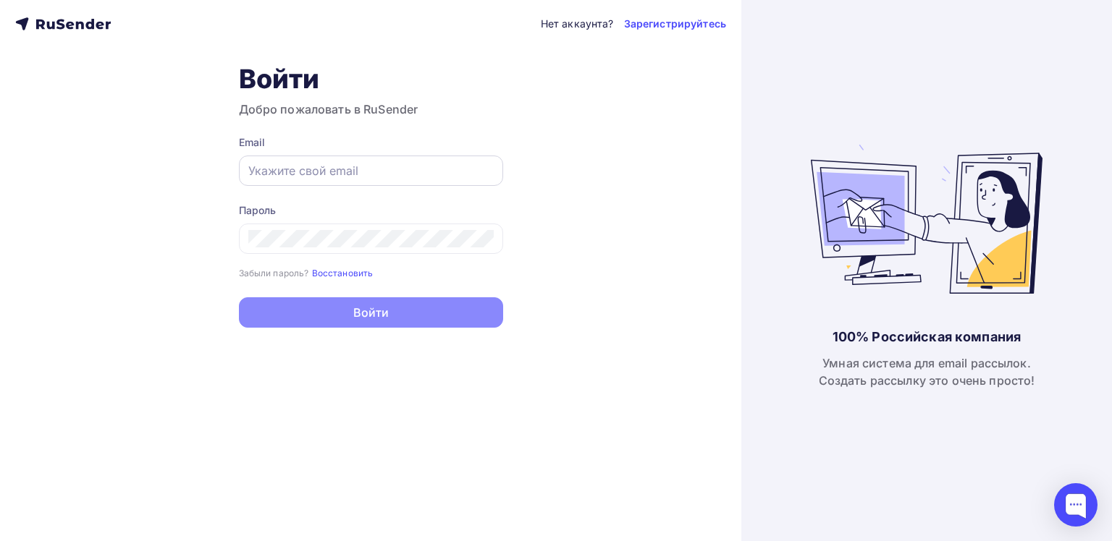
click at [402, 165] on input "text" at bounding box center [370, 170] width 245 height 17
type input "[EMAIL_ADDRESS][DOMAIN_NAME]"
click at [165, 295] on div "Нет аккаунта? Зарегистрируйтесь Войти Добро пожаловать в RuSender Email [EMAIL_…" at bounding box center [370, 270] width 741 height 541
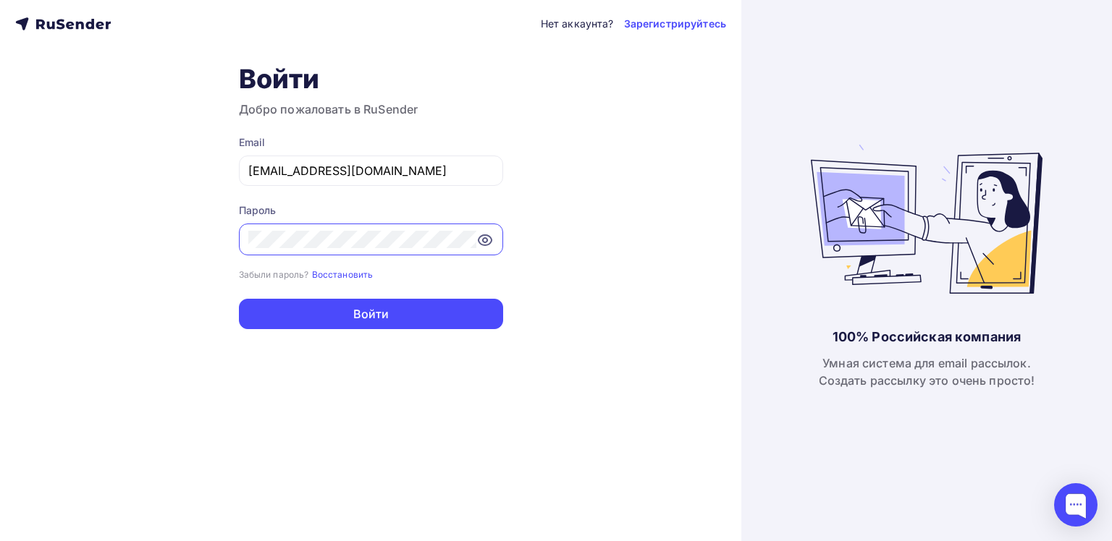
click at [490, 236] on icon at bounding box center [484, 240] width 13 height 10
click at [490, 236] on icon at bounding box center [487, 238] width 7 height 7
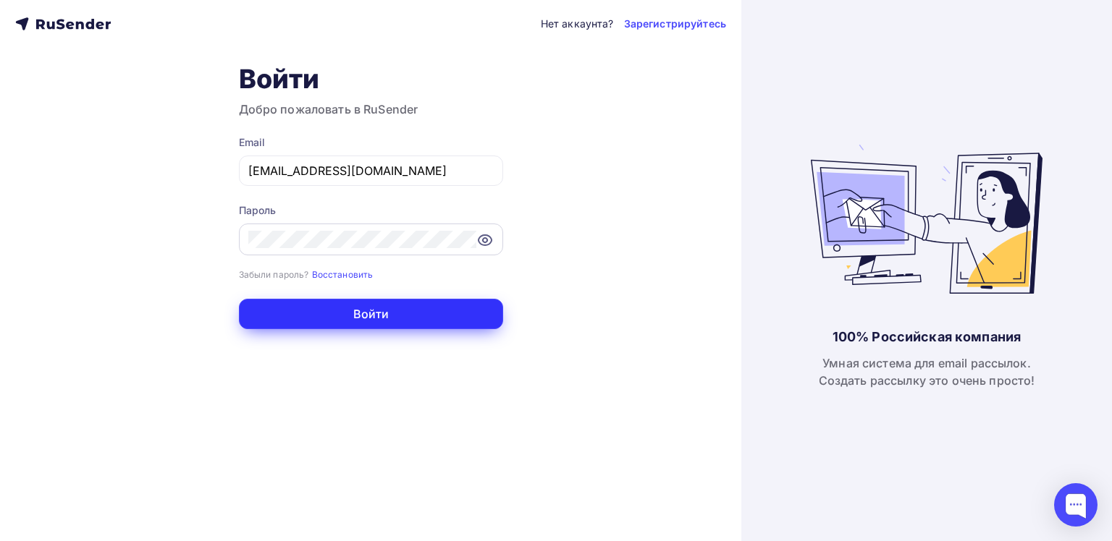
click at [386, 314] on button "Войти" at bounding box center [371, 314] width 264 height 30
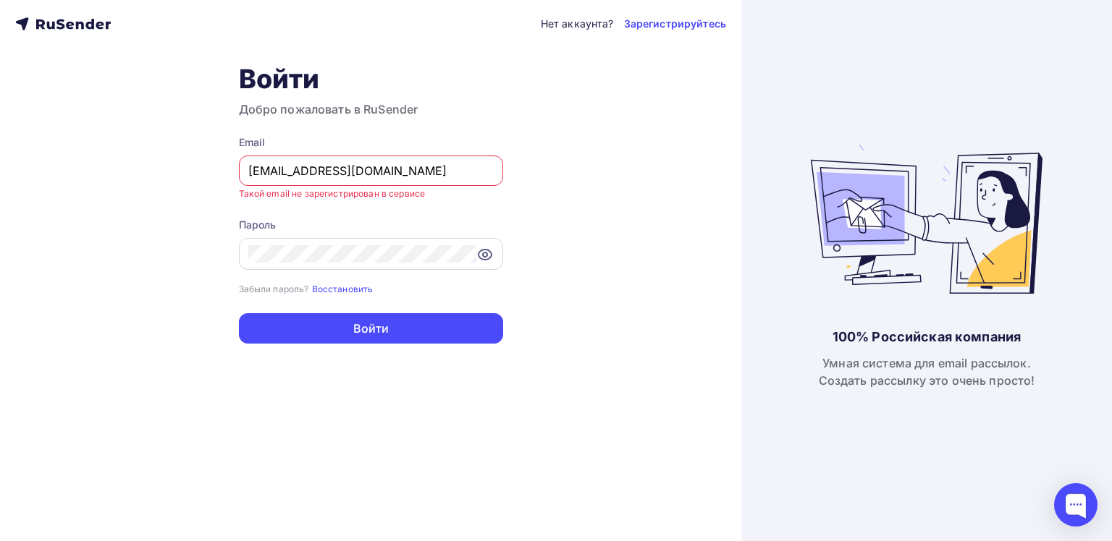
drag, startPoint x: 379, startPoint y: 170, endPoint x: 223, endPoint y: 178, distance: 156.6
click at [223, 178] on div "Нет аккаунта? Зарегистрируйтесь Войти Добро пожаловать в RuSender Email njuly77…" at bounding box center [370, 270] width 741 height 541
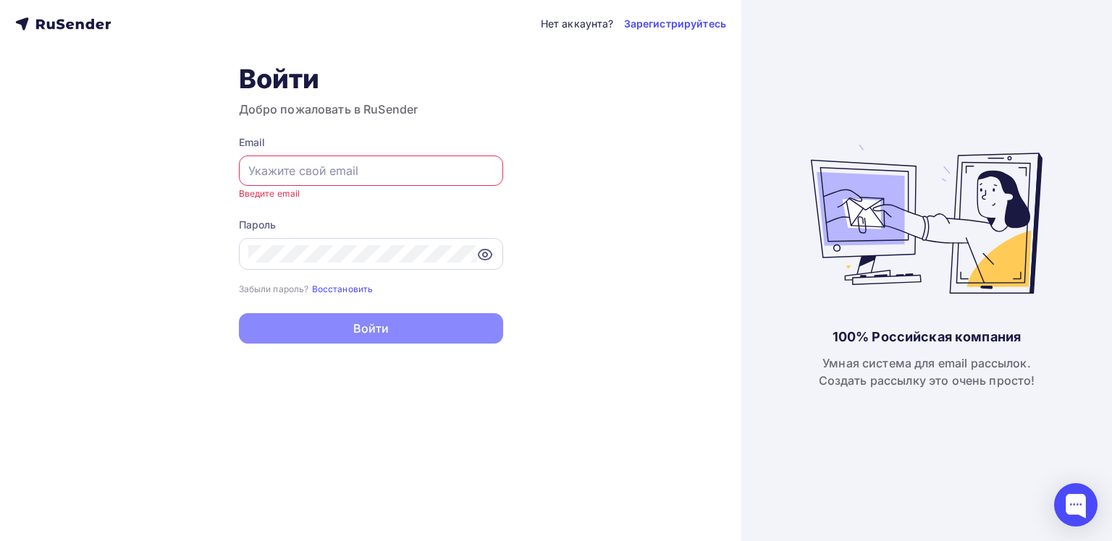
click at [392, 164] on input "text" at bounding box center [370, 170] width 245 height 17
paste input "[EMAIL_ADDRESS][DOMAIN_NAME]"
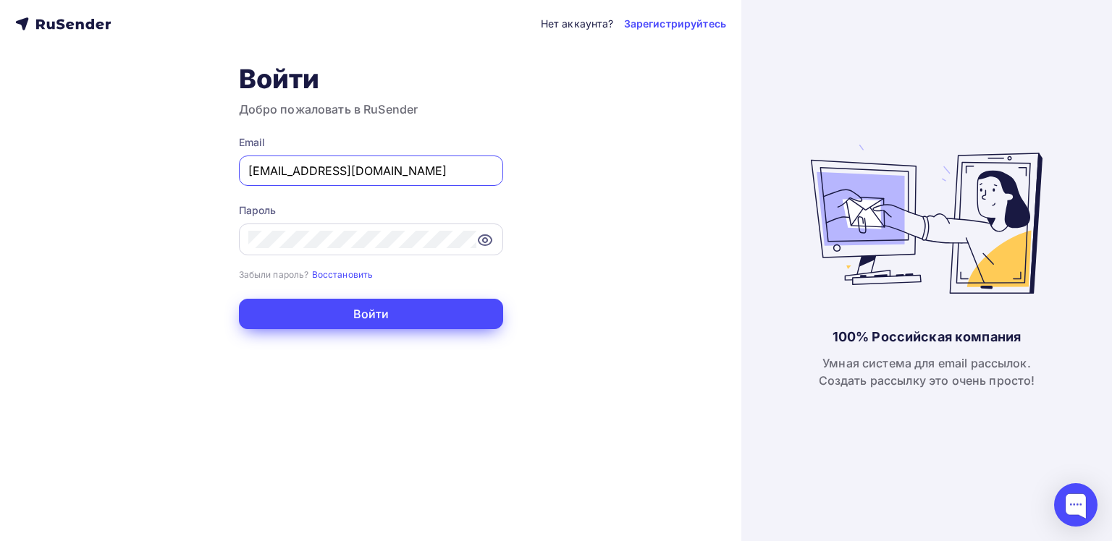
type input "[EMAIL_ADDRESS][DOMAIN_NAME]"
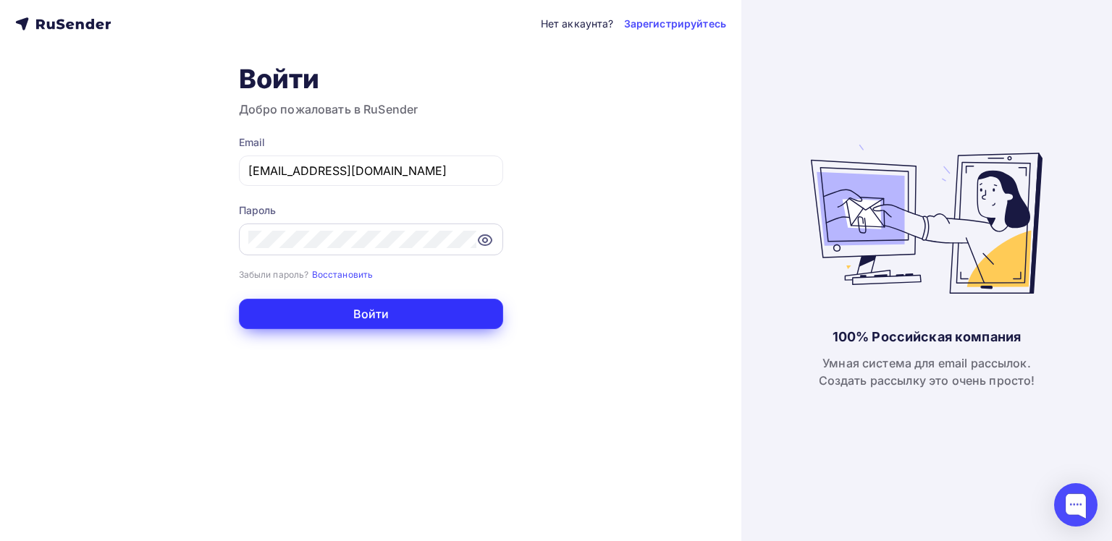
click at [379, 309] on button "Войти" at bounding box center [371, 314] width 264 height 30
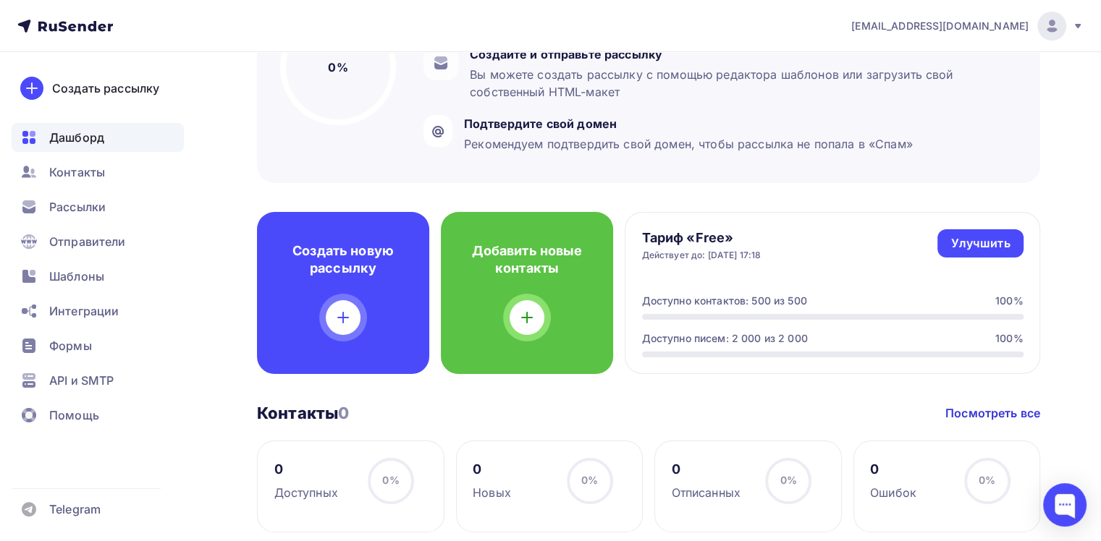
scroll to position [290, 0]
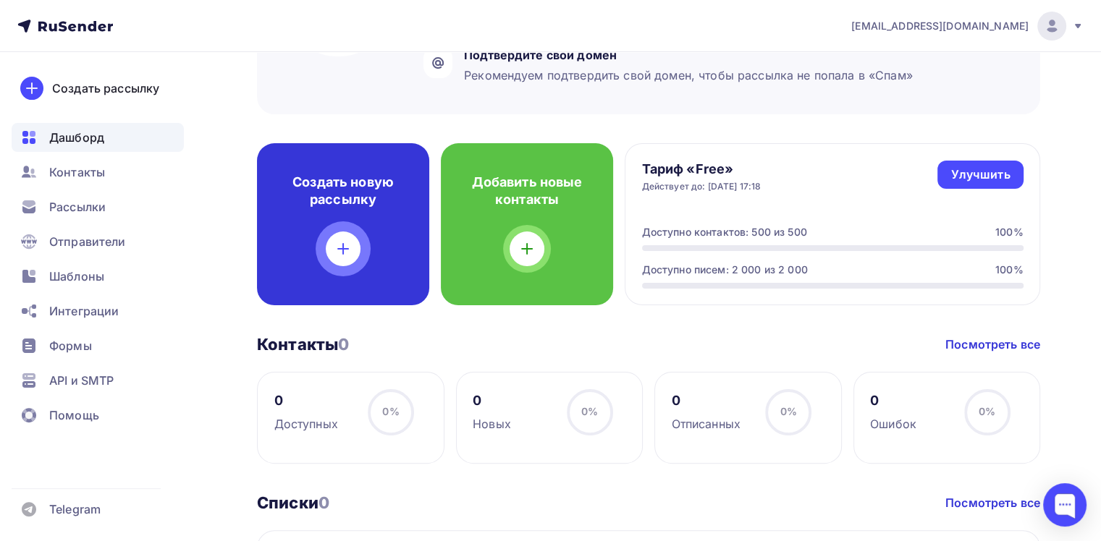
click at [342, 237] on div at bounding box center [343, 249] width 35 height 35
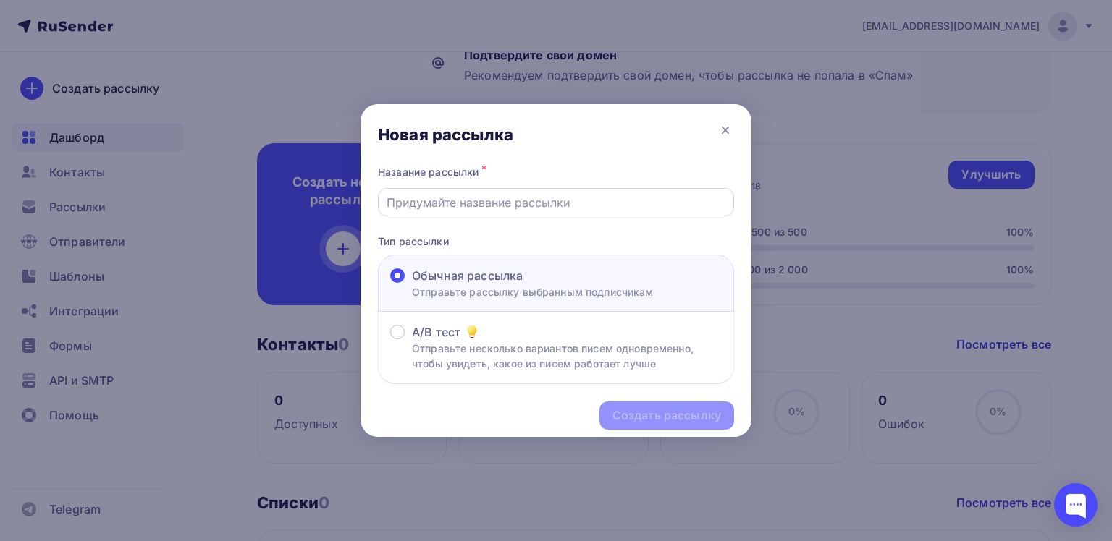
click at [527, 206] on input "text" at bounding box center [556, 202] width 339 height 17
type input "D"
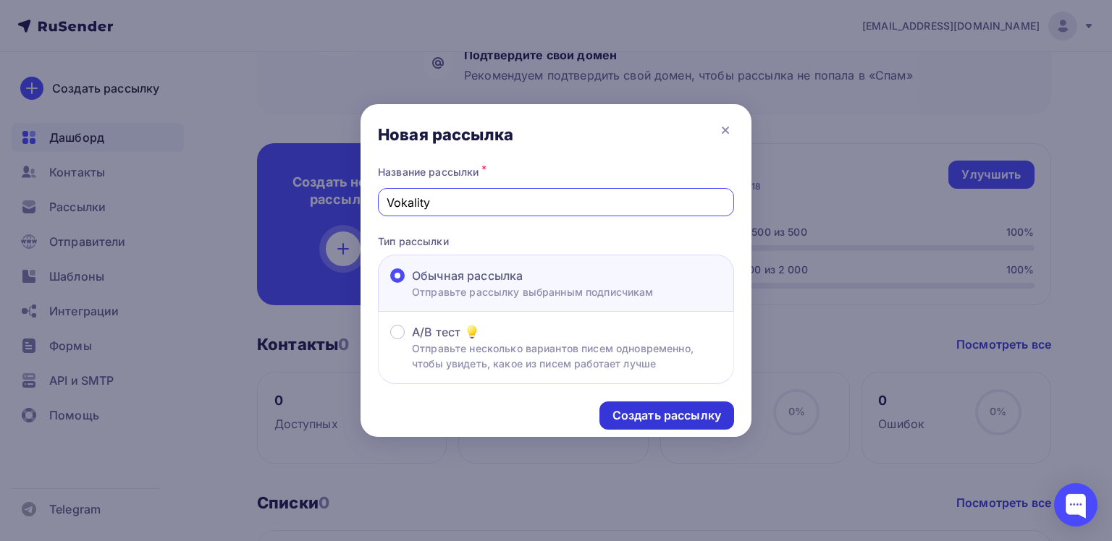
type input "Vokality"
click at [687, 413] on div "Создать рассылку" at bounding box center [666, 416] width 109 height 17
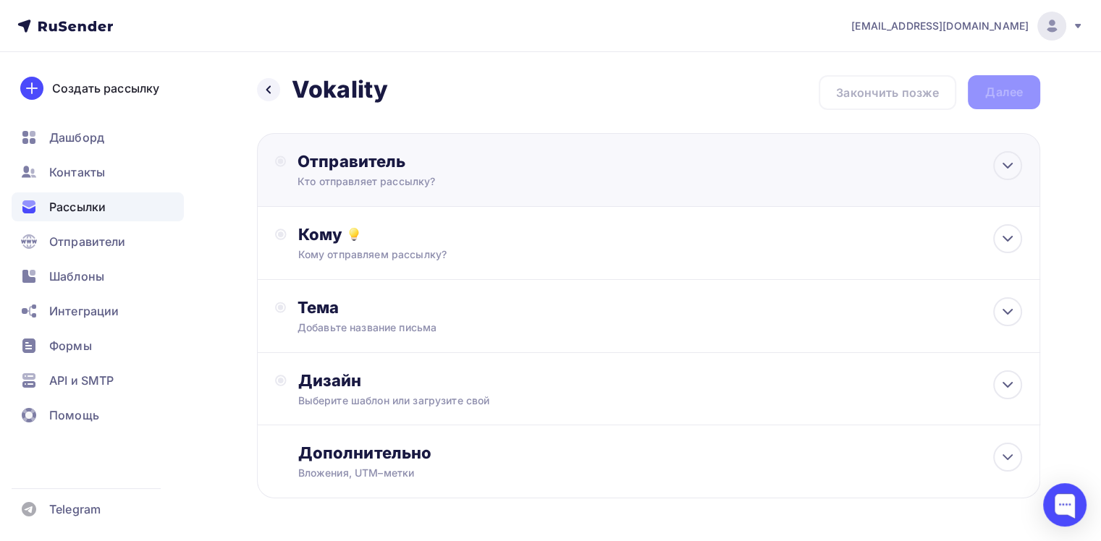
click at [481, 168] on div "Отправитель" at bounding box center [454, 161] width 313 height 20
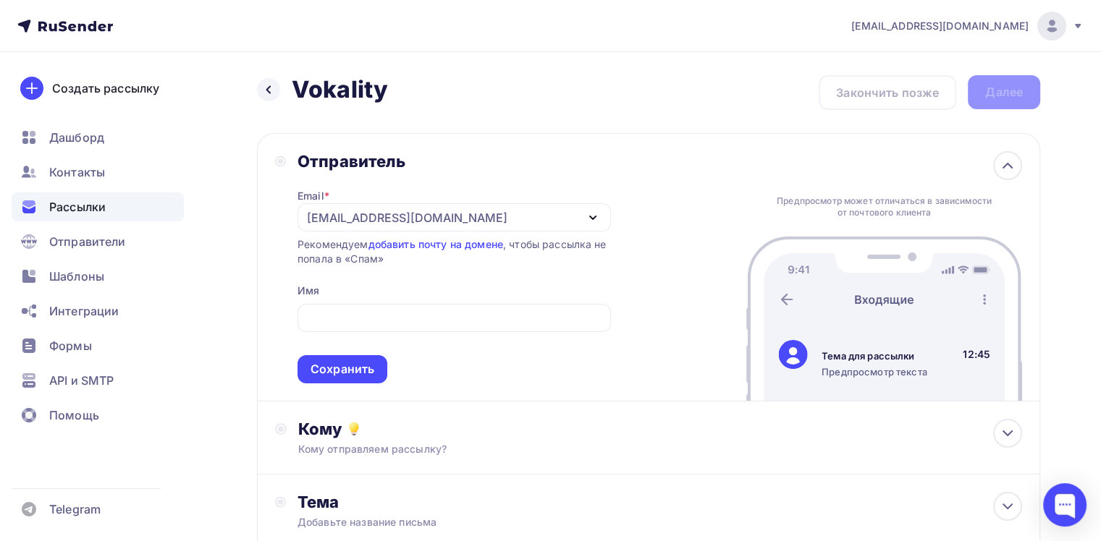
click at [673, 245] on div "Отправитель Email * yagunova@vocality-nsk.ru yagunova@vocality-nsk.ru Добавить …" at bounding box center [648, 267] width 783 height 269
click at [480, 211] on div "yagunova@vocality-nsk.ru" at bounding box center [454, 217] width 313 height 28
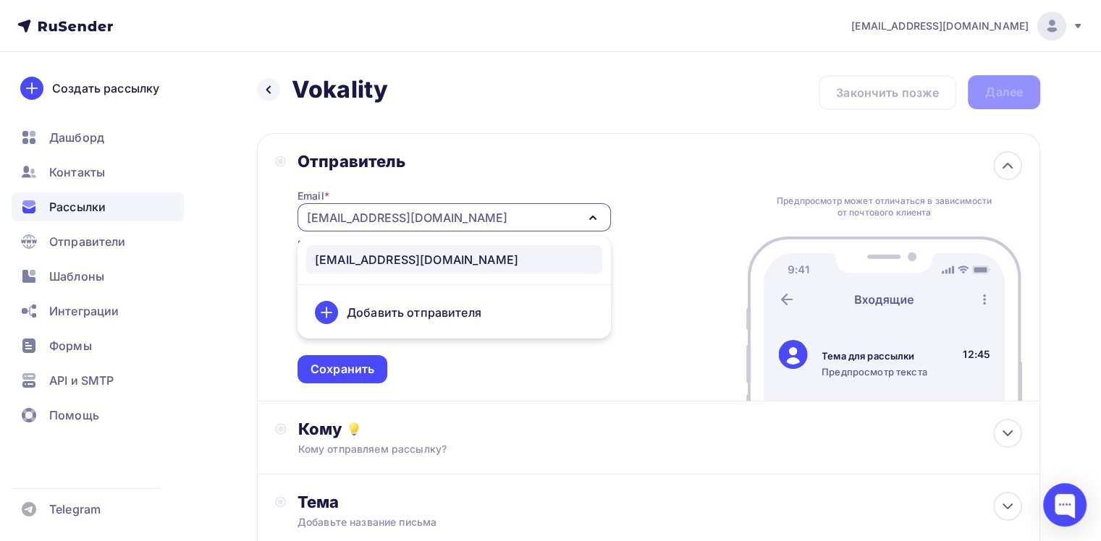
click at [680, 196] on div "Отправитель Email * yagunova@vocality-nsk.ru yagunova@vocality-nsk.ru Добавить …" at bounding box center [648, 267] width 783 height 269
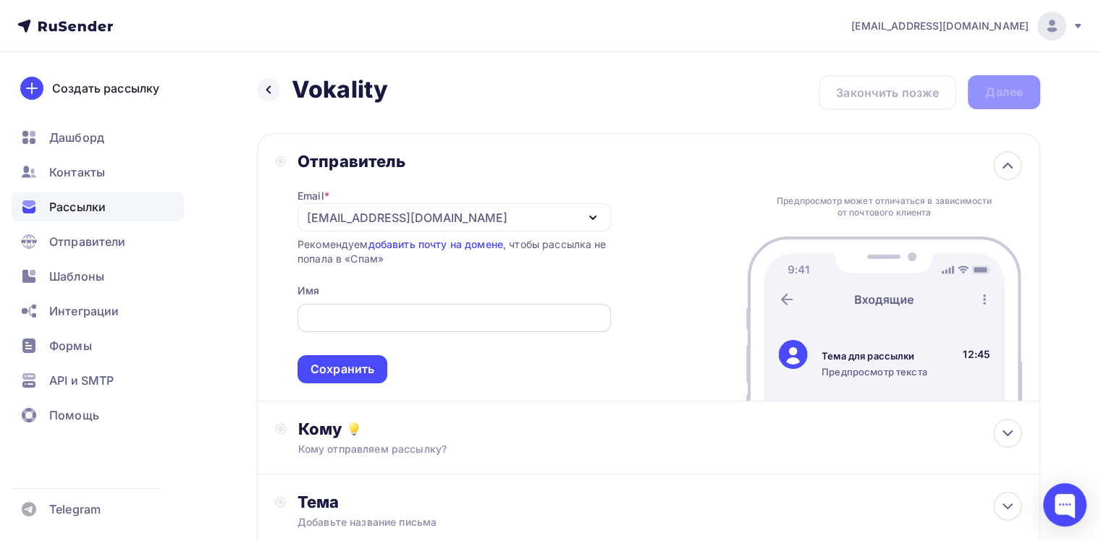
click at [419, 314] on input "text" at bounding box center [453, 318] width 297 height 17
type input "Y"
type input "Надежда Ягунова"
click at [325, 363] on div "Сохранить" at bounding box center [343, 369] width 64 height 17
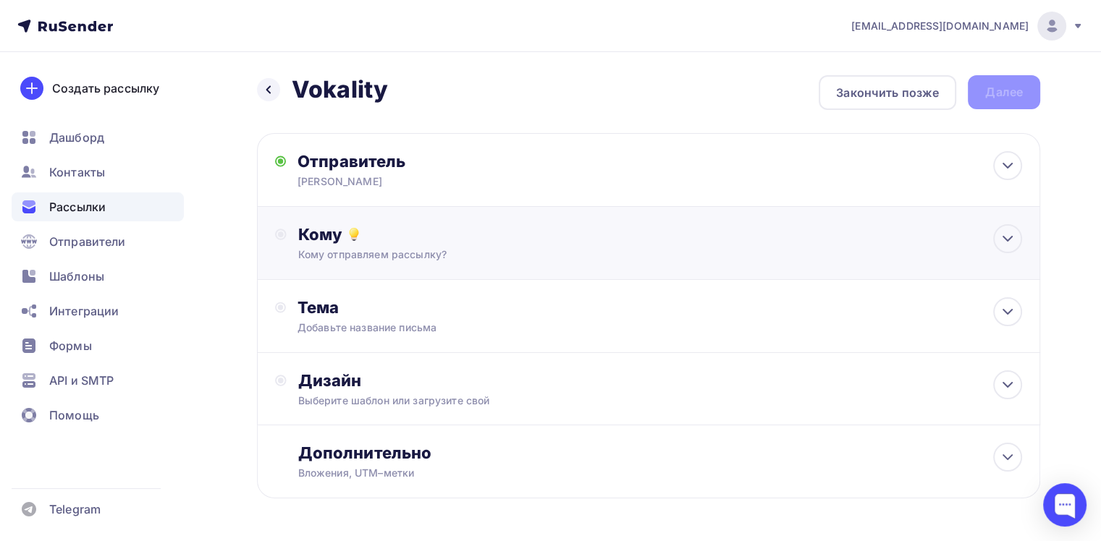
click at [861, 240] on div "Кому" at bounding box center [660, 234] width 724 height 20
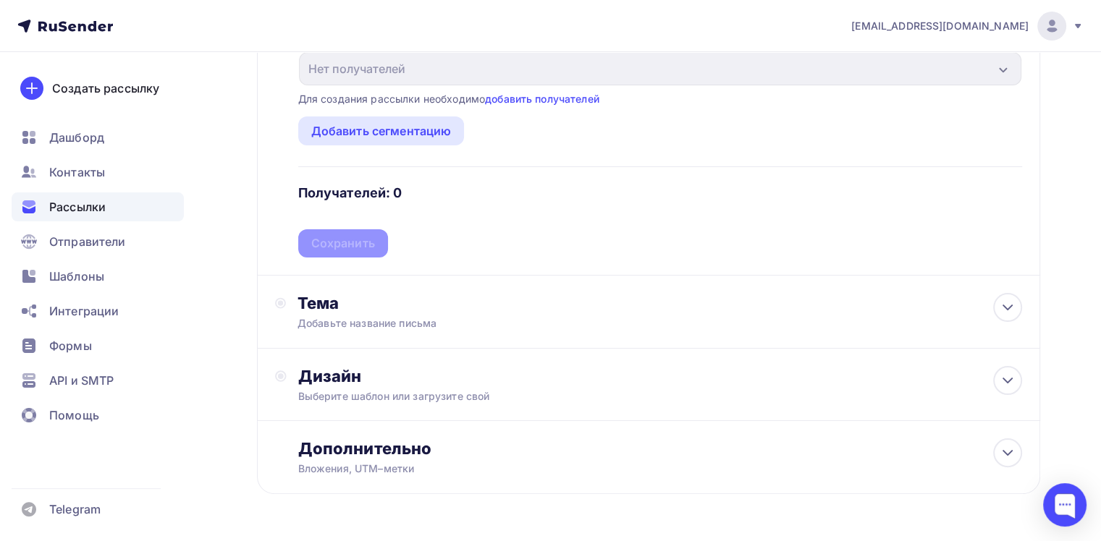
scroll to position [275, 0]
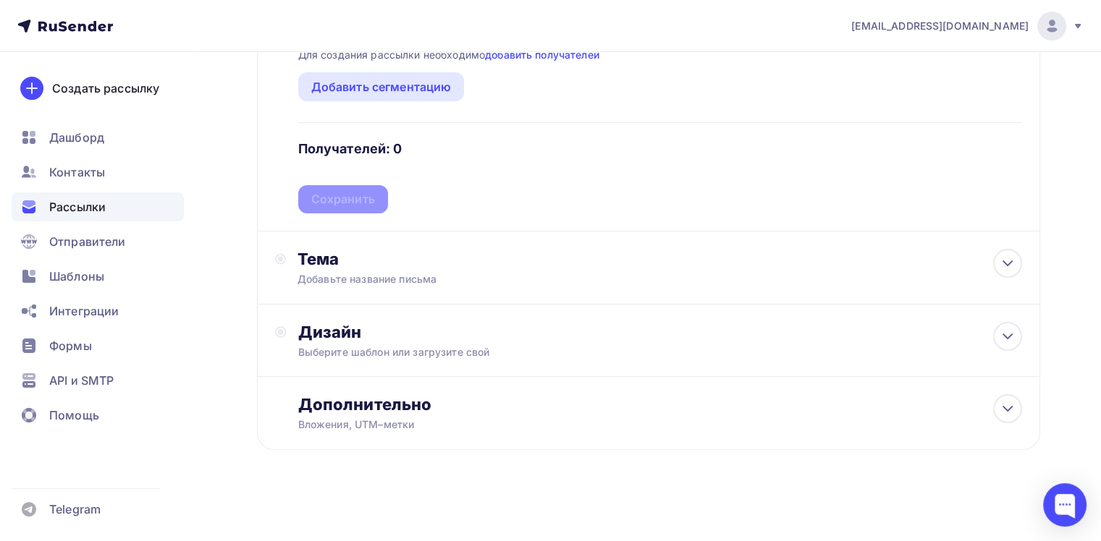
click at [718, 266] on div at bounding box center [550, 266] width 1101 height 0
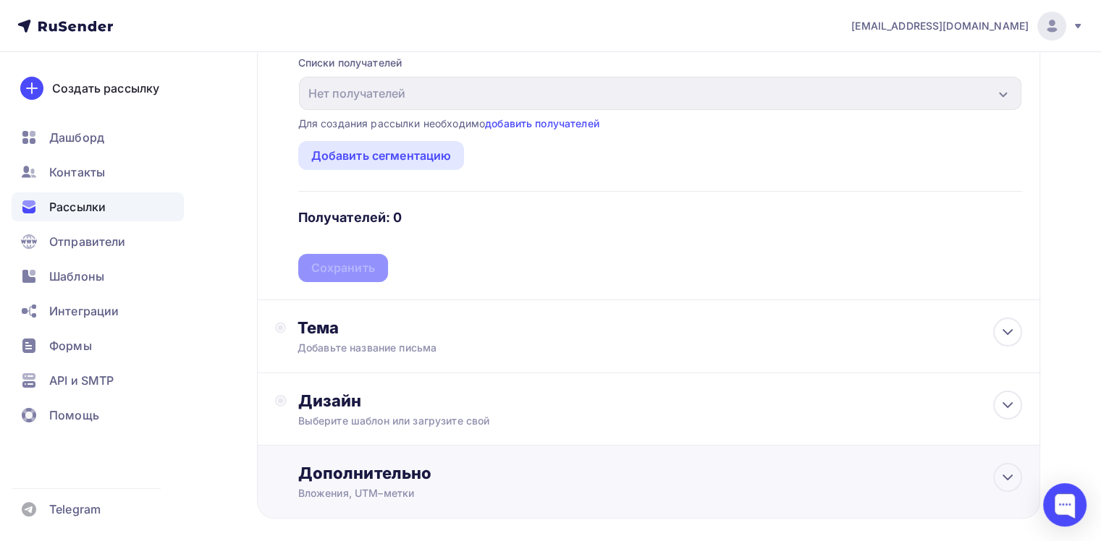
scroll to position [203, 0]
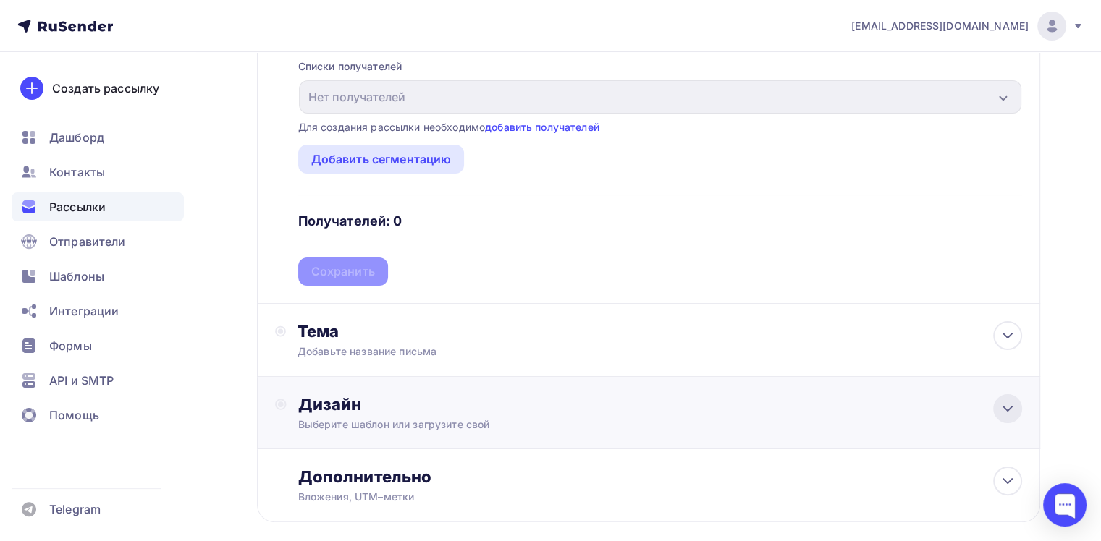
click at [1002, 410] on icon at bounding box center [1007, 408] width 17 height 17
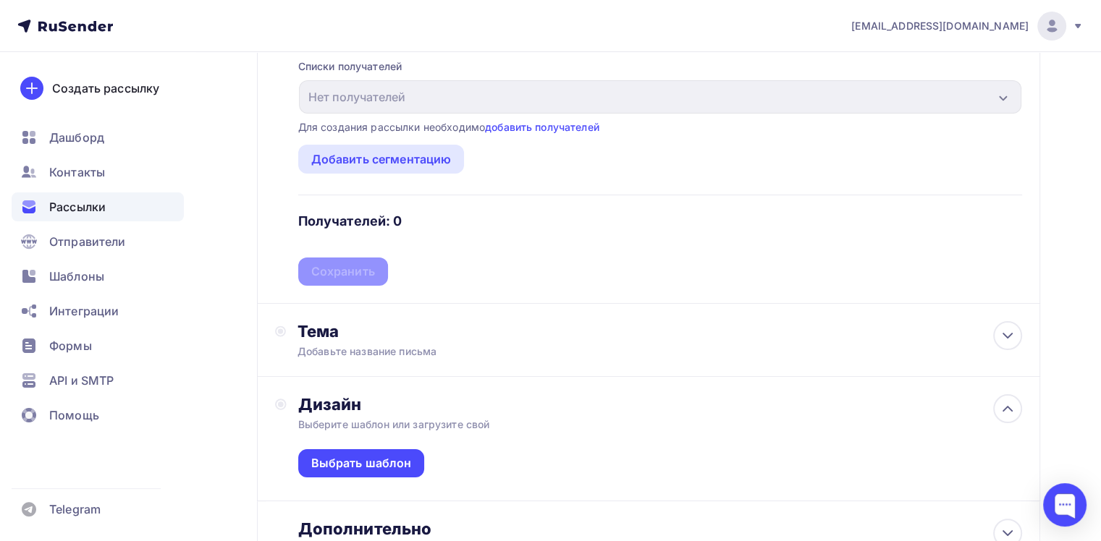
click at [434, 421] on div "Выберите шаблон или загрузите свой" at bounding box center [623, 425] width 651 height 14
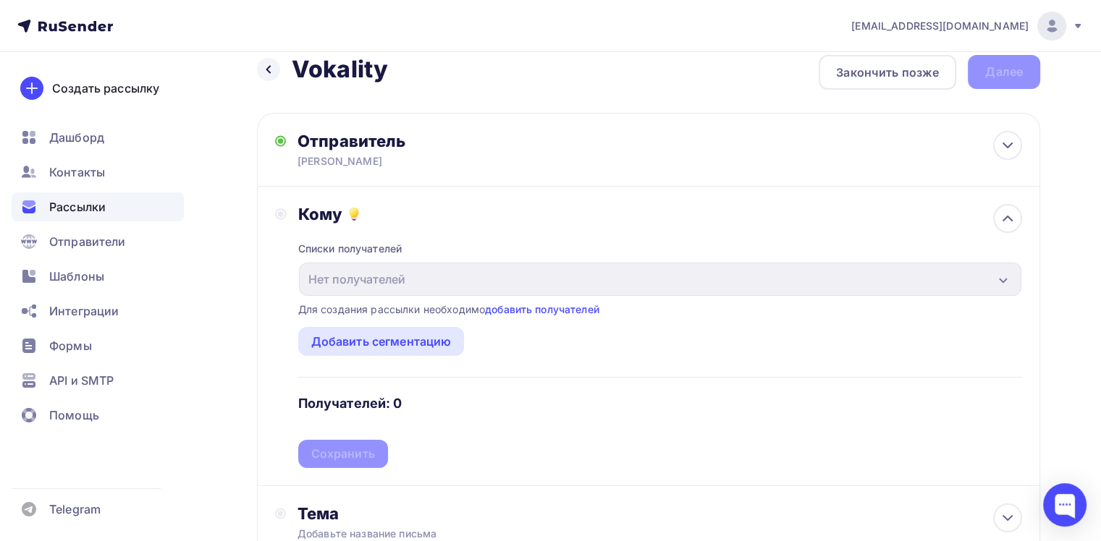
scroll to position [0, 0]
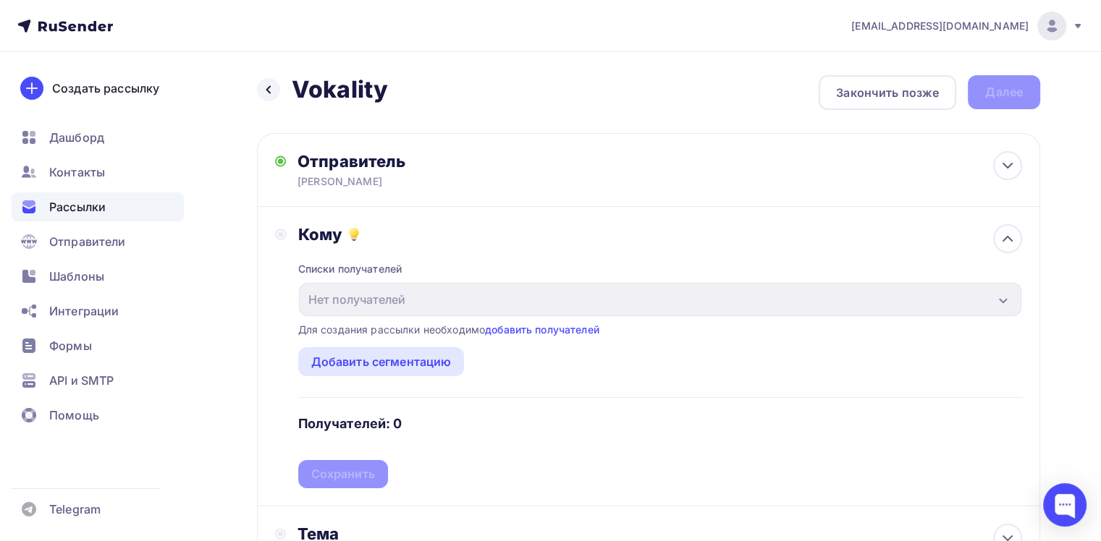
click at [401, 281] on div "Списки получателей Нет получателей Все списки id Добавить список Для создания р…" at bounding box center [660, 367] width 724 height 244
drag, startPoint x: 362, startPoint y: 274, endPoint x: 649, endPoint y: 262, distance: 287.6
click at [390, 263] on div "Списки получателей" at bounding box center [350, 269] width 104 height 14
click at [539, 331] on link "добавить получателей" at bounding box center [542, 330] width 114 height 12
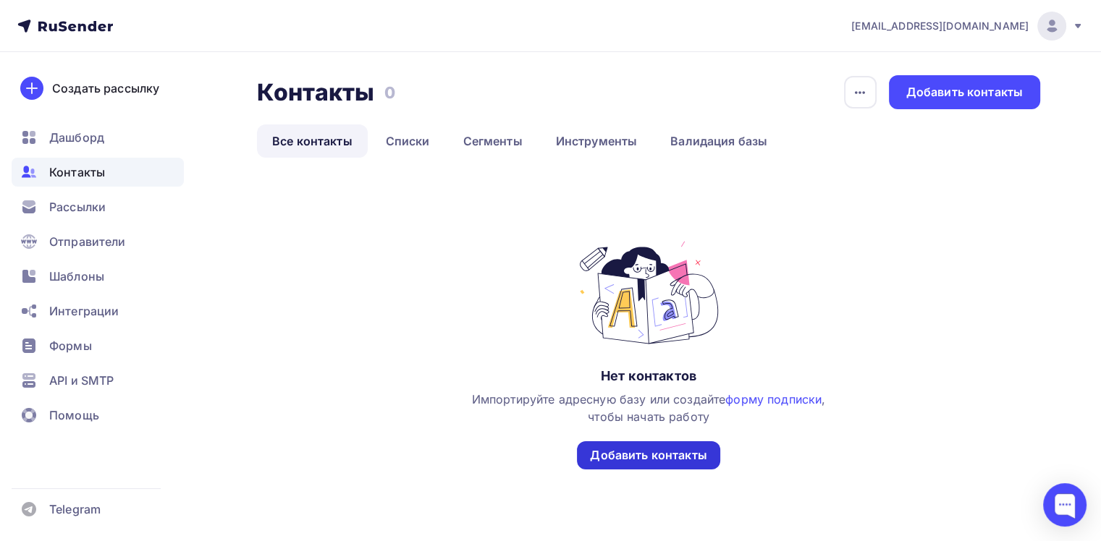
click at [675, 456] on div "Добавить контакты" at bounding box center [648, 455] width 117 height 17
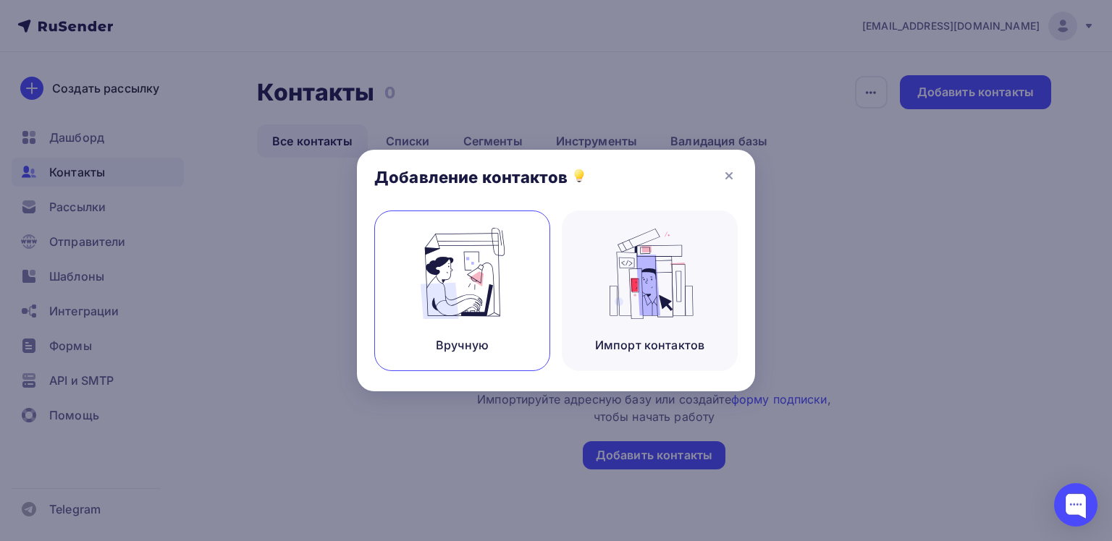
click at [477, 305] on img at bounding box center [462, 273] width 97 height 91
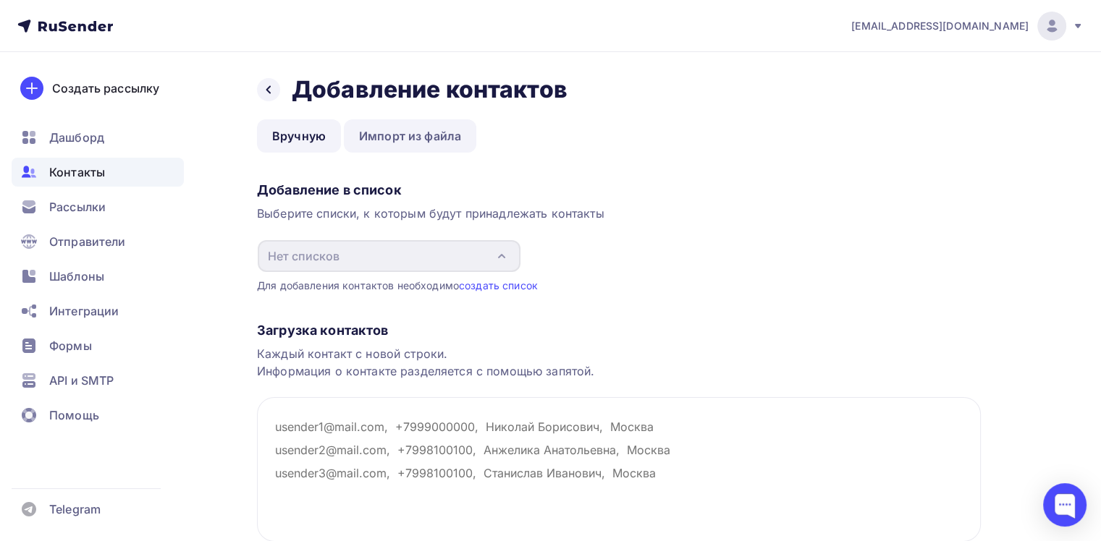
click at [446, 140] on link "Импорт из файла" at bounding box center [410, 135] width 132 height 33
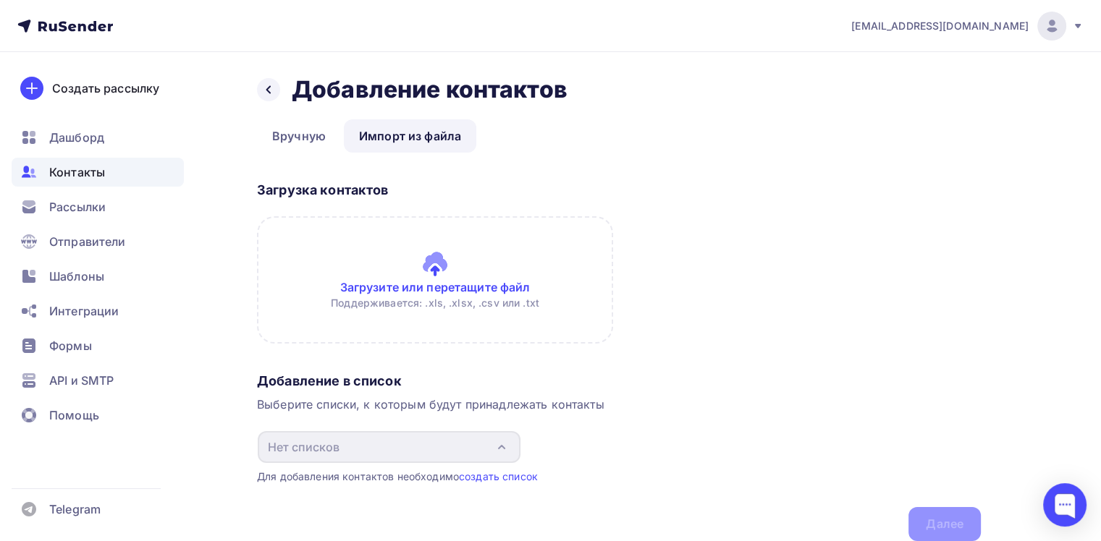
click at [394, 322] on input "file" at bounding box center [435, 279] width 356 height 127
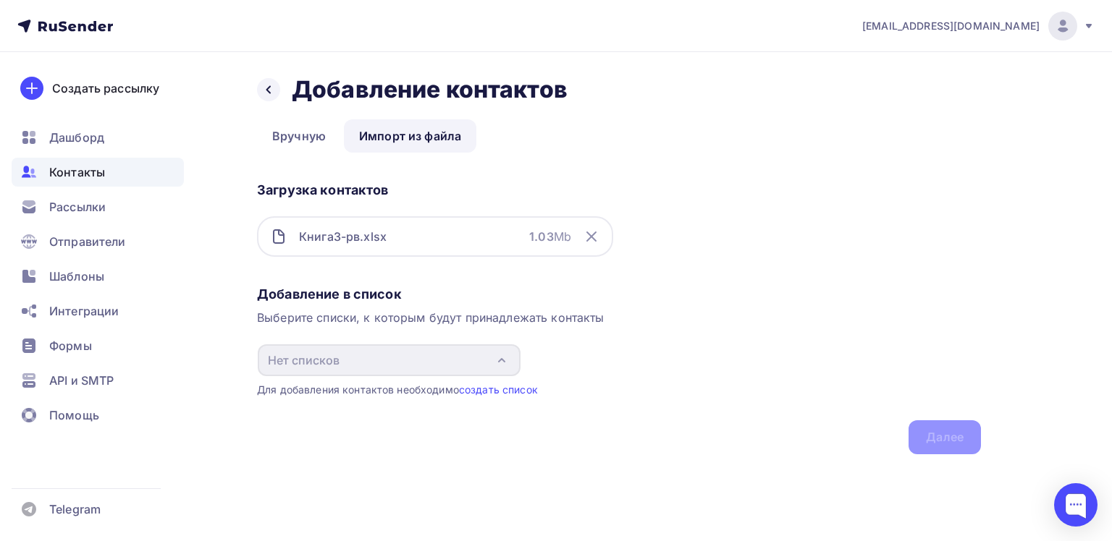
click at [484, 235] on div "Книга3-рв.xlsx 1.03 Mb" at bounding box center [435, 236] width 356 height 41
click at [942, 432] on div "Добавление в список Выберите списки, к которым будут принадлежать контакты Нет …" at bounding box center [619, 367] width 724 height 174
click at [595, 235] on icon at bounding box center [591, 236] width 17 height 17
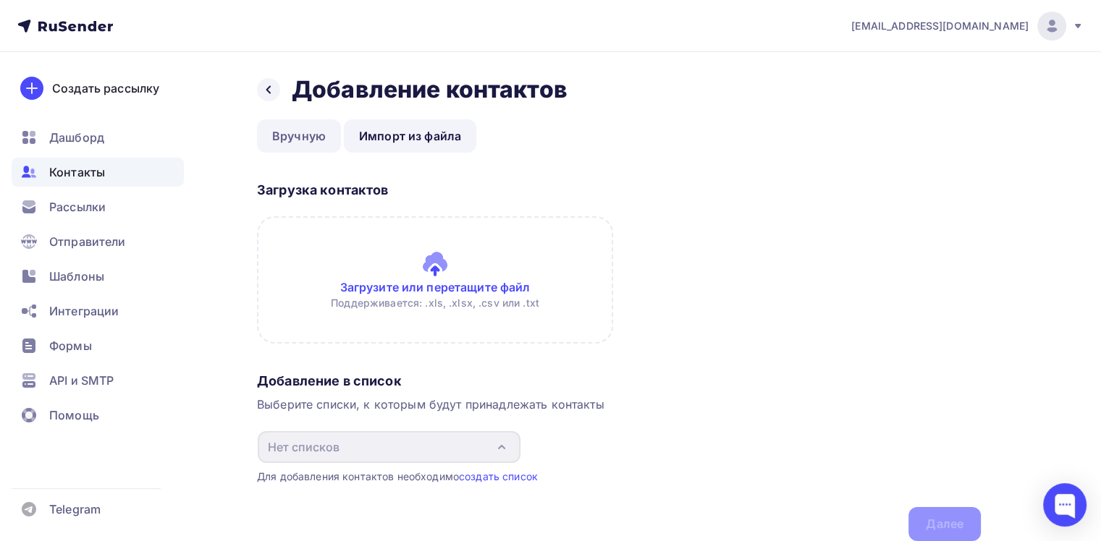
click at [292, 142] on link "Вручную" at bounding box center [299, 135] width 84 height 33
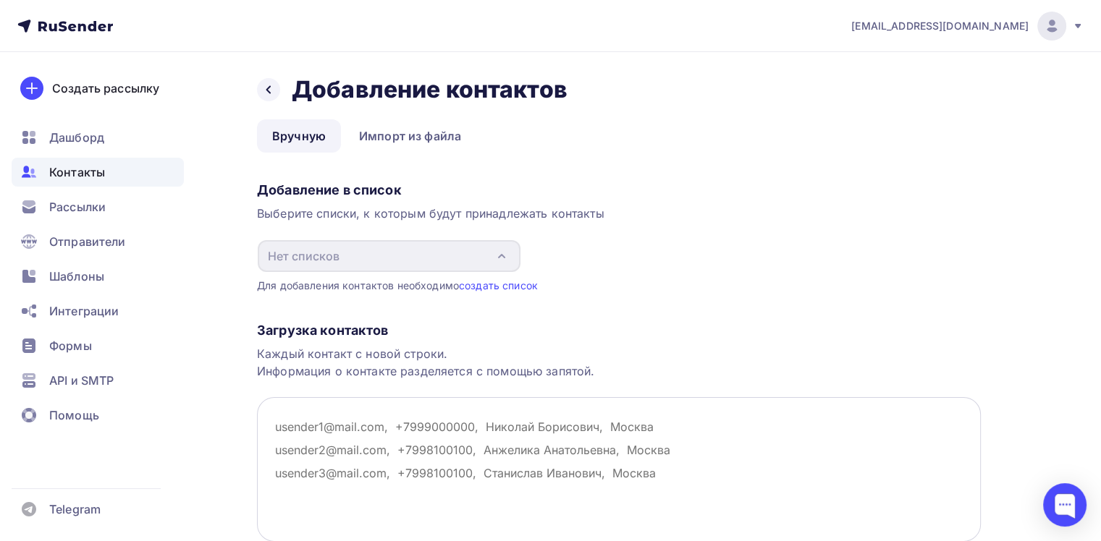
click at [359, 429] on textarea at bounding box center [619, 469] width 724 height 145
paste textarea "i-rra@inbox.ru"
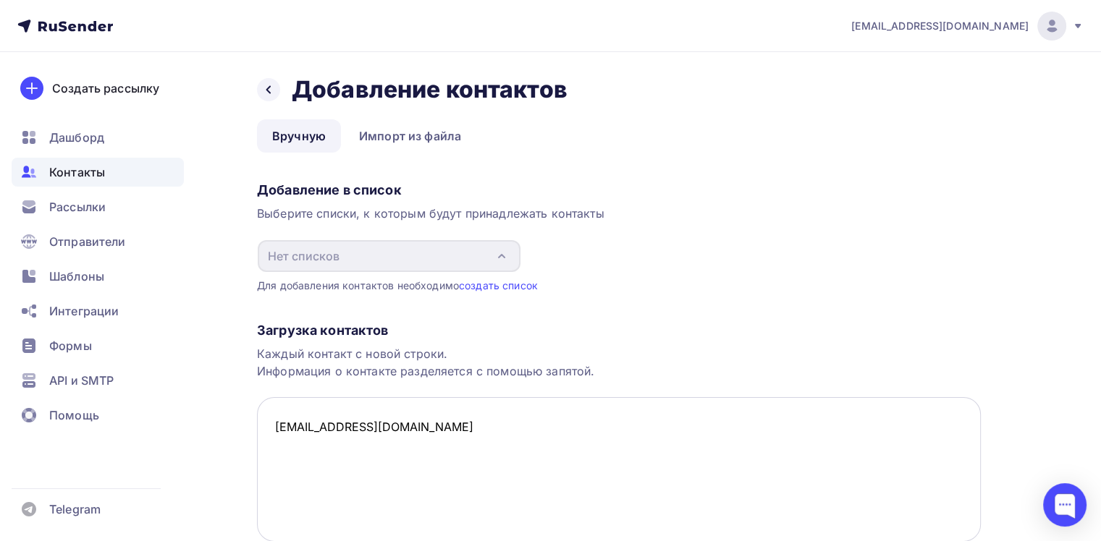
paste textarea "levmag@mail.ru"
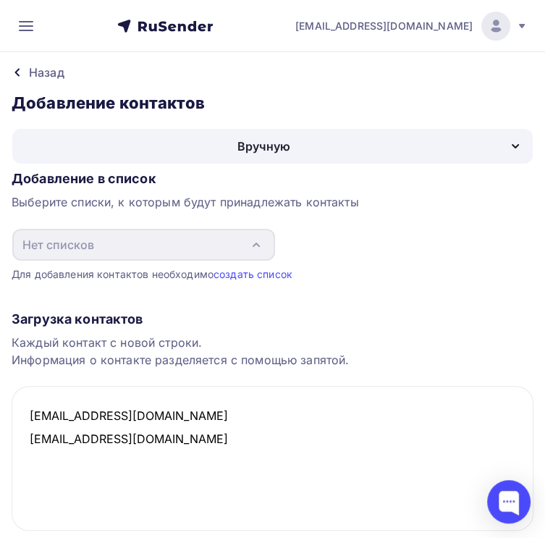
click at [438, 538] on div at bounding box center [272, 538] width 545 height 0
click at [310, 512] on textarea "i-rra@inbox.ru levmag@mail.ru" at bounding box center [273, 458] width 522 height 145
drag, startPoint x: 304, startPoint y: 524, endPoint x: 338, endPoint y: 512, distance: 36.2
click at [305, 523] on textarea "i-rra@inbox.ru levmag@mail.ru" at bounding box center [273, 458] width 522 height 145
click at [378, 492] on textarea "i-rra@inbox.ru levmag@mail.ru" at bounding box center [273, 458] width 522 height 145
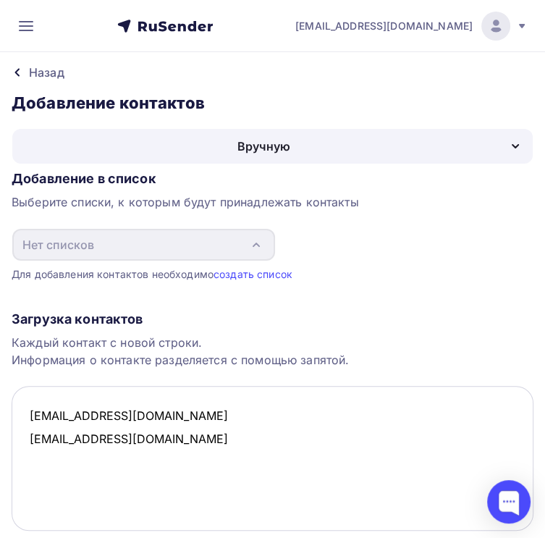
paste textarea "elizavetadyagleva@yandex.ru"
click at [446, 520] on textarea "i-rra@inbox.ru levmag@mail.ru elizavetadyagleva@yandex.ru" at bounding box center [273, 458] width 522 height 145
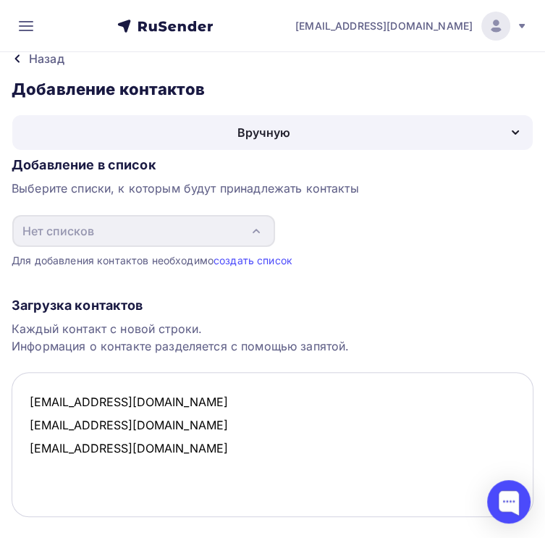
paste textarea "are-rens@yandex.ru"
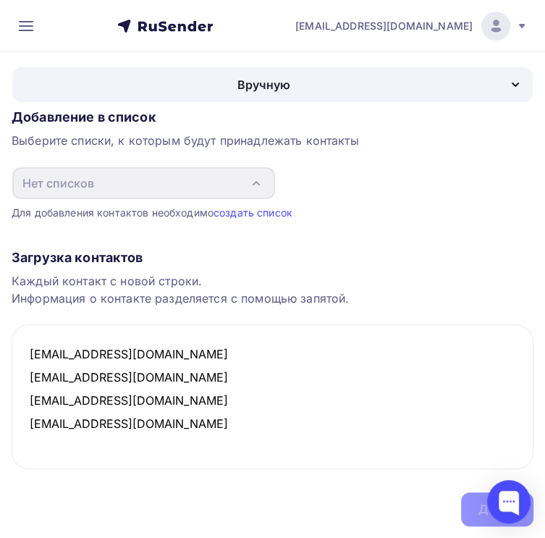
scroll to position [159, 0]
click at [399, 390] on textarea "i-rra@inbox.ru levmag@mail.ru elizavetadyagleva@yandex.ru are-rens@yandex.ru" at bounding box center [273, 396] width 522 height 145
paste textarea "Pavluhin7979@mail.ru"
click at [421, 405] on textarea "i-rra@inbox.ru levmag@mail.ru elizavetadyagleva@yandex.ru are-rens@yandex.ru Pa…" at bounding box center [273, 396] width 522 height 145
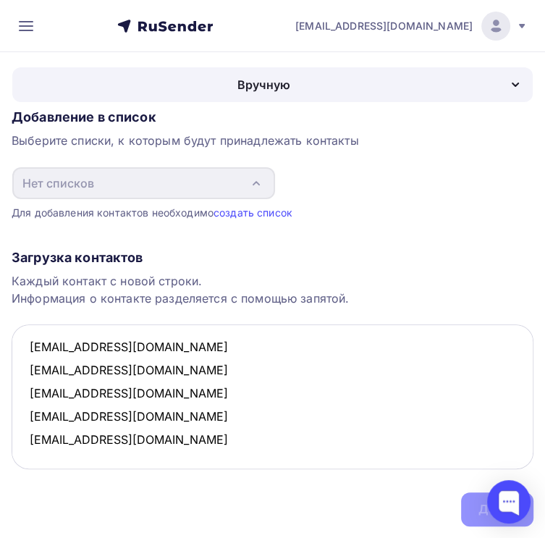
paste textarea "felicia.mebel.grupp@yandex.ru"
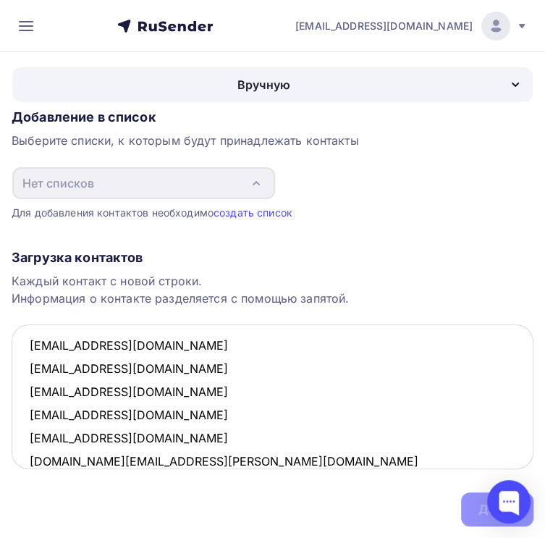
click at [450, 425] on textarea "i-rra@inbox.ru levmag@mail.ru elizavetadyagleva@yandex.ru are-rens@yandex.ru Pa…" at bounding box center [273, 396] width 522 height 145
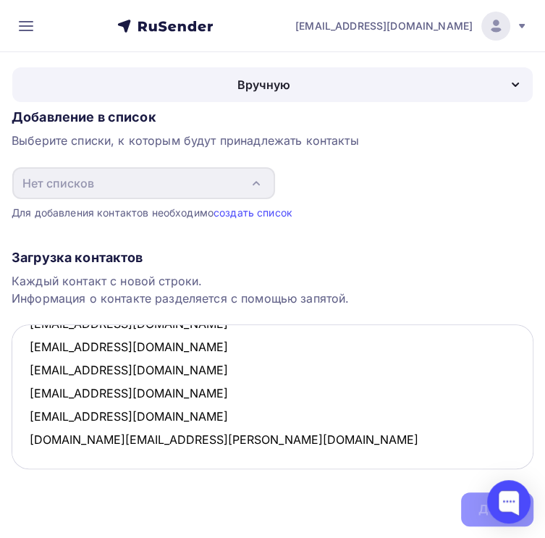
paste textarea "felicia.mebel@gmail.com"
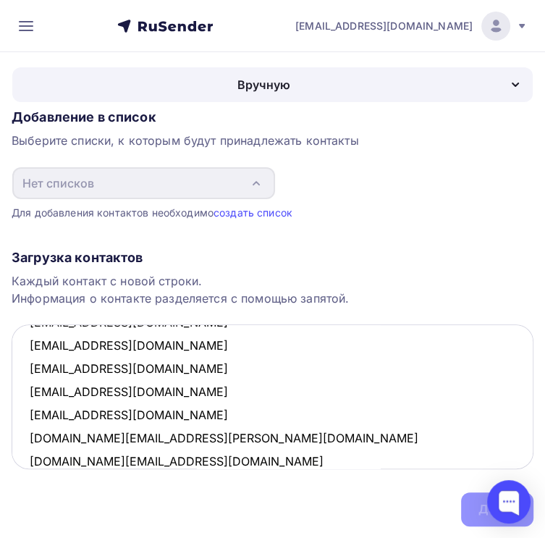
click at [424, 420] on textarea "i-rra@inbox.ru levmag@mail.ru elizavetadyagleva@yandex.ru are-rens@yandex.ru Pa…" at bounding box center [273, 396] width 522 height 145
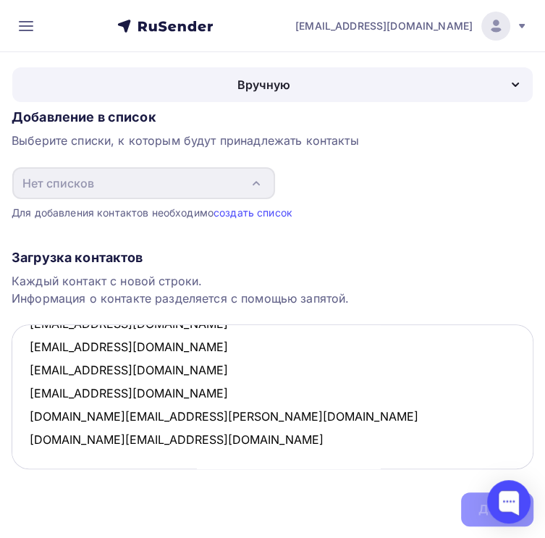
paste textarea "komexpert54@gmail.com"
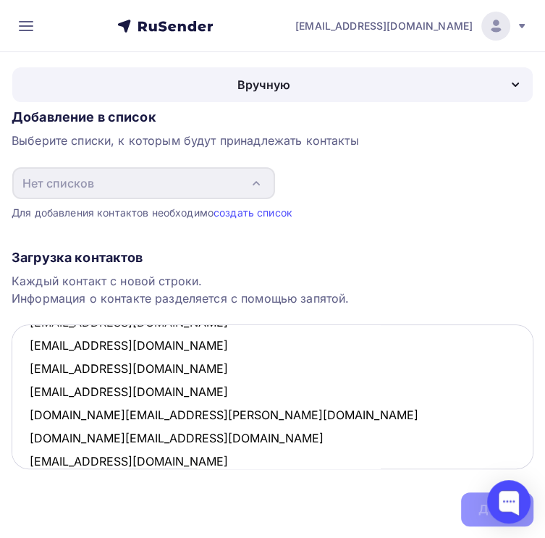
click at [417, 425] on textarea "i-rra@inbox.ru levmag@mail.ru elizavetadyagleva@yandex.ru are-rens@yandex.ru Pa…" at bounding box center [273, 396] width 522 height 145
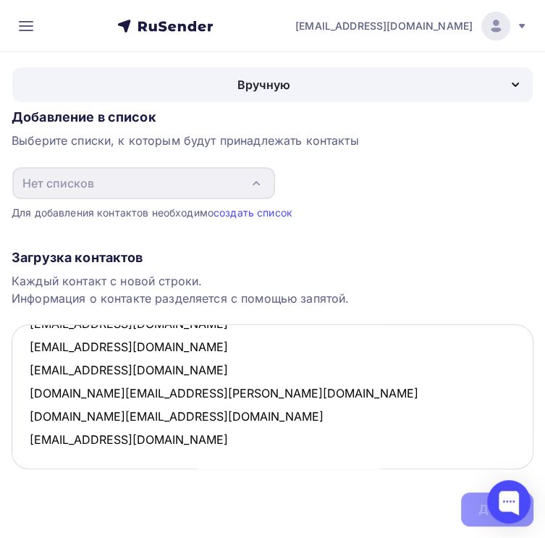
paste textarea "le@grand-float.ru"
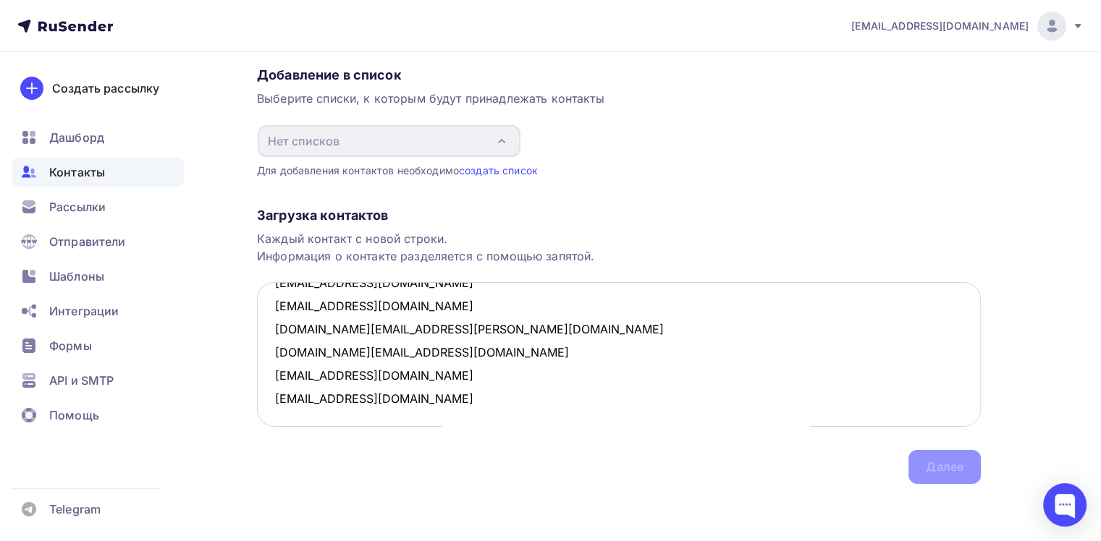
scroll to position [99, 0]
type textarea "i-rra@inbox.ru levmag@mail.ru elizavetadyagleva@yandex.ru are-rens@yandex.ru Pa…"
click at [859, 250] on div "Каждый контакт с новой строки. Информация о контакте разделяется с помощью запя…" at bounding box center [619, 247] width 724 height 35
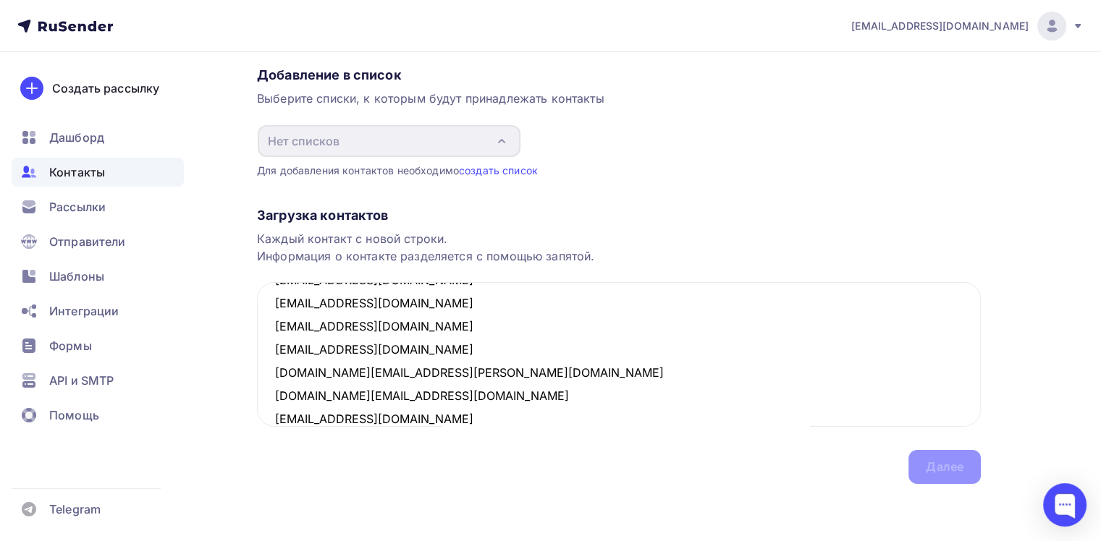
scroll to position [0, 0]
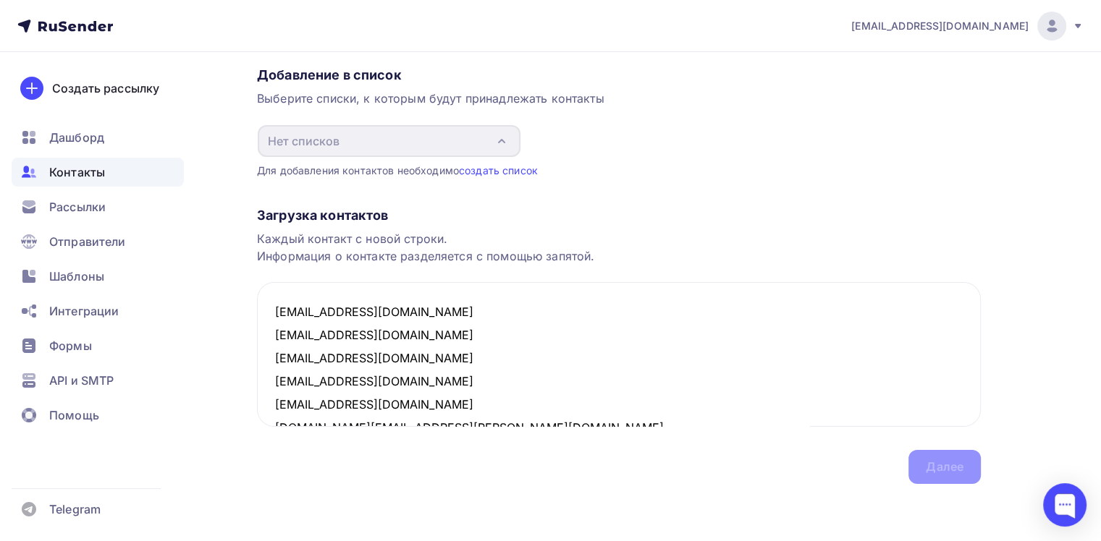
drag, startPoint x: 341, startPoint y: 396, endPoint x: 223, endPoint y: 254, distance: 184.5
click at [223, 254] on div "Назад Добавление контактов Добавление контактов Вручную Импорт из файла Вручную…" at bounding box center [550, 239] width 1101 height 605
click at [663, 214] on div "Загрузка контактов" at bounding box center [619, 215] width 724 height 17
click at [501, 172] on link "создать список" at bounding box center [498, 170] width 79 height 12
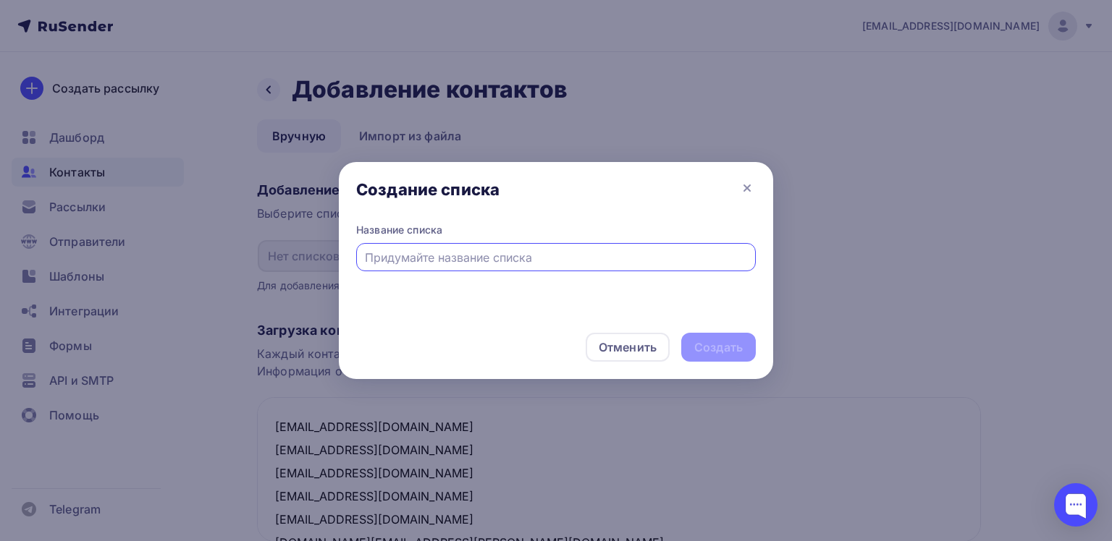
click at [512, 256] on input "text" at bounding box center [556, 257] width 383 height 17
type input "А"
type input "Первая десятка"
click at [739, 353] on div "Создать" at bounding box center [718, 347] width 48 height 17
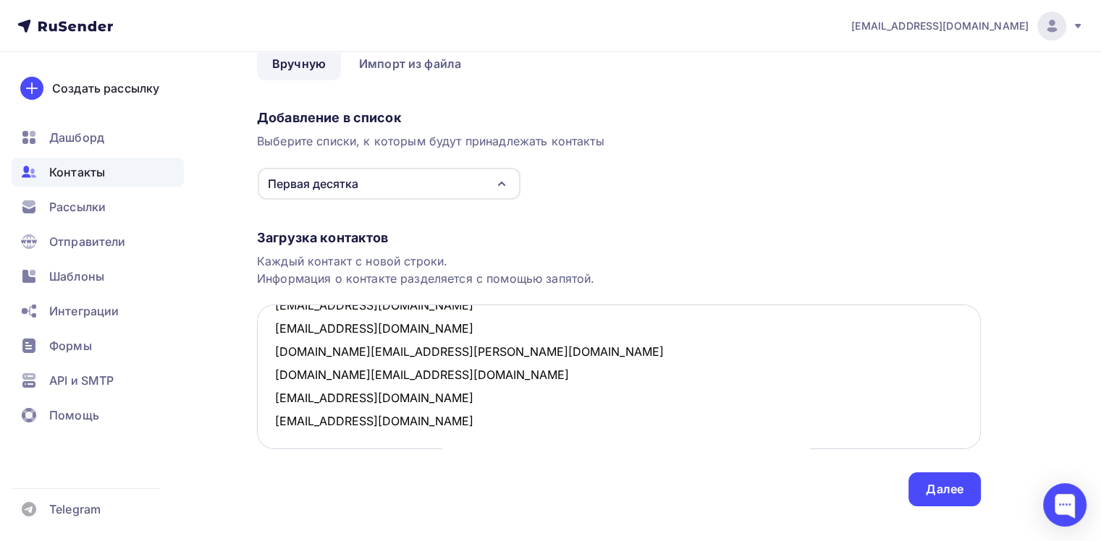
scroll to position [99, 0]
drag, startPoint x: 717, startPoint y: 271, endPoint x: 701, endPoint y: 347, distance: 77.7
click at [718, 271] on div "Каждый контакт с новой строки. Информация о контакте разделяется с помощью запя…" at bounding box center [619, 270] width 724 height 35
click at [473, 421] on textarea "i-rra@inbox.ru levmag@mail.ru elizavetadyagleva@yandex.ru are-rens@yandex.ru Pa…" at bounding box center [619, 377] width 724 height 145
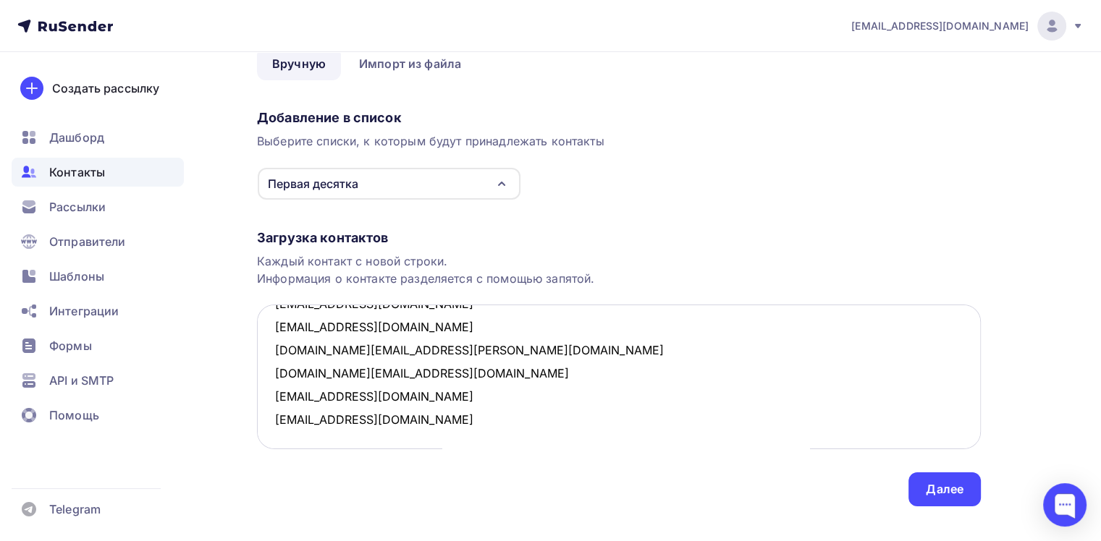
paste textarea "voloservice@yandex.ru"
type textarea "i-rra@inbox.ru levmag@mail.ru elizavetadyagleva@yandex.ru are-rens@yandex.ru Pa…"
click at [958, 494] on div "Далее" at bounding box center [945, 489] width 38 height 17
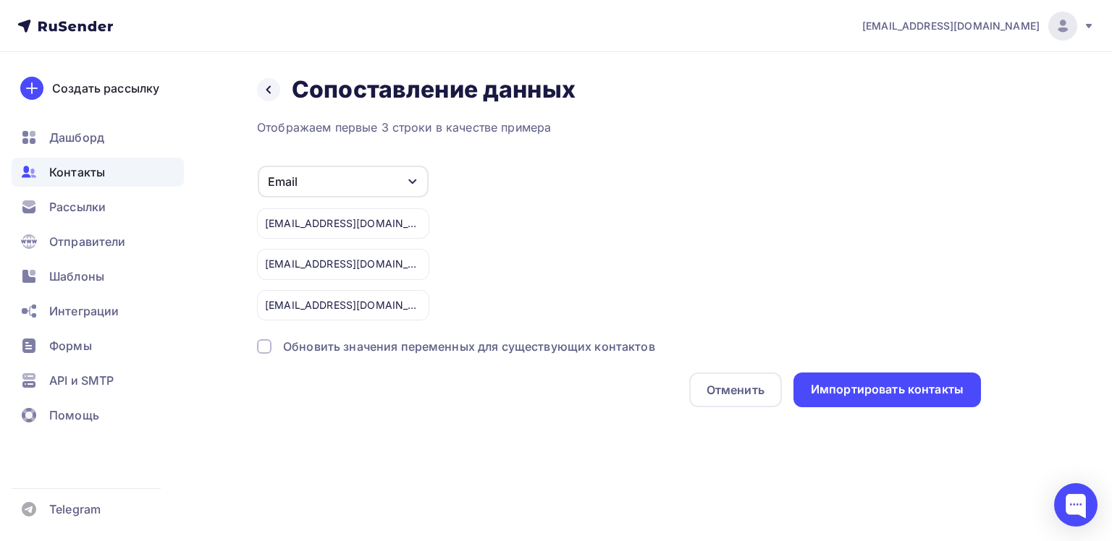
click at [406, 182] on div "Email" at bounding box center [343, 182] width 171 height 32
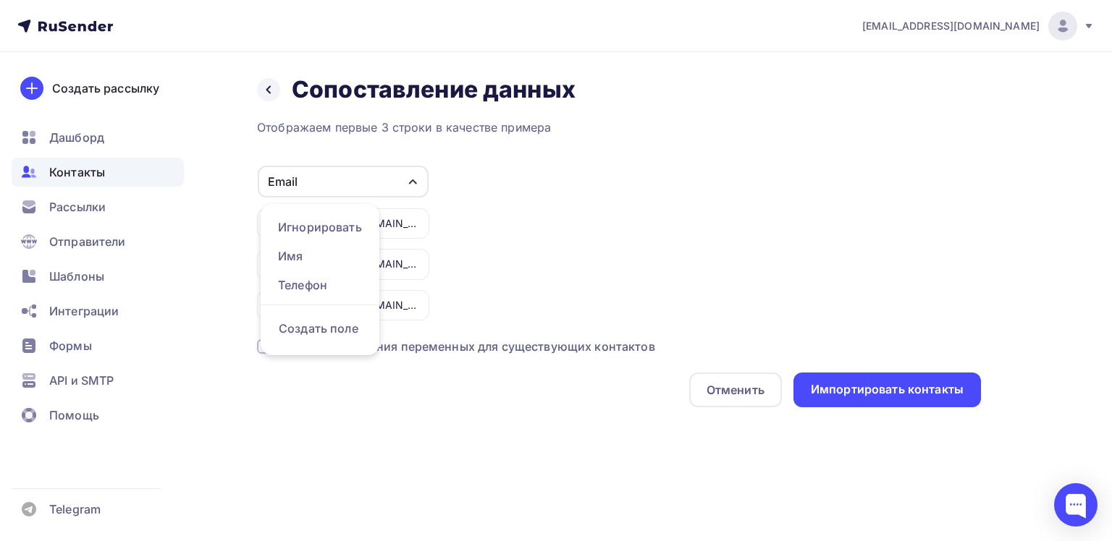
click at [406, 182] on div "Email" at bounding box center [343, 182] width 171 height 32
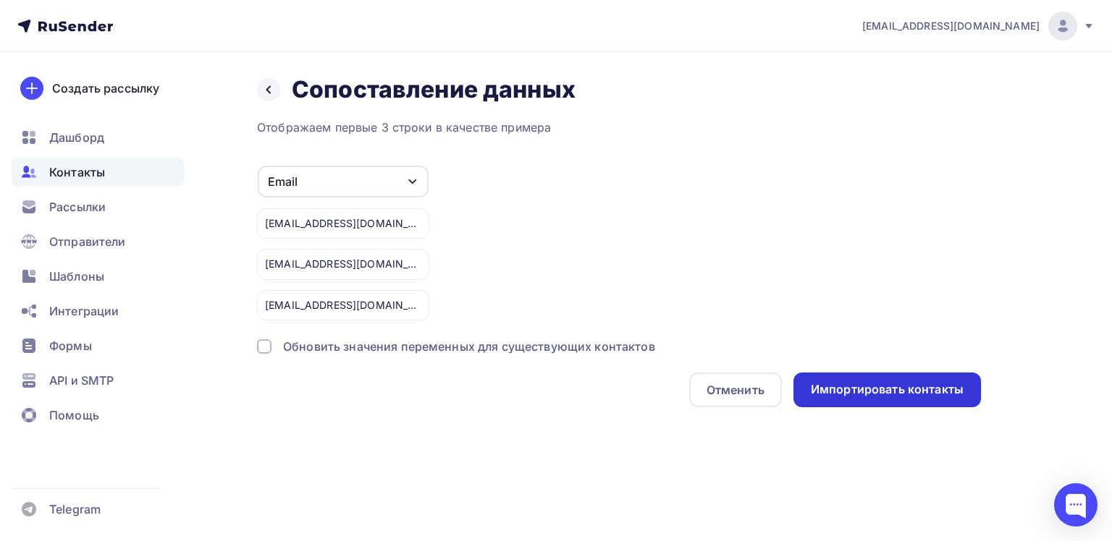
click at [852, 382] on div "Импортировать контакты" at bounding box center [887, 389] width 153 height 17
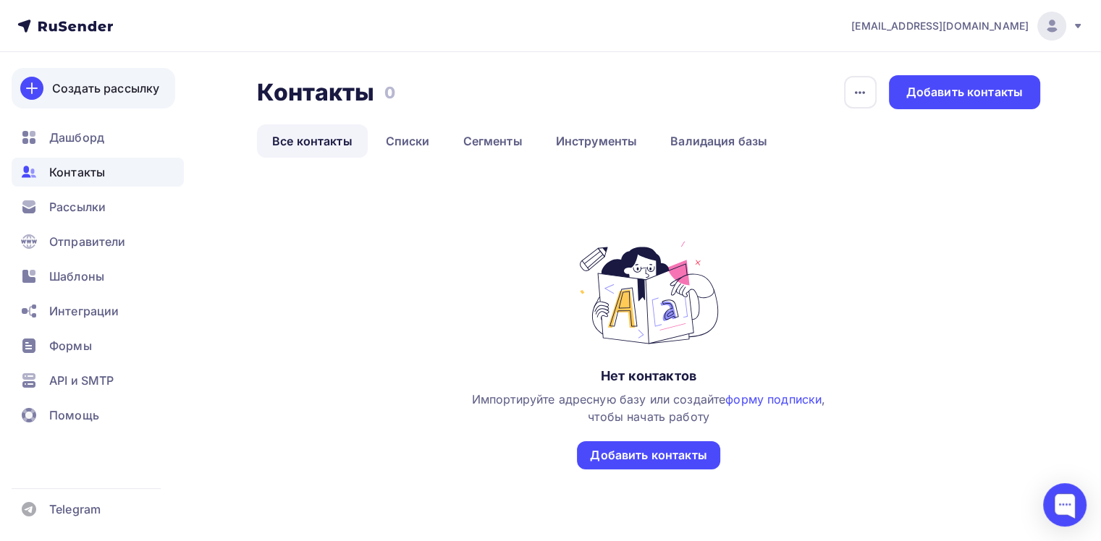
click at [29, 87] on icon at bounding box center [31, 88] width 17 height 17
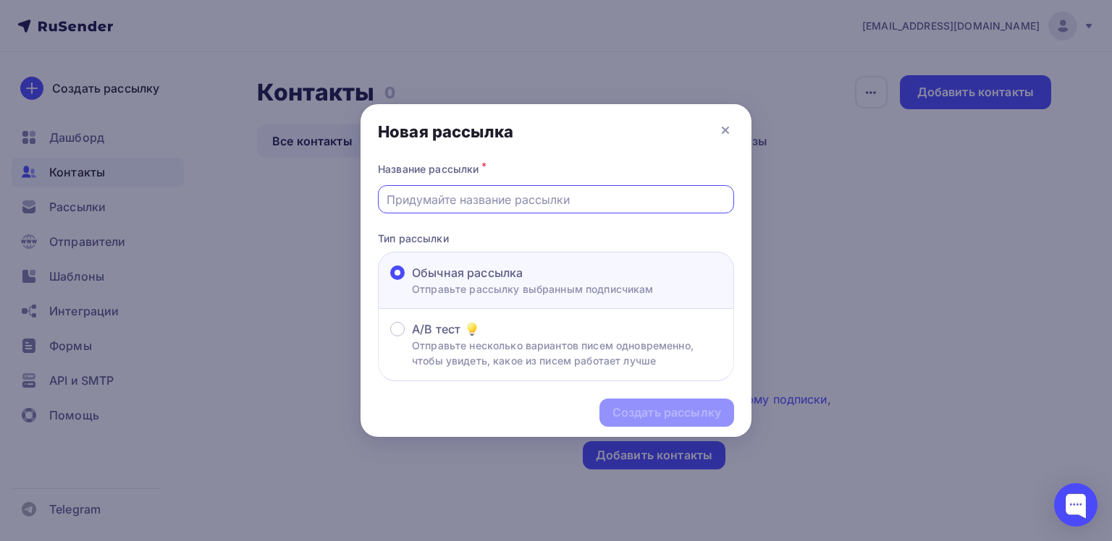
click at [463, 198] on input "text" at bounding box center [556, 199] width 339 height 17
type input "Vokality"
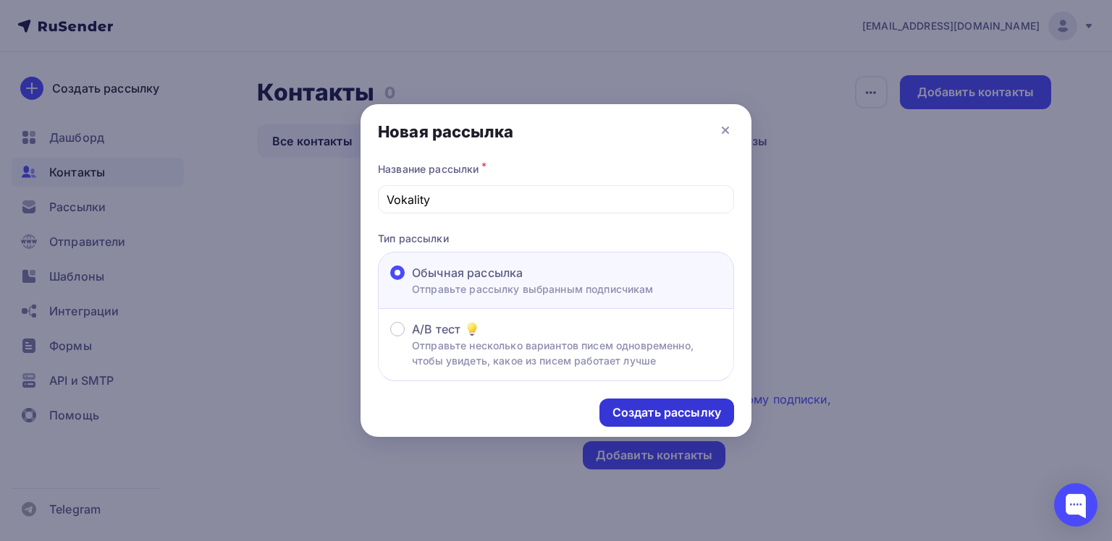
click at [661, 405] on div "Создать рассылку" at bounding box center [666, 413] width 109 height 17
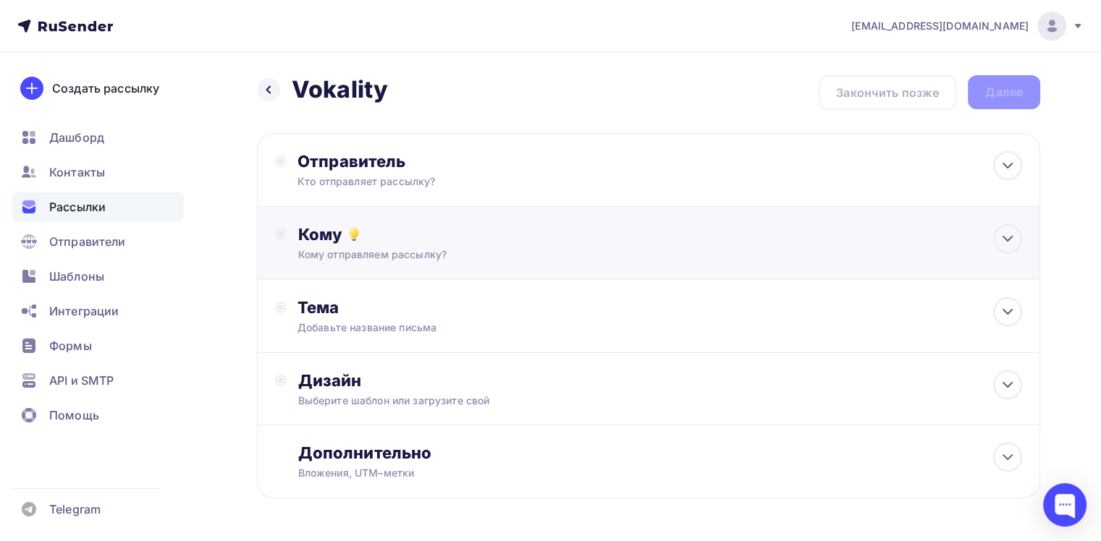
click at [656, 230] on div "Кому" at bounding box center [660, 234] width 724 height 20
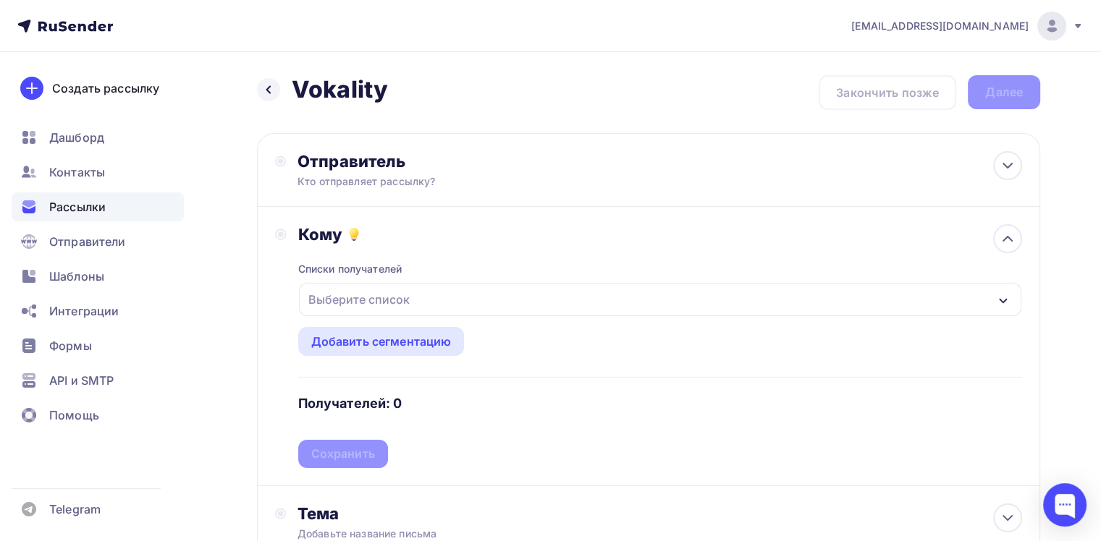
click at [440, 295] on div "Выберите список" at bounding box center [660, 299] width 722 height 33
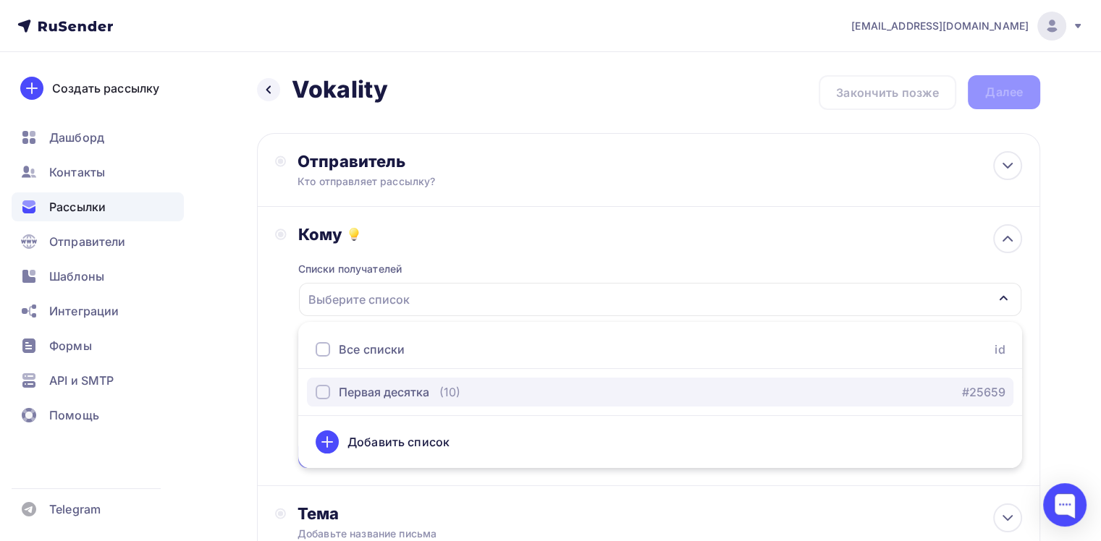
click at [455, 404] on button "Первая десятка (10) #25659" at bounding box center [660, 392] width 707 height 29
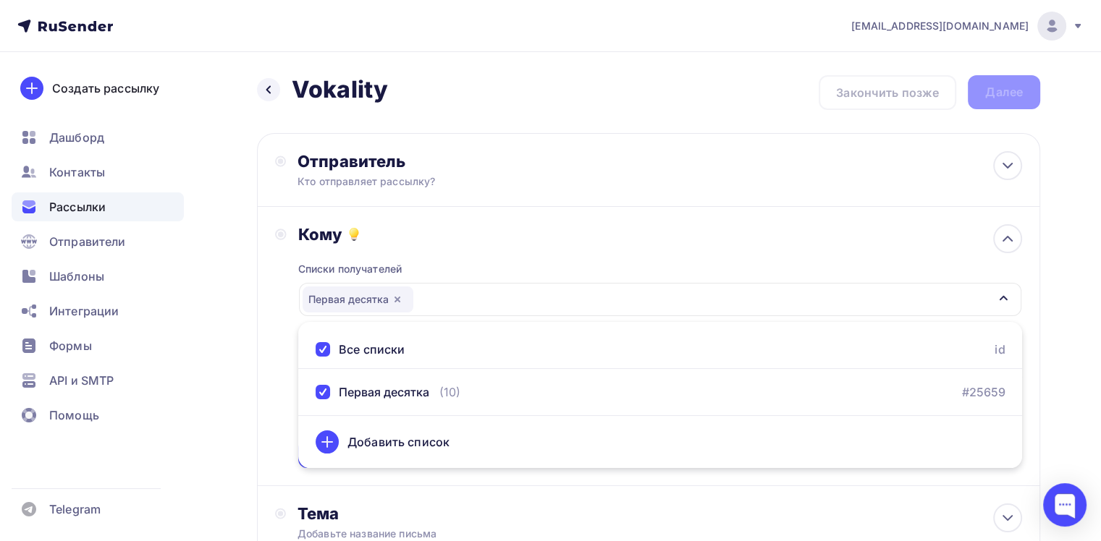
click at [672, 259] on div "Списки получателей Первая десятка Все списки id Первая десятка (10) #25659 Доба…" at bounding box center [660, 357] width 724 height 224
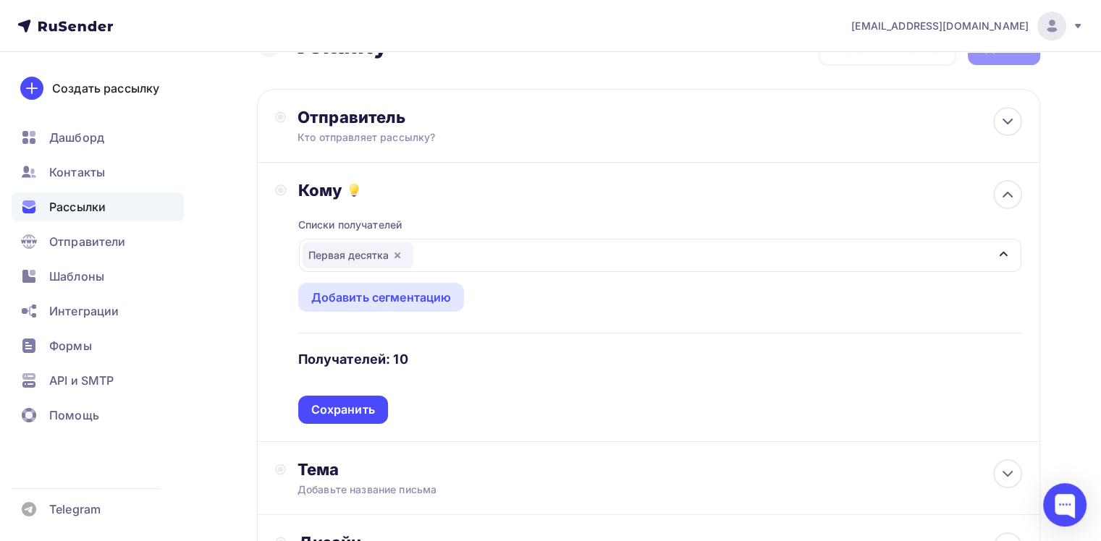
scroll to position [72, 0]
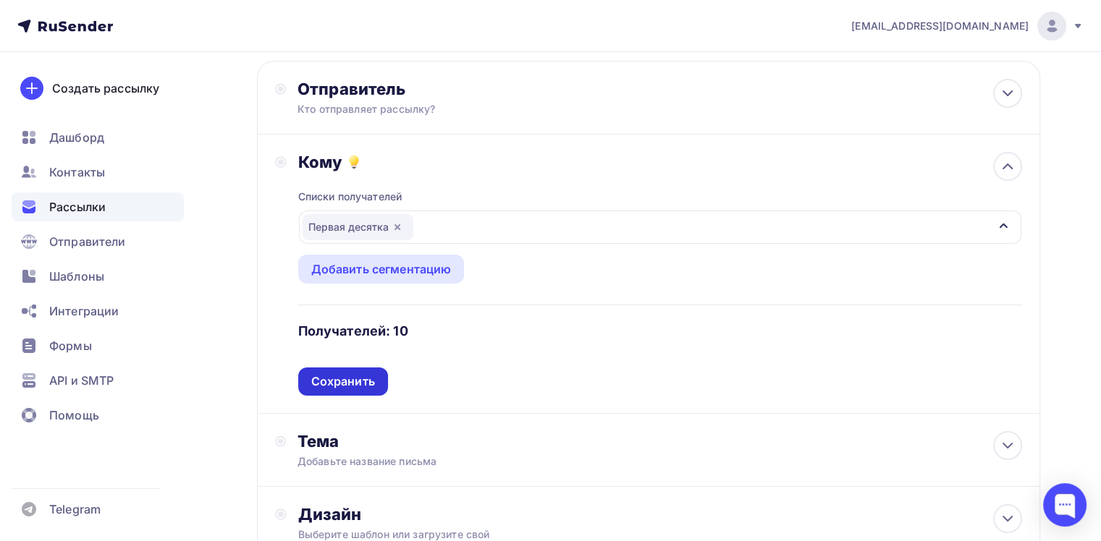
click at [339, 382] on div "Сохранить" at bounding box center [343, 382] width 64 height 17
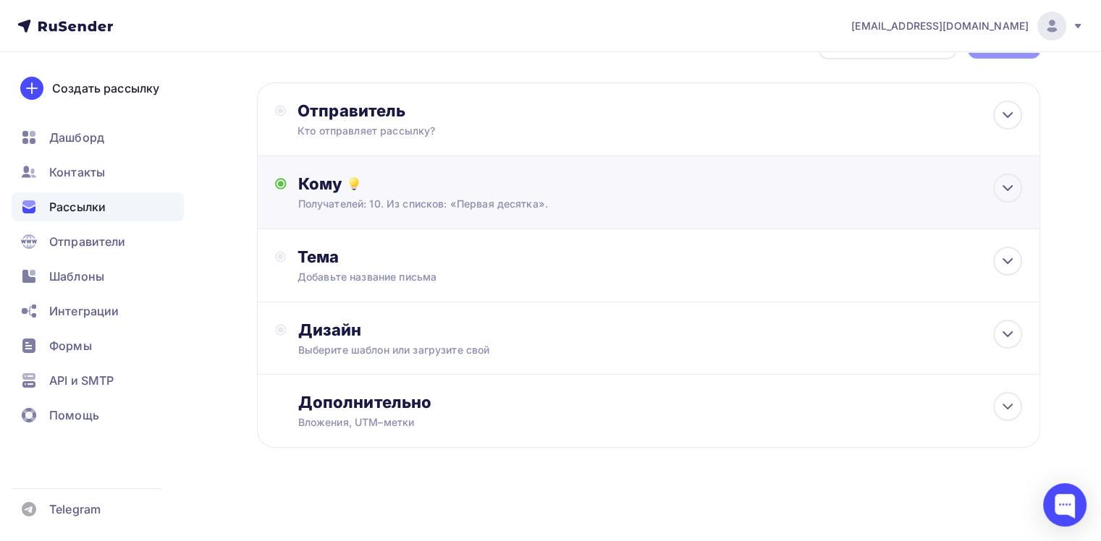
scroll to position [49, 0]
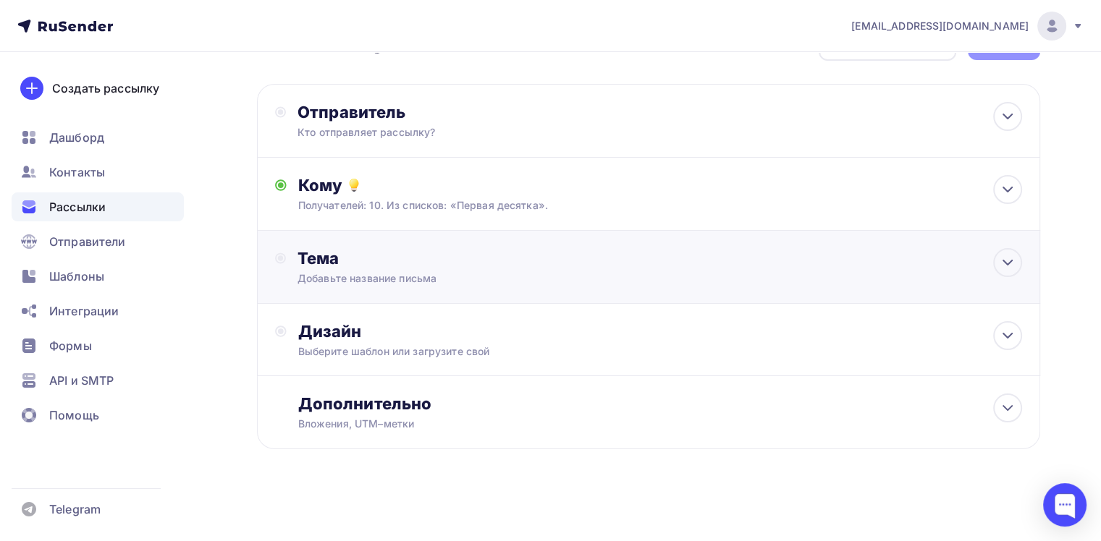
click at [536, 275] on div "Добавьте название письма" at bounding box center [427, 278] width 258 height 14
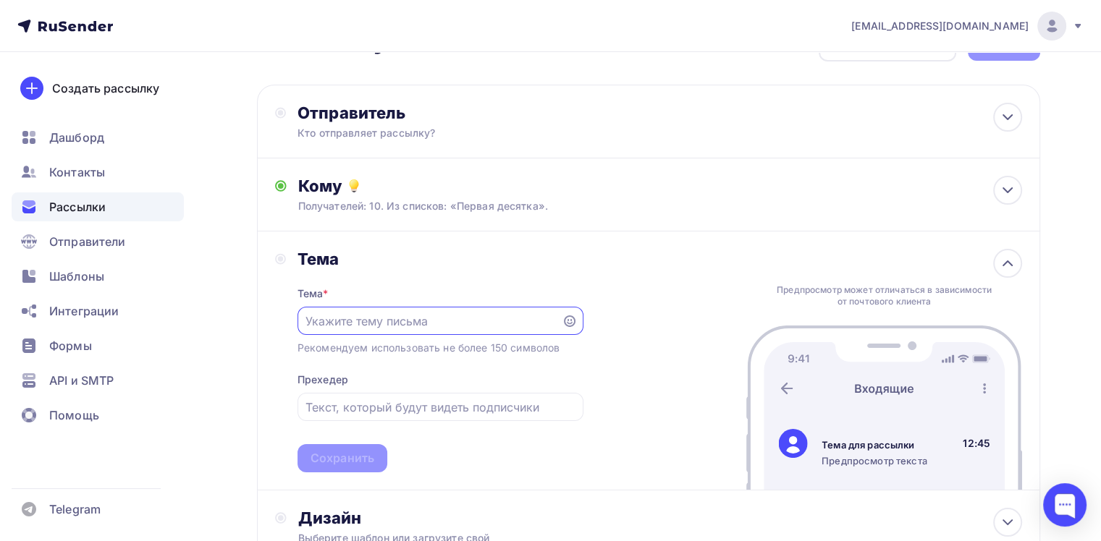
scroll to position [0, 0]
click at [463, 310] on div at bounding box center [441, 321] width 286 height 28
click at [478, 324] on input "text" at bounding box center [429, 321] width 248 height 17
paste input "Ваши сотрудники выгорают на работе? Музыка — лучшее лекарство!"
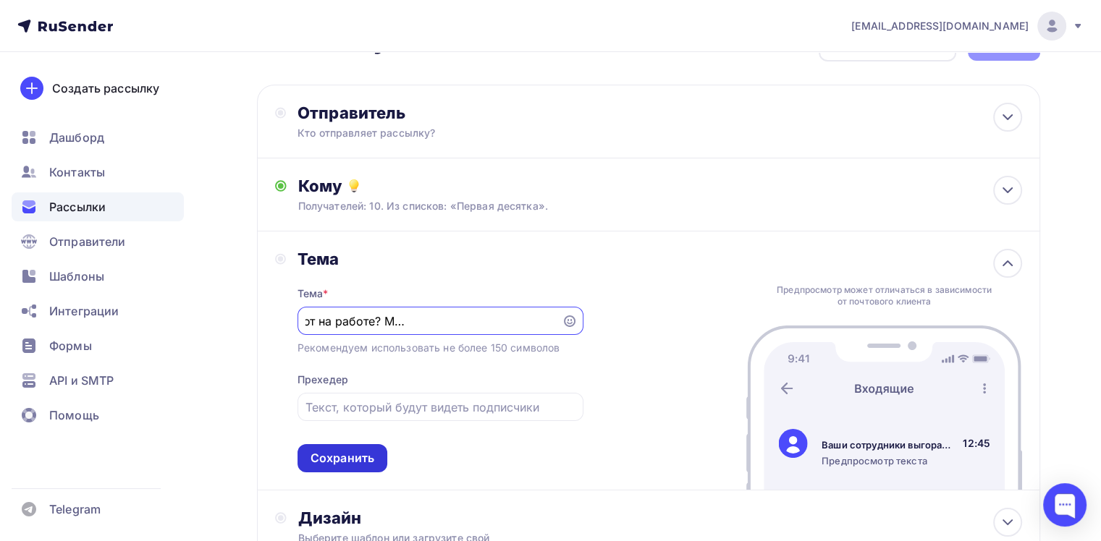
type input "Ваши сотрудники выгорают на работе? Музыка — лучшее лекарство!"
click at [342, 450] on div "Сохранить" at bounding box center [343, 458] width 64 height 17
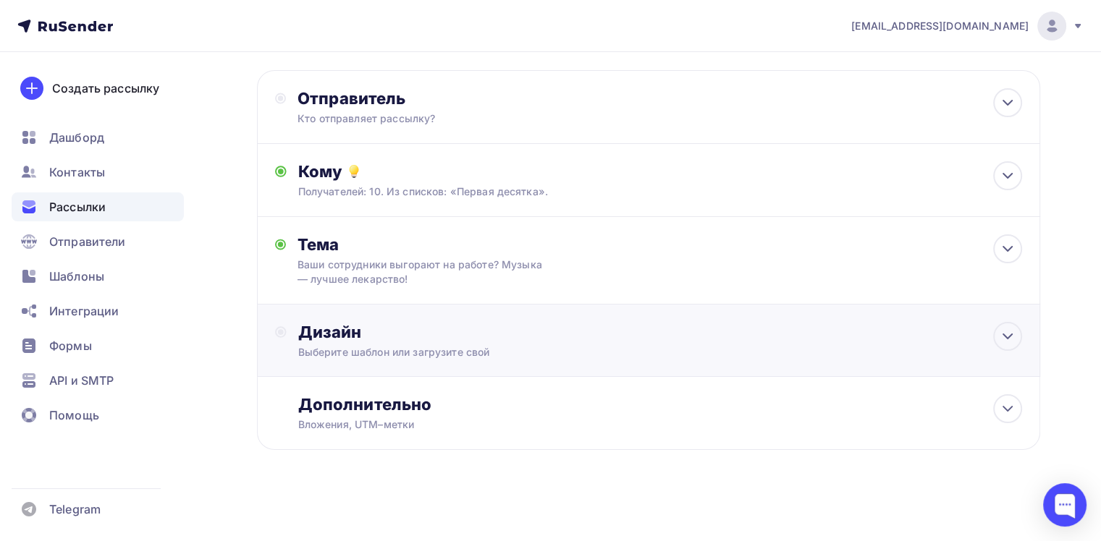
scroll to position [64, 0]
click at [790, 328] on div "Дизайн" at bounding box center [660, 331] width 724 height 20
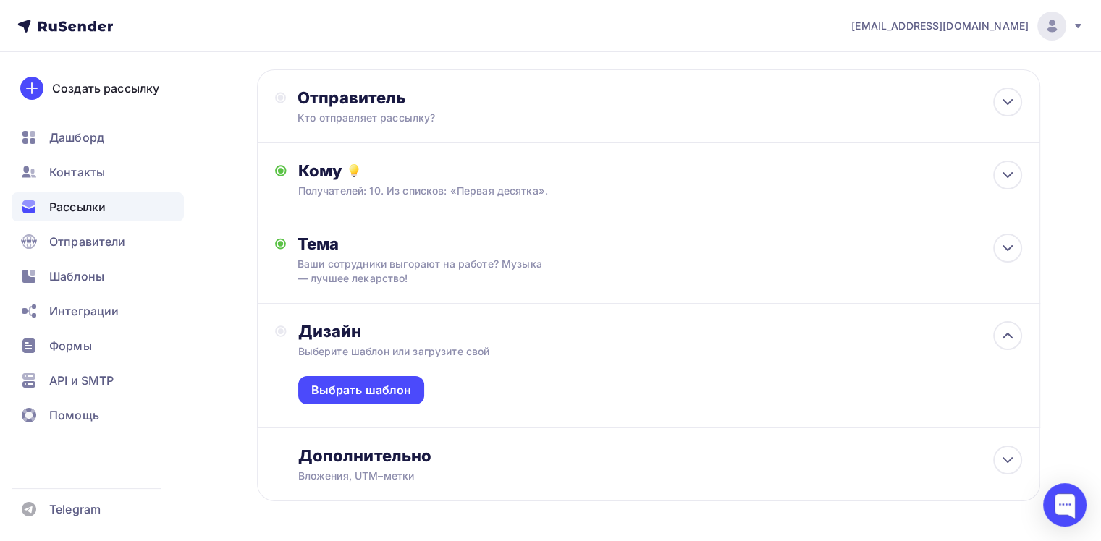
click at [412, 347] on div "Выберите шаблон или загрузите свой" at bounding box center [623, 352] width 651 height 14
click at [385, 400] on div "Выбрать шаблон" at bounding box center [361, 390] width 127 height 28
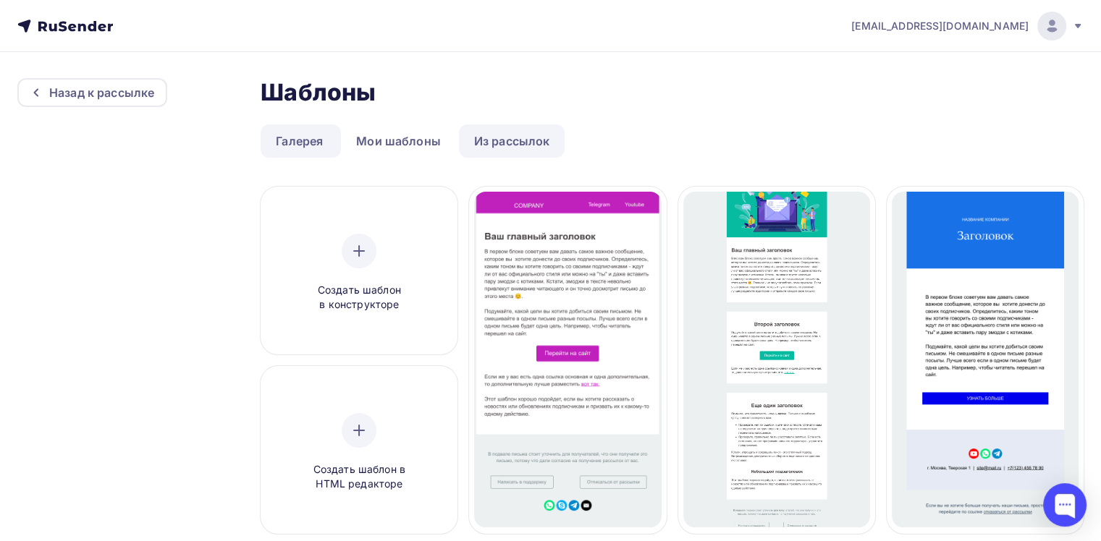
click at [489, 138] on link "Из рассылок" at bounding box center [512, 141] width 106 height 33
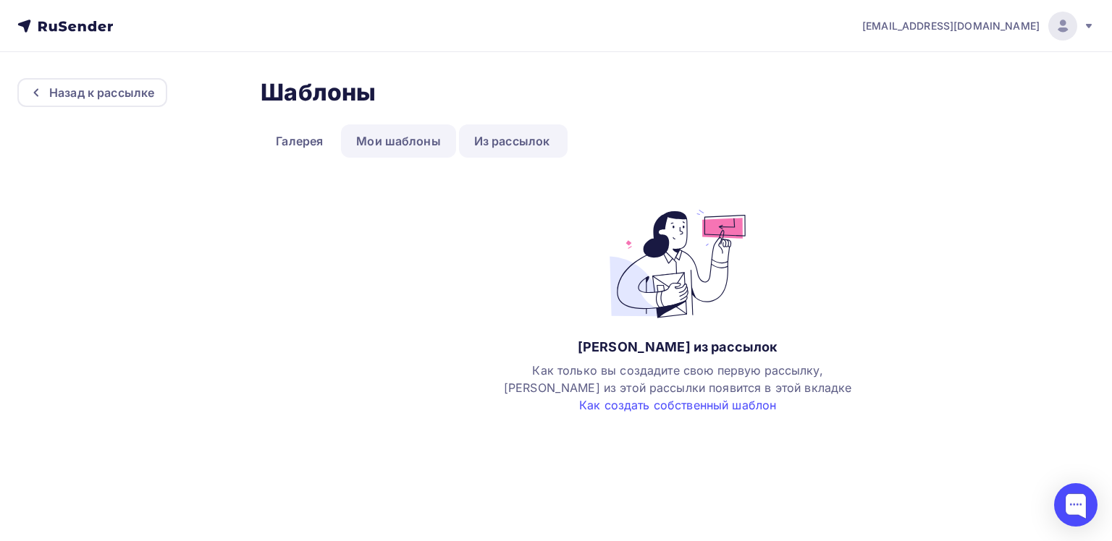
click at [413, 138] on link "Мои шаблоны" at bounding box center [398, 141] width 115 height 33
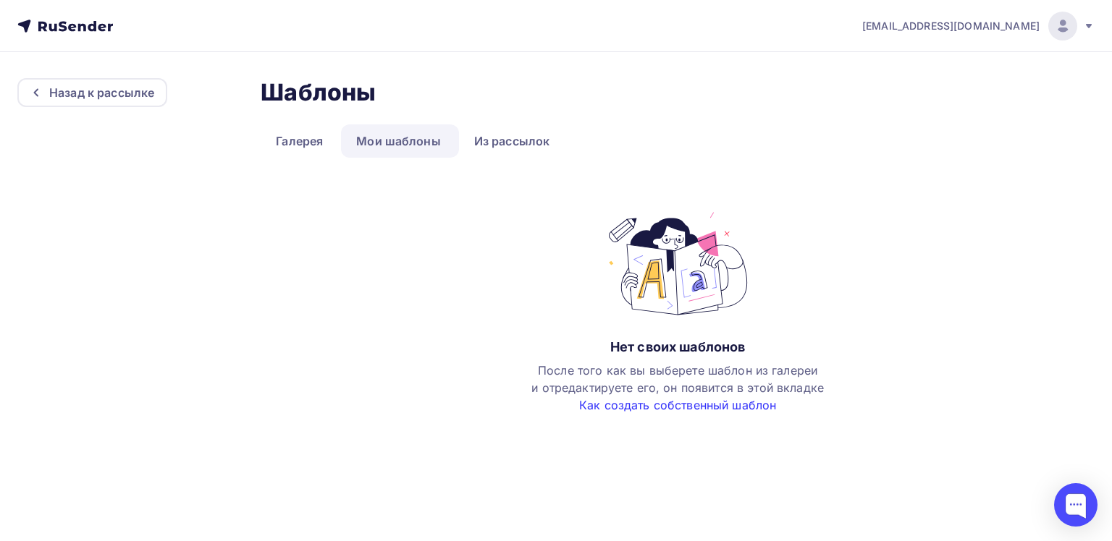
click at [698, 405] on link "Как создать собственный шаблон" at bounding box center [677, 405] width 197 height 14
click at [52, 96] on div "Назад к рассылке" at bounding box center [101, 92] width 105 height 17
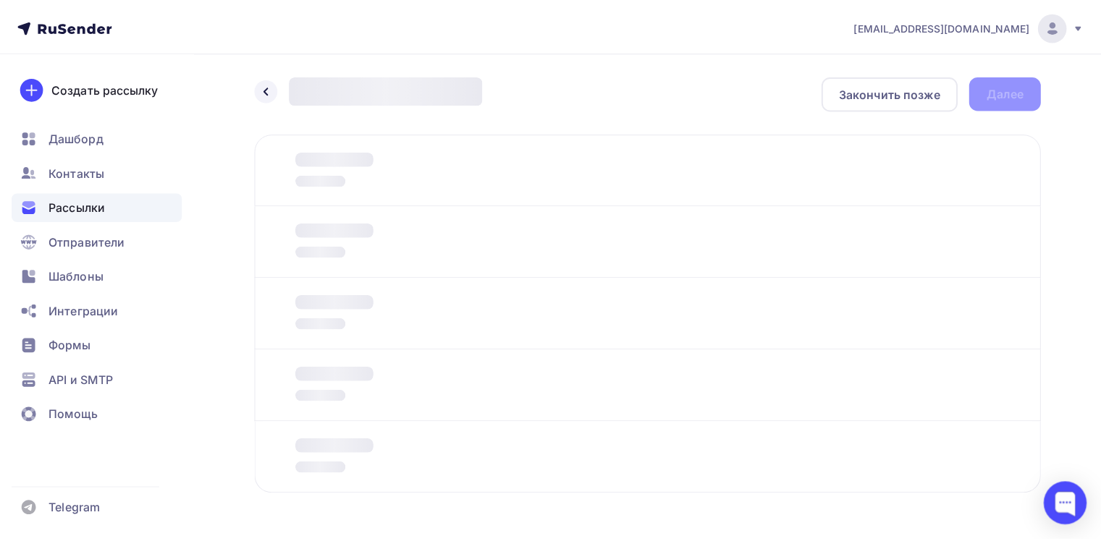
scroll to position [46, 0]
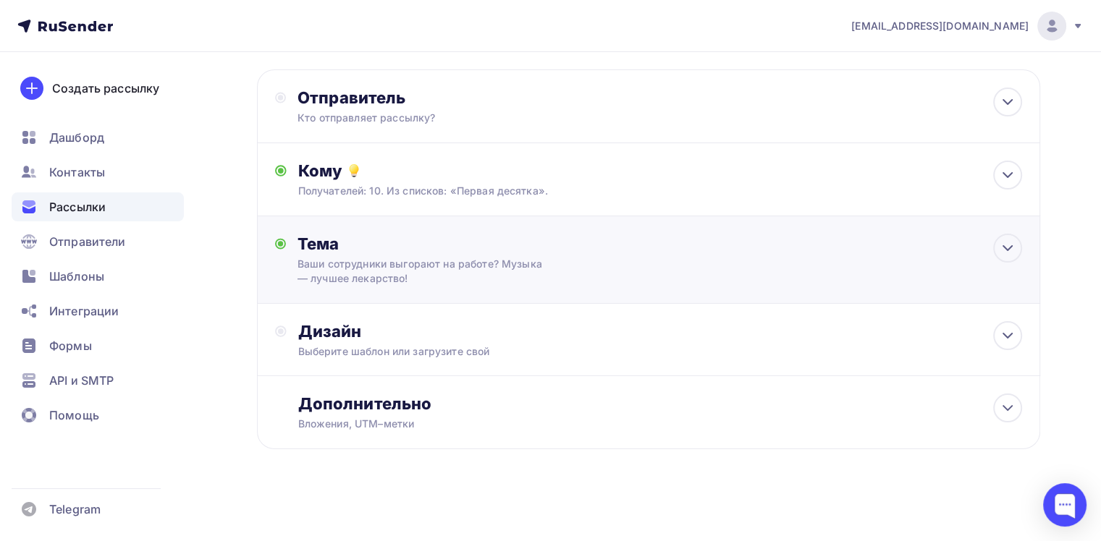
click at [870, 300] on div "Тема Ваши сотрудники выгорают на работе? Музыка — лучшее лекарство! Тема * Ваши…" at bounding box center [648, 260] width 783 height 88
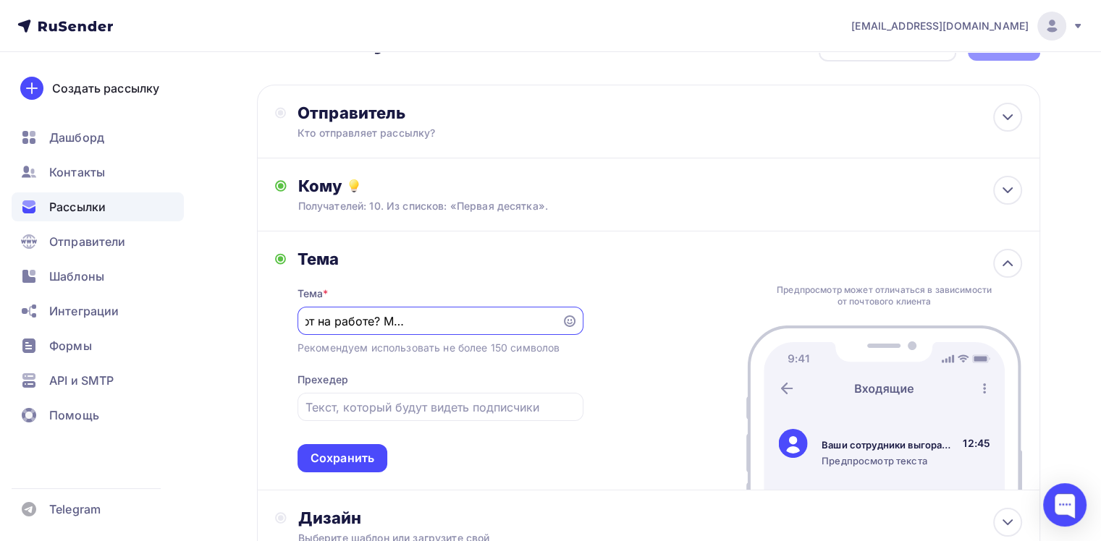
scroll to position [0, 0]
click at [893, 264] on div "Предпросмотр может отличаться в зависимости от почтового клиента Ваши сотрудник…" at bounding box center [884, 361] width 276 height 258
drag, startPoint x: 1012, startPoint y: 255, endPoint x: 965, endPoint y: 284, distance: 55.2
click at [1011, 257] on icon at bounding box center [1007, 263] width 17 height 17
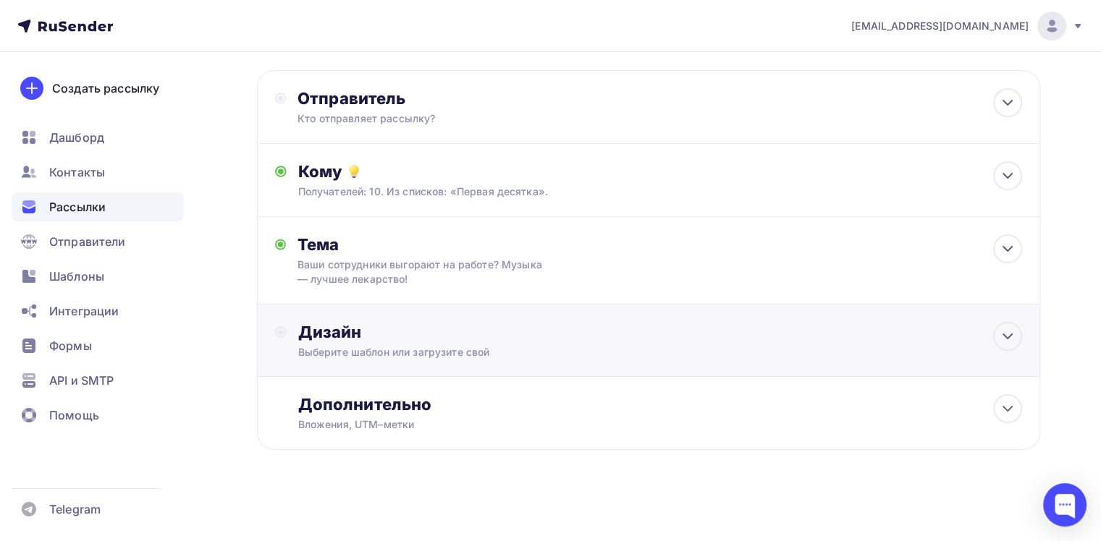
scroll to position [64, 0]
click at [709, 321] on div "Дизайн" at bounding box center [660, 331] width 724 height 20
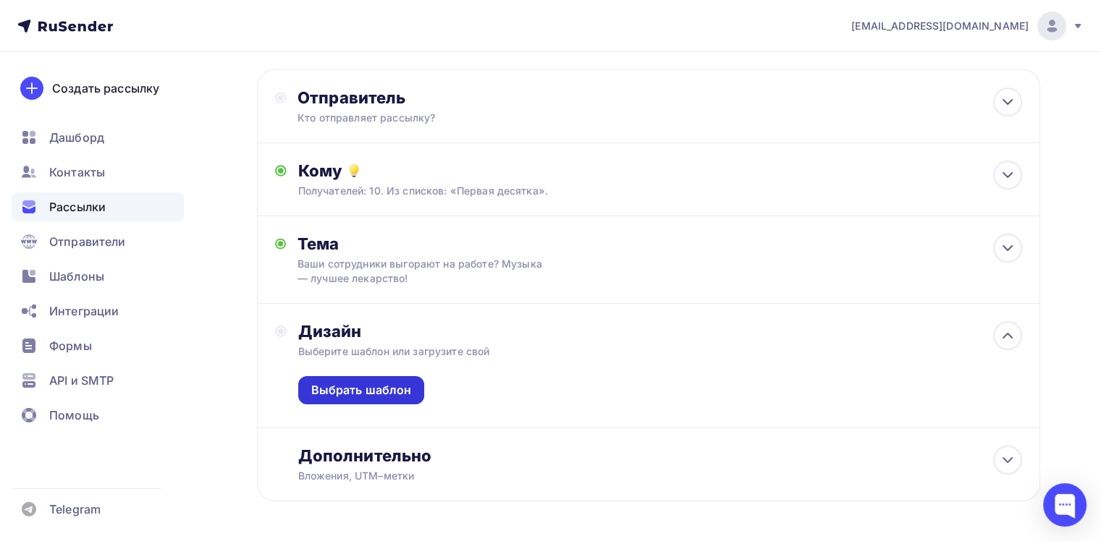
click at [374, 388] on div "Выбрать шаблон" at bounding box center [361, 390] width 101 height 17
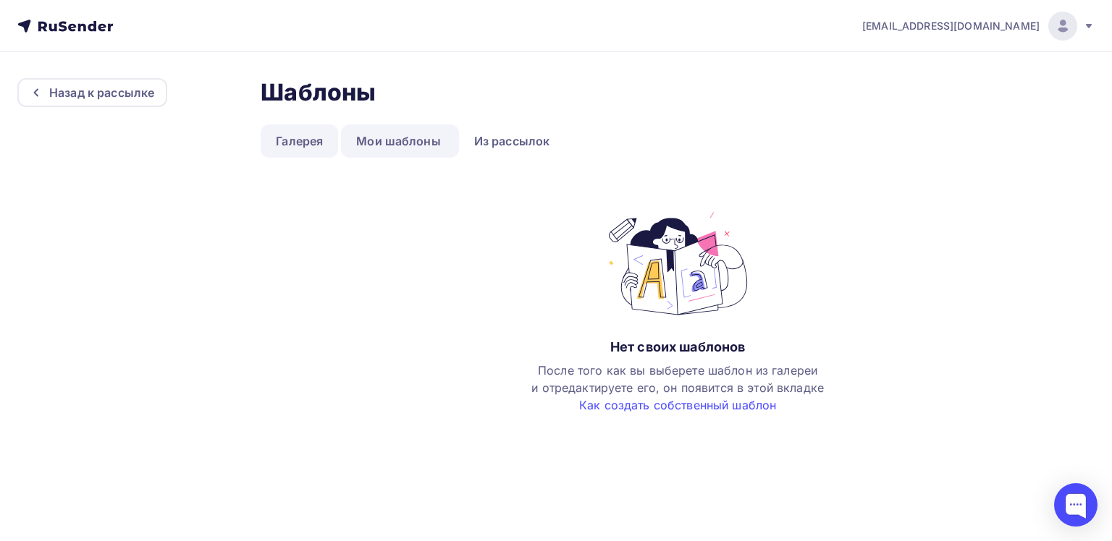
click at [287, 140] on link "Галерея" at bounding box center [299, 141] width 77 height 33
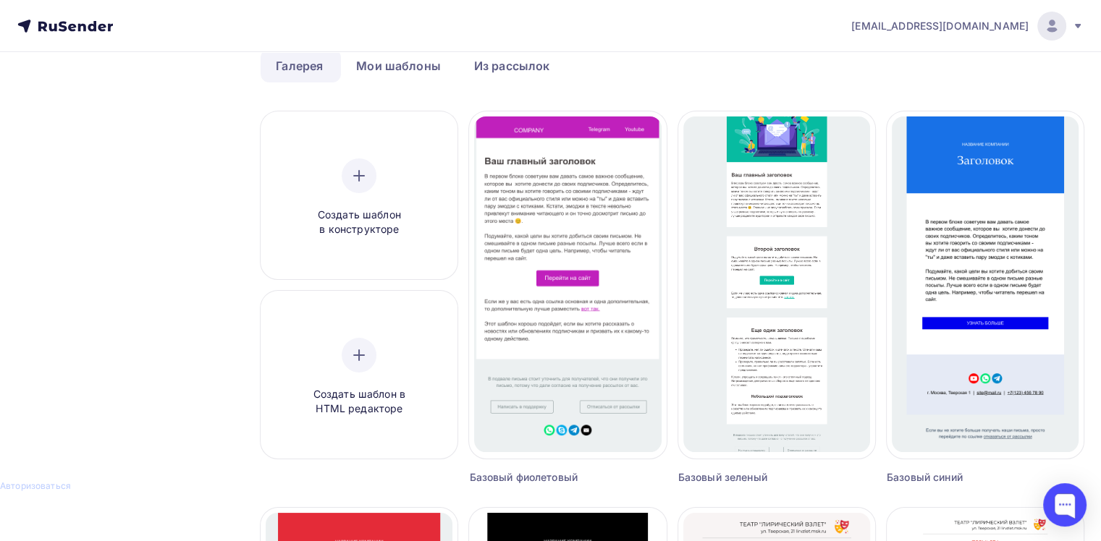
scroll to position [72, 0]
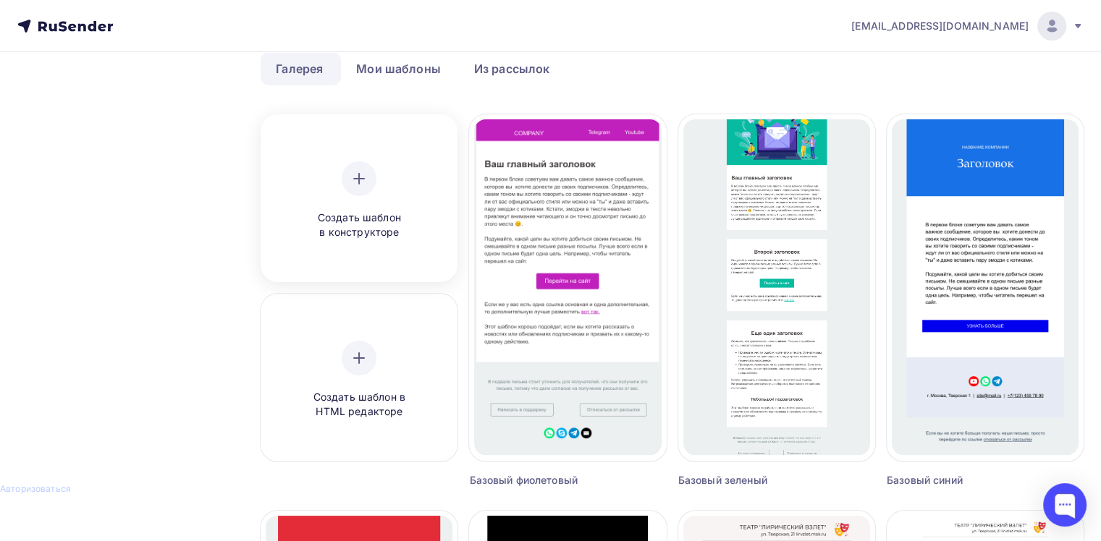
click at [356, 176] on icon at bounding box center [358, 178] width 17 height 17
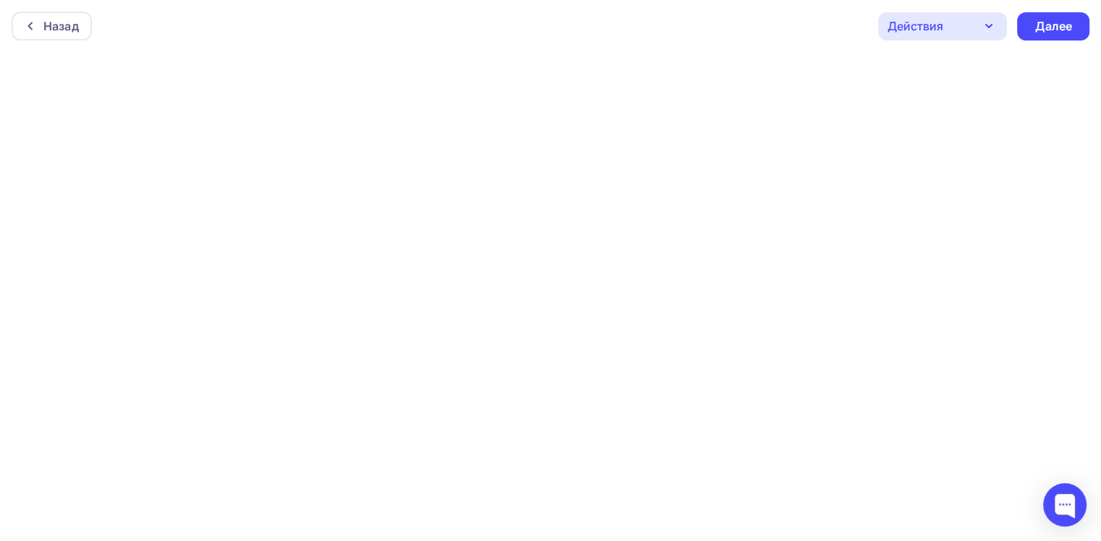
click at [714, 541] on div at bounding box center [550, 541] width 1101 height 0
click at [1067, 29] on div "Далее" at bounding box center [1053, 26] width 38 height 17
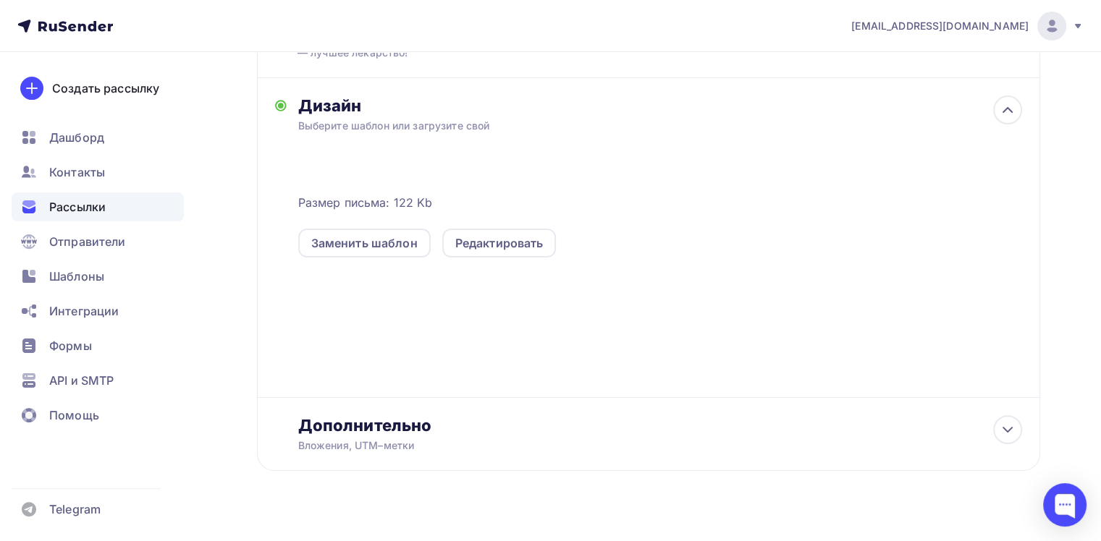
scroll to position [311, 0]
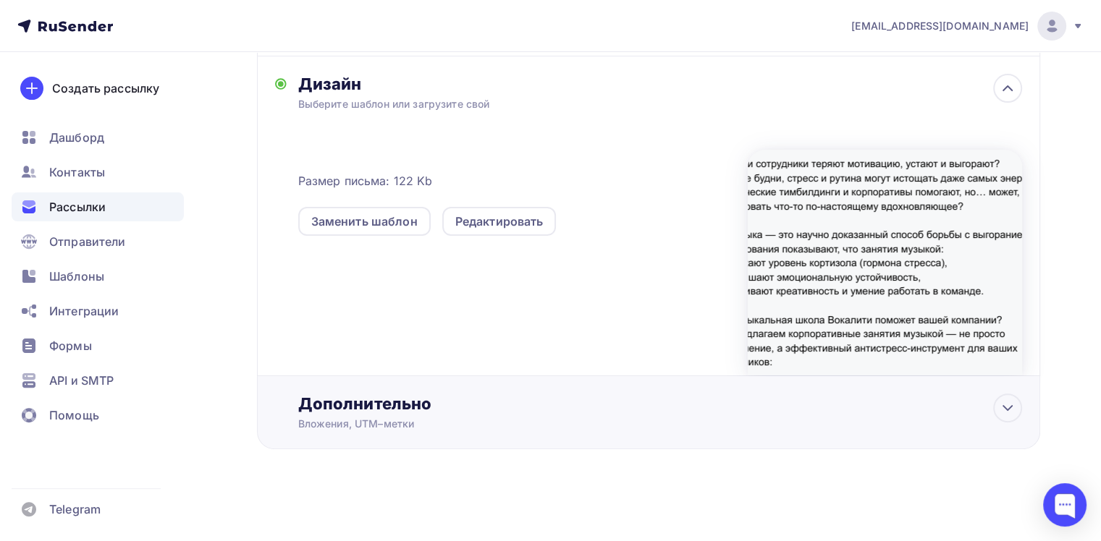
click at [840, 396] on div "Дополнительно" at bounding box center [660, 404] width 724 height 20
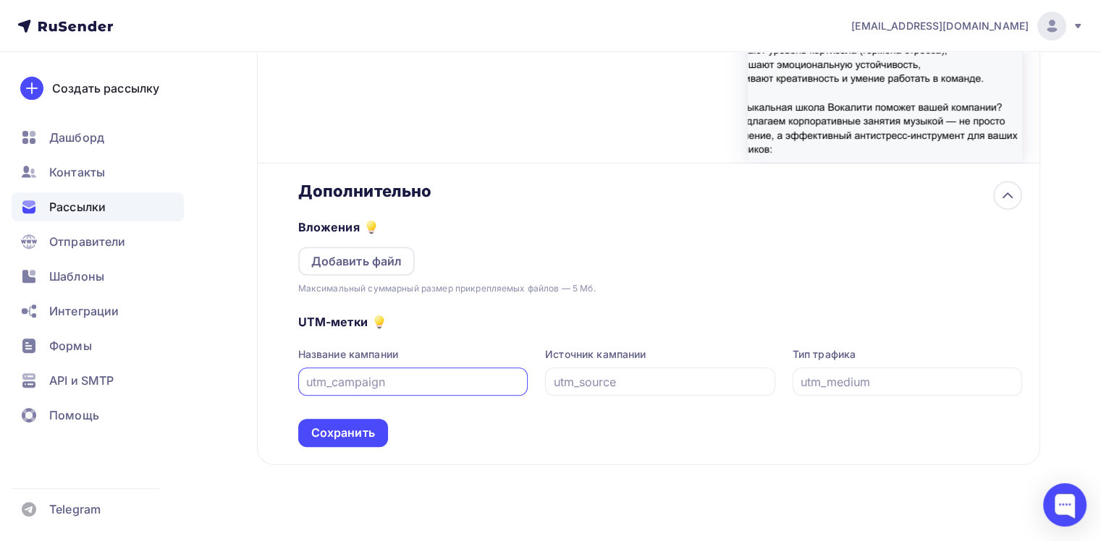
scroll to position [528, 0]
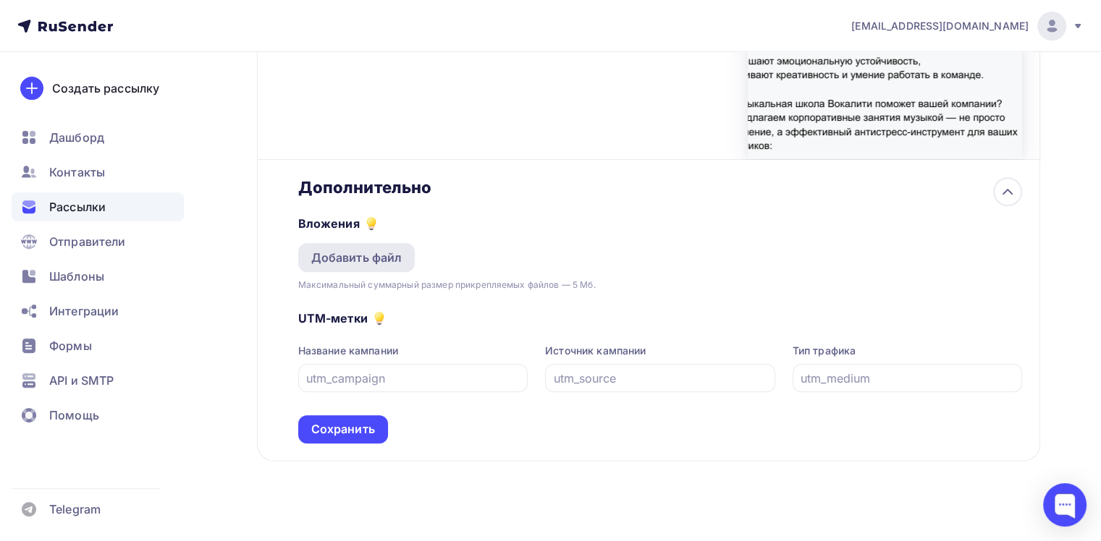
click at [350, 254] on div "Добавить файл" at bounding box center [356, 257] width 91 height 17
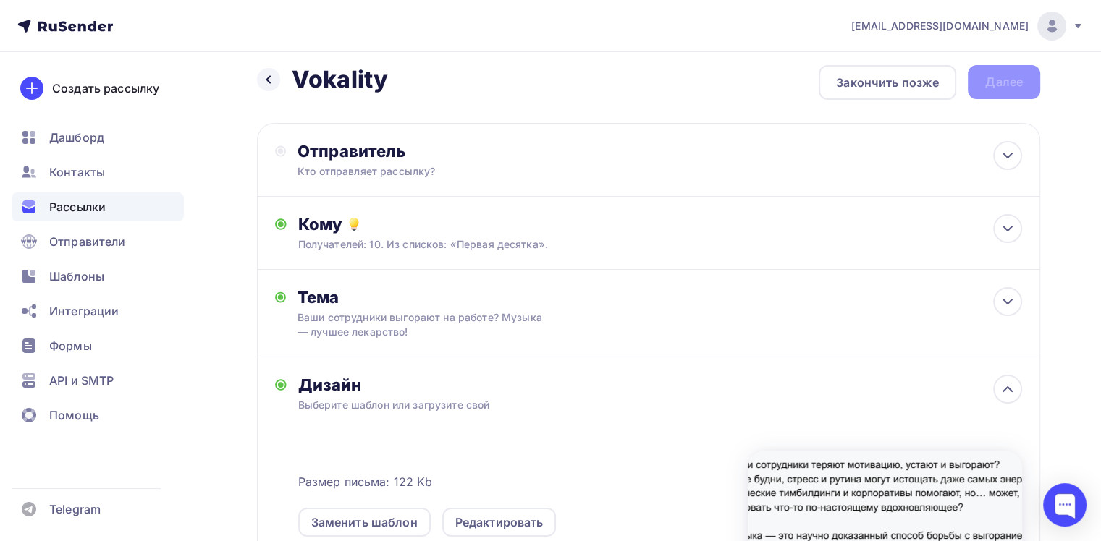
scroll to position [0, 0]
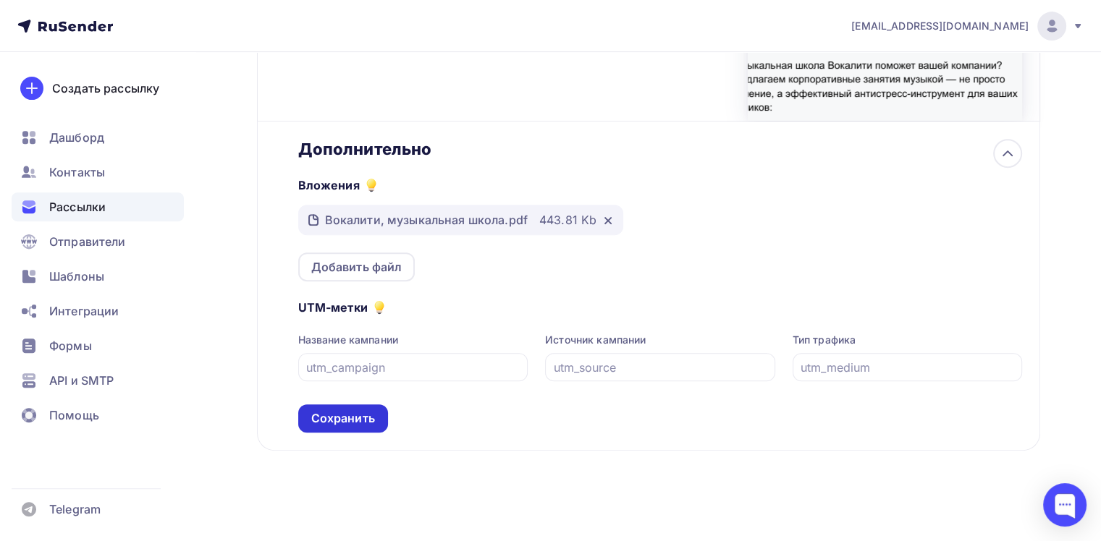
click at [329, 415] on div "Сохранить" at bounding box center [343, 418] width 64 height 17
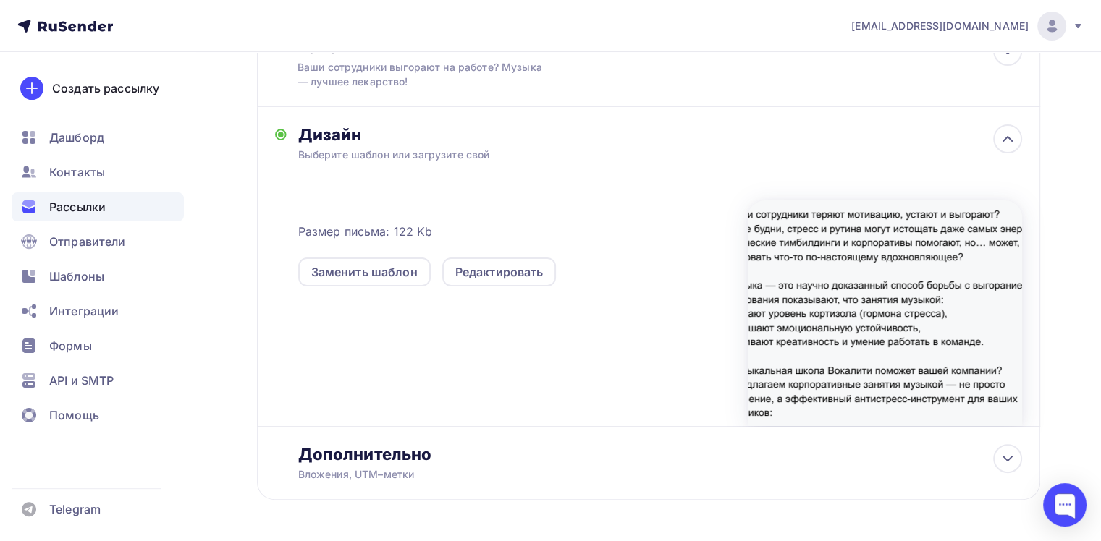
scroll to position [311, 0]
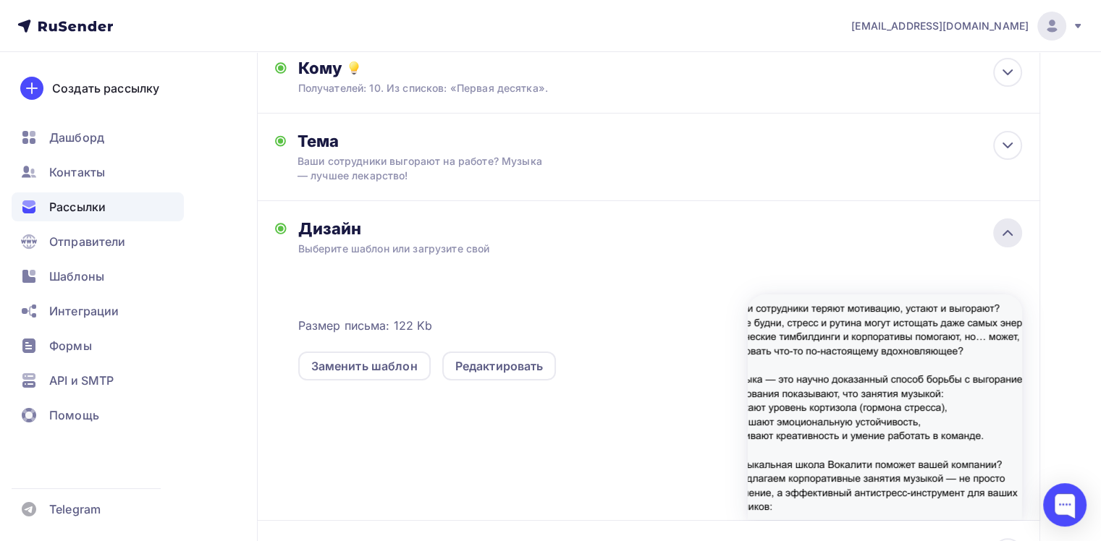
click at [1012, 226] on icon at bounding box center [1007, 232] width 17 height 17
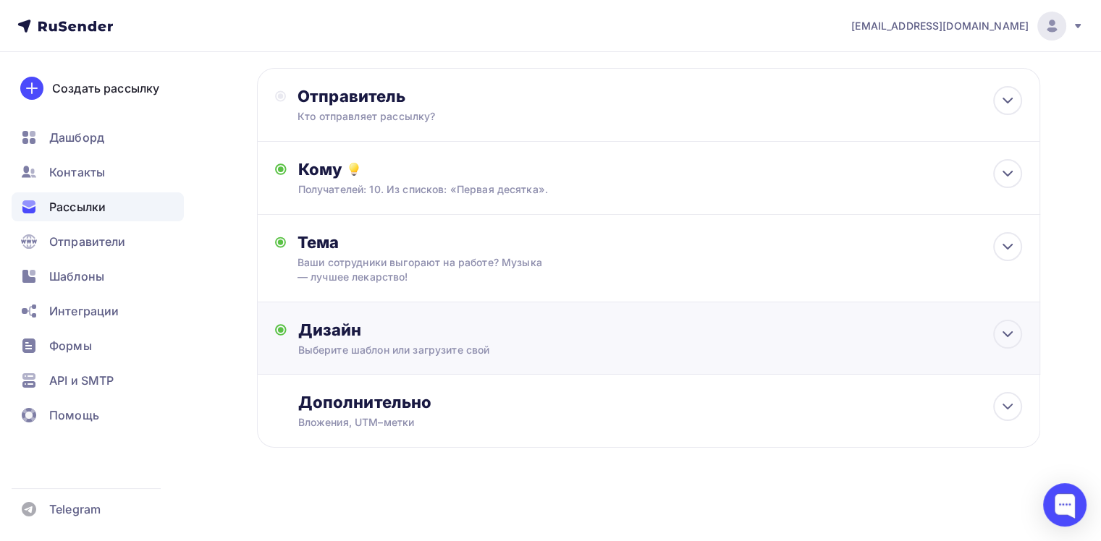
scroll to position [64, 0]
click at [992, 405] on div "Дополнительно" at bounding box center [660, 404] width 724 height 20
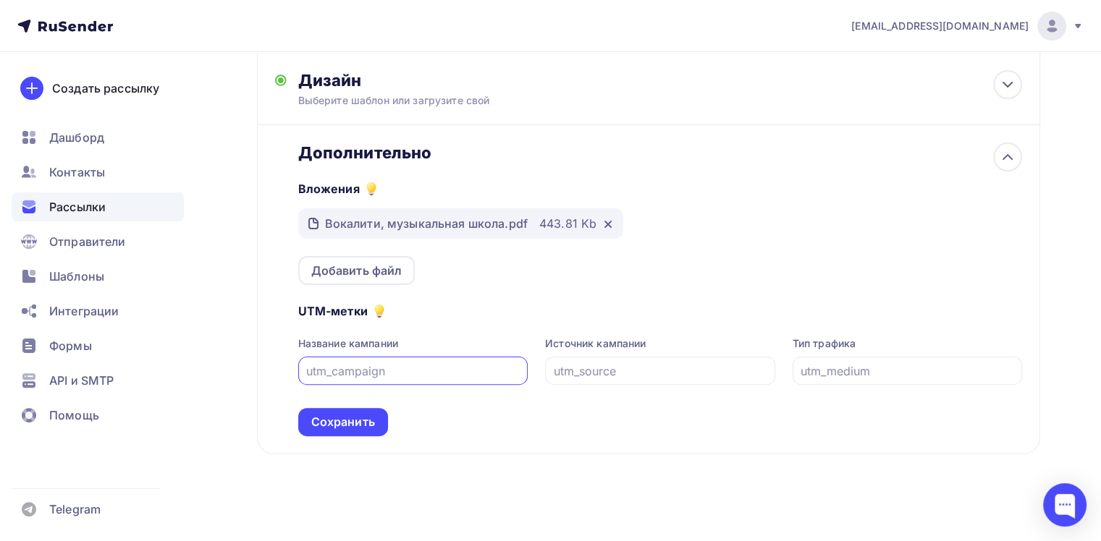
scroll to position [319, 0]
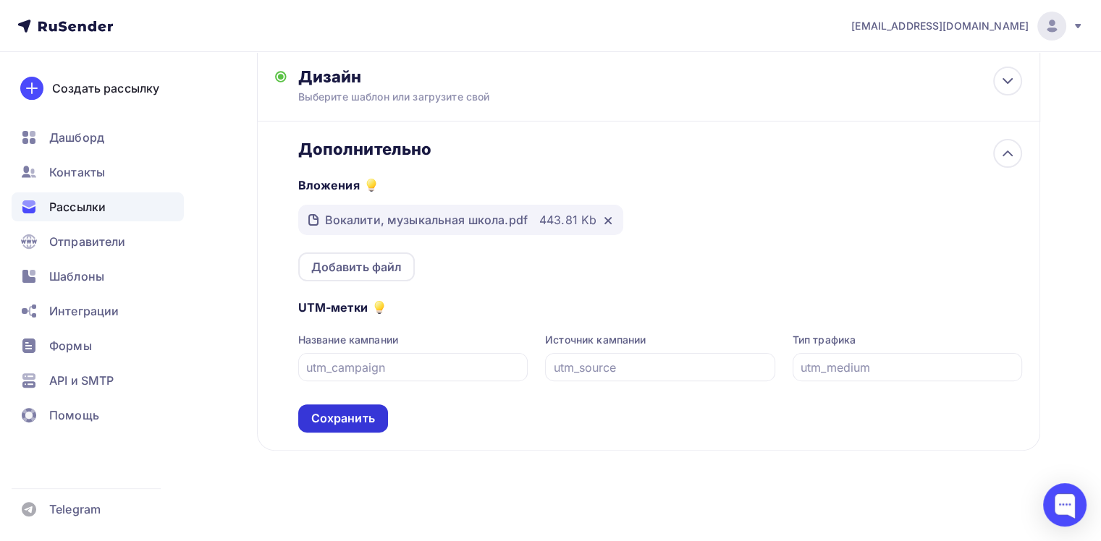
click at [351, 423] on div "Сохранить" at bounding box center [343, 418] width 64 height 17
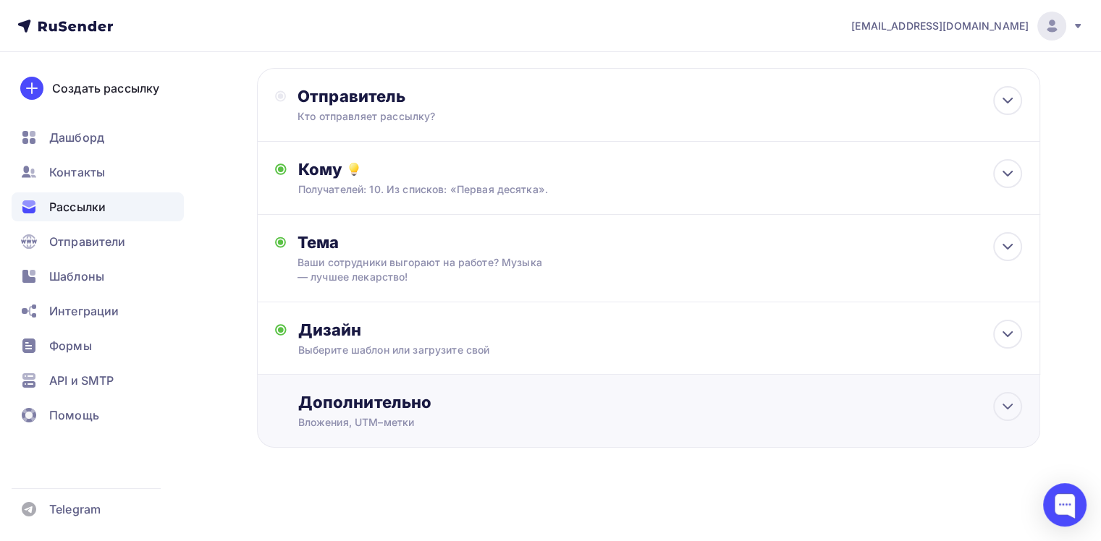
scroll to position [64, 0]
click at [718, 478] on div at bounding box center [550, 478] width 1101 height 0
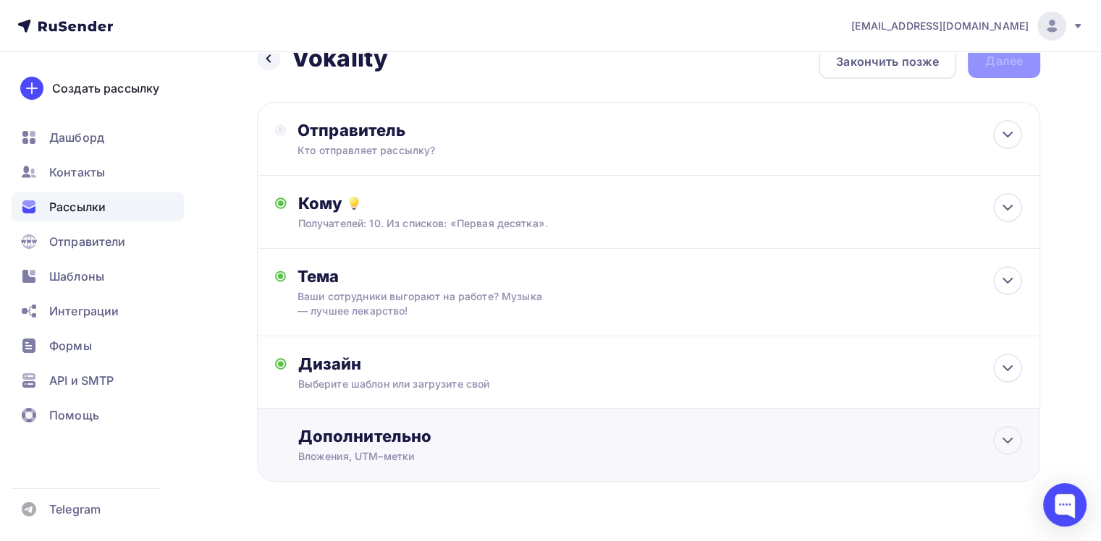
scroll to position [0, 0]
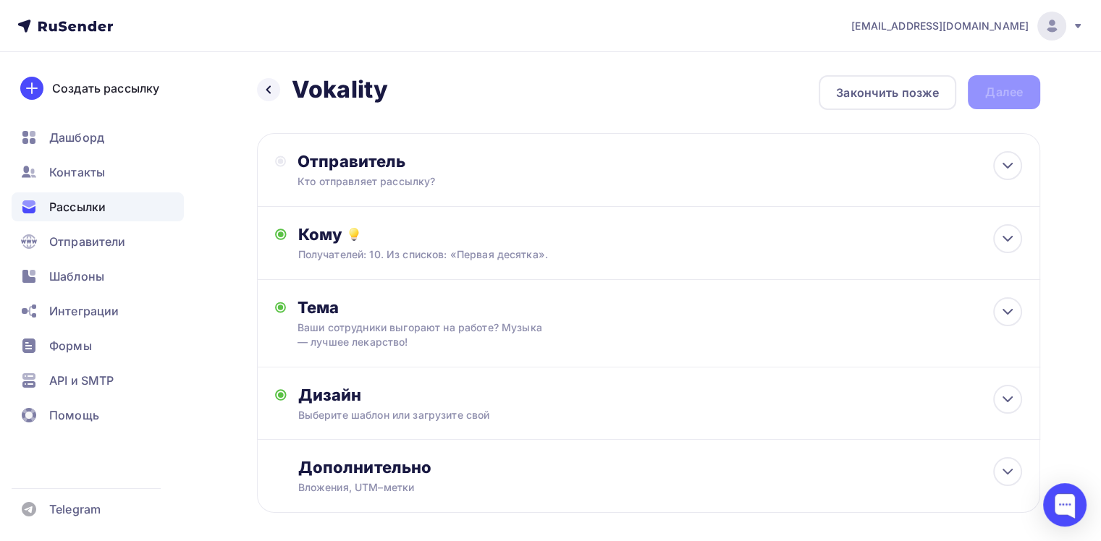
click at [1024, 98] on div "Назад Vokality Vokality Закончить позже Далее" at bounding box center [648, 92] width 783 height 35
drag, startPoint x: 893, startPoint y: 151, endPoint x: 878, endPoint y: 165, distance: 20.0
click at [893, 152] on div "Отправитель Кто отправляет рассылку? Email * yagunova@vocality-nsk.ru yagunova@…" at bounding box center [648, 170] width 783 height 74
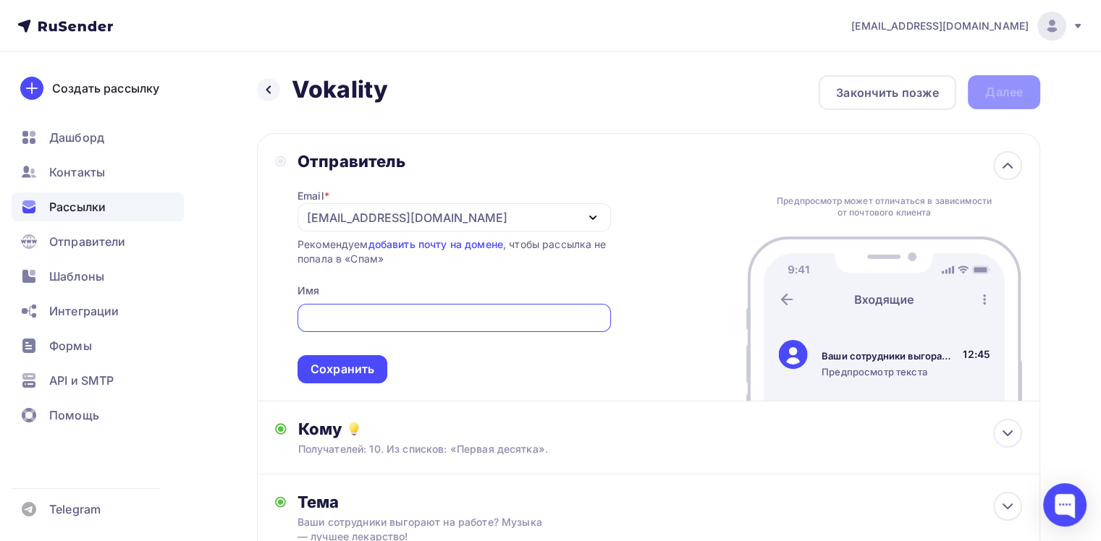
click at [325, 223] on div "[EMAIL_ADDRESS][DOMAIN_NAME]" at bounding box center [407, 217] width 201 height 17
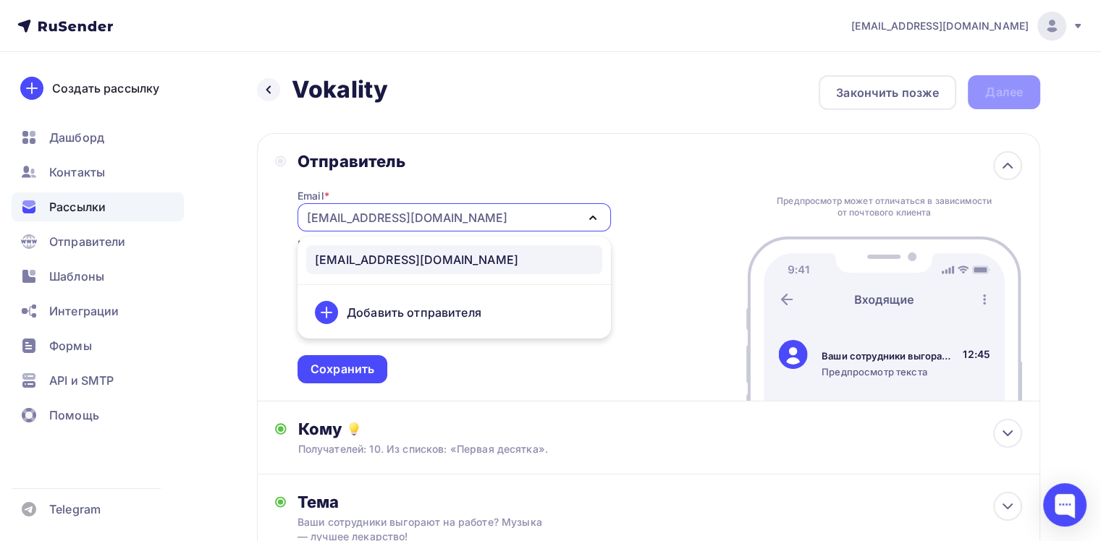
click at [481, 256] on div "[EMAIL_ADDRESS][DOMAIN_NAME]" at bounding box center [454, 259] width 279 height 17
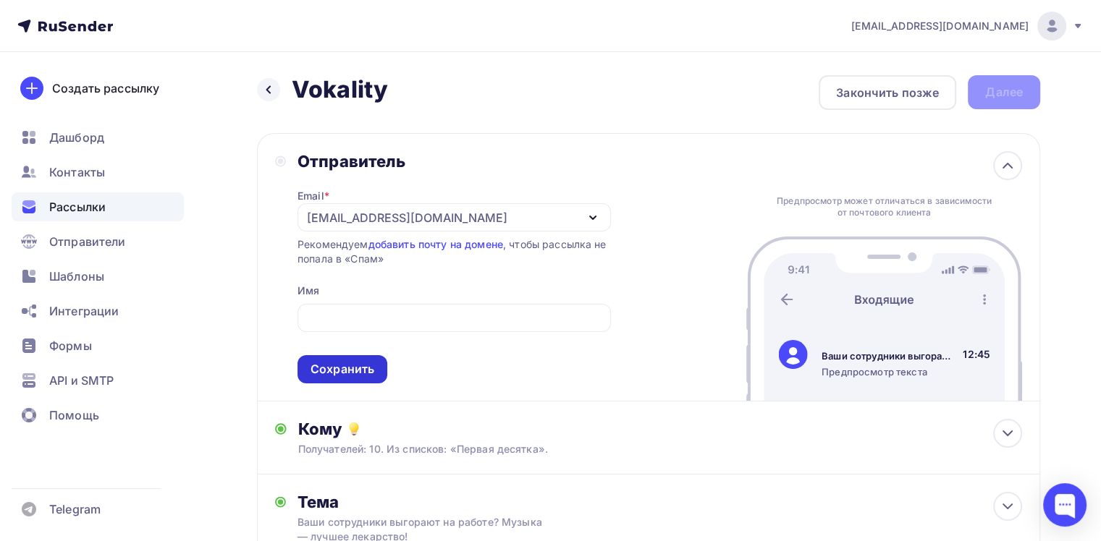
click at [316, 361] on div "Сохранить" at bounding box center [343, 369] width 64 height 17
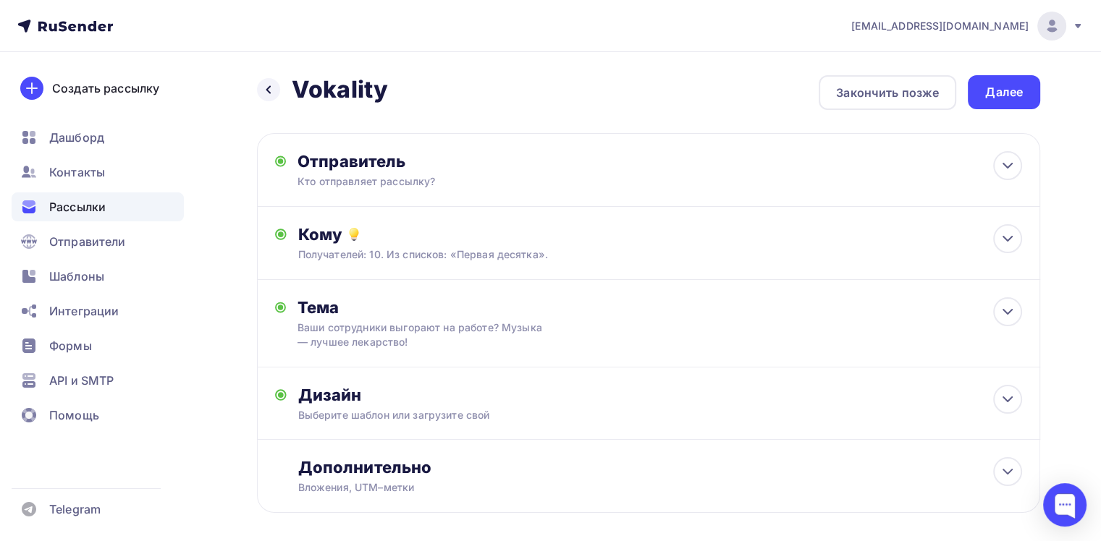
click at [1011, 84] on div "Далее" at bounding box center [1004, 92] width 38 height 17
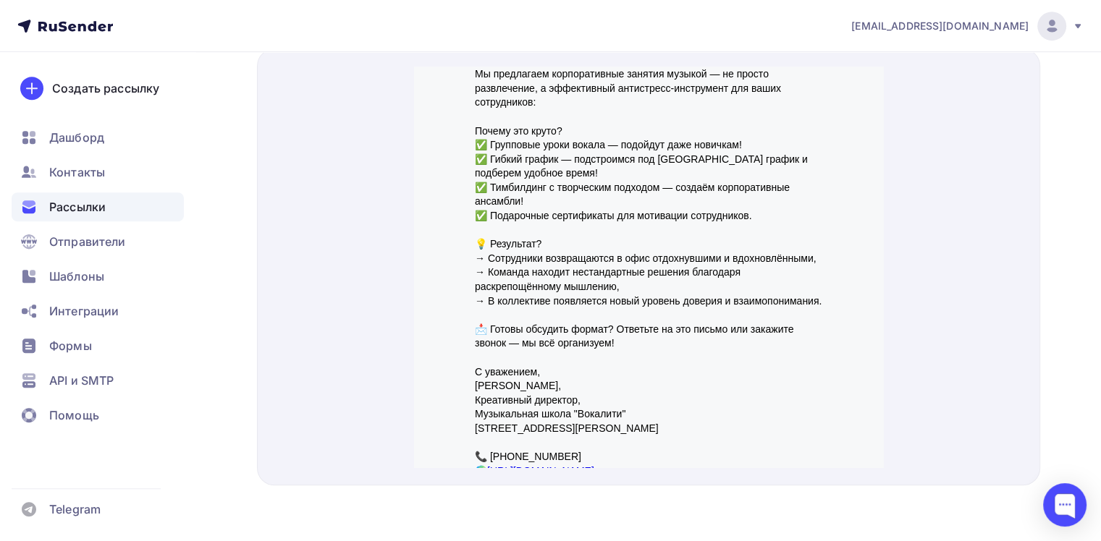
scroll to position [339, 0]
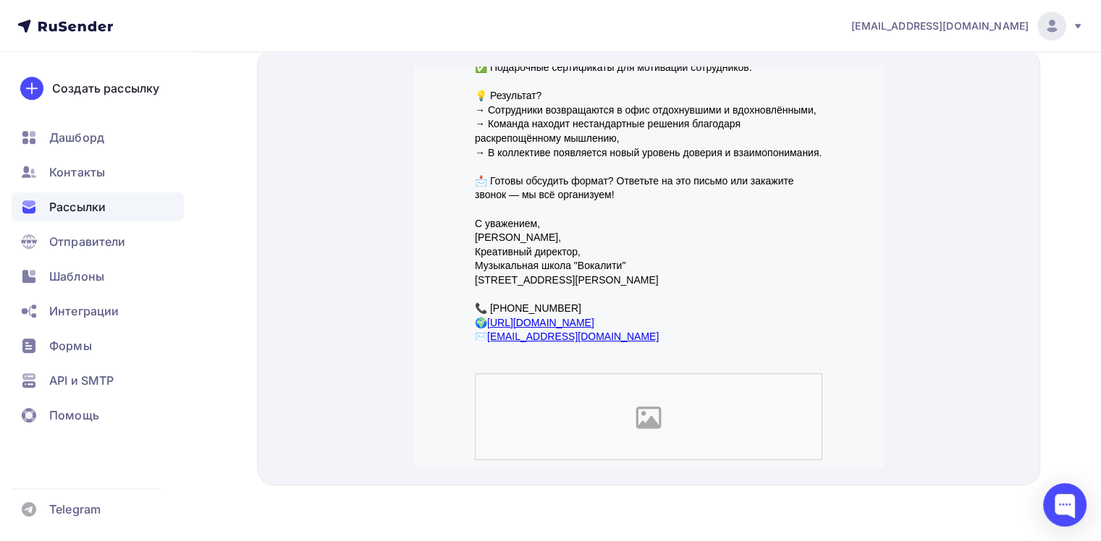
click at [643, 408] on img at bounding box center [648, 399] width 347 height 87
click at [662, 397] on img at bounding box center [648, 399] width 347 height 87
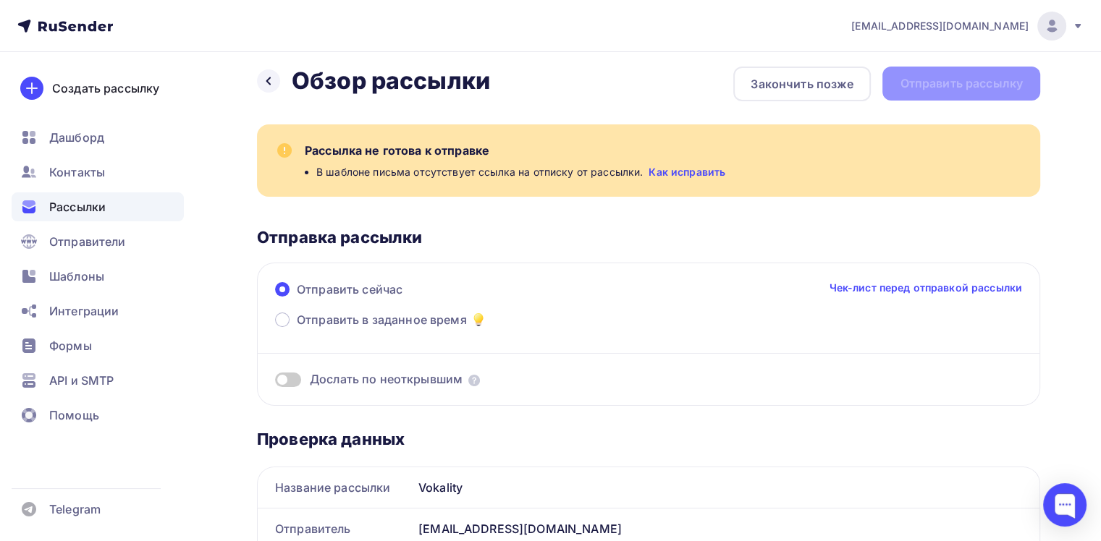
scroll to position [0, 0]
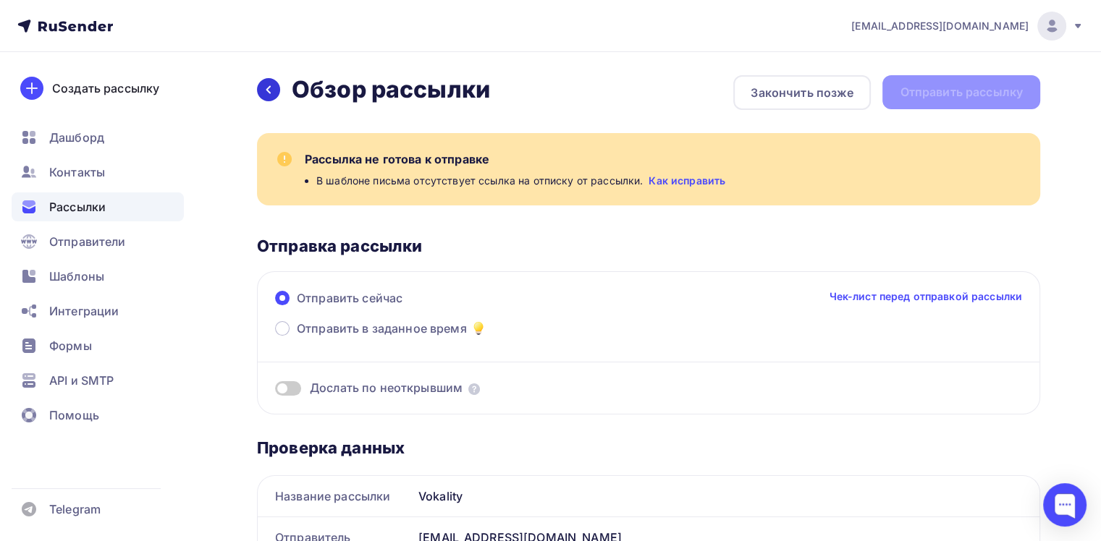
click at [272, 87] on icon at bounding box center [269, 90] width 12 height 12
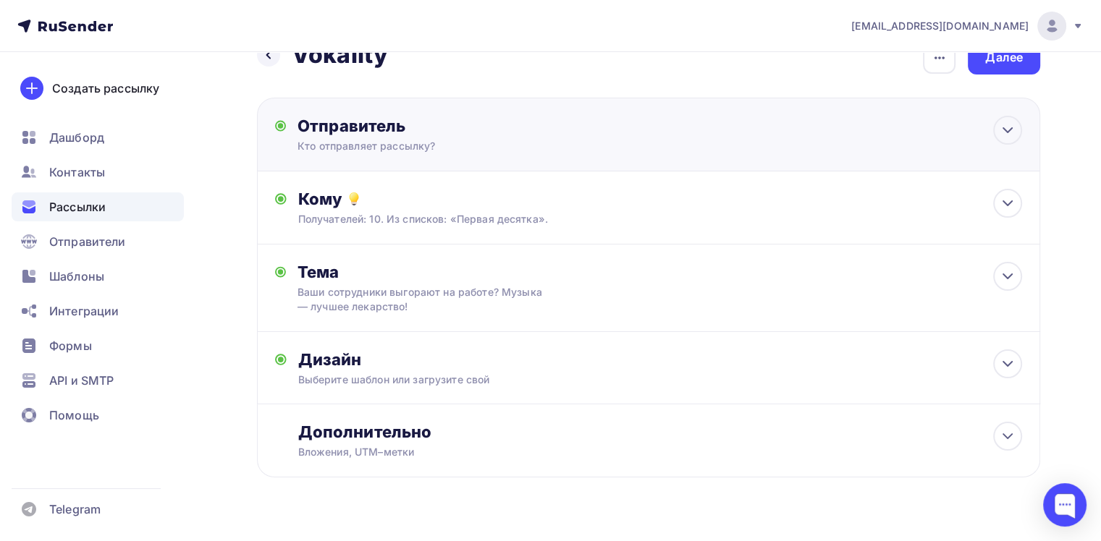
scroll to position [64, 0]
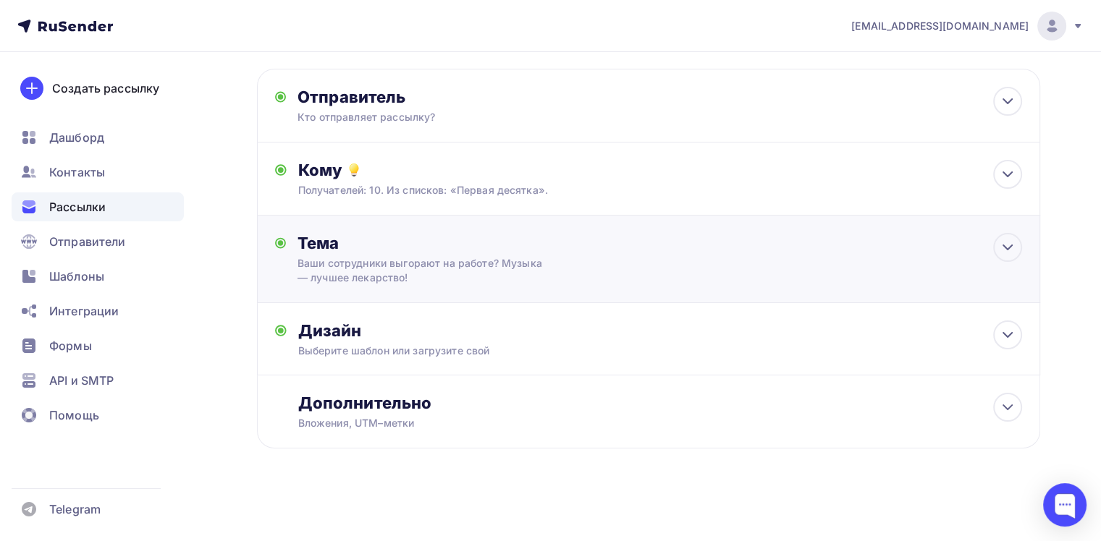
click at [1027, 245] on div "Тема Ваши сотрудники выгорают на работе? Музыка — лучшее лекарство! Тема * Ваши…" at bounding box center [648, 260] width 783 height 88
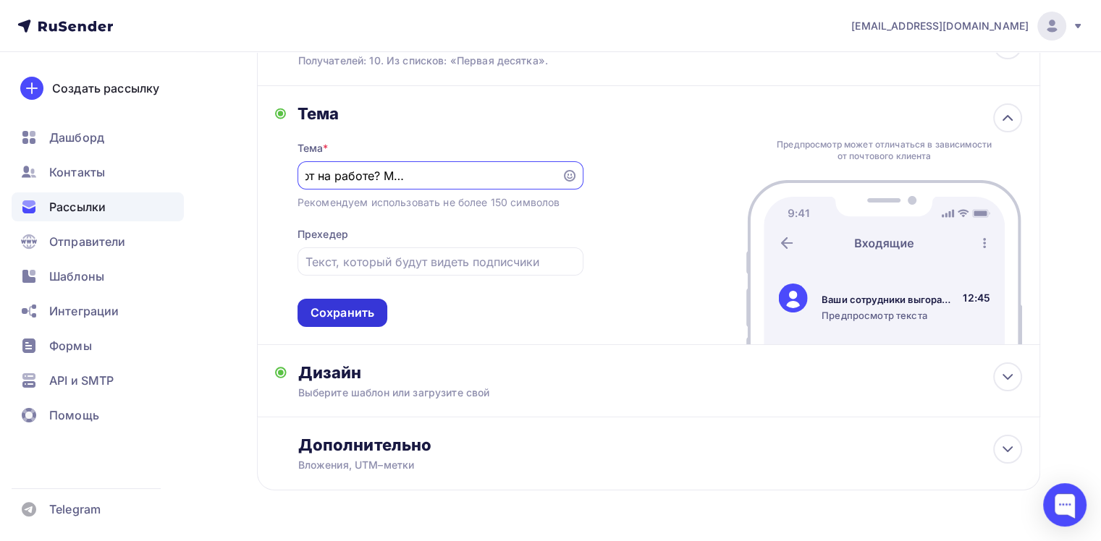
scroll to position [0, 0]
click at [339, 315] on div "Сохранить" at bounding box center [343, 313] width 64 height 17
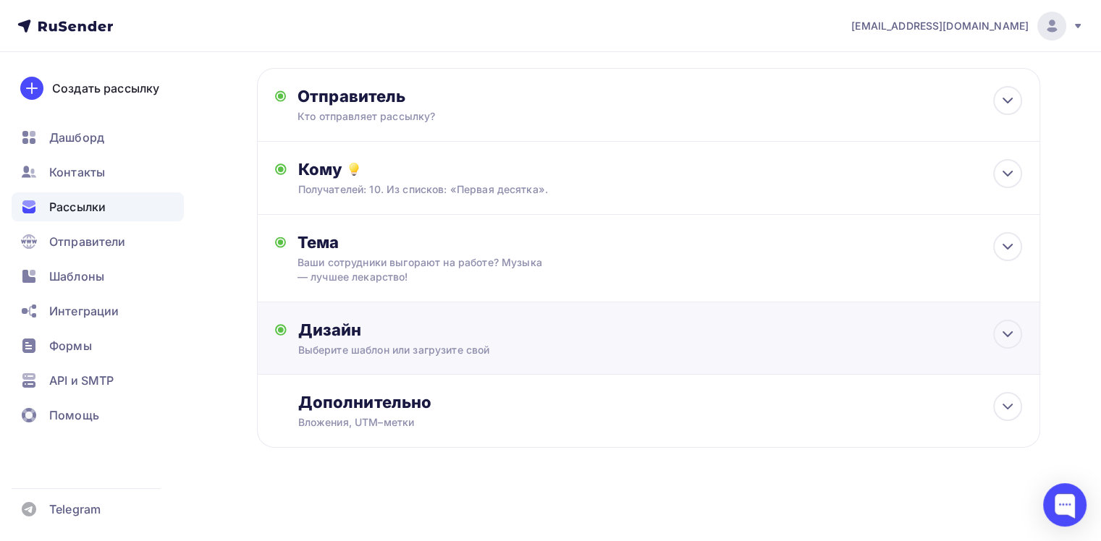
scroll to position [64, 0]
click at [981, 340] on div "Дизайн Выберите шаблон или загрузите свой Размер письма: 122 Kb Заменить шаблон…" at bounding box center [660, 340] width 724 height 38
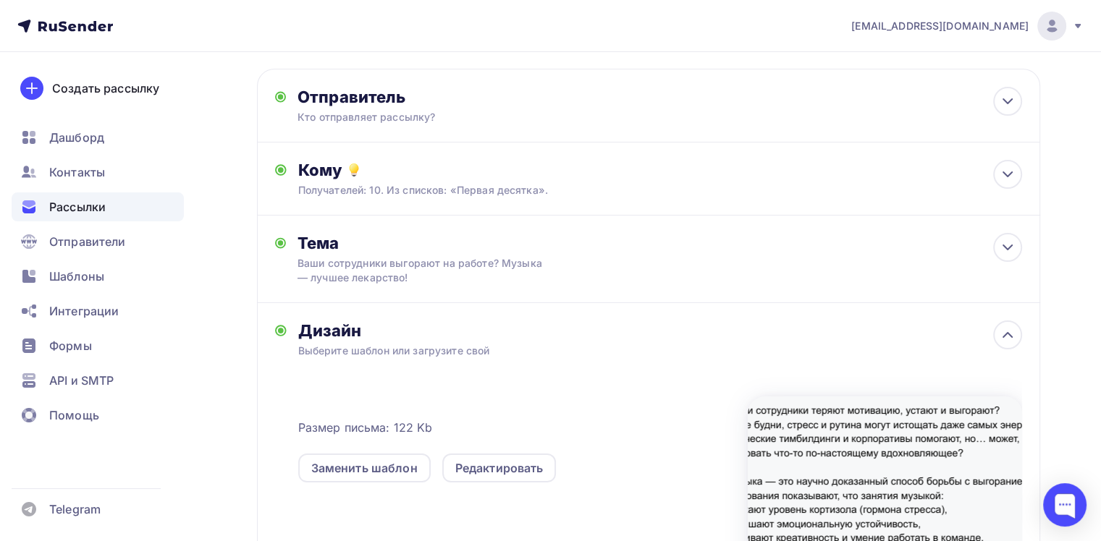
scroll to position [193, 0]
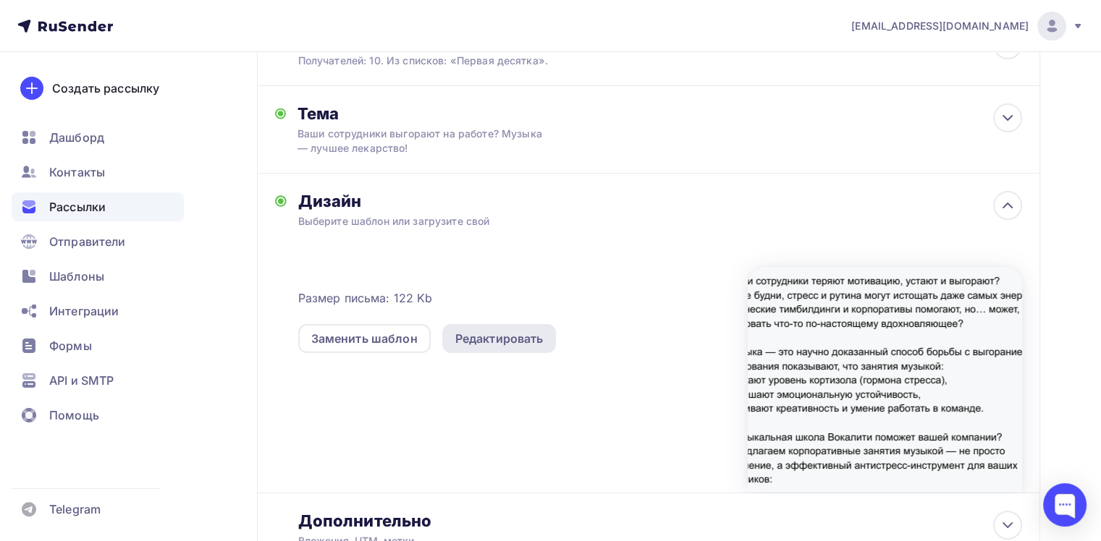
click at [468, 342] on div "Редактировать" at bounding box center [499, 338] width 88 height 17
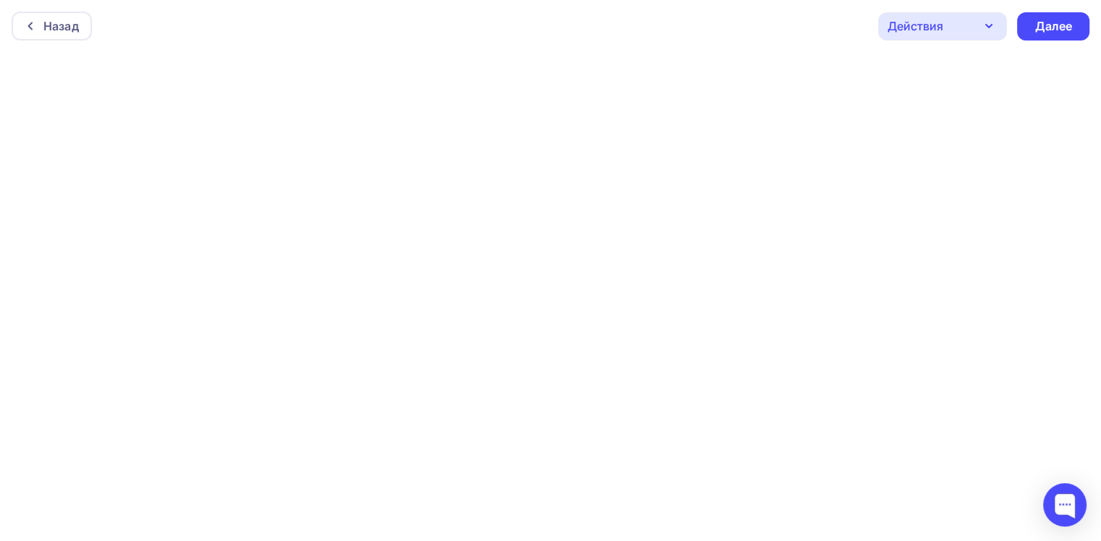
scroll to position [3, 0]
click at [1071, 15] on div "Далее" at bounding box center [1053, 23] width 38 height 17
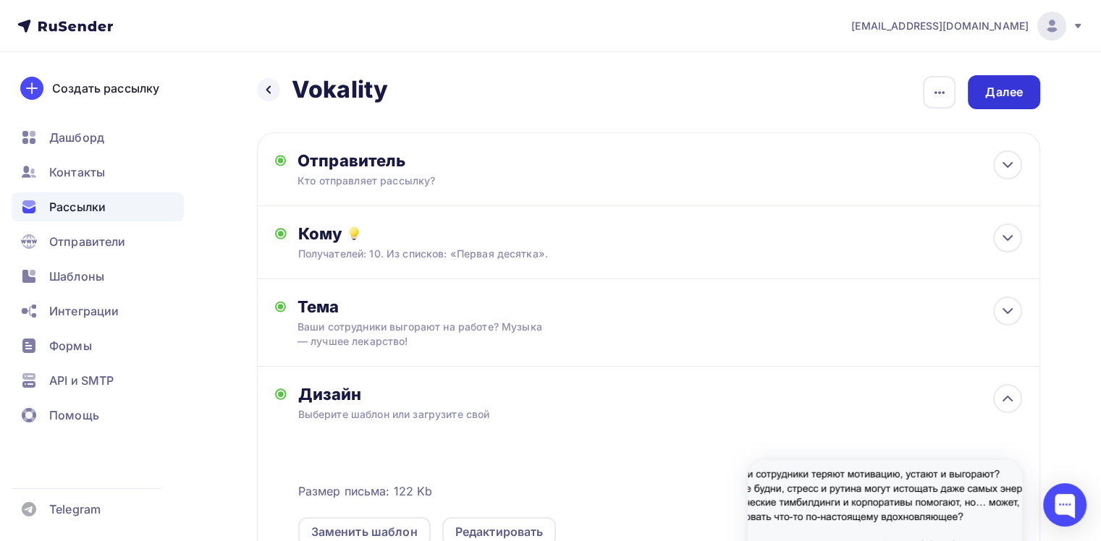
click at [996, 90] on div "Далее" at bounding box center [1004, 92] width 38 height 17
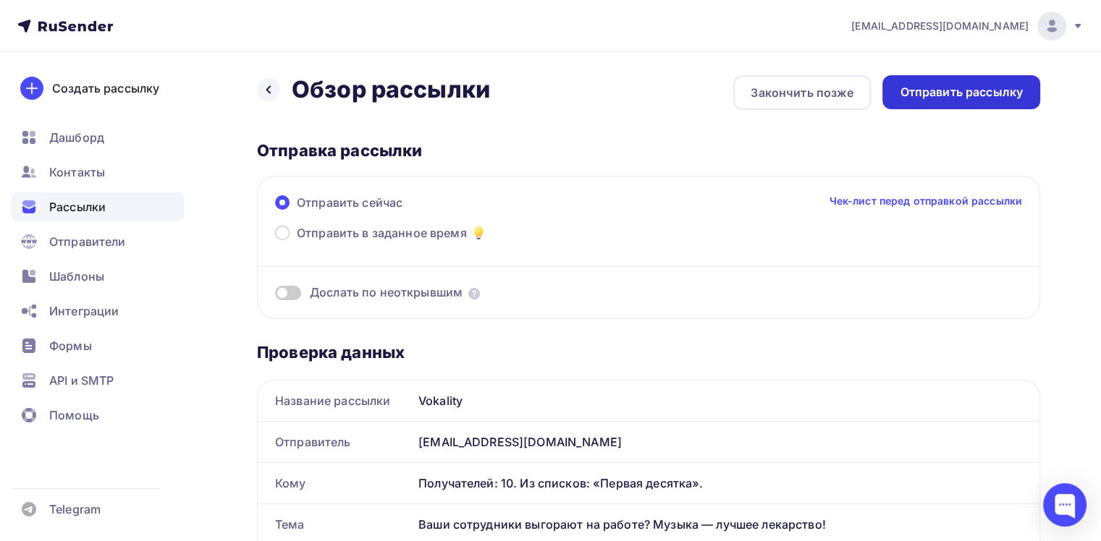
click at [924, 97] on div "Отправить рассылку" at bounding box center [961, 92] width 123 height 17
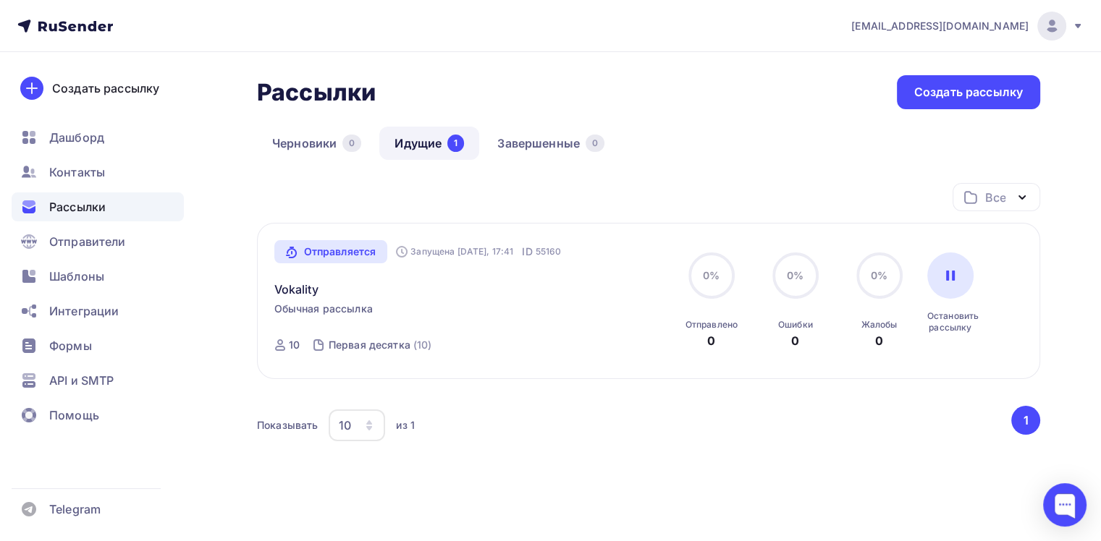
click at [717, 541] on div at bounding box center [550, 541] width 1101 height 0
click at [67, 172] on span "Контакты" at bounding box center [77, 172] width 56 height 17
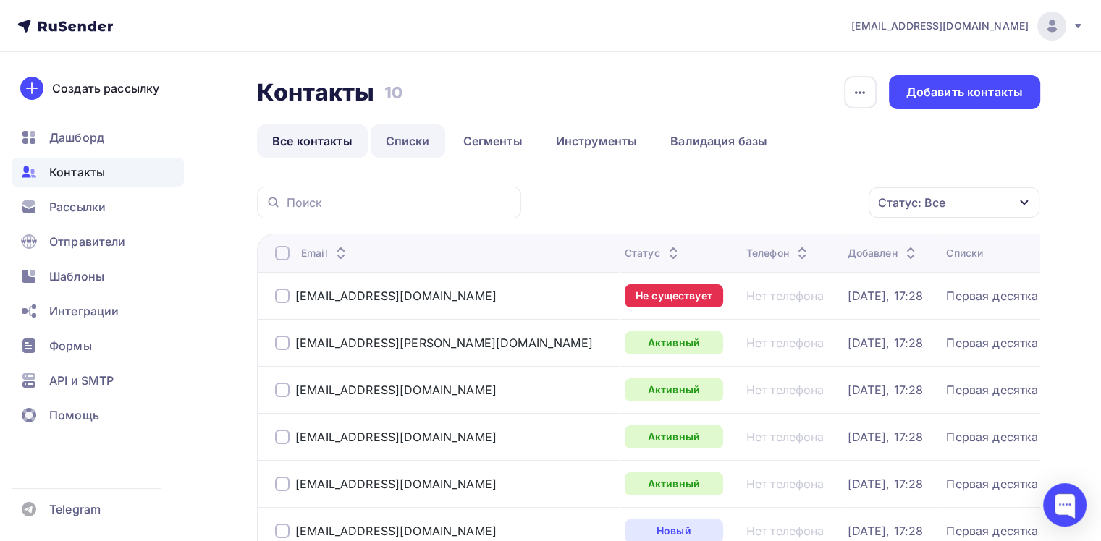
click at [412, 138] on link "Списки" at bounding box center [408, 141] width 75 height 33
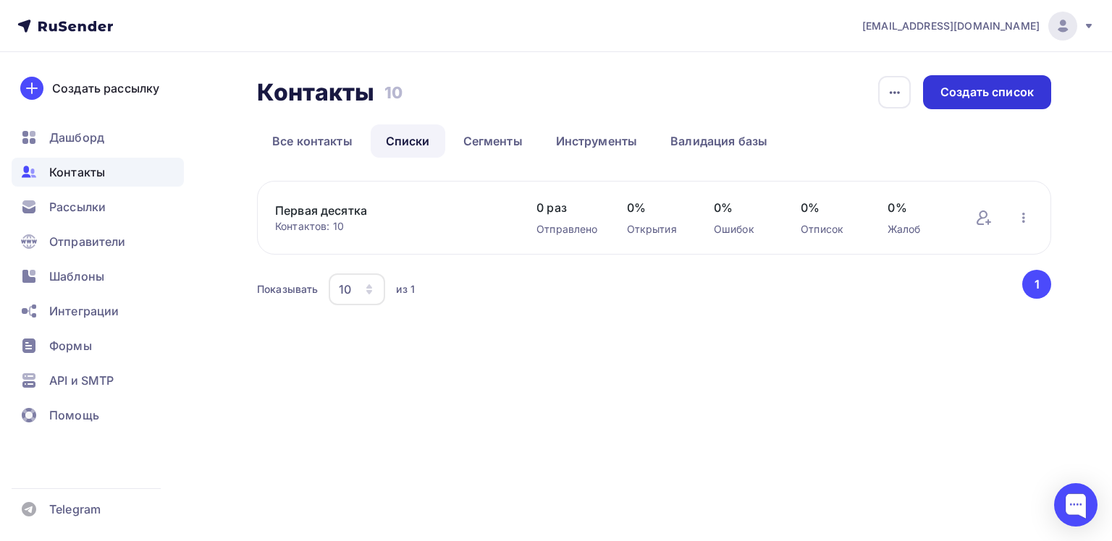
click at [969, 102] on div "Создать список" at bounding box center [987, 92] width 128 height 34
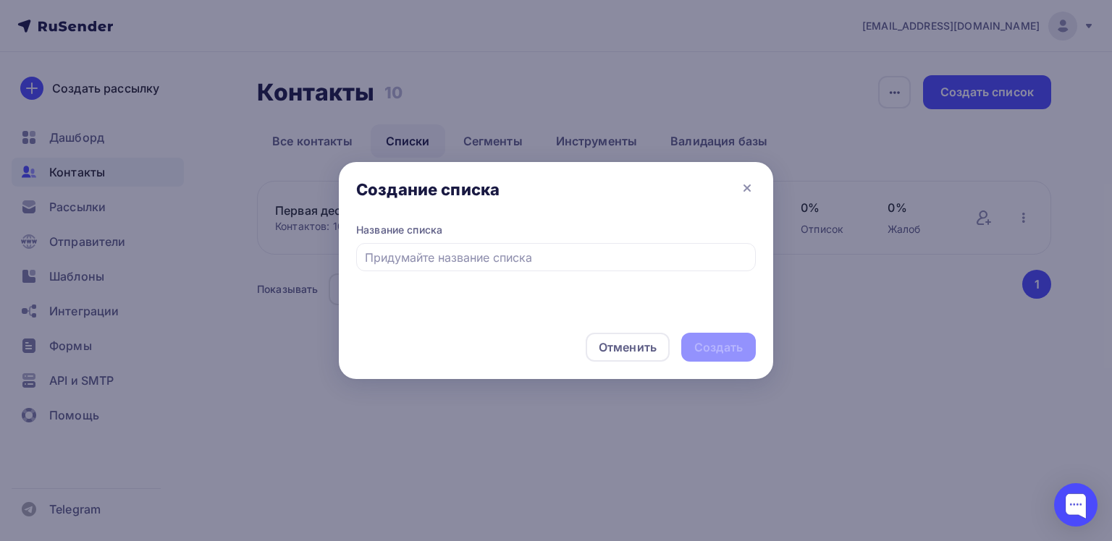
click at [727, 111] on div at bounding box center [556, 270] width 1112 height 541
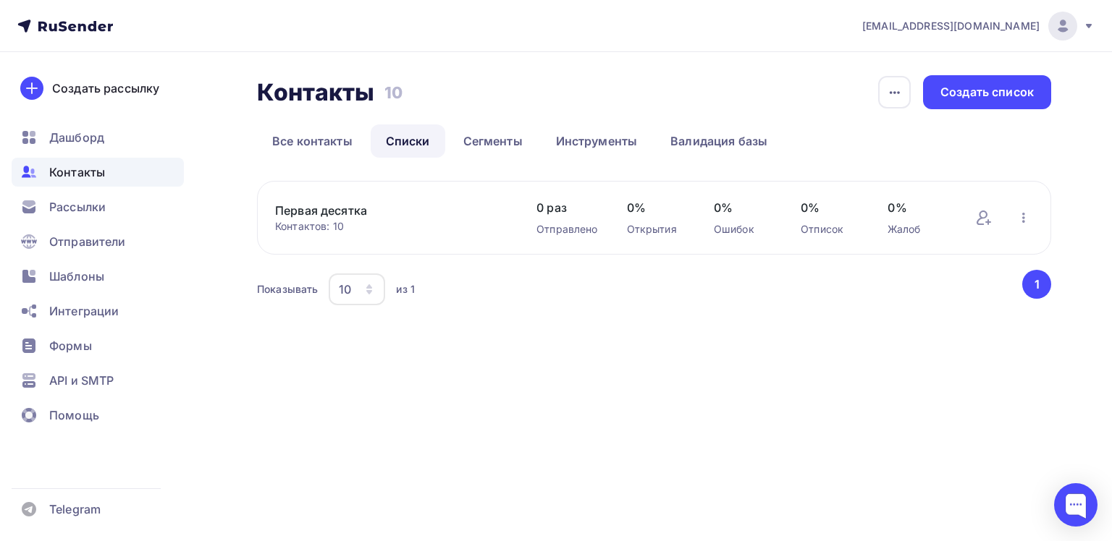
click at [678, 353] on div "Контакты Контакты 10 10 История импорта Создать список Все контакты Списки Сегм…" at bounding box center [556, 209] width 1112 height 315
click at [963, 90] on div "Создать список" at bounding box center [986, 92] width 93 height 17
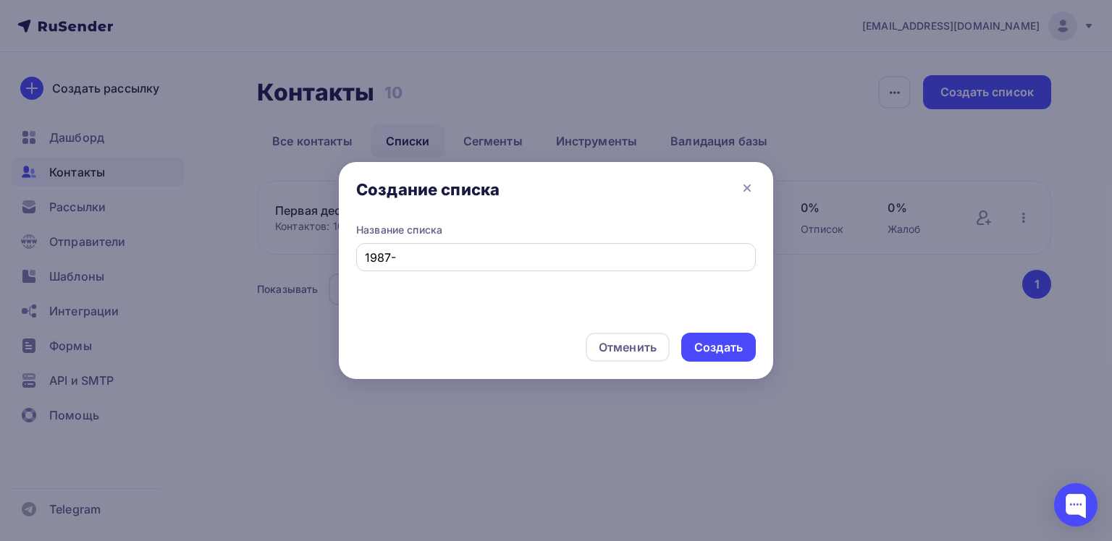
click at [610, 256] on input "1987-" at bounding box center [556, 257] width 383 height 17
type input "1987-1996"
click at [712, 342] on div "Создать" at bounding box center [718, 347] width 48 height 17
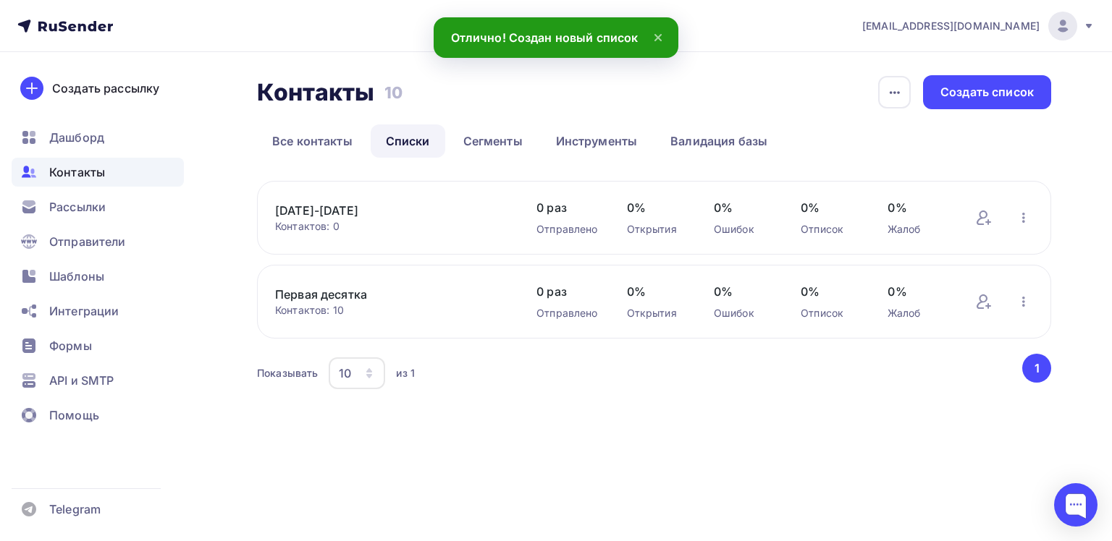
click at [408, 220] on div "Контактов: 0" at bounding box center [391, 226] width 232 height 14
click at [985, 217] on icon at bounding box center [982, 218] width 11 height 14
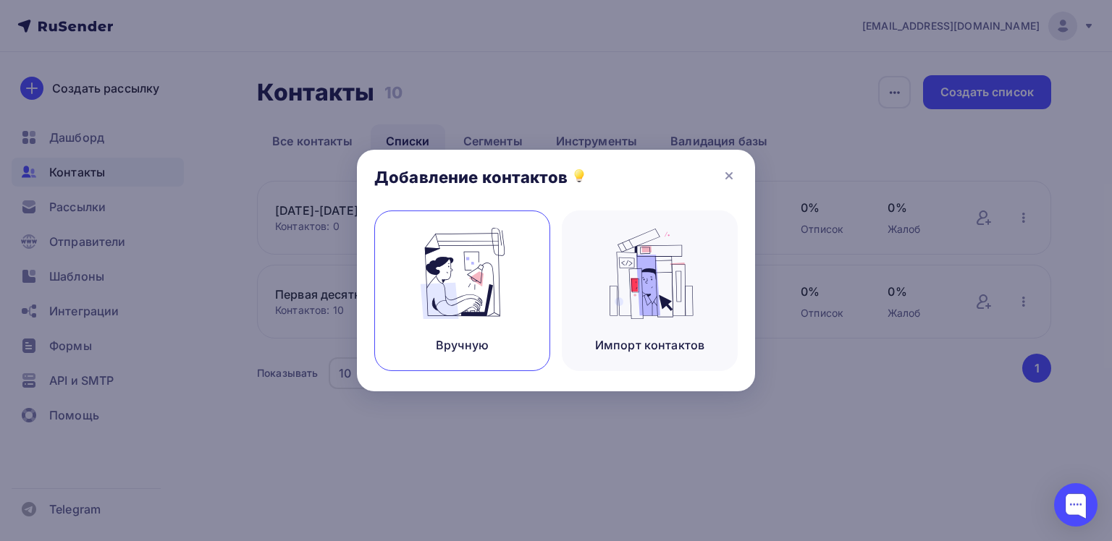
click at [498, 281] on img at bounding box center [462, 273] width 97 height 91
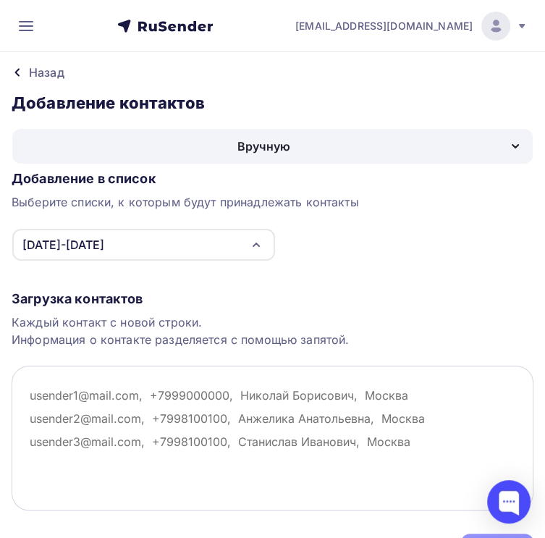
click at [316, 438] on textarea at bounding box center [273, 438] width 522 height 145
paste textarea "dinara.n81@yandex.ru"
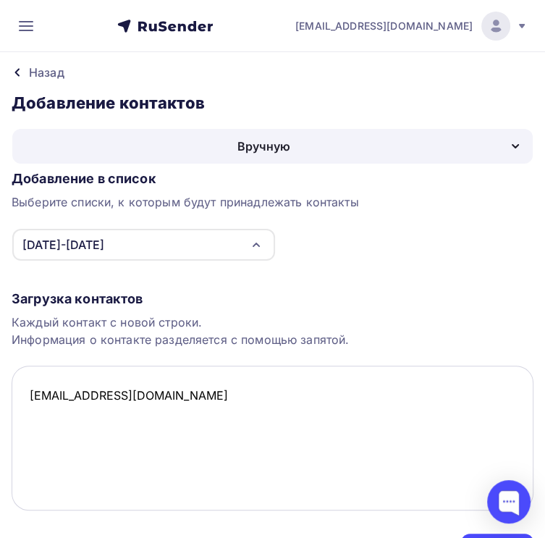
click at [405, 448] on textarea "dinara.n81@yandex.ru" at bounding box center [273, 438] width 522 height 145
paste textarea "sfera-float@yandex.ru"
click at [410, 468] on textarea "dinara.n81@yandex.ru sfera-float@yandex.ru" at bounding box center [273, 438] width 522 height 145
paste textarea "protos_nn@mail.ru"
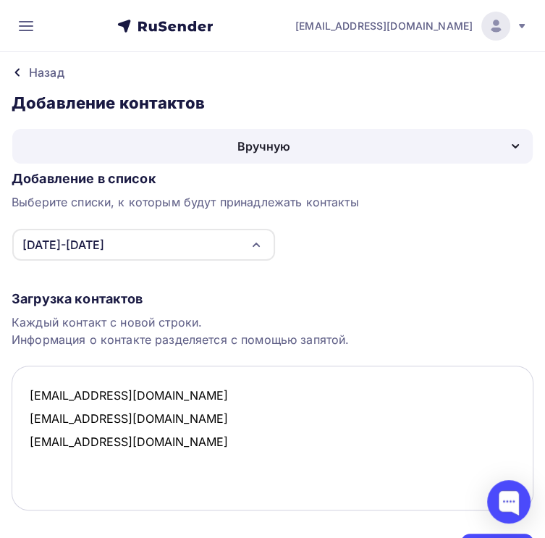
click at [385, 494] on textarea "dinara.n81@yandex.ru sfera-float@yandex.ru protos_nn@mail.ru" at bounding box center [273, 438] width 522 height 145
paste textarea "222201@vipceiling.ru"
click at [405, 510] on textarea "dinara.n81@yandex.ru sfera-float@yandex.ru protos_nn@mail.ru 222201@vipceiling.…" at bounding box center [273, 438] width 522 height 145
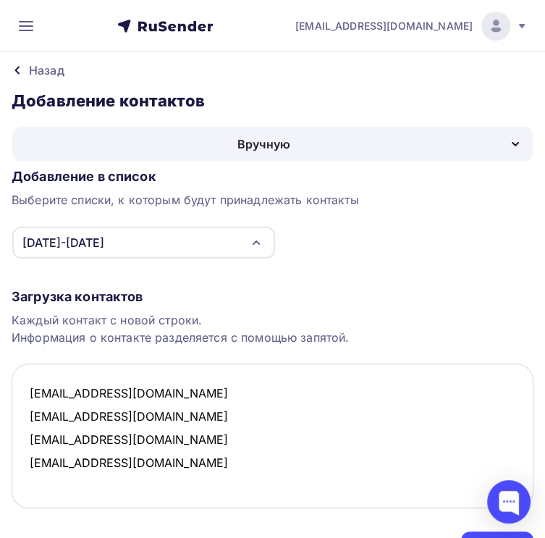
paste textarea "222211@vipceiling.ru"
click at [395, 508] on textarea "dinara.n81@yandex.ru sfera-float@yandex.ru protos_nn@mail.ru 222201@vipceiling.…" at bounding box center [273, 435] width 522 height 145
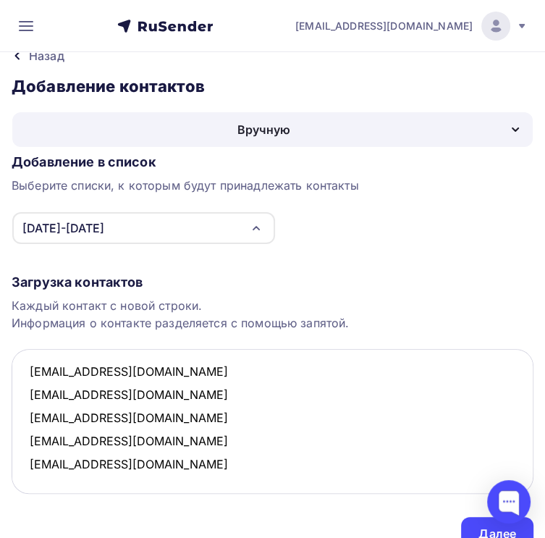
paste textarea "663404@vipceiling.ru"
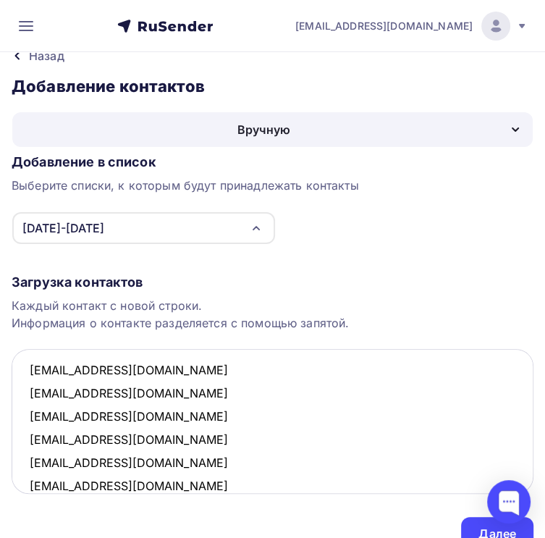
click at [400, 494] on textarea "dinara.n81@yandex.ru sfera-float@yandex.ru protos_nn@mail.ru 222201@vipceiling.…" at bounding box center [273, 421] width 522 height 145
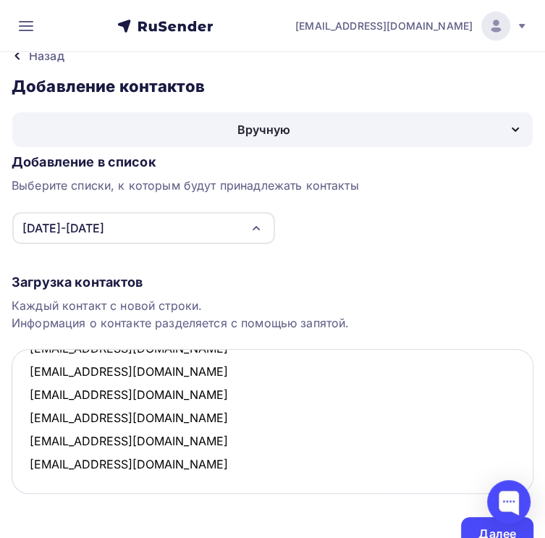
paste textarea "663404@vipceiling.ru"
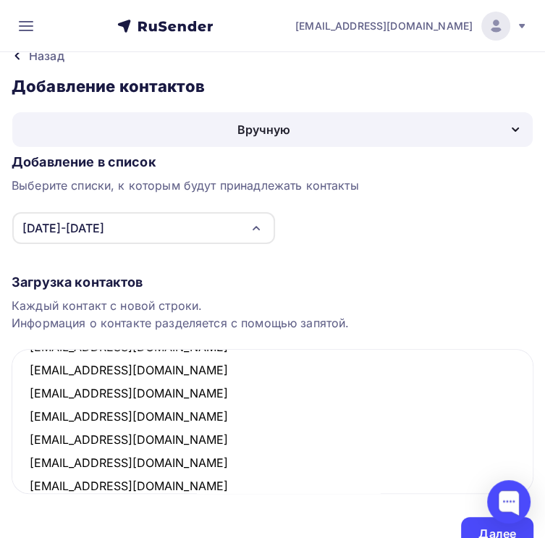
click at [347, 237] on div "Добавление в список Выберите списки, к которым будут принадлежать контакты 1987…" at bounding box center [273, 196] width 522 height 97
click at [275, 244] on div "1987-1996" at bounding box center [143, 228] width 263 height 32
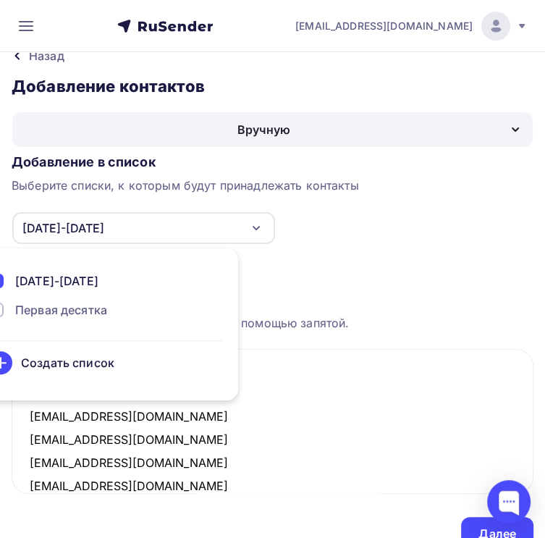
click at [223, 290] on div "1987-1996" at bounding box center [106, 280] width 234 height 17
click at [512, 206] on div "Назад Добавление контактов Добавление контактов Вручную Импорт из файла Вручную…" at bounding box center [272, 298] width 545 height 527
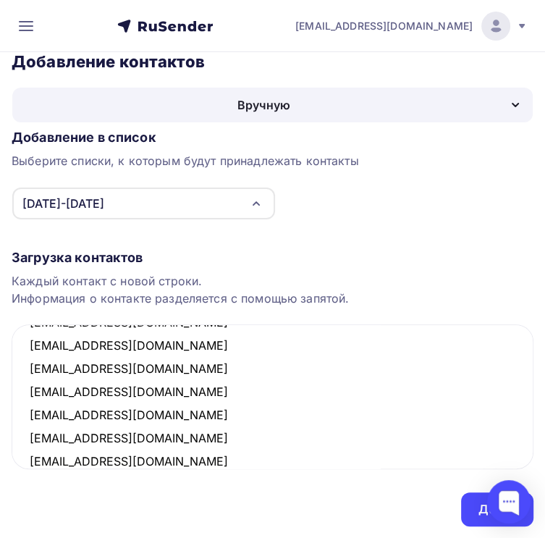
scroll to position [132, 0]
click at [411, 411] on textarea "dinara.n81@yandex.ru sfera-float@yandex.ru protos_nn@mail.ru 222201@vipceiling.…" at bounding box center [273, 396] width 522 height 145
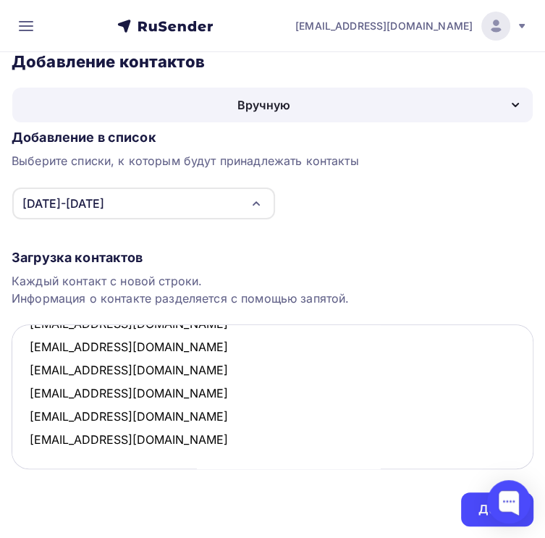
drag, startPoint x: 421, startPoint y: 395, endPoint x: 409, endPoint y: 392, distance: 12.5
click at [422, 395] on textarea "dinara.n81@yandex.ru sfera-float@yandex.ru protos_nn@mail.ru 222201@vipceiling.…" at bounding box center [273, 396] width 522 height 145
paste textarea "nkirilov@mail.ru"
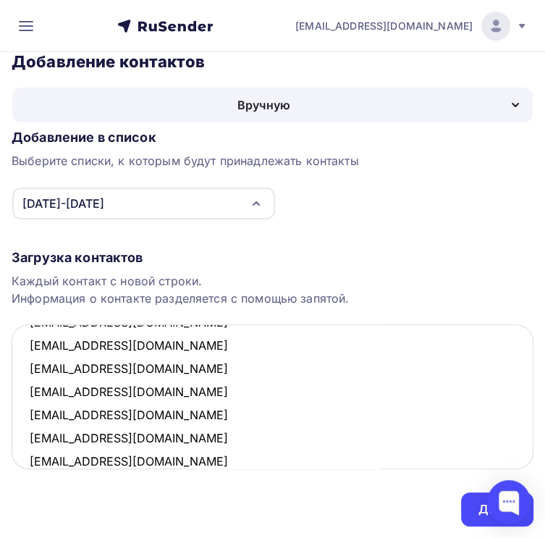
click at [387, 418] on textarea "dinara.n81@yandex.ru sfera-float@yandex.ru protos_nn@mail.ru 222201@vipceiling.…" at bounding box center [273, 396] width 522 height 145
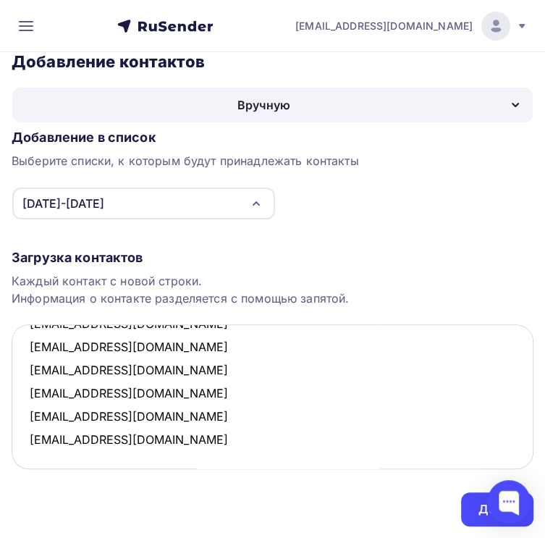
paste textarea "422211@vipceiling.ru"
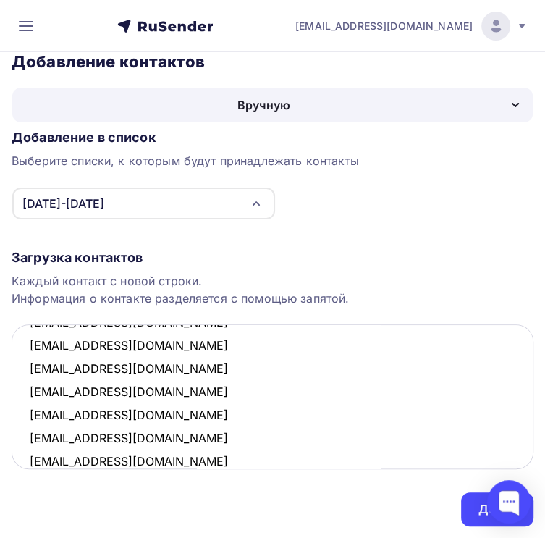
click at [401, 415] on textarea "dinara.n81@yandex.ru sfera-float@yandex.ru protos_nn@mail.ru 222201@vipceiling.…" at bounding box center [273, 396] width 522 height 145
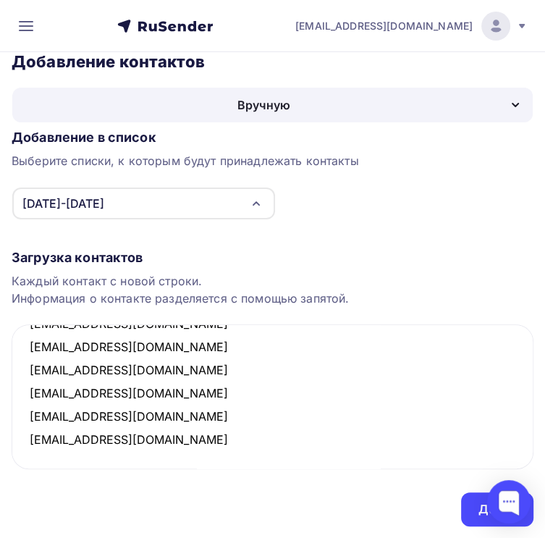
paste textarea "422201@vipceiling.ru"
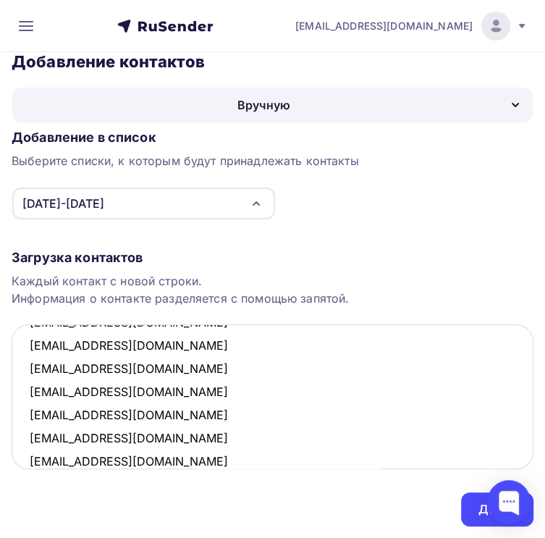
click at [410, 413] on textarea "dinara.n81@yandex.ru sfera-float@yandex.ru protos_nn@mail.ru 222201@vipceiling.…" at bounding box center [273, 396] width 522 height 145
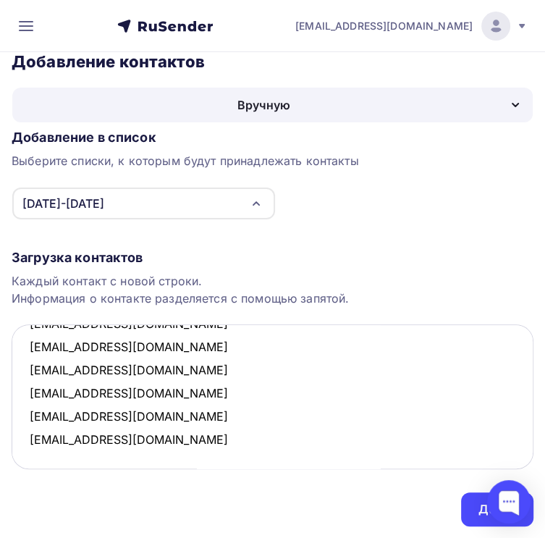
paste textarea "komexpert54@yandex.ru"
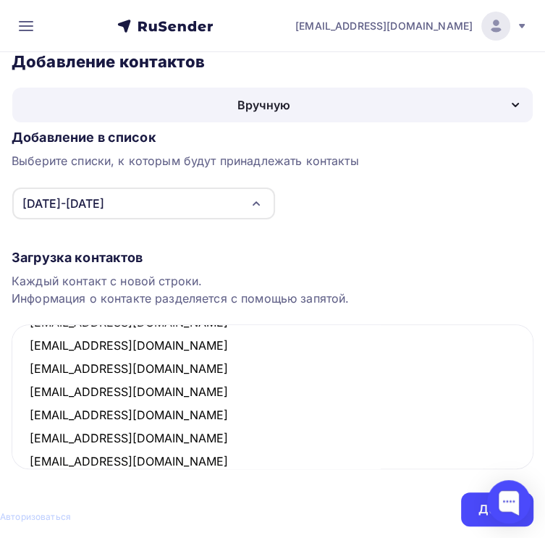
scroll to position [24, 0]
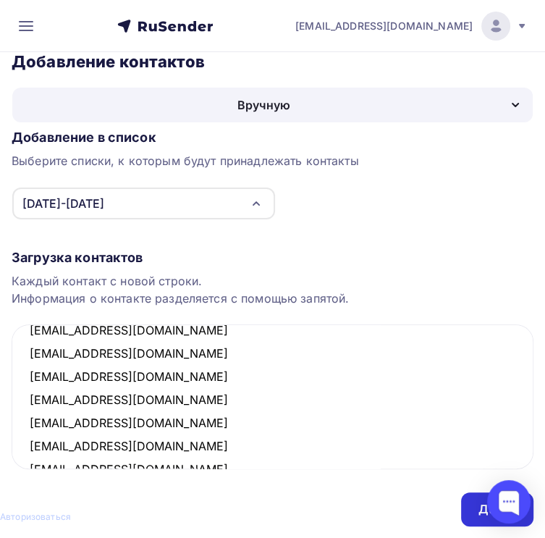
type textarea "dinara.n81@yandex.ru sfera-float@yandex.ru protos_nn@mail.ru 222201@vipceiling.…"
click at [478, 501] on div "Далее" at bounding box center [497, 509] width 38 height 17
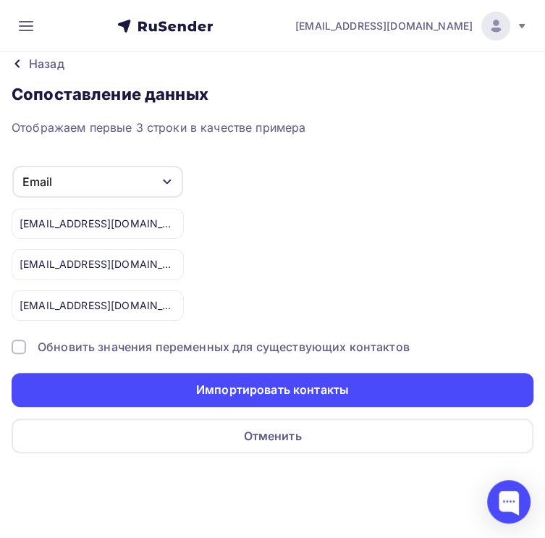
scroll to position [0, 0]
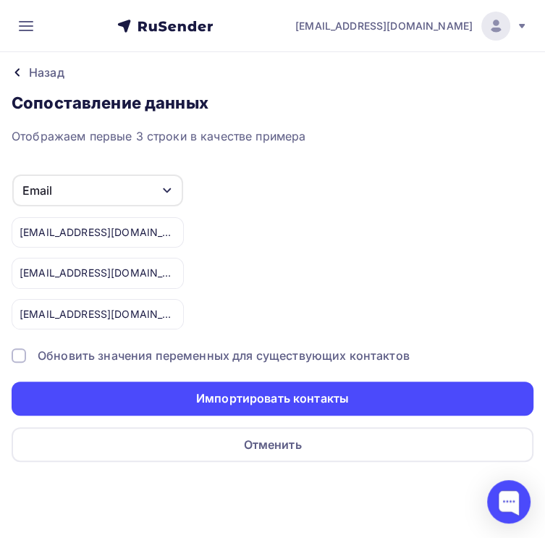
click at [443, 538] on div at bounding box center [272, 538] width 545 height 0
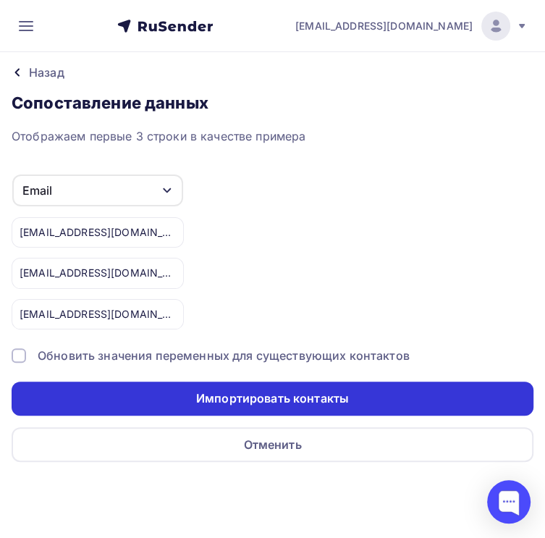
click at [319, 407] on div "Импортировать контакты" at bounding box center [272, 398] width 153 height 17
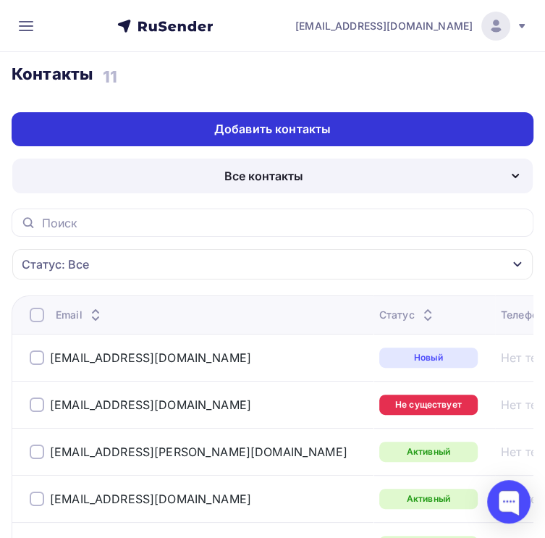
click at [331, 138] on div "Добавить контакты" at bounding box center [272, 129] width 117 height 17
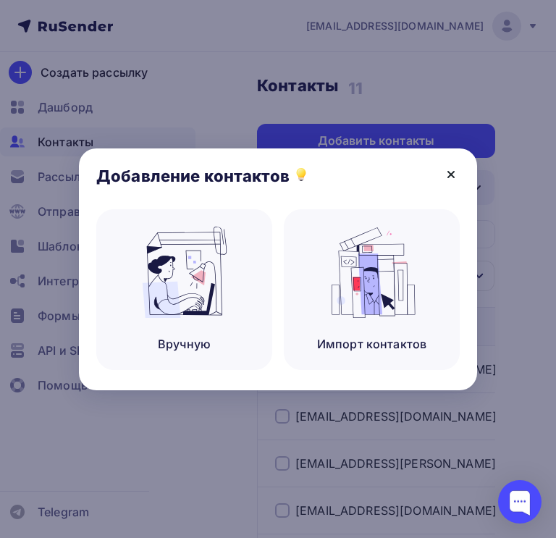
click at [445, 174] on icon at bounding box center [450, 174] width 17 height 17
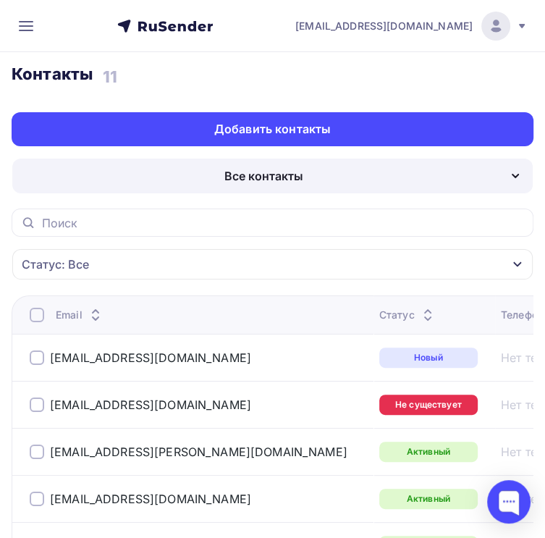
click at [454, 187] on div "Все контакты" at bounding box center [272, 176] width 520 height 35
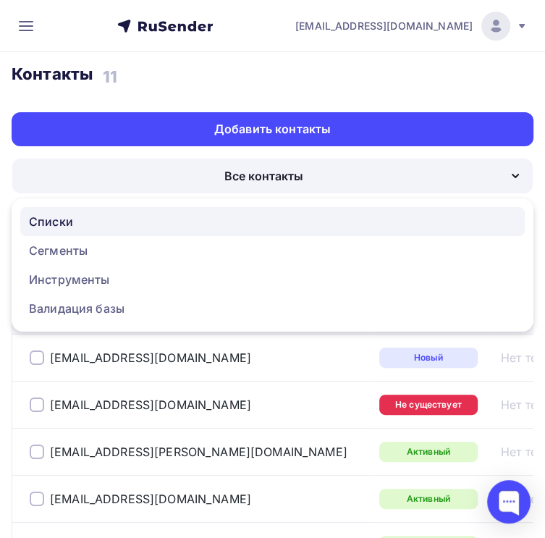
click at [322, 230] on div "Списки" at bounding box center [272, 221] width 487 height 17
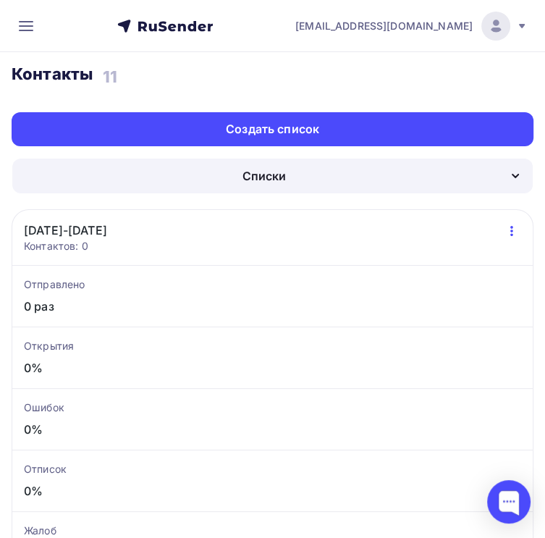
click at [503, 240] on icon "button" at bounding box center [511, 230] width 17 height 17
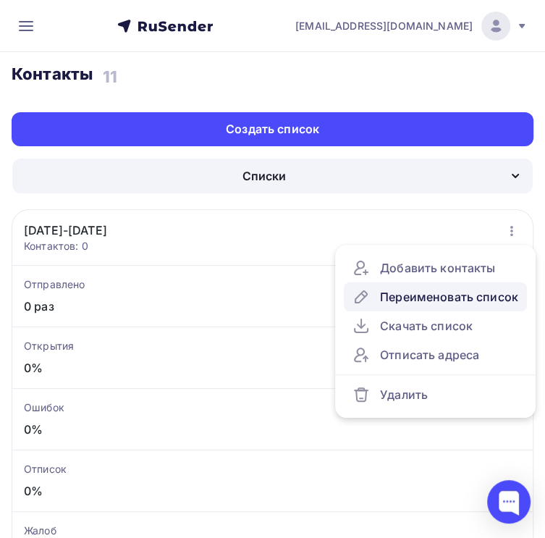
click at [362, 305] on div "Переименовать список" at bounding box center [436, 296] width 166 height 17
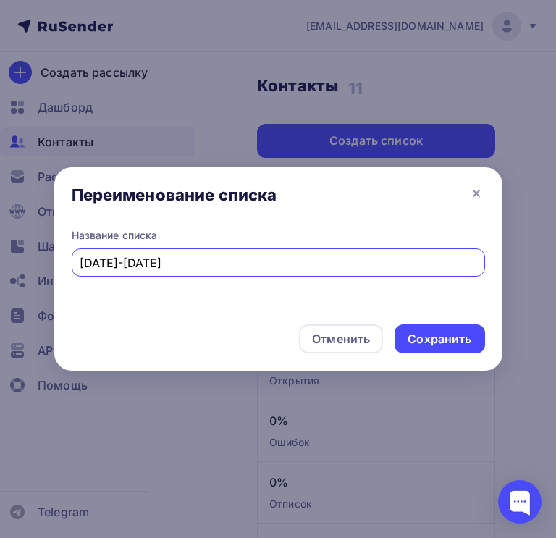
drag, startPoint x: 177, startPoint y: 263, endPoint x: 111, endPoint y: 272, distance: 67.3
click at [111, 272] on div "1987-1996" at bounding box center [278, 262] width 413 height 28
type input "[DATE]-[DATE]"
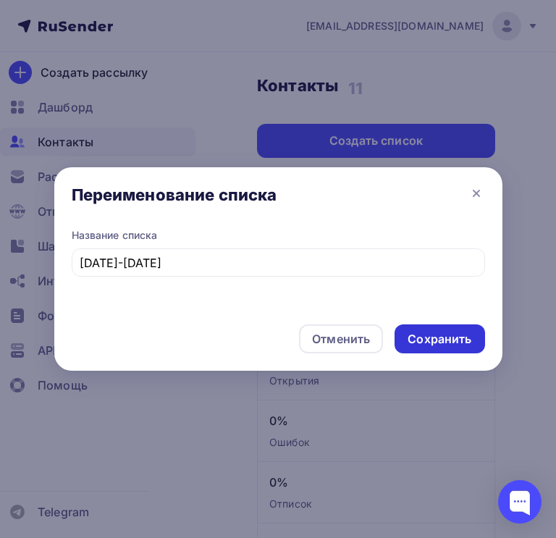
click at [444, 338] on div "Сохранить" at bounding box center [440, 339] width 64 height 17
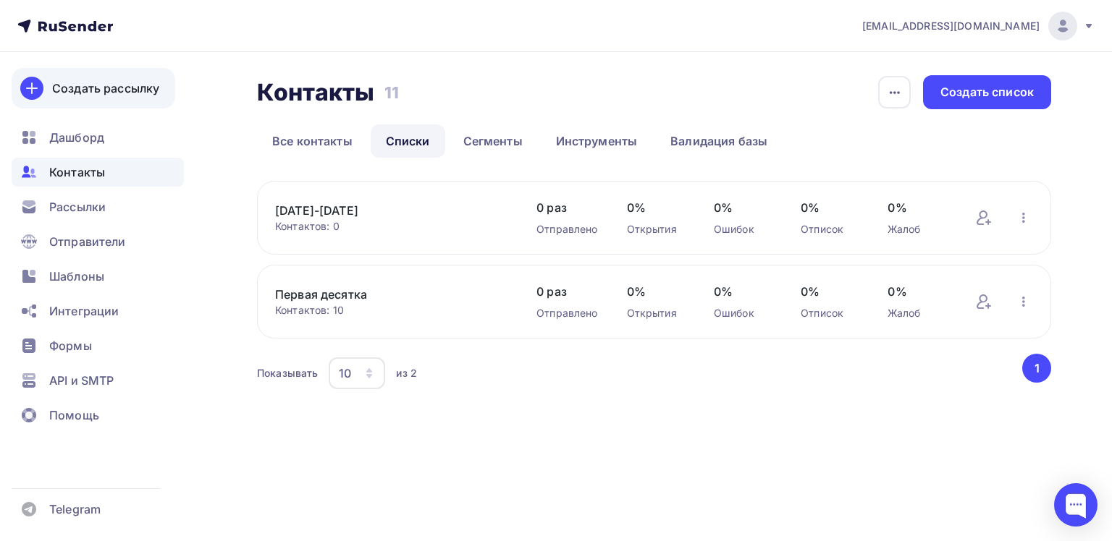
click at [30, 87] on icon at bounding box center [31, 88] width 17 height 17
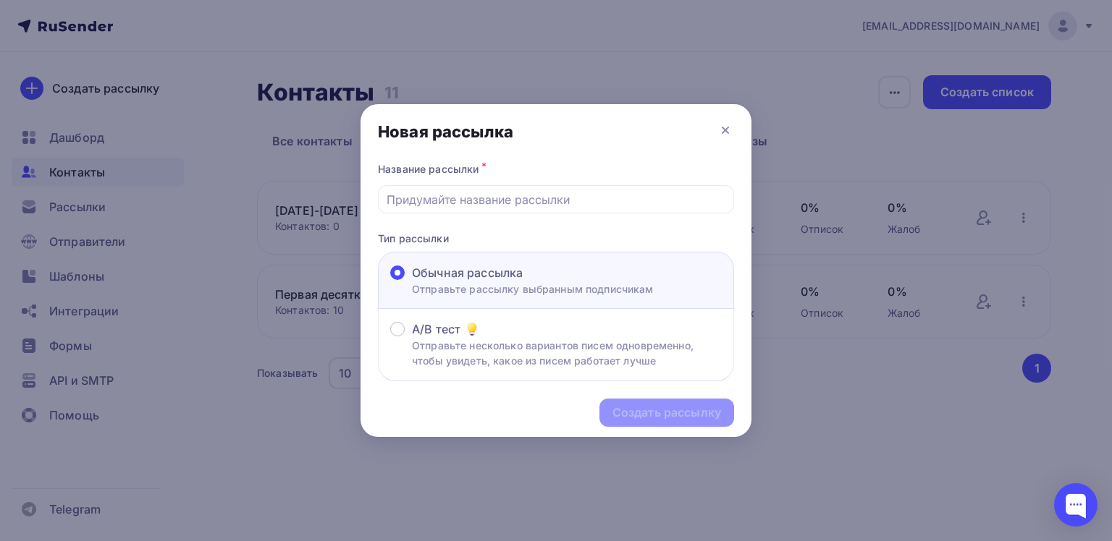
click at [392, 287] on label "Обычная рассылка Отправьте рассылку выбранным подписчикам" at bounding box center [521, 280] width 263 height 33
click at [412, 282] on input "Обычная рассылка Отправьте рассылку выбранным подписчикам" at bounding box center [412, 282] width 0 height 0
click at [396, 272] on span at bounding box center [397, 273] width 14 height 14
click at [412, 282] on input "Обычная рассылка Отправьте рассылку выбранным подписчикам" at bounding box center [412, 282] width 0 height 0
click at [505, 203] on input "text" at bounding box center [556, 199] width 339 height 17
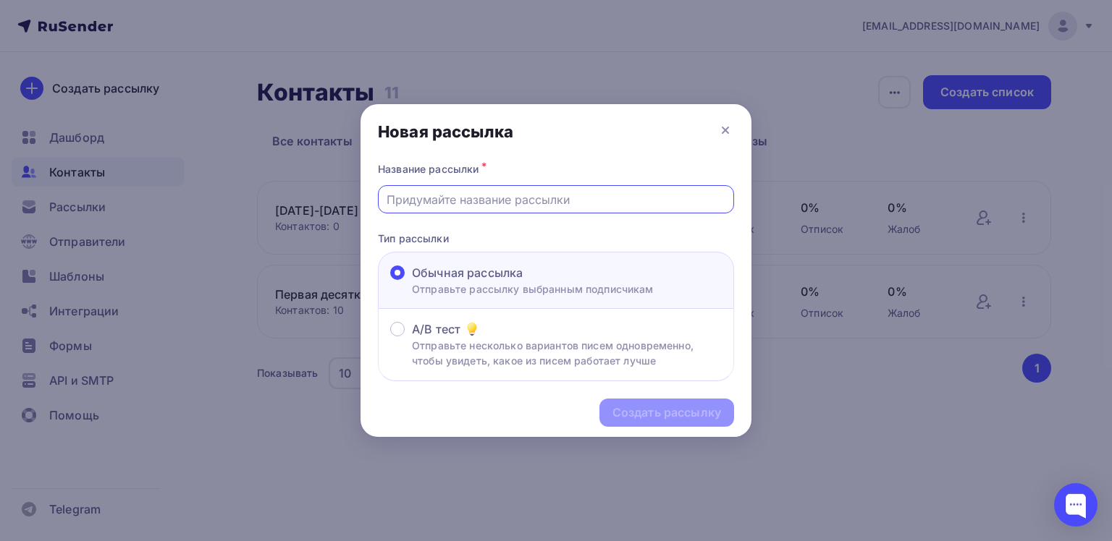
type input "Vokality"
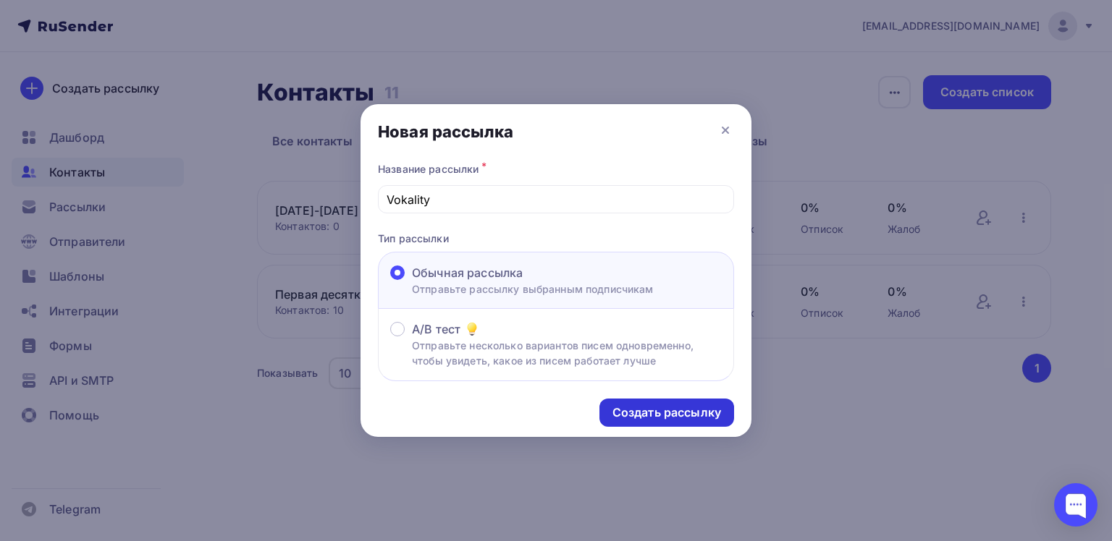
click at [654, 411] on div "Создать рассылку" at bounding box center [666, 413] width 109 height 17
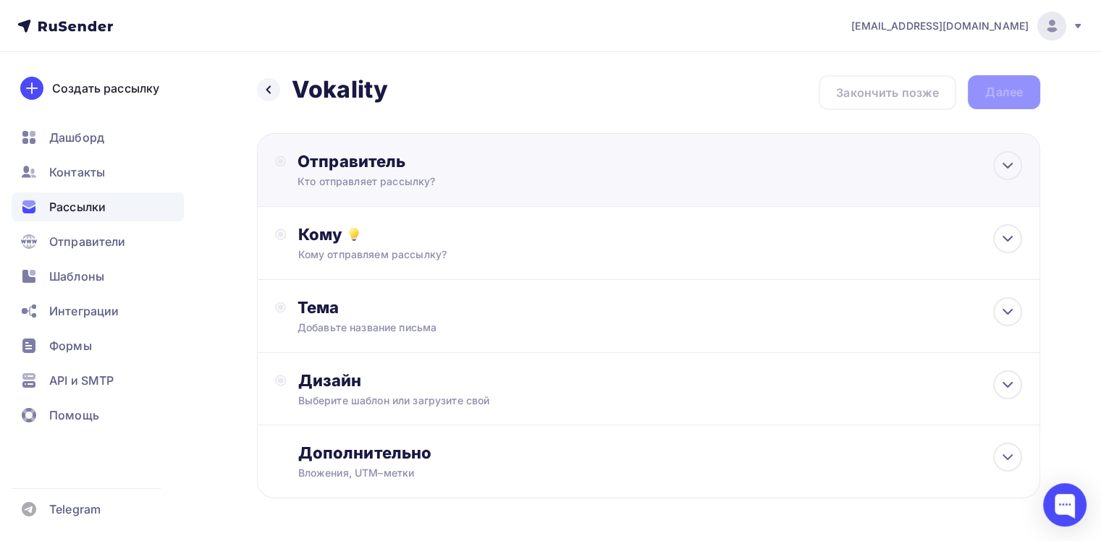
click at [798, 160] on div "Отправитель Кто отправляет рассылку? Email * yagunova@vocality-nsk.ru yagunova@…" at bounding box center [648, 170] width 783 height 74
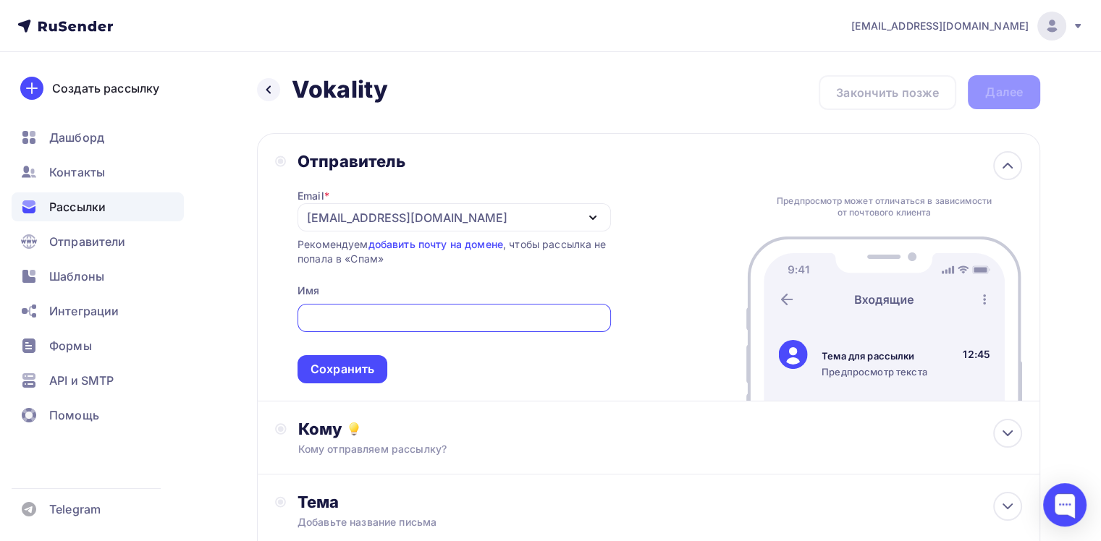
click at [446, 218] on div "[EMAIL_ADDRESS][DOMAIN_NAME]" at bounding box center [407, 217] width 201 height 17
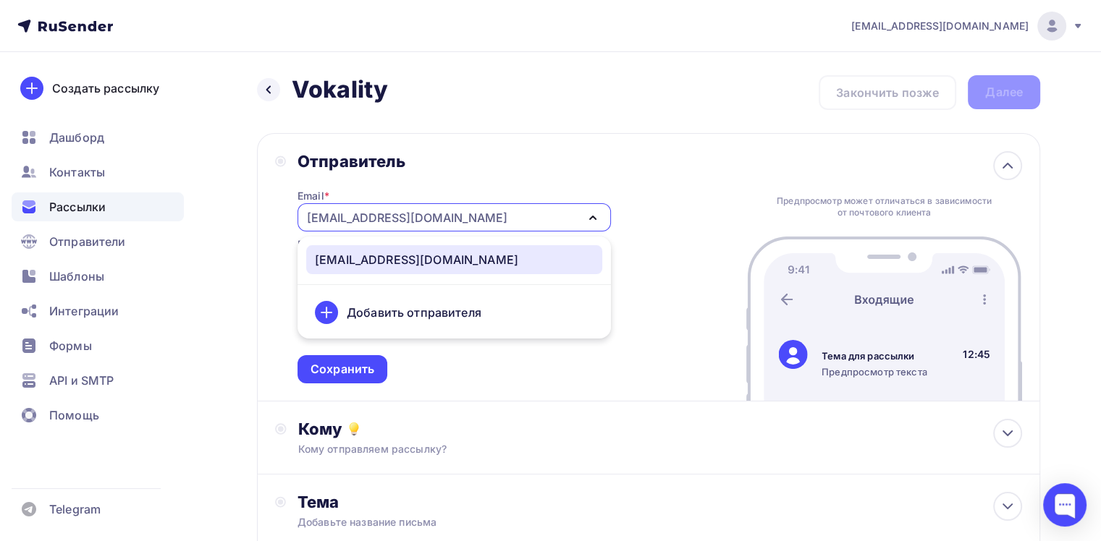
drag, startPoint x: 472, startPoint y: 260, endPoint x: 463, endPoint y: 271, distance: 13.9
click at [471, 260] on div "[EMAIL_ADDRESS][DOMAIN_NAME]" at bounding box center [454, 259] width 279 height 17
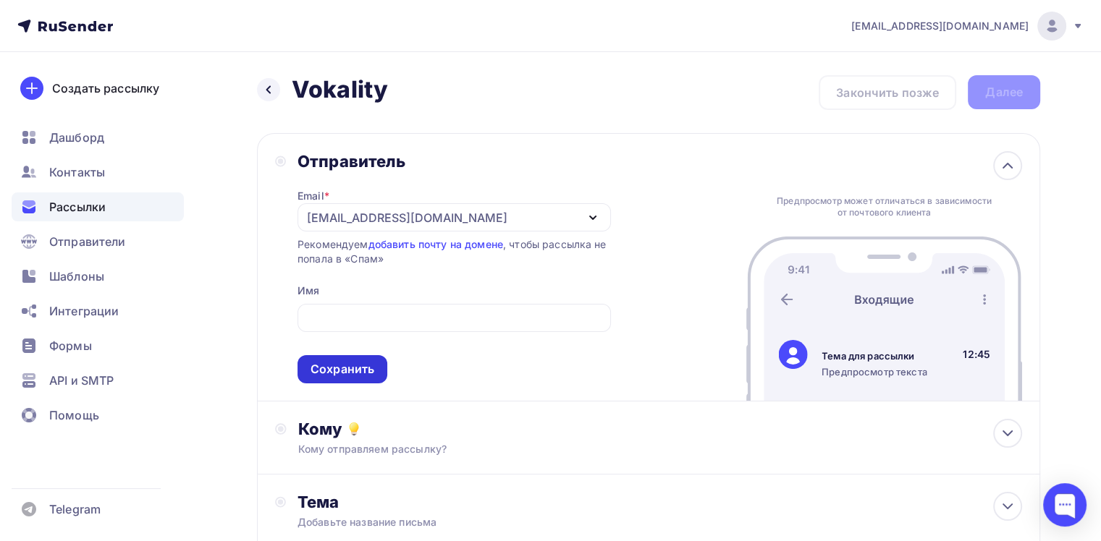
click at [324, 373] on div "Сохранить" at bounding box center [343, 369] width 64 height 17
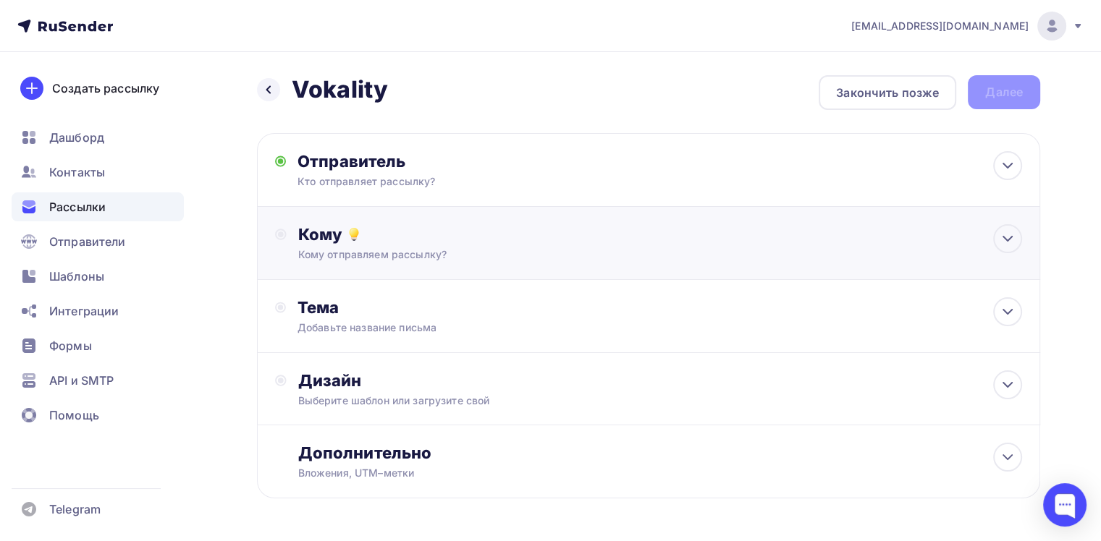
click at [620, 250] on div "Кому отправляем рассылку?" at bounding box center [623, 255] width 651 height 14
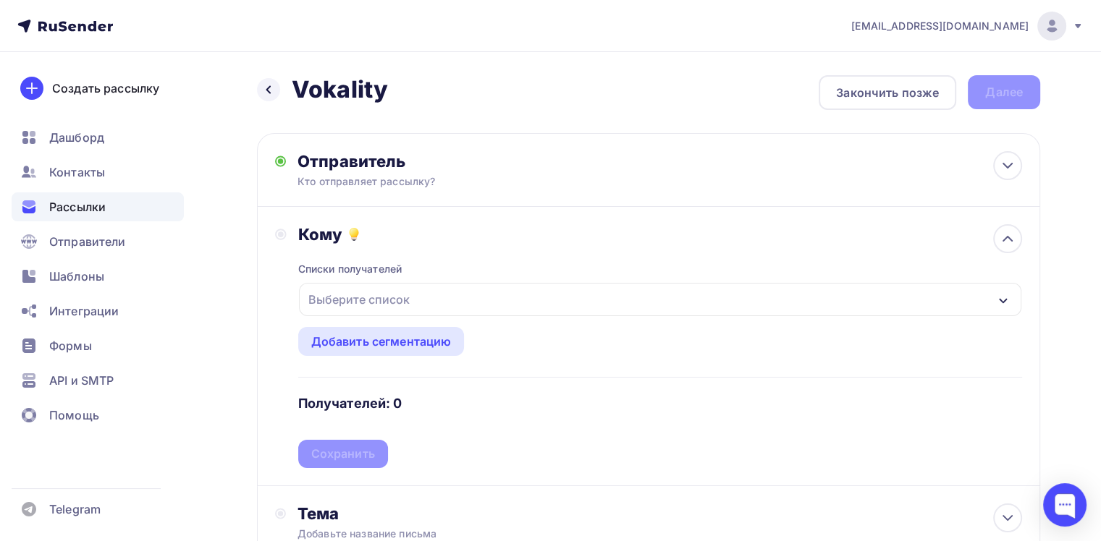
click at [605, 287] on div "Выберите список" at bounding box center [660, 299] width 722 height 33
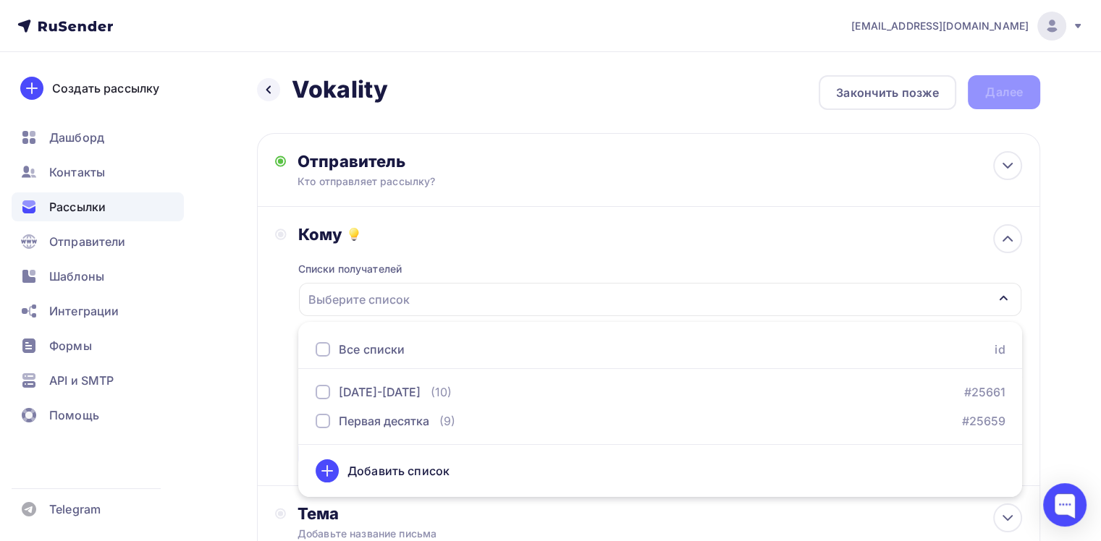
click at [304, 400] on li "1987-2008 (10) #25661" at bounding box center [660, 392] width 724 height 29
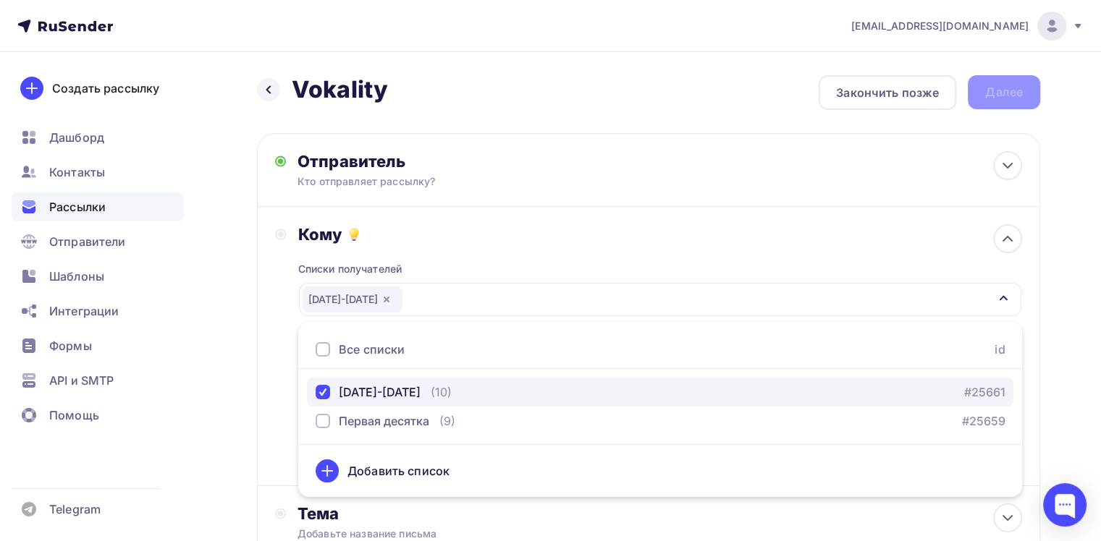
click at [319, 394] on div "button" at bounding box center [323, 392] width 14 height 14
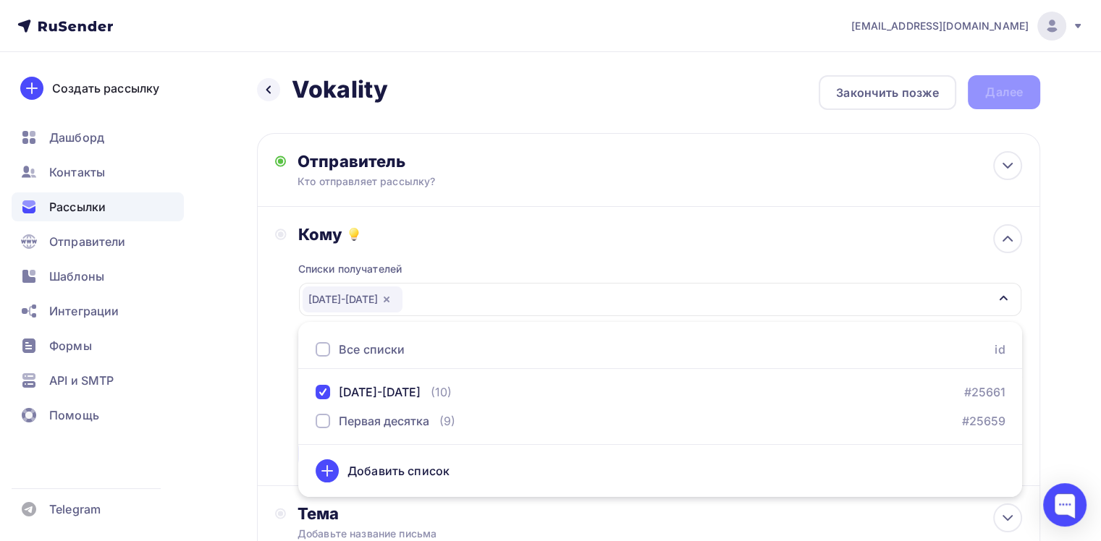
click at [232, 349] on div "Назад Vokality Vokality Закончить позже Далее Отправитель Кто отправляет рассыл…" at bounding box center [550, 425] width 1101 height 746
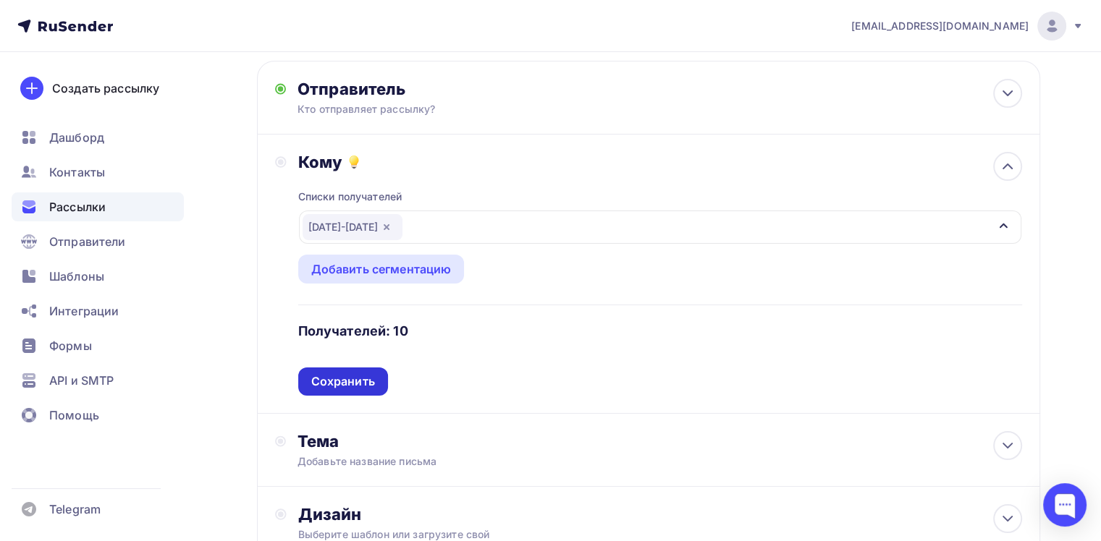
click at [357, 376] on div "Сохранить" at bounding box center [343, 382] width 64 height 17
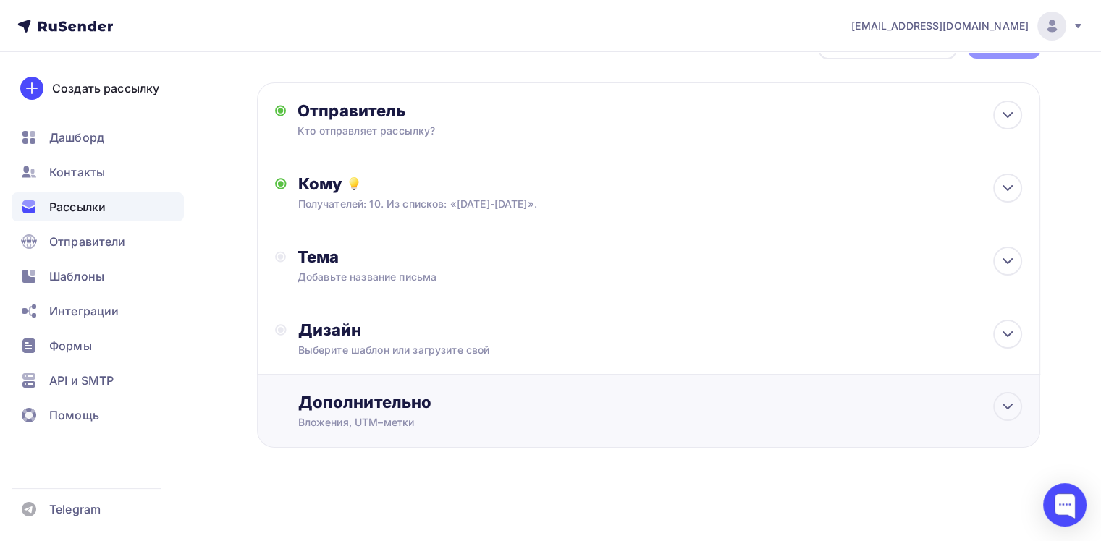
scroll to position [49, 0]
click at [557, 276] on div "Тема Добавьте название письма Тема * Рекомендуем использовать не более 150 симв…" at bounding box center [441, 267] width 286 height 38
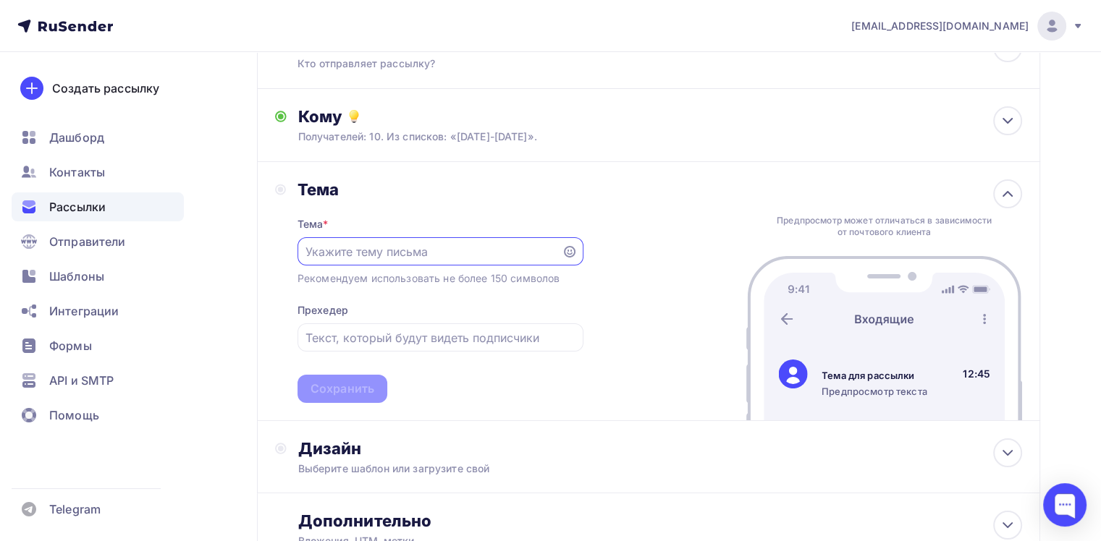
scroll to position [121, 0]
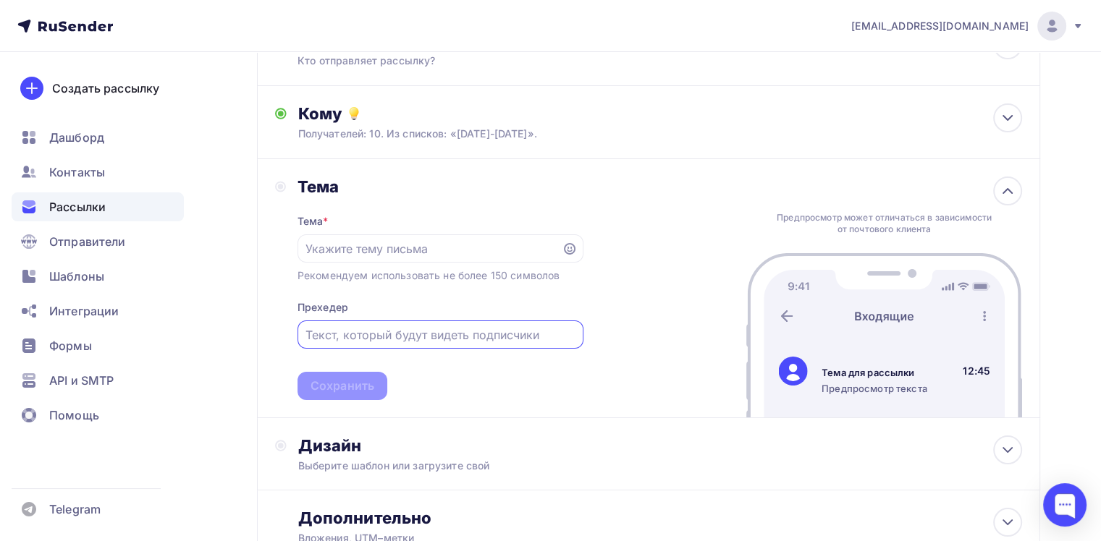
click at [472, 330] on input "text" at bounding box center [439, 334] width 269 height 17
click at [489, 243] on input "text" at bounding box center [429, 248] width 248 height 17
paste input "Ваши сотрудники выгорают на работе? Музыка — лучшее лекарство!"
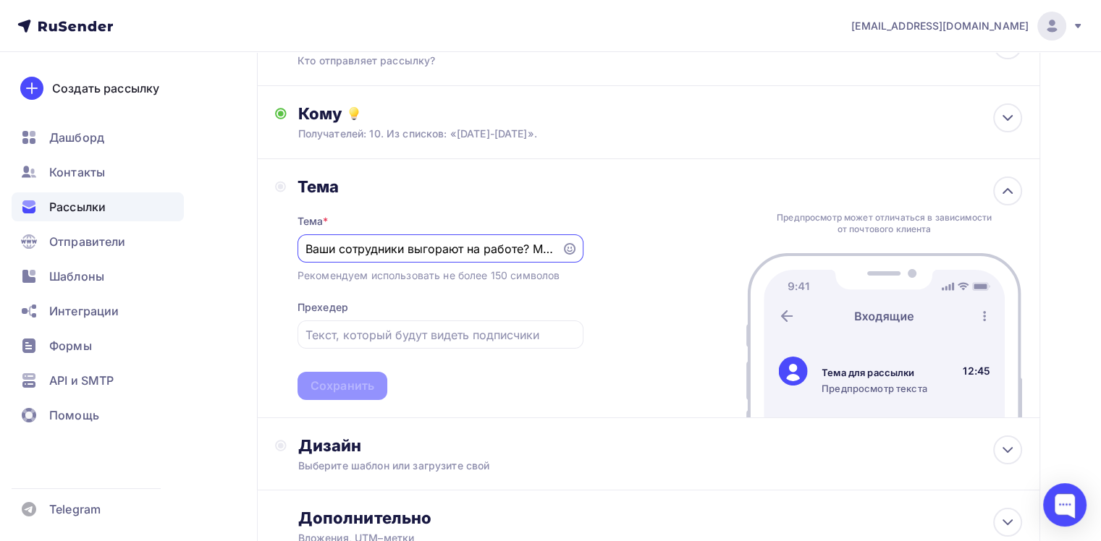
scroll to position [0, 148]
type input "Ваши сотрудники выгорают на работе? Музыка — лучшее лекарство!"
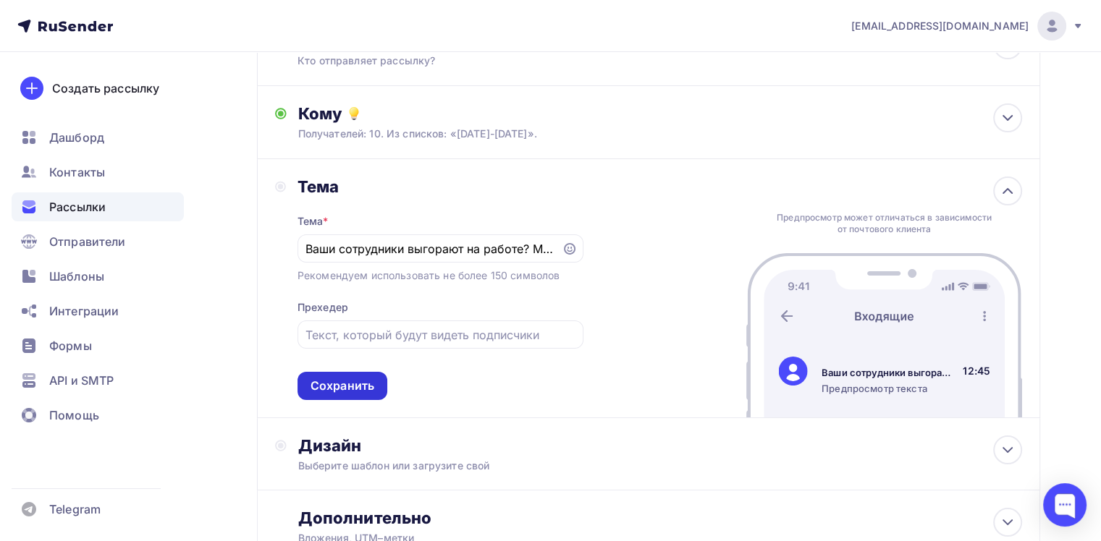
click at [357, 393] on div "Сохранить" at bounding box center [343, 386] width 90 height 28
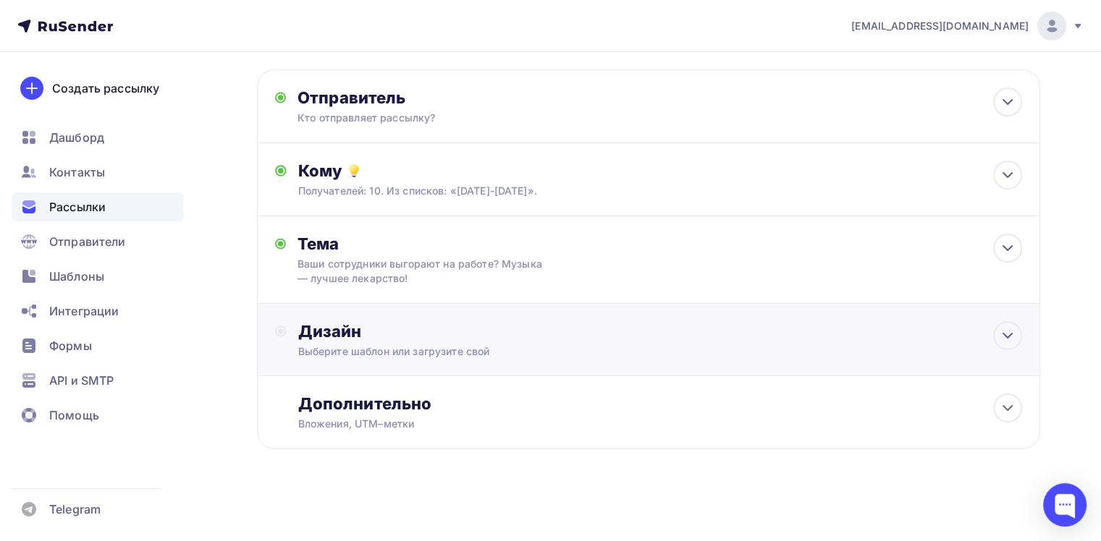
click at [499, 333] on div "Дизайн" at bounding box center [660, 331] width 724 height 20
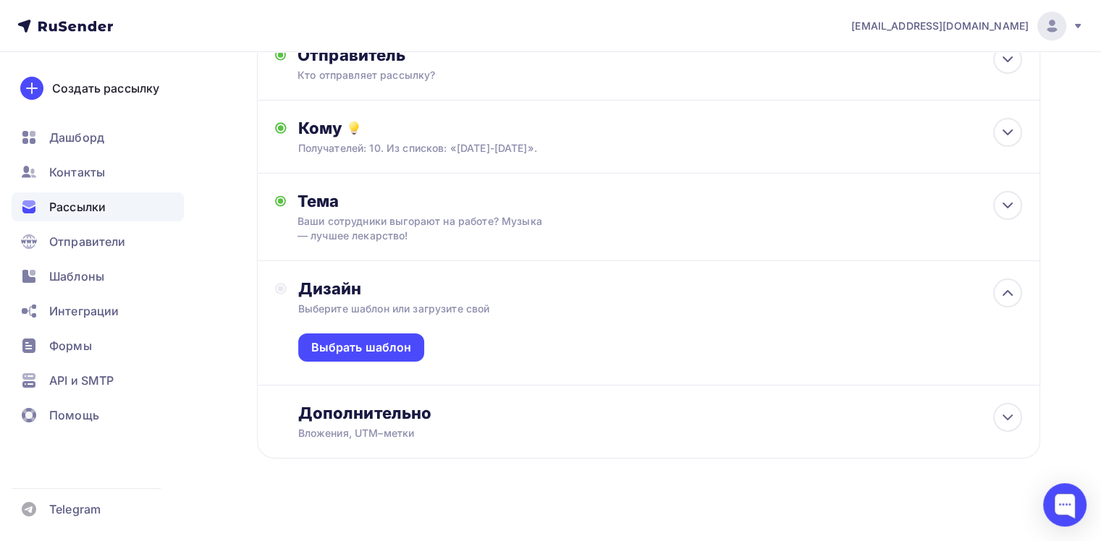
scroll to position [116, 0]
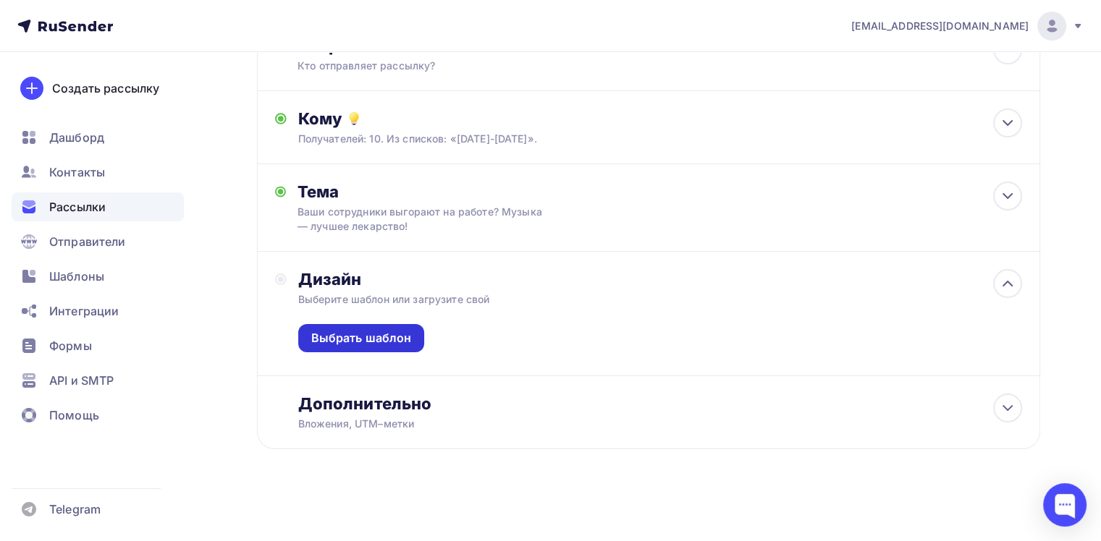
click at [367, 336] on div "Выбрать шаблон" at bounding box center [361, 338] width 101 height 17
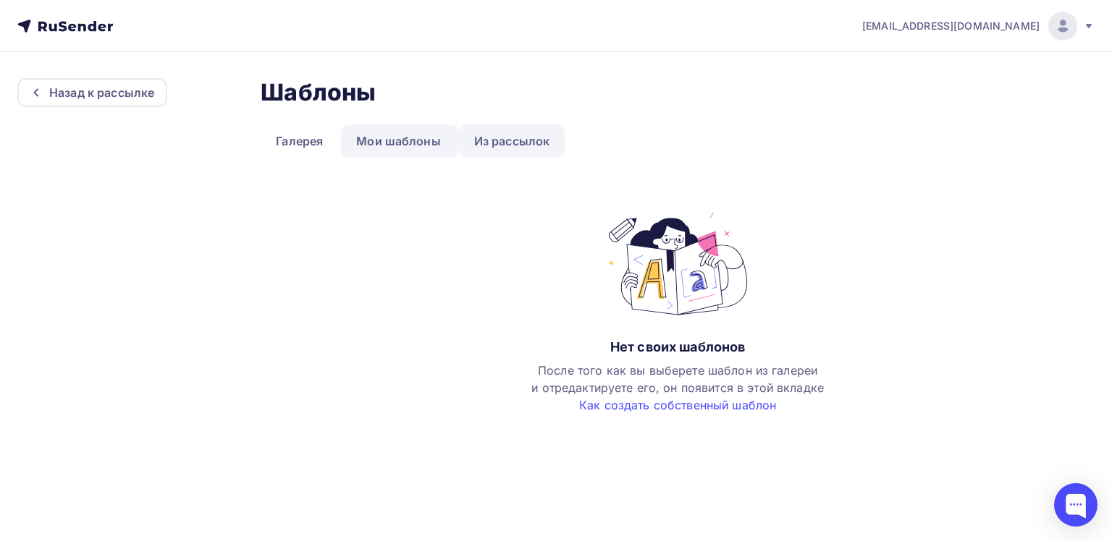
click at [476, 139] on link "Из рассылок" at bounding box center [512, 141] width 106 height 33
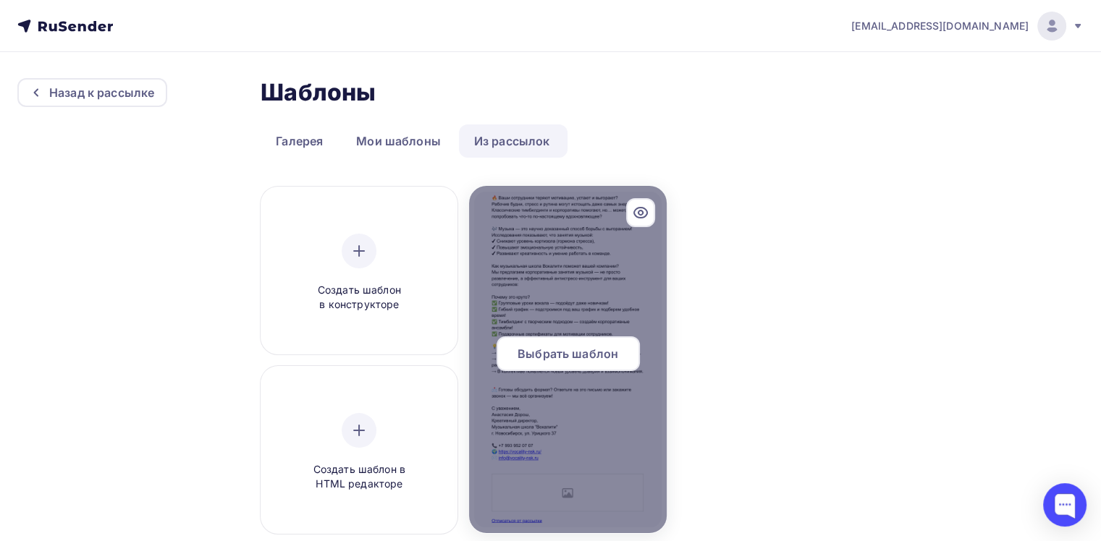
click at [596, 287] on div at bounding box center [567, 359] width 197 height 347
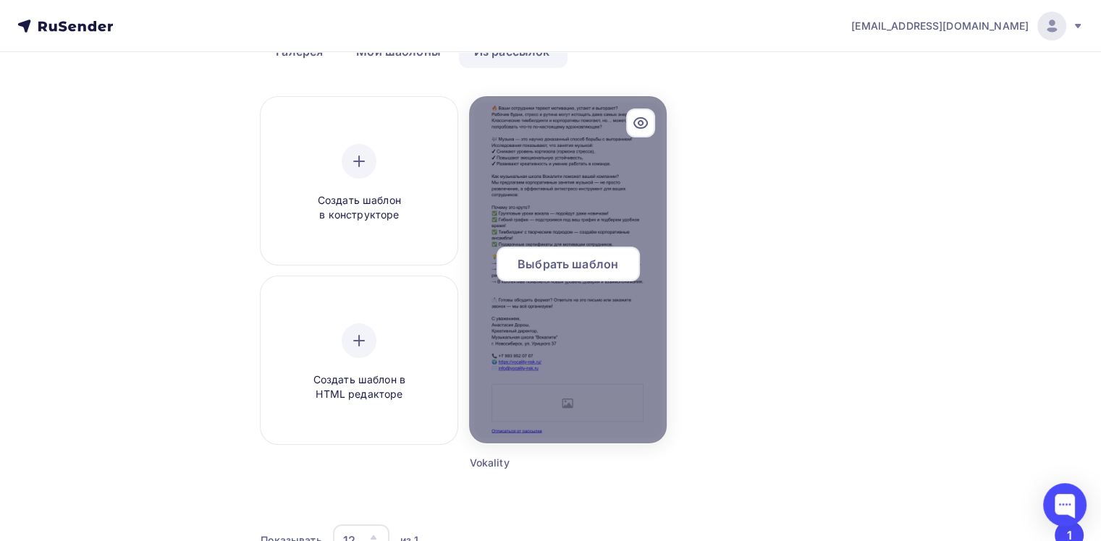
scroll to position [145, 0]
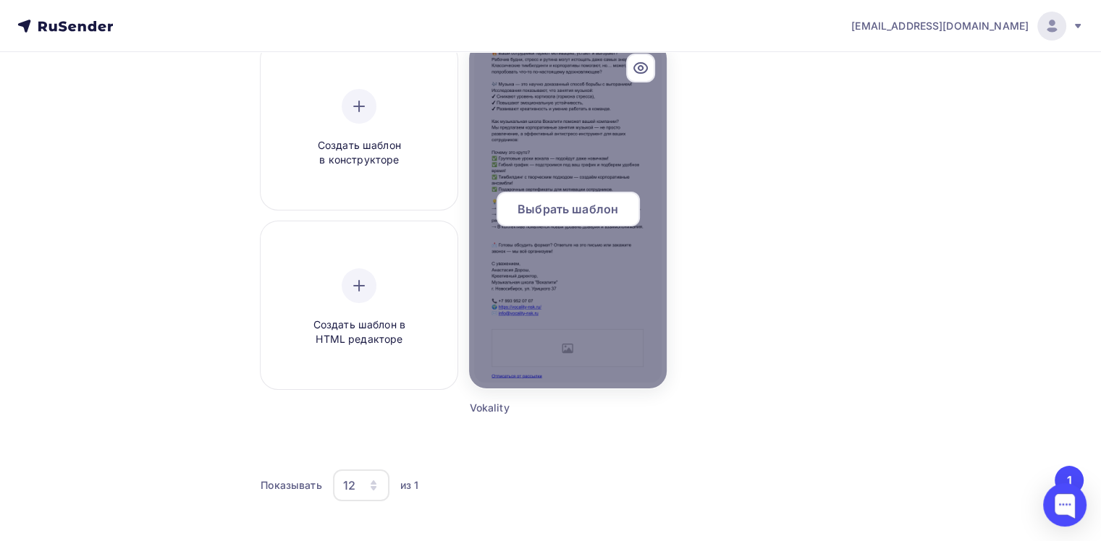
click at [556, 209] on span "Выбрать шаблон" at bounding box center [568, 209] width 101 height 17
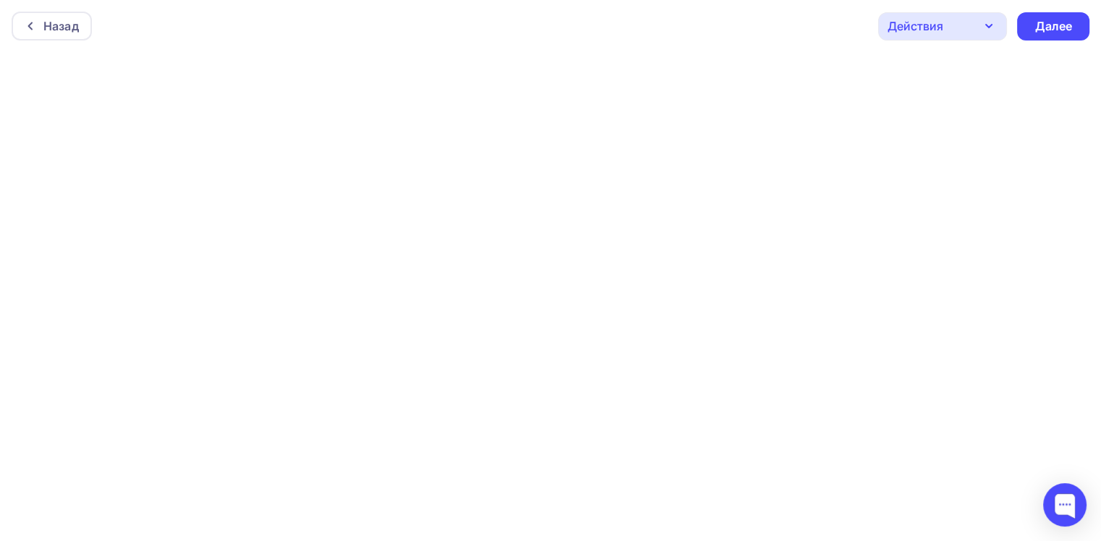
scroll to position [3, 0]
click at [1060, 24] on div "Далее" at bounding box center [1053, 23] width 38 height 17
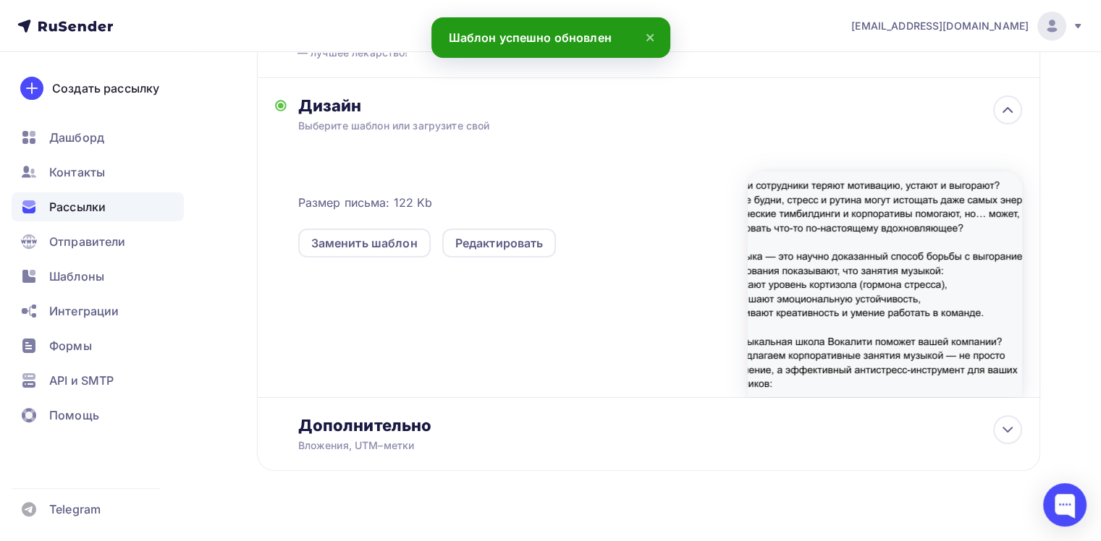
scroll to position [311, 0]
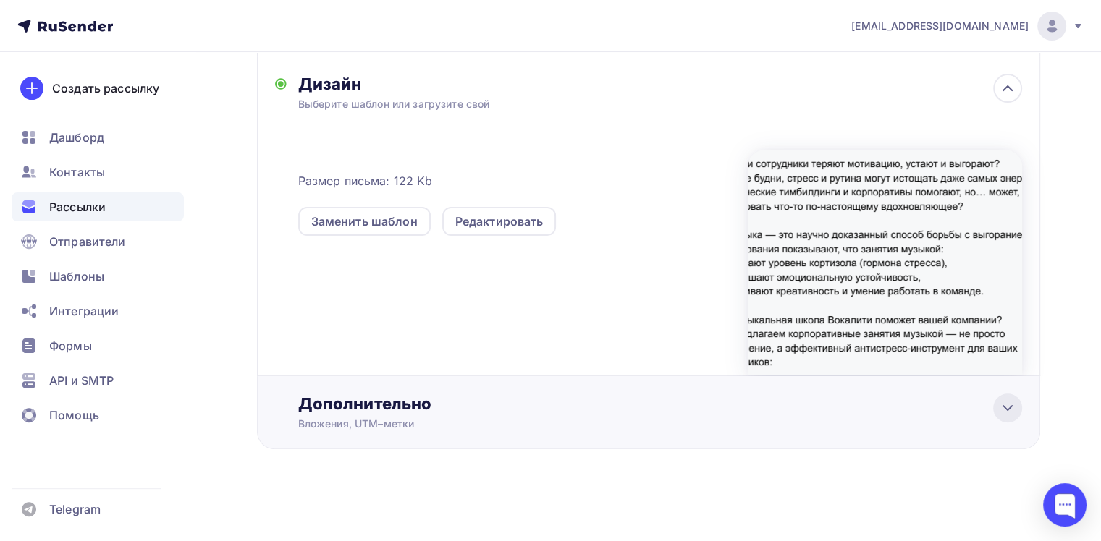
drag, startPoint x: 1011, startPoint y: 402, endPoint x: 993, endPoint y: 402, distance: 17.4
click at [1010, 402] on icon at bounding box center [1007, 408] width 17 height 17
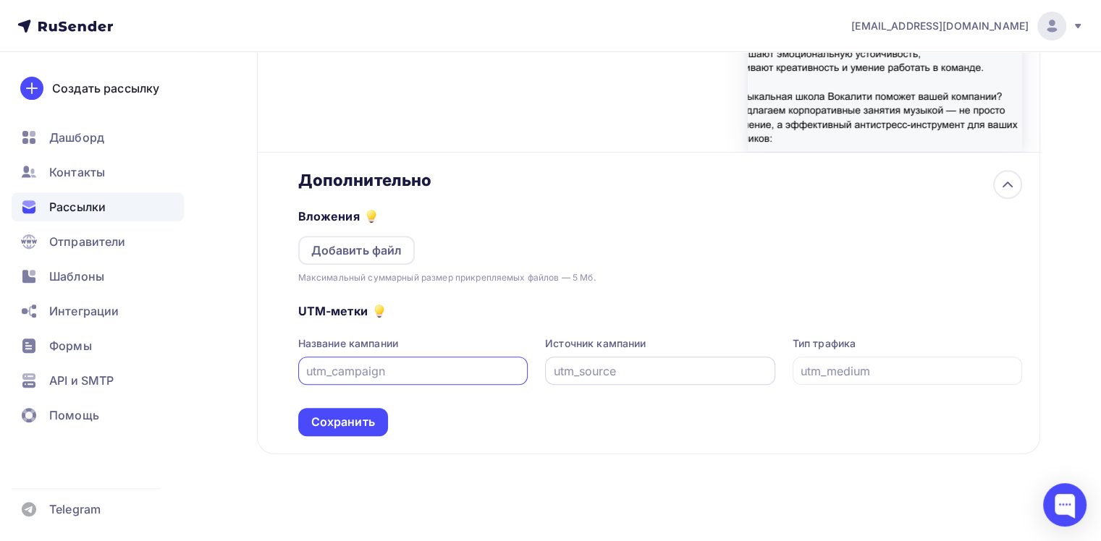
scroll to position [539, 0]
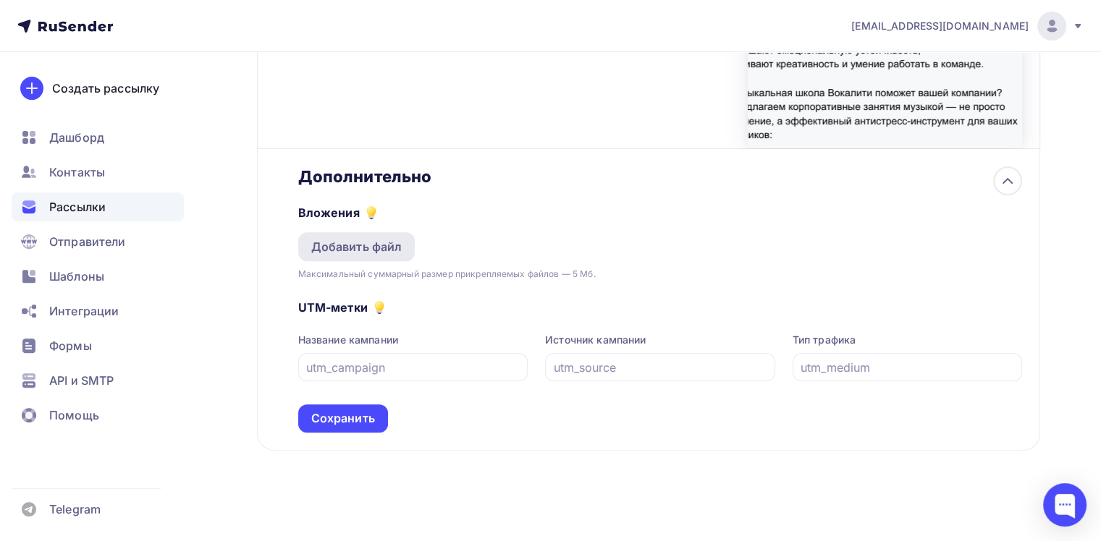
click at [371, 249] on div "Добавить файл" at bounding box center [356, 246] width 91 height 17
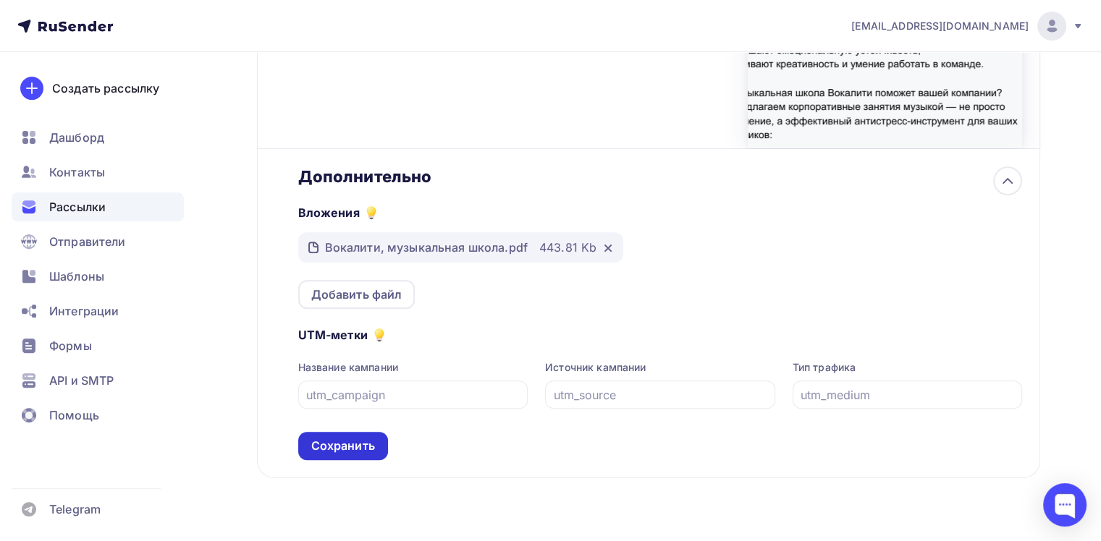
click at [316, 447] on div "Сохранить" at bounding box center [343, 446] width 64 height 17
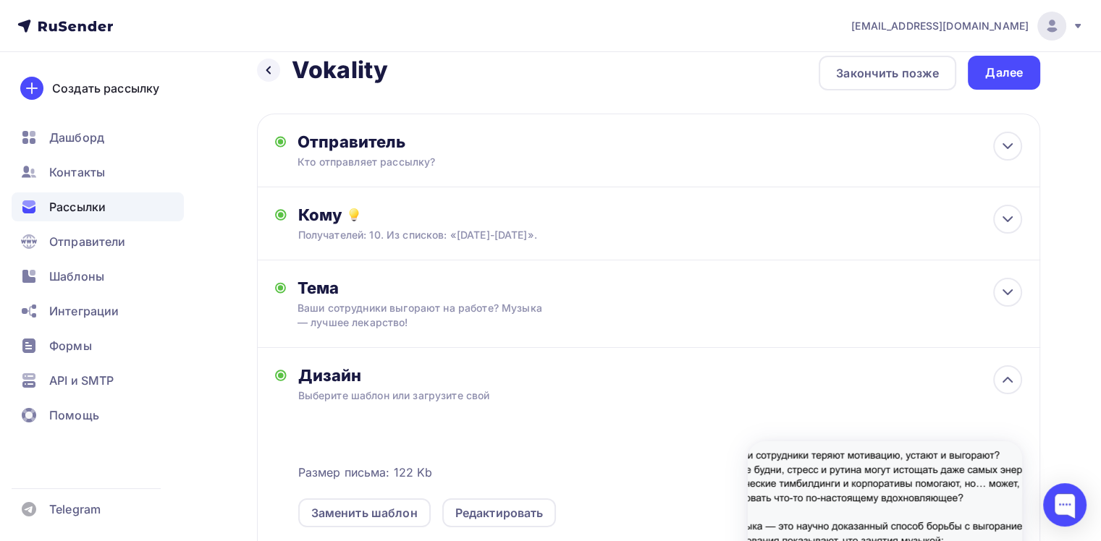
scroll to position [0, 0]
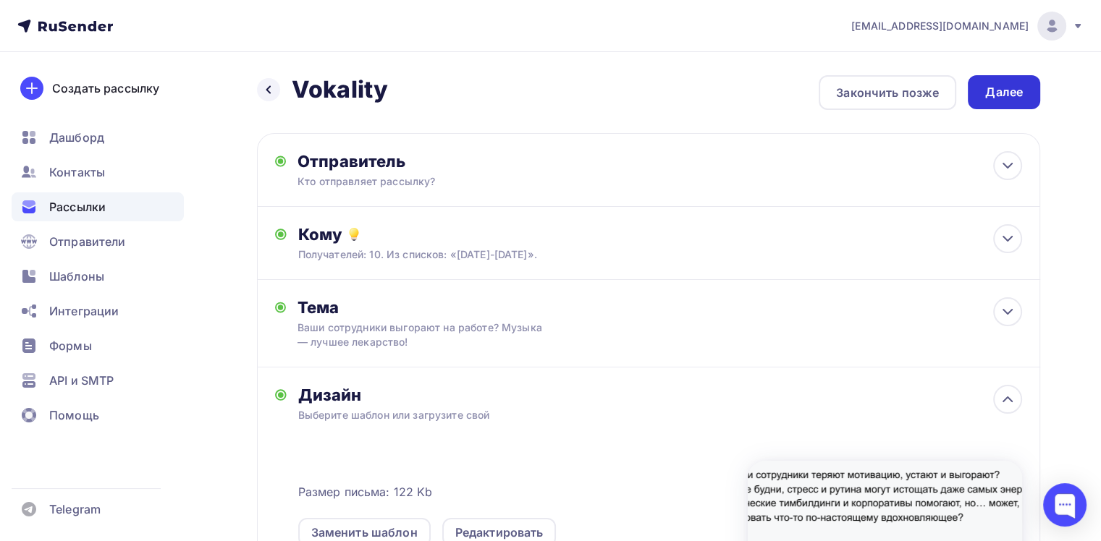
click at [995, 94] on div "Далее" at bounding box center [1004, 92] width 38 height 17
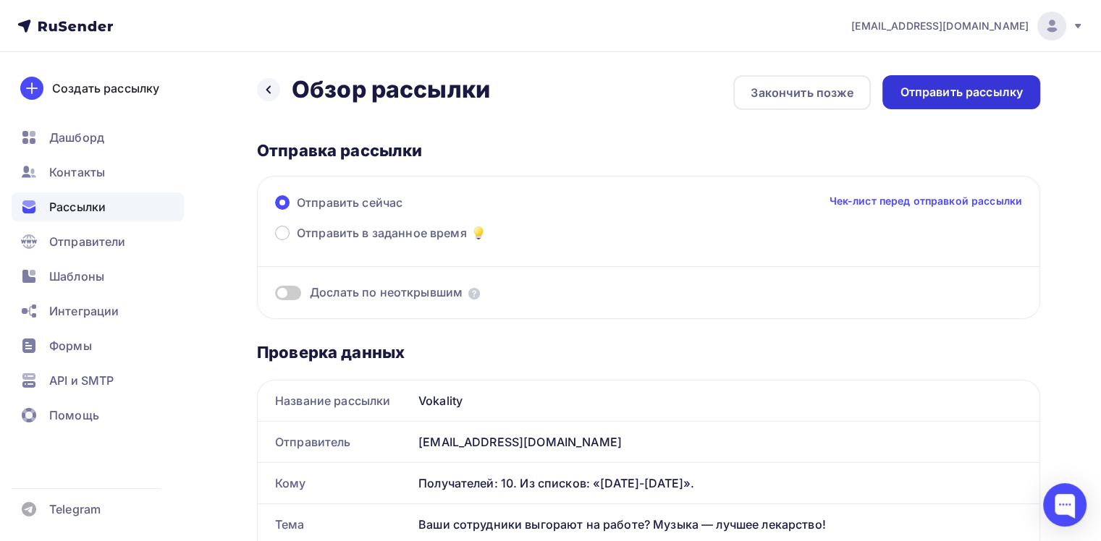
click at [944, 93] on div "Отправить рассылку" at bounding box center [961, 92] width 123 height 17
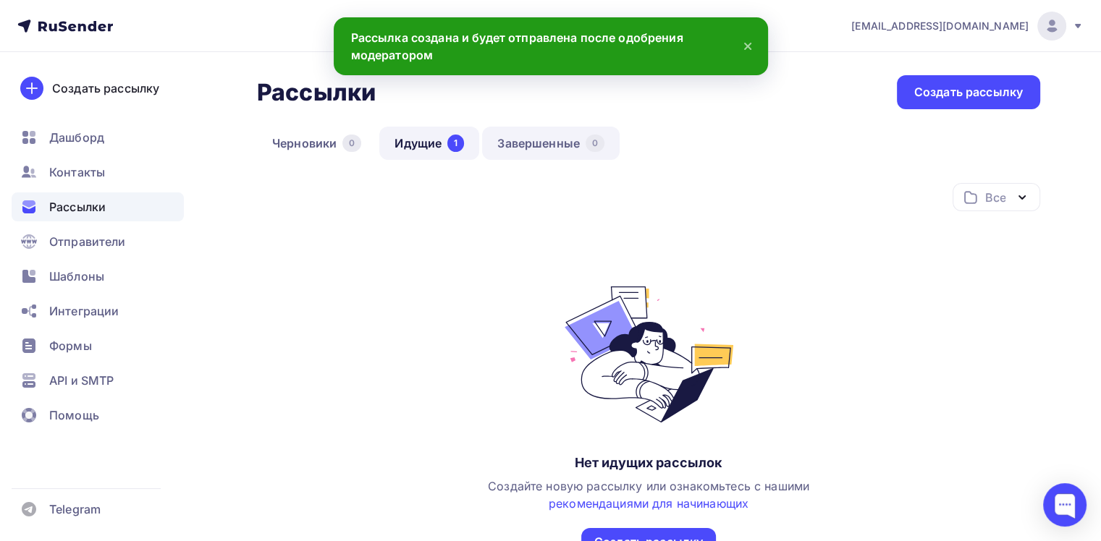
click at [578, 146] on link "Завершенные 0" at bounding box center [551, 143] width 138 height 33
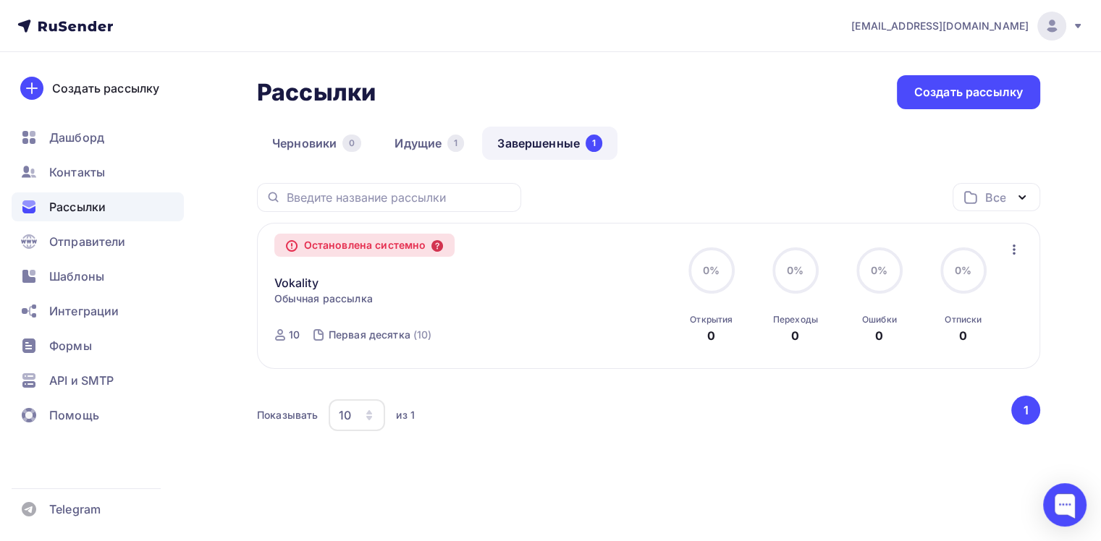
click at [442, 247] on icon at bounding box center [437, 246] width 12 height 12
click at [436, 137] on link "Идущие 1" at bounding box center [429, 143] width 100 height 33
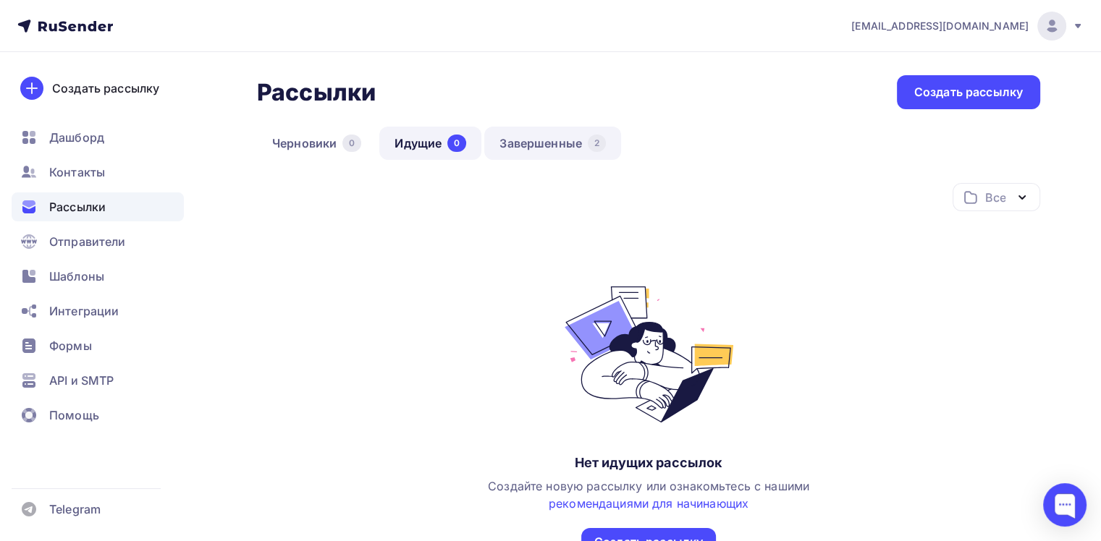
click at [547, 145] on link "Завершенные 2" at bounding box center [552, 143] width 137 height 33
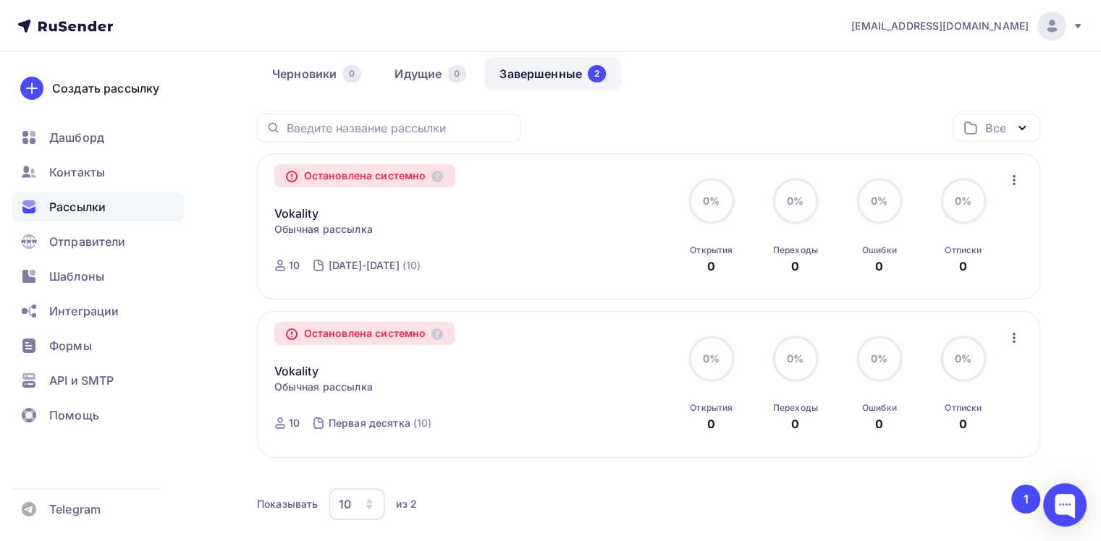
scroll to position [72, 0]
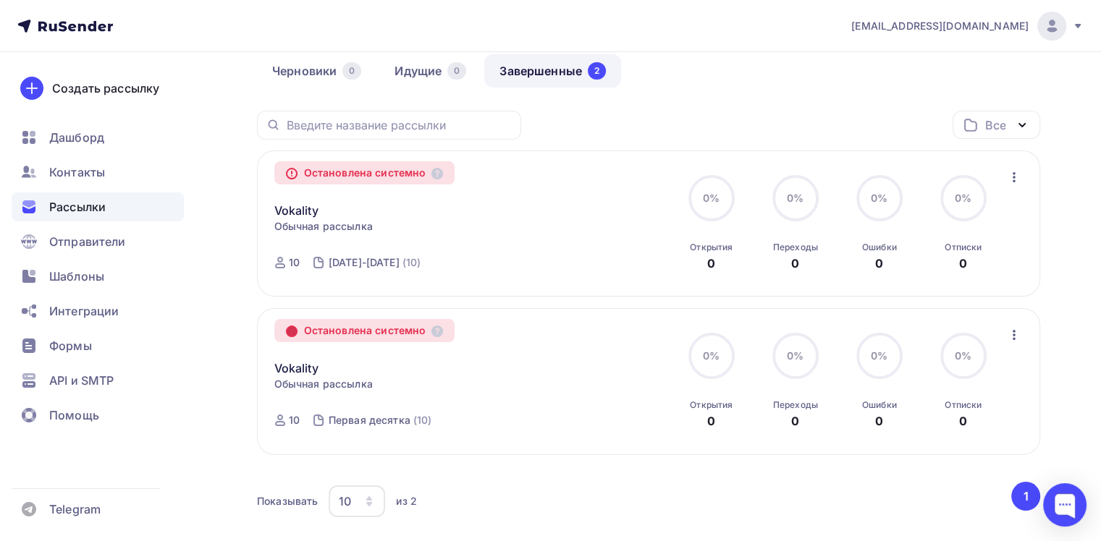
click at [292, 333] on icon at bounding box center [292, 331] width 10 height 10
click at [288, 331] on icon at bounding box center [292, 331] width 10 height 10
click at [287, 177] on icon at bounding box center [292, 174] width 10 height 10
click at [439, 173] on icon at bounding box center [437, 174] width 12 height 12
click at [440, 326] on icon at bounding box center [437, 332] width 12 height 12
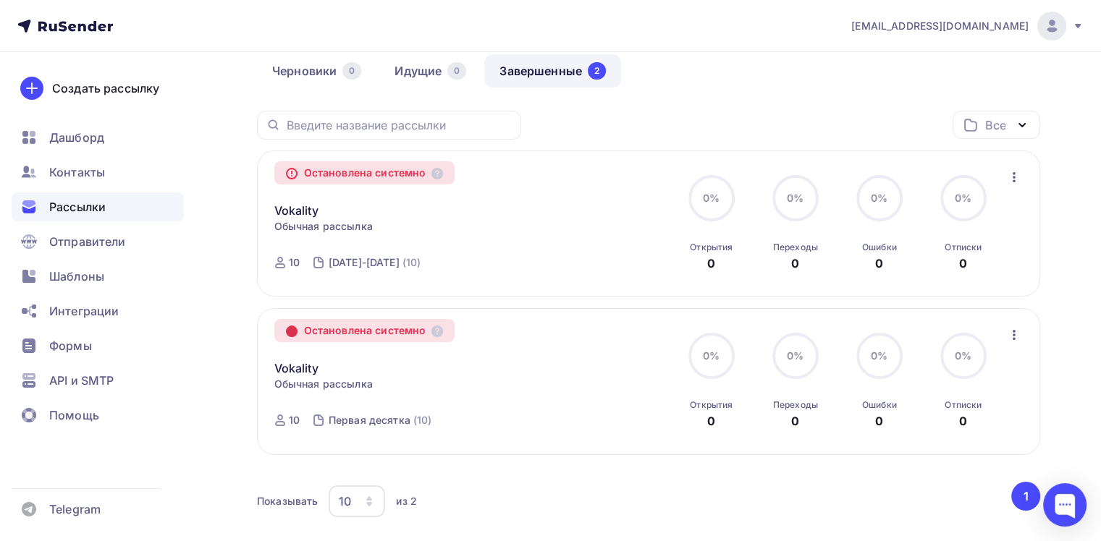
click at [292, 334] on icon at bounding box center [292, 331] width 10 height 10
click at [1016, 329] on icon "button" at bounding box center [1013, 334] width 17 height 17
click at [628, 419] on div "Остановлена системно Vokality Копировать в новую Обычная рассылка Завершена Сег…" at bounding box center [648, 382] width 749 height 112
click at [1024, 494] on button "1" at bounding box center [1025, 496] width 29 height 29
click at [1060, 510] on div at bounding box center [1064, 505] width 43 height 43
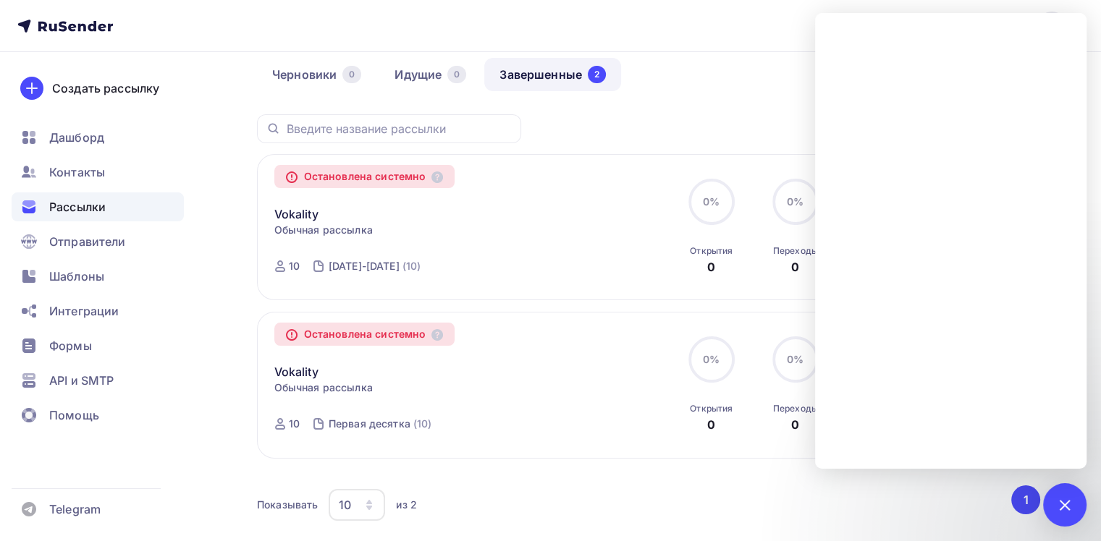
scroll to position [0, 0]
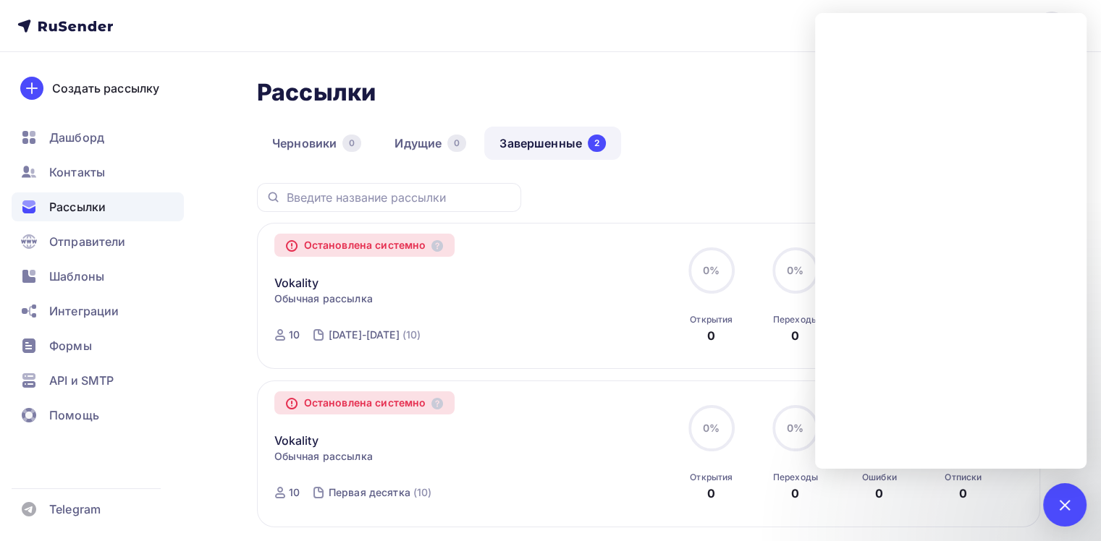
click at [724, 171] on div "Черновики 0 Идущие 0 Завершенные 2" at bounding box center [648, 155] width 783 height 56
click at [1066, 507] on div at bounding box center [1065, 505] width 20 height 20
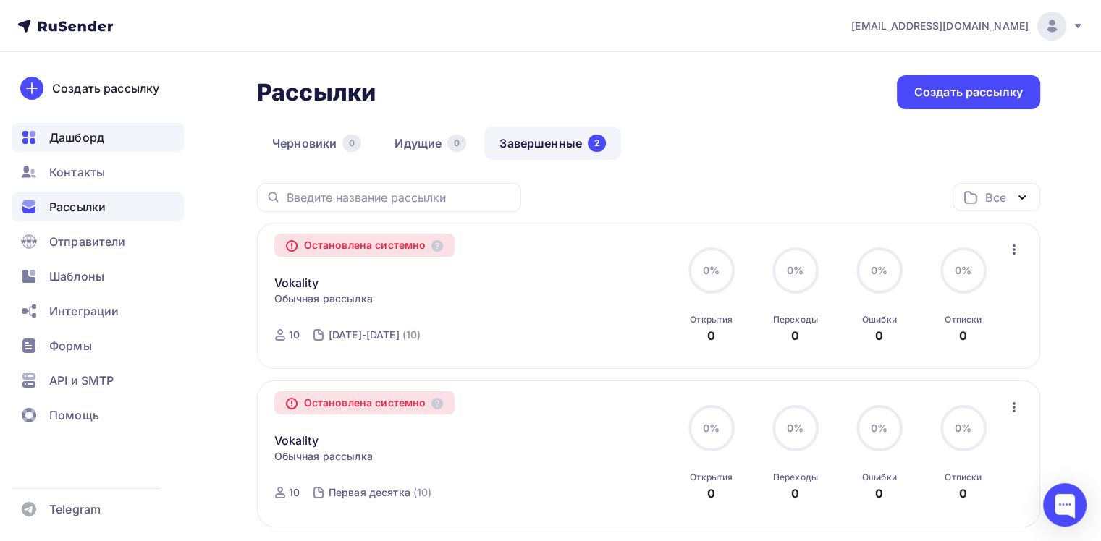
click at [85, 139] on span "Дашборд" at bounding box center [76, 137] width 55 height 17
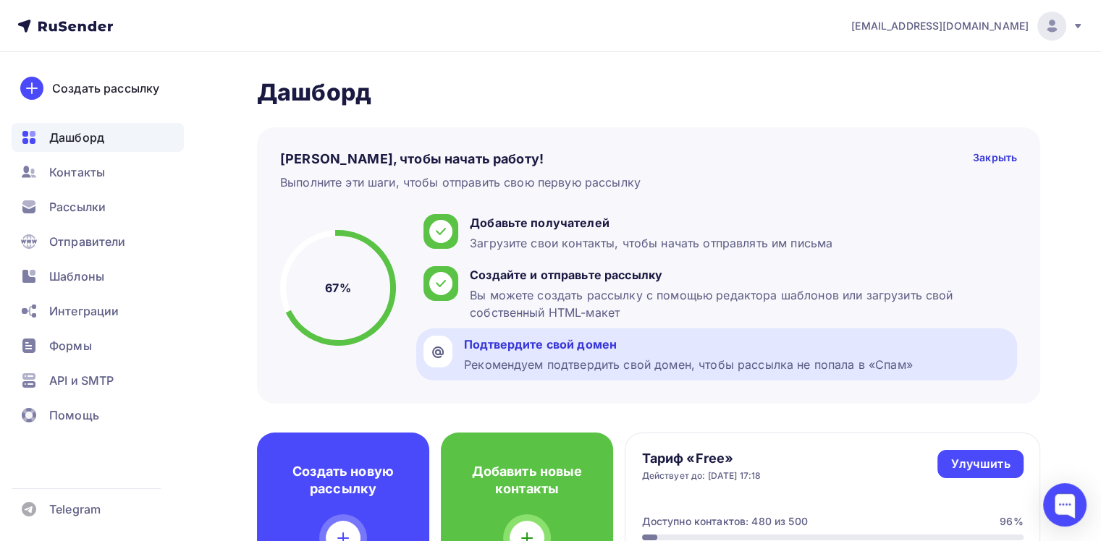
click at [669, 349] on div "Подтвердите свой домен" at bounding box center [688, 344] width 449 height 17
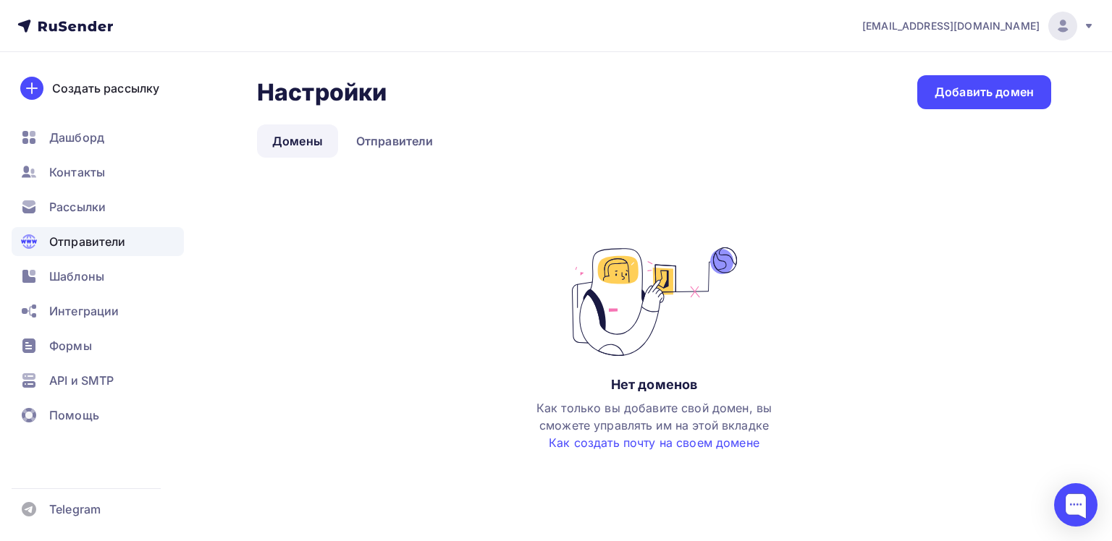
click at [726, 541] on div at bounding box center [556, 541] width 1112 height 0
click at [999, 94] on div "Добавить домен" at bounding box center [984, 92] width 99 height 17
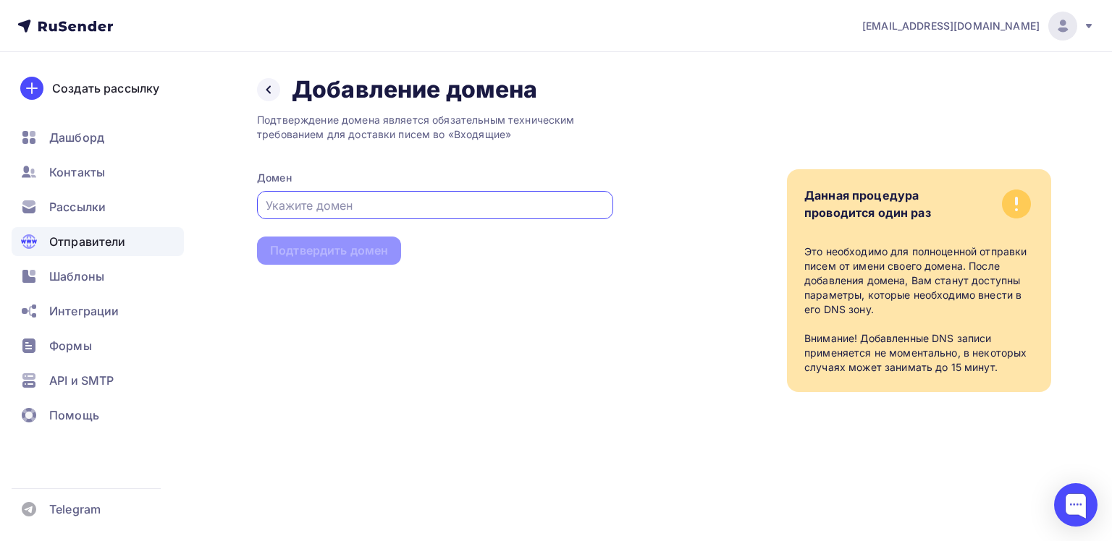
click at [474, 201] on input "text" at bounding box center [435, 205] width 339 height 17
paste input "[EMAIL_ADDRESS][DOMAIN_NAME]"
type input "[EMAIL_ADDRESS][DOMAIN_NAME]"
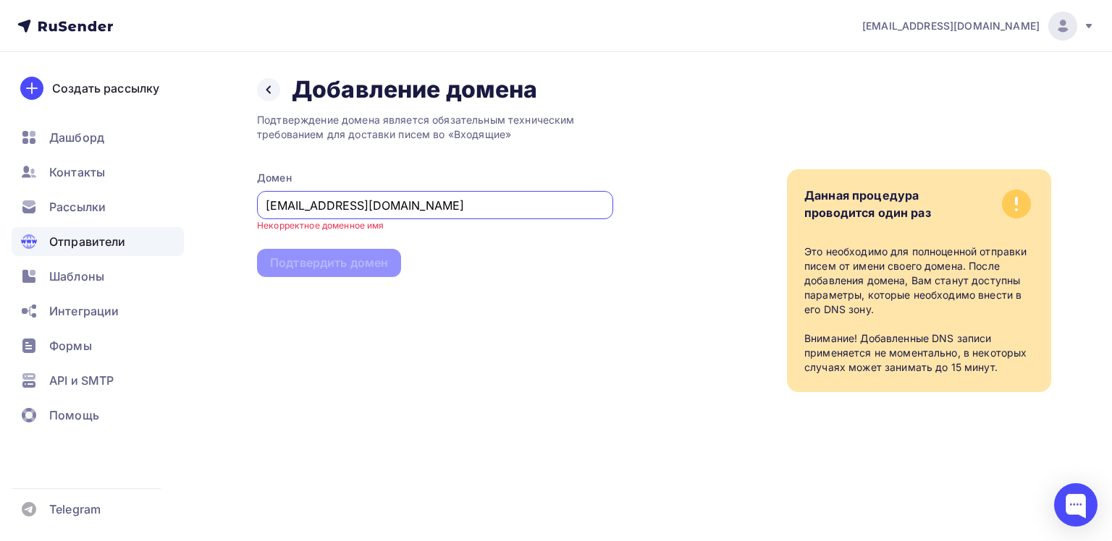
drag, startPoint x: 431, startPoint y: 206, endPoint x: 229, endPoint y: 226, distance: 203.7
click at [229, 226] on div "Назад Добавление домена Добавление домена Подтверждение домена является обязате…" at bounding box center [556, 251] width 1112 height 398
click at [274, 83] on div at bounding box center [268, 89] width 23 height 23
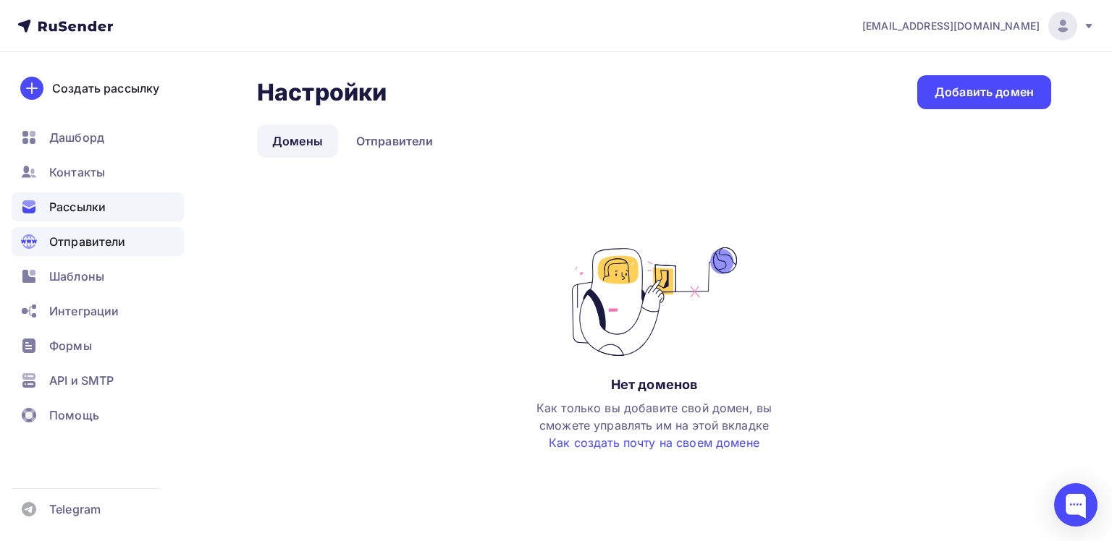
click at [110, 196] on div "Рассылки" at bounding box center [98, 207] width 172 height 29
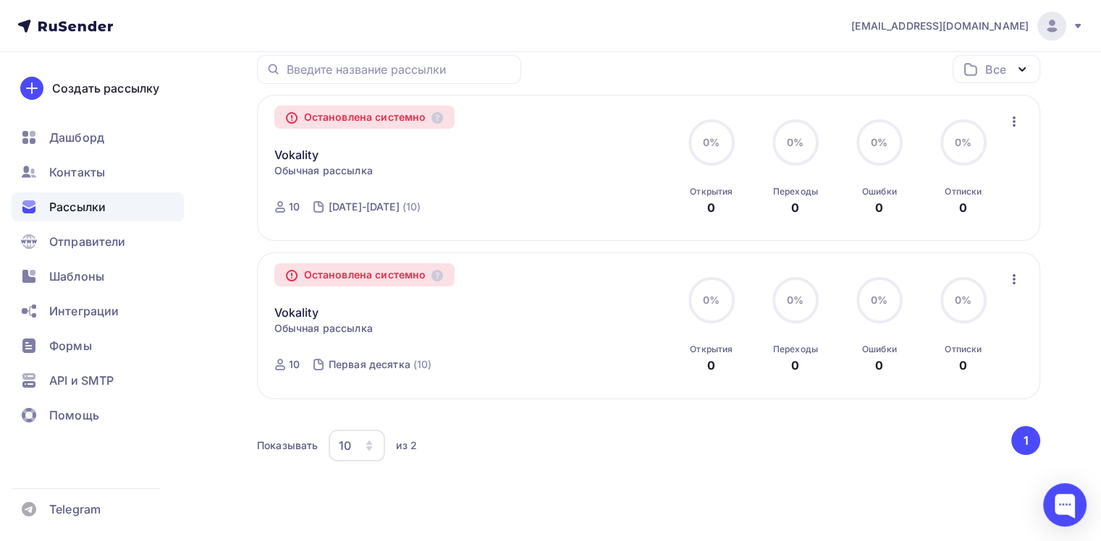
scroll to position [159, 0]
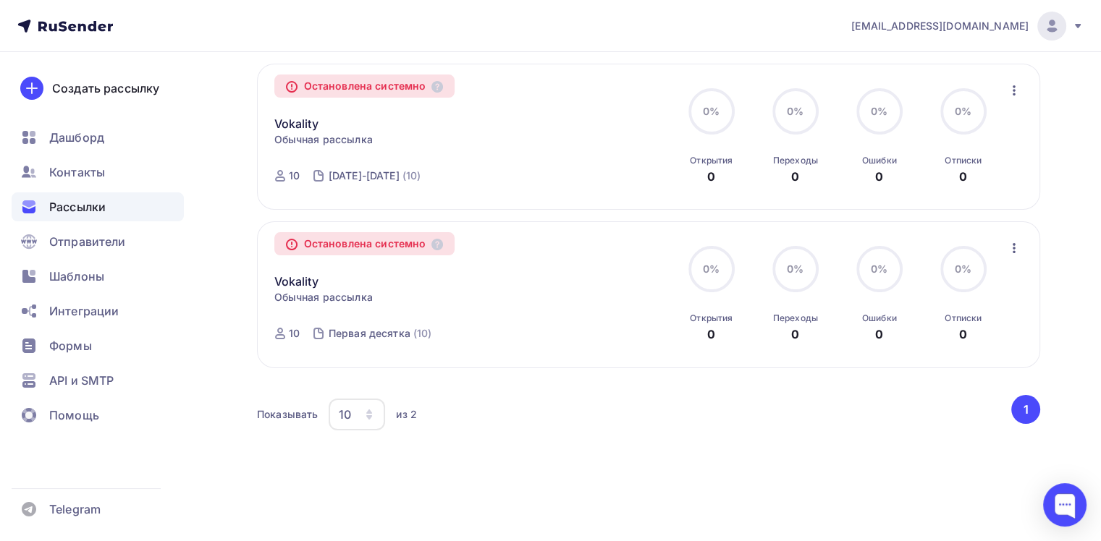
click at [1021, 410] on button "1" at bounding box center [1025, 409] width 29 height 29
click at [1023, 403] on button "1" at bounding box center [1025, 409] width 29 height 29
click at [1016, 408] on button "1" at bounding box center [1025, 409] width 29 height 29
drag, startPoint x: 1018, startPoint y: 408, endPoint x: 1025, endPoint y: 401, distance: 9.7
click at [1018, 408] on button "1" at bounding box center [1025, 409] width 29 height 29
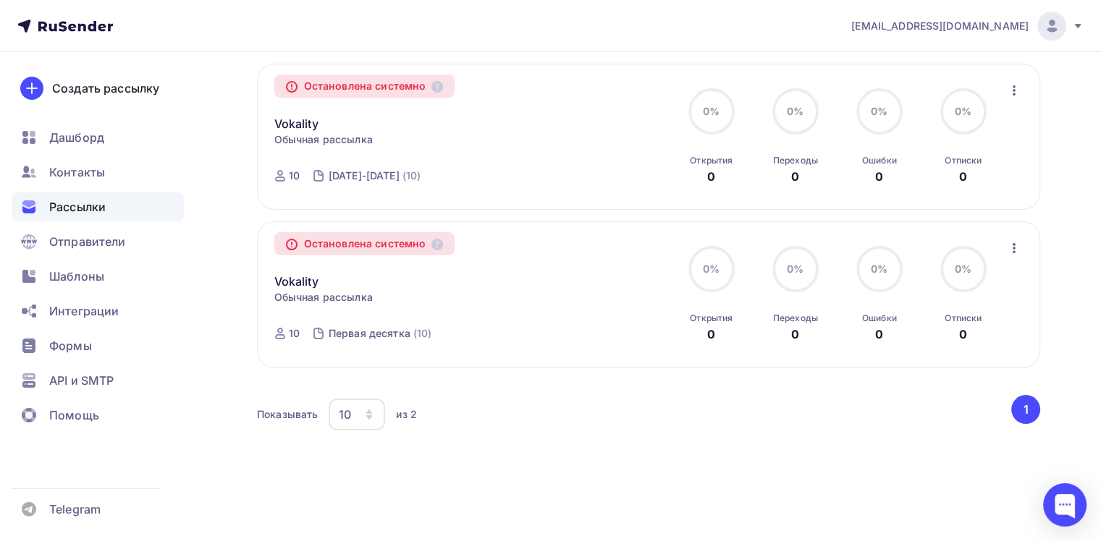
click at [1021, 405] on button "1" at bounding box center [1025, 409] width 29 height 29
click at [779, 446] on div "Показывать 10 10 20 50 100 из 2 ‹ 1 ›" at bounding box center [648, 422] width 783 height 54
click at [1074, 28] on icon at bounding box center [1078, 26] width 12 height 12
click at [584, 411] on div "Показывать 10 10 20 50 100 из 2" at bounding box center [633, 414] width 752 height 33
click at [287, 84] on icon at bounding box center [292, 87] width 10 height 10
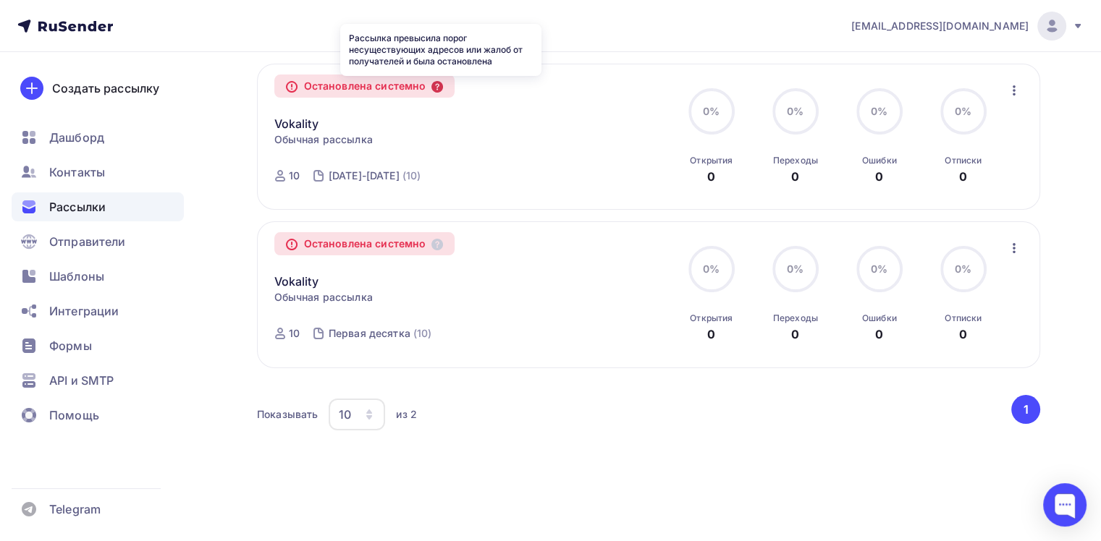
click at [439, 83] on icon at bounding box center [437, 87] width 12 height 12
click at [359, 411] on div "10" at bounding box center [357, 415] width 56 height 32
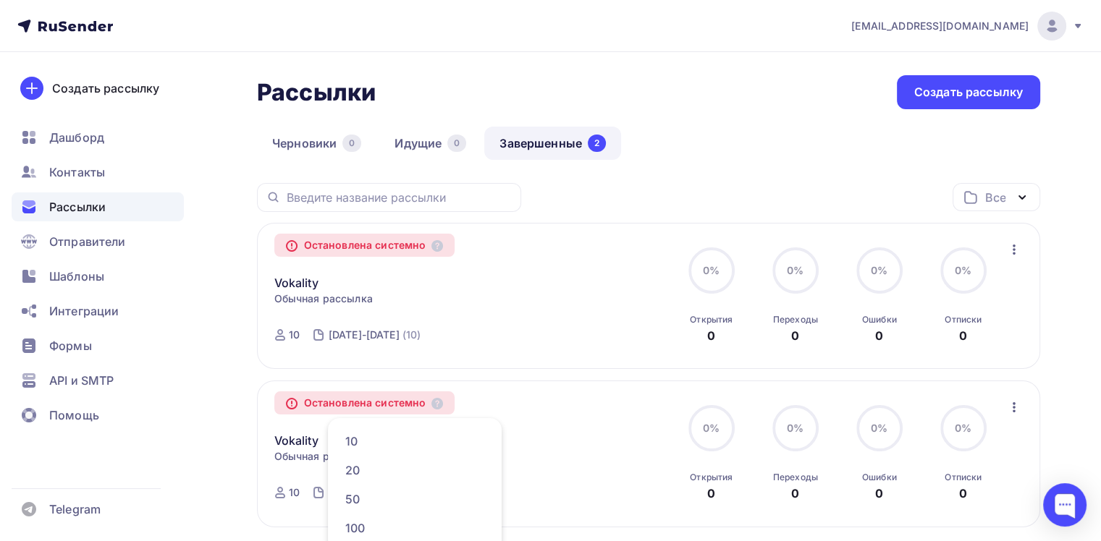
scroll to position [0, 0]
click at [968, 206] on div "Все" at bounding box center [997, 197] width 88 height 28
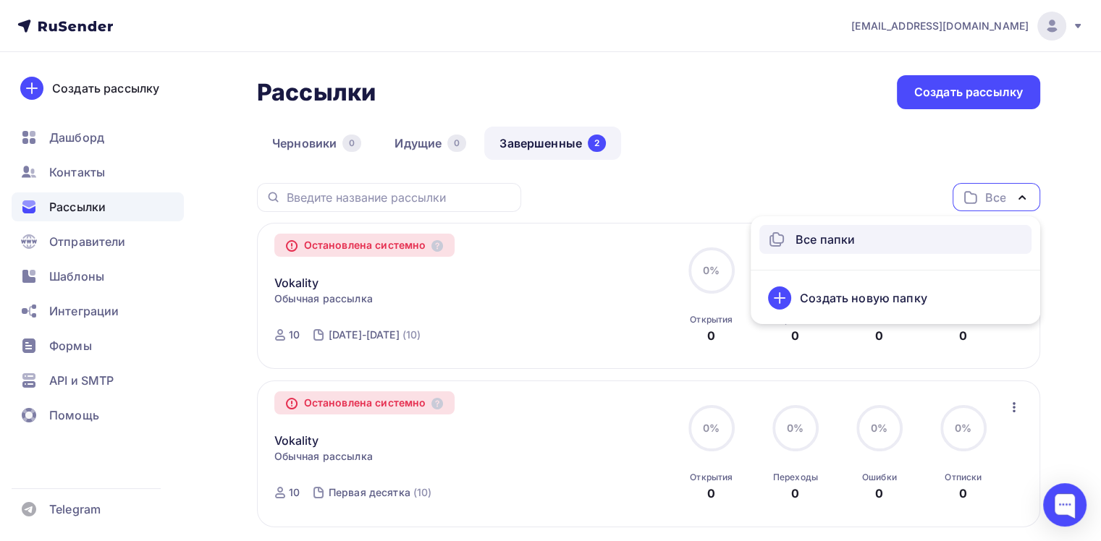
click at [972, 202] on icon "button" at bounding box center [970, 197] width 17 height 17
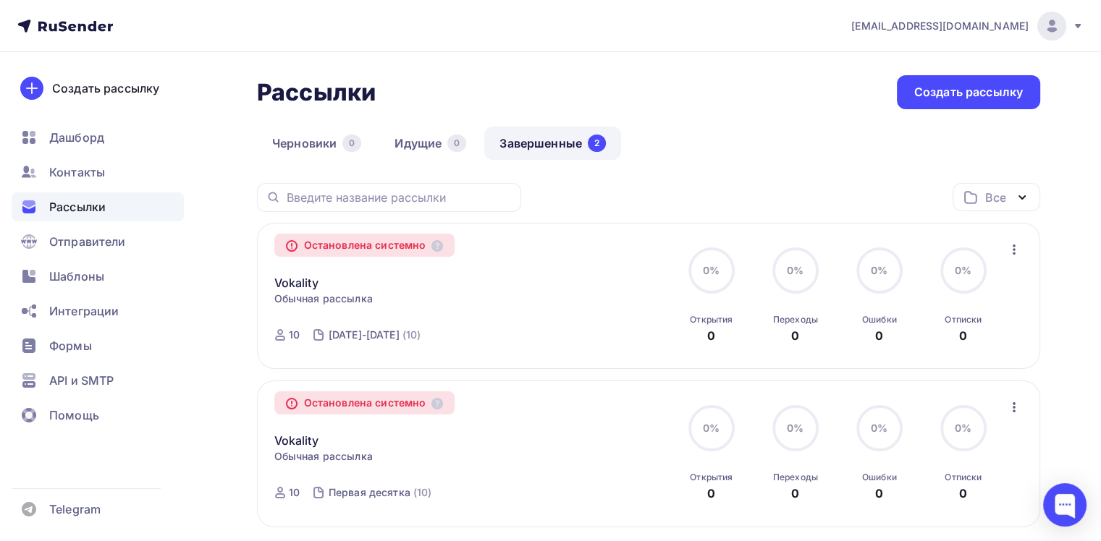
click at [284, 332] on icon at bounding box center [280, 335] width 12 height 12
click at [294, 339] on div "10" at bounding box center [294, 335] width 11 height 14
click at [336, 342] on div "[DATE]-[DATE]" at bounding box center [364, 335] width 71 height 14
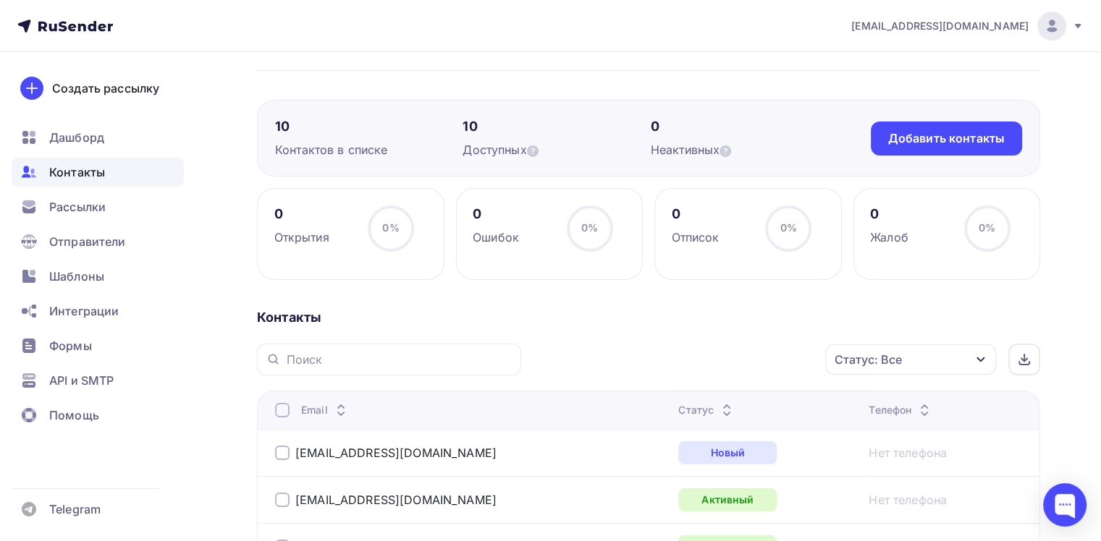
scroll to position [6, 0]
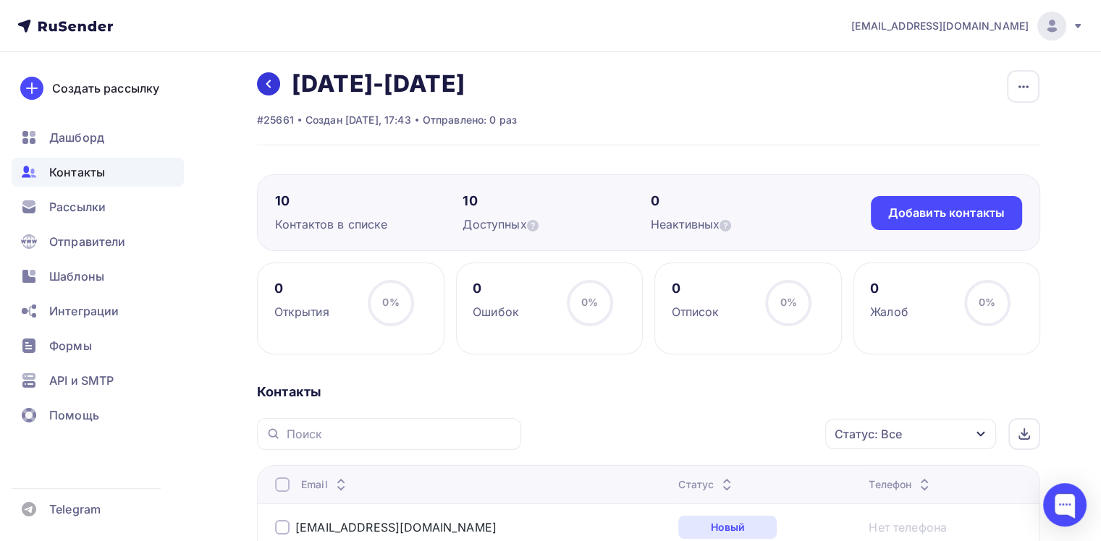
click at [275, 90] on link at bounding box center [268, 83] width 23 height 23
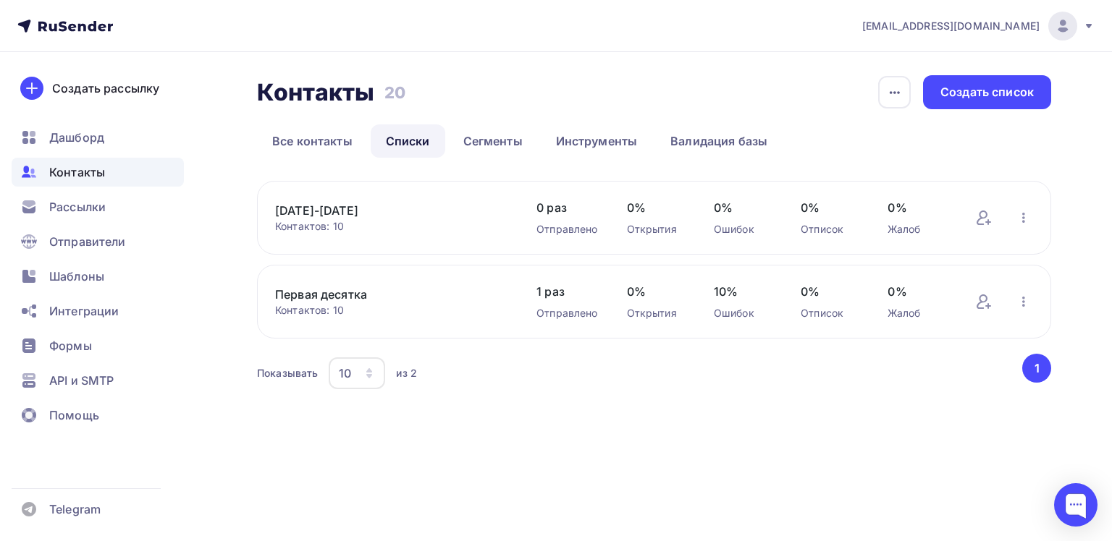
click at [384, 292] on link "Первая десятка" at bounding box center [391, 294] width 232 height 17
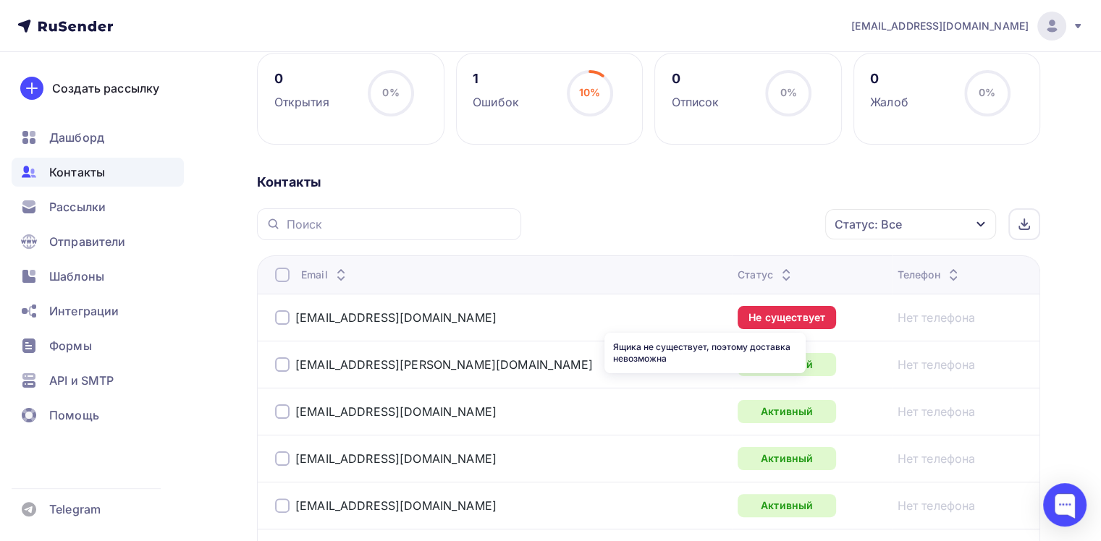
scroll to position [217, 0]
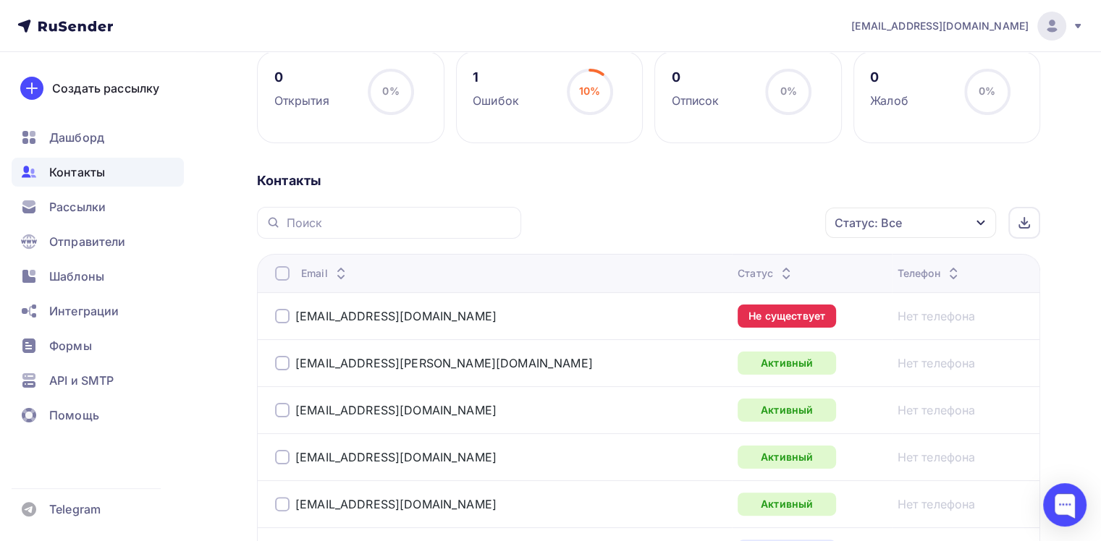
click at [738, 317] on div "Не существует" at bounding box center [787, 316] width 98 height 23
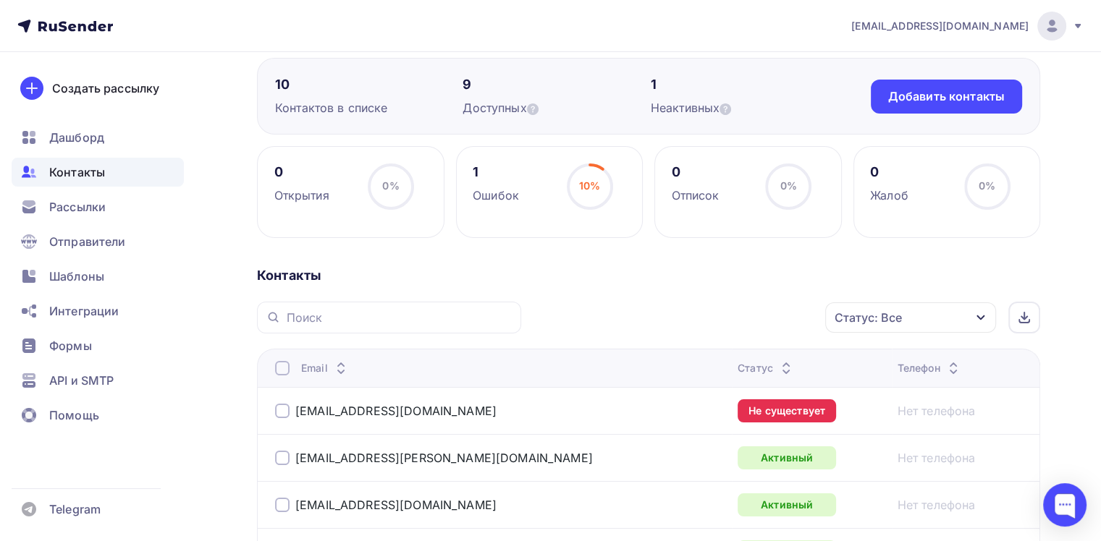
scroll to position [145, 0]
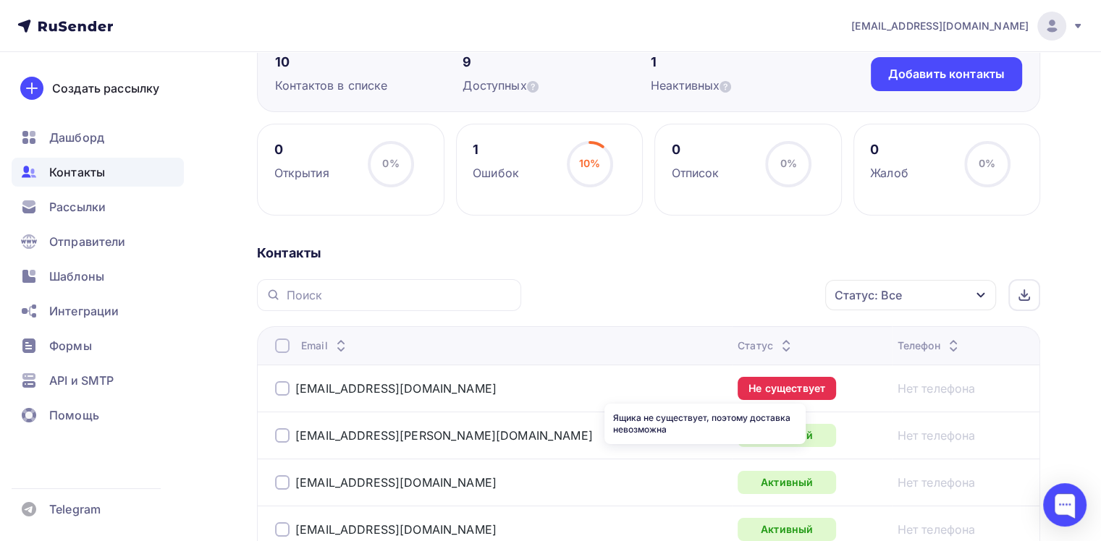
click at [738, 386] on div "Не существует" at bounding box center [787, 388] width 98 height 23
click at [738, 377] on div "Не существует" at bounding box center [787, 388] width 98 height 23
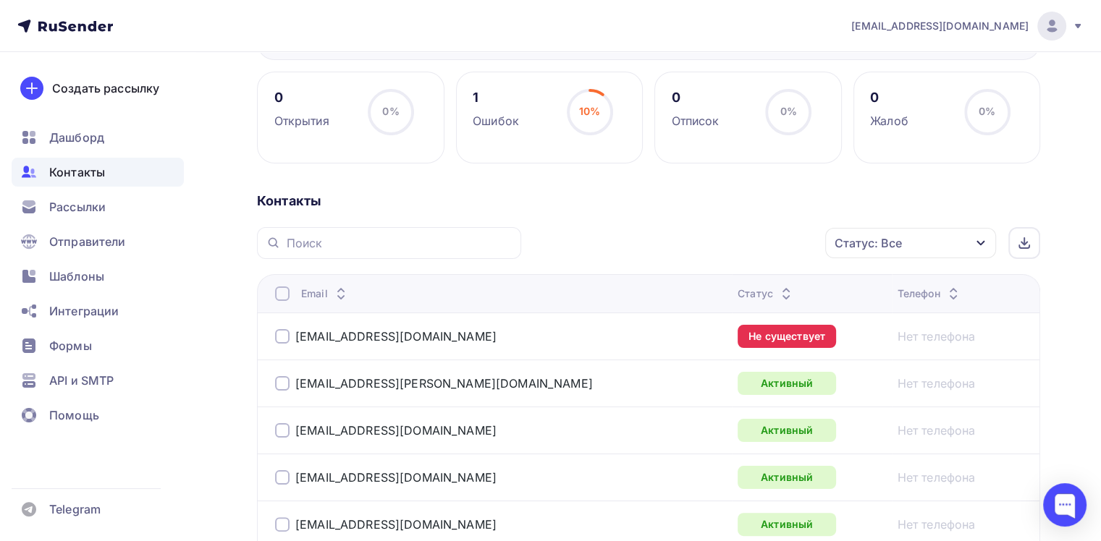
scroll to position [217, 0]
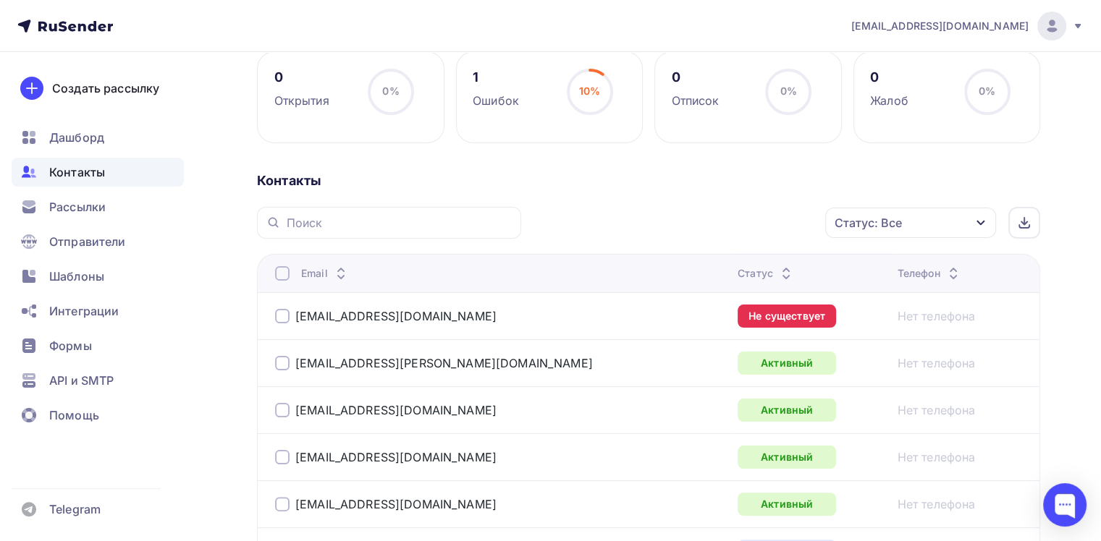
click at [284, 316] on div at bounding box center [282, 316] width 14 height 14
click at [798, 222] on icon "button" at bounding box center [794, 222] width 17 height 17
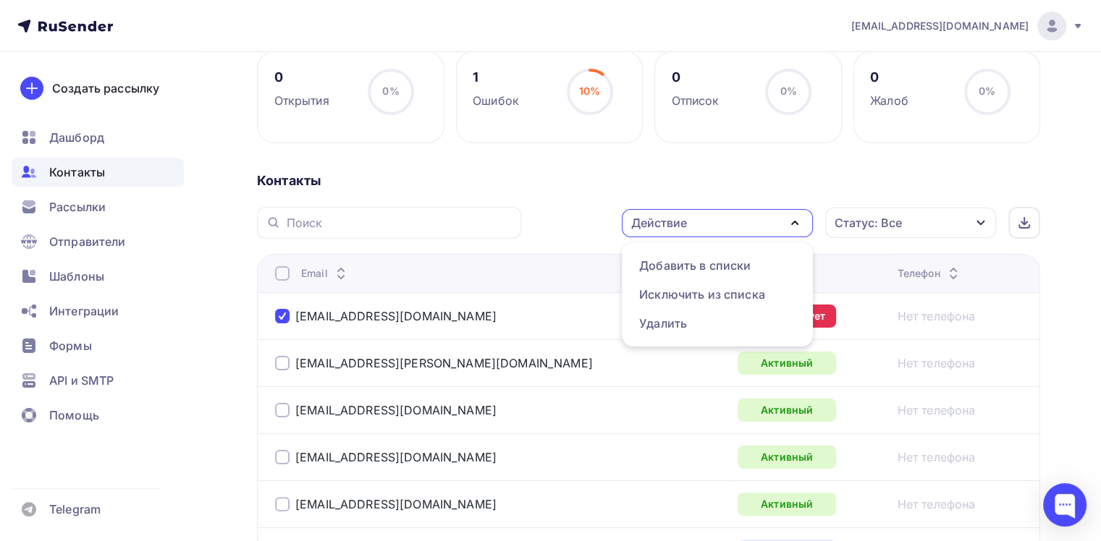
click at [798, 222] on icon "button" at bounding box center [794, 222] width 17 height 17
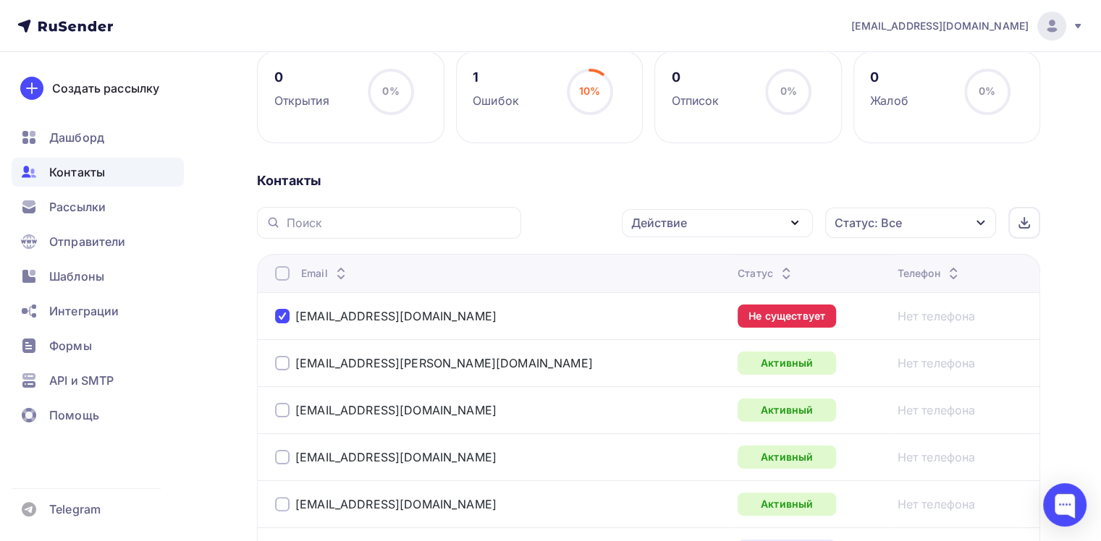
click at [287, 320] on div at bounding box center [282, 316] width 14 height 14
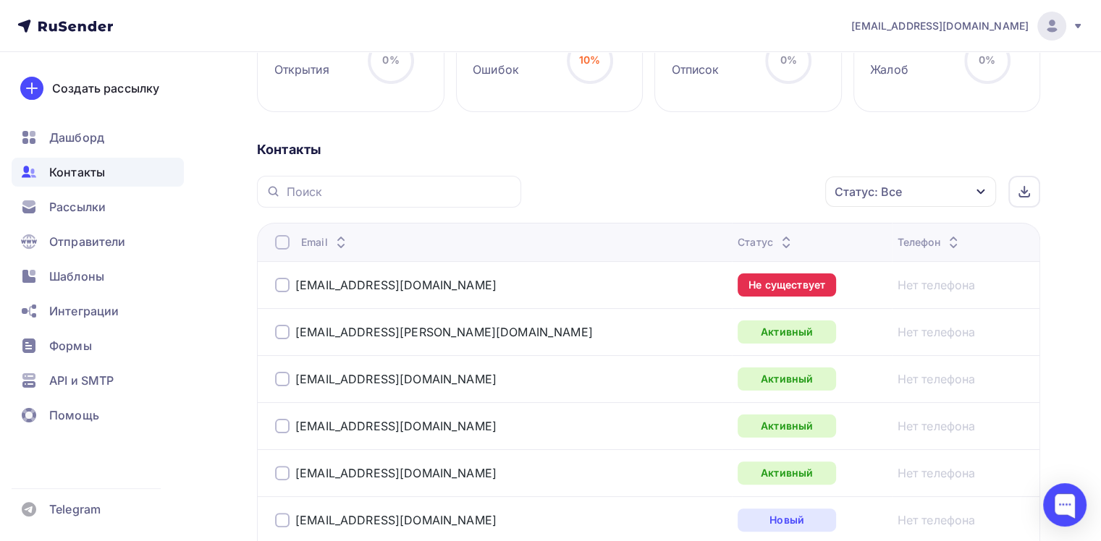
scroll to position [72, 0]
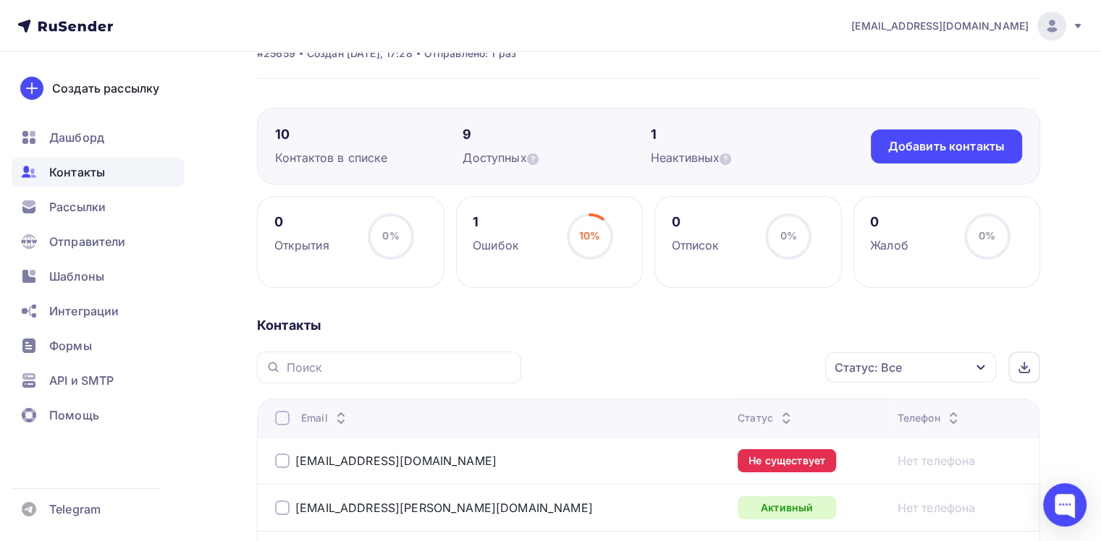
click at [613, 237] on div "10% 10%" at bounding box center [590, 243] width 72 height 58
drag, startPoint x: 585, startPoint y: 235, endPoint x: 632, endPoint y: 252, distance: 50.2
click at [586, 234] on span "10%" at bounding box center [589, 235] width 21 height 12
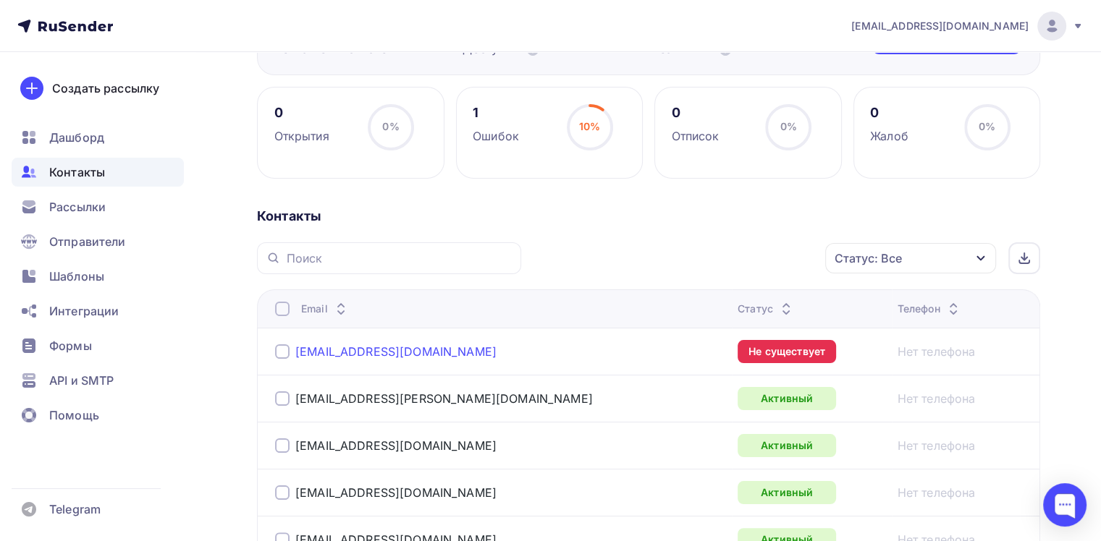
scroll to position [217, 0]
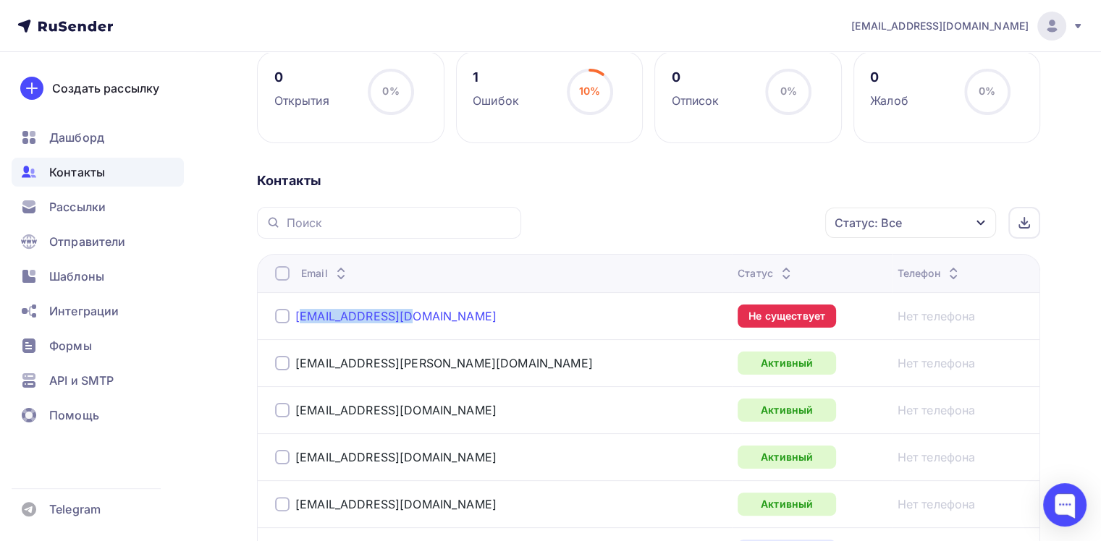
drag, startPoint x: 408, startPoint y: 319, endPoint x: 318, endPoint y: 316, distance: 90.5
click at [297, 319] on div "le@grand-float.ru" at bounding box center [456, 316] width 362 height 23
click at [443, 319] on div "le@grand-float.ru" at bounding box center [456, 316] width 362 height 23
click at [281, 315] on div at bounding box center [282, 316] width 14 height 14
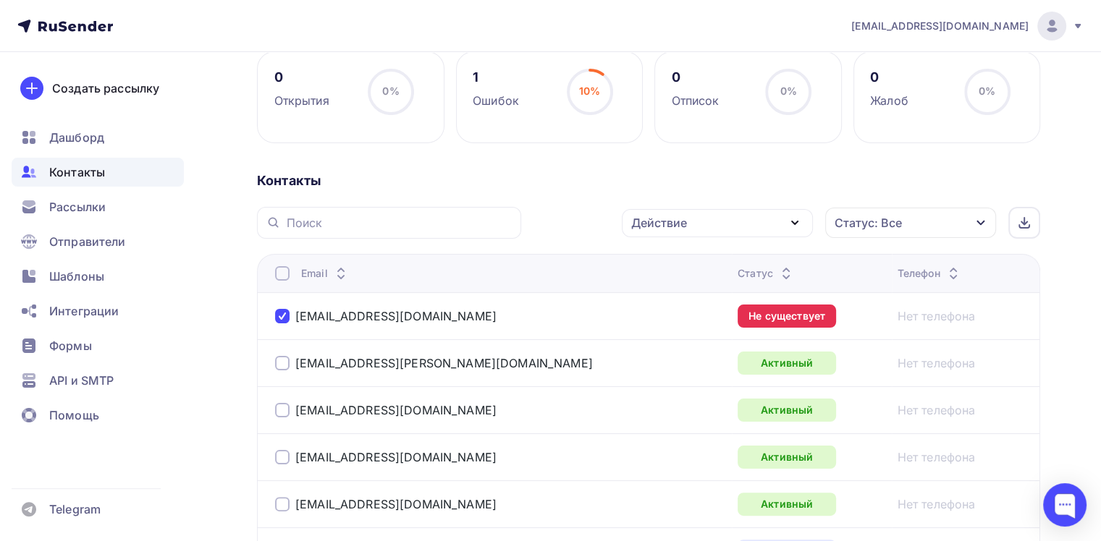
click at [721, 226] on div "Действие" at bounding box center [717, 223] width 191 height 28
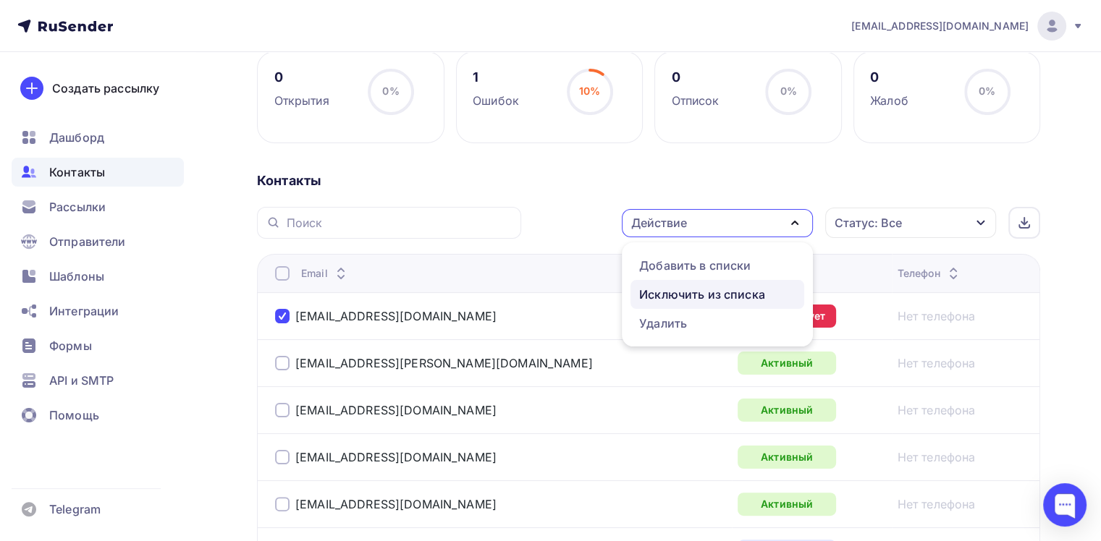
click at [695, 298] on div "Исключить из списка" at bounding box center [702, 294] width 126 height 17
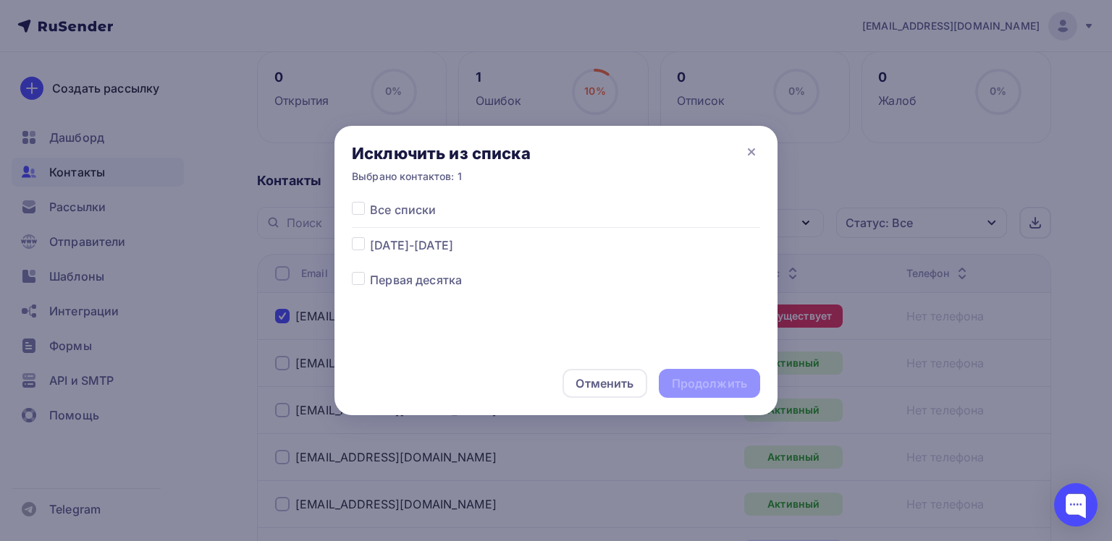
click at [368, 277] on div at bounding box center [361, 279] width 18 height 17
click at [370, 271] on label at bounding box center [370, 271] width 0 height 0
click at [360, 274] on input "checkbox" at bounding box center [358, 277] width 13 height 13
checkbox input "true"
click at [699, 378] on div "Продолжить" at bounding box center [709, 384] width 75 height 17
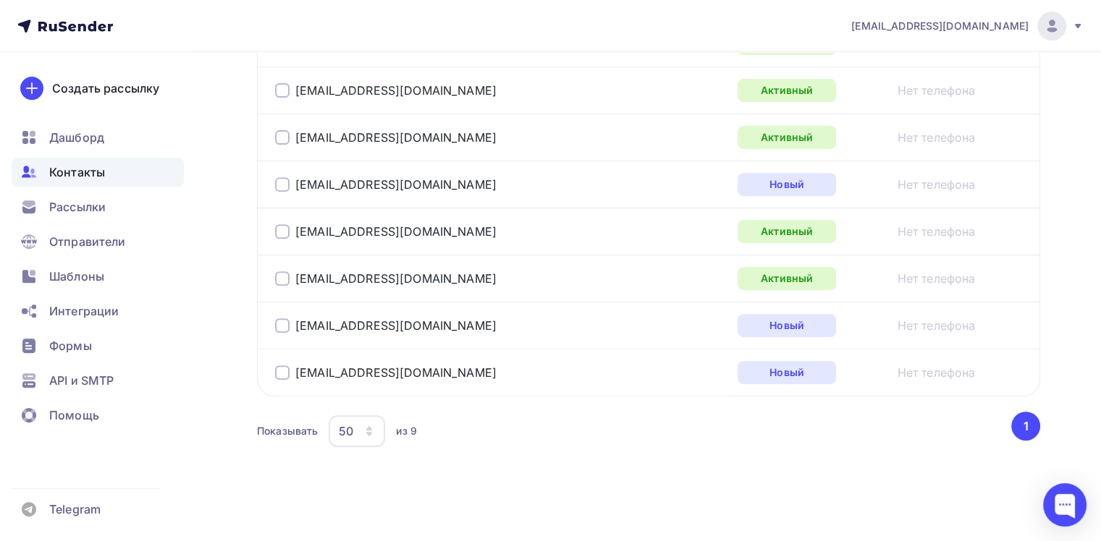
scroll to position [538, 0]
click at [1021, 426] on button "1" at bounding box center [1025, 425] width 29 height 29
click at [716, 4] on div at bounding box center [550, 4] width 1101 height 0
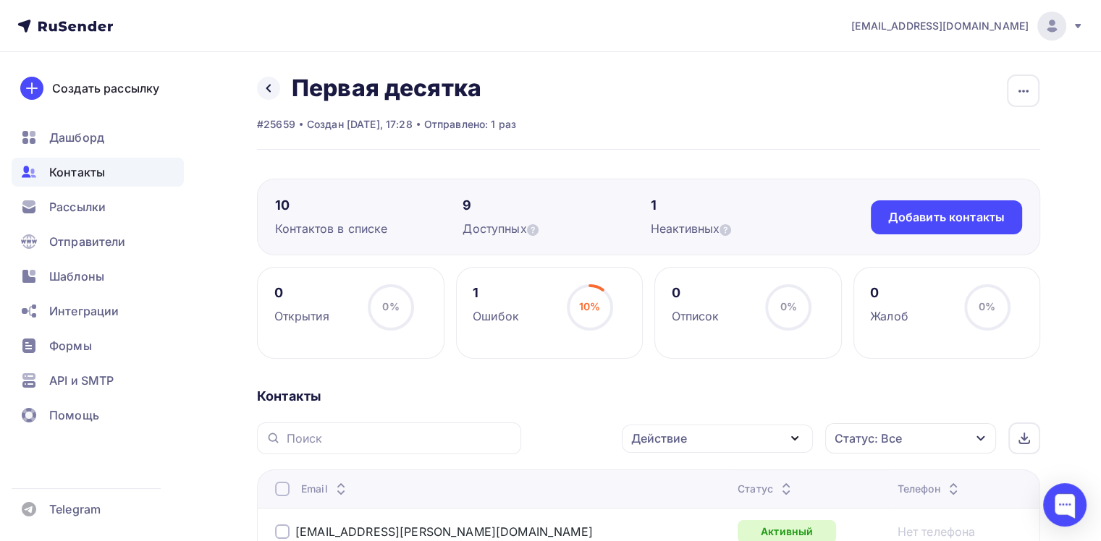
scroll to position [0, 0]
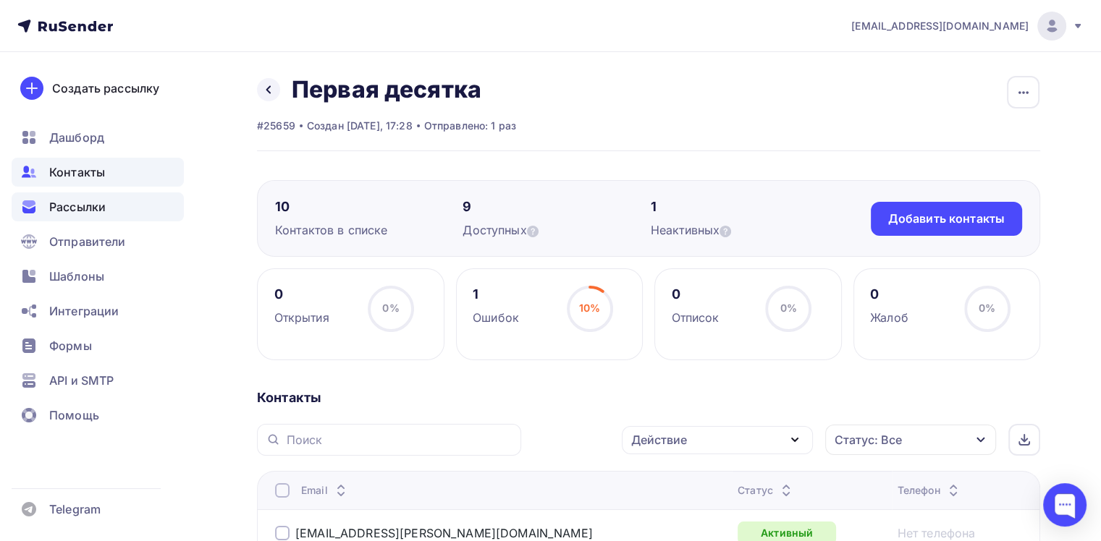
click at [67, 213] on span "Рассылки" at bounding box center [77, 206] width 56 height 17
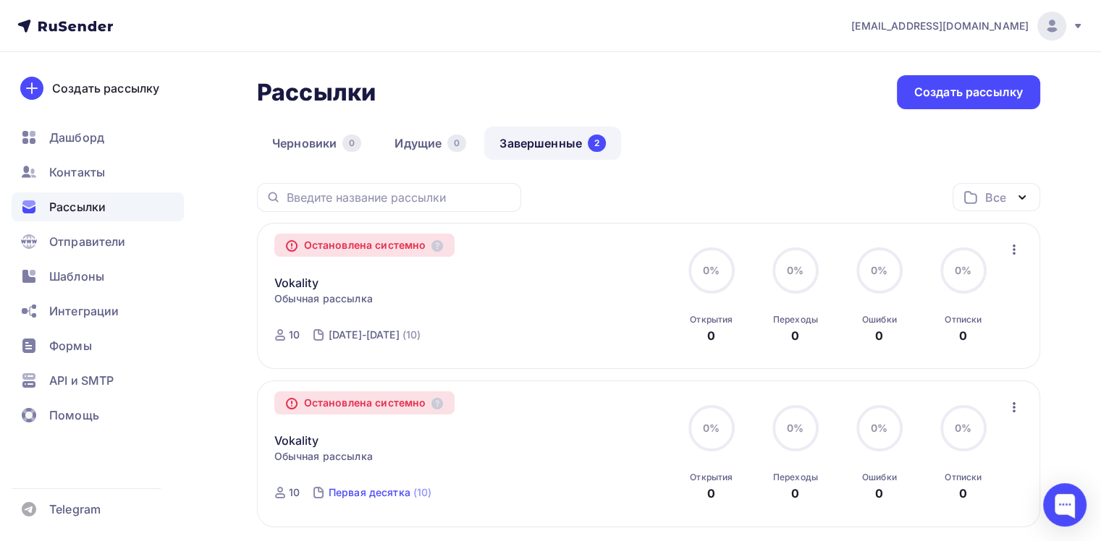
click at [361, 493] on div "Первая десятка" at bounding box center [370, 493] width 82 height 14
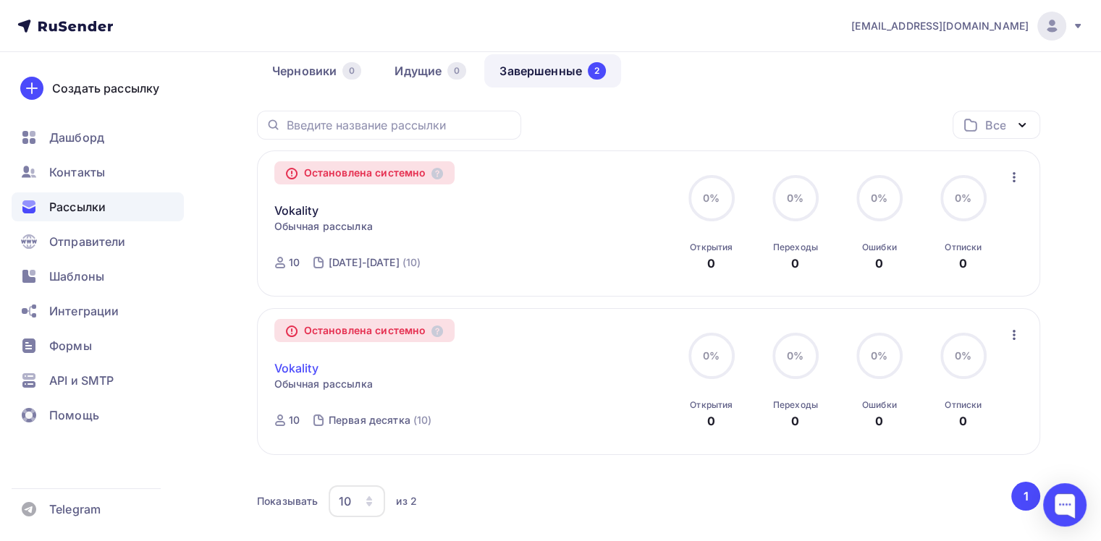
click at [298, 376] on link "Vokality" at bounding box center [296, 368] width 44 height 17
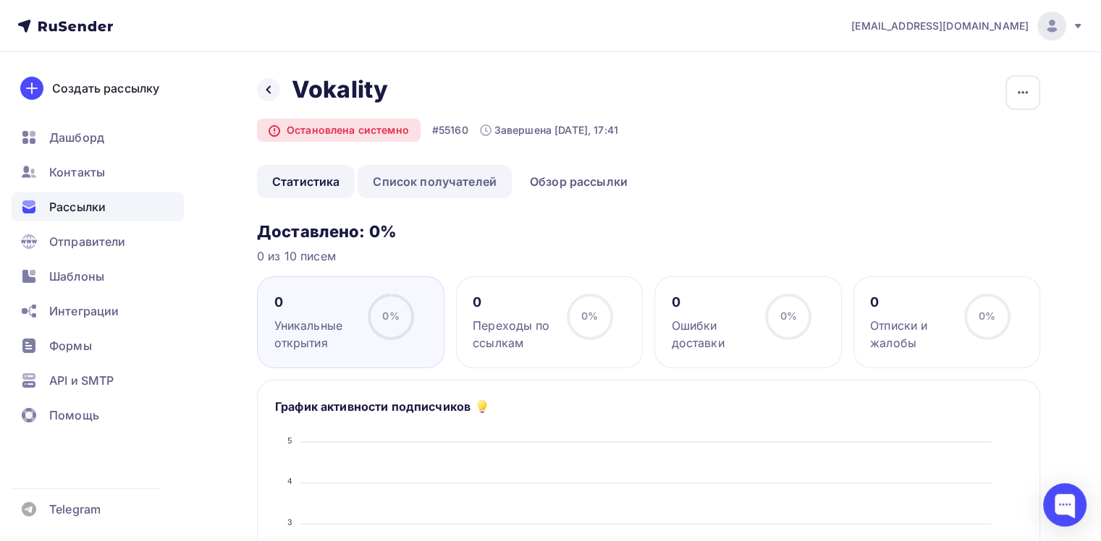
click at [420, 181] on link "Список получателей" at bounding box center [435, 181] width 154 height 33
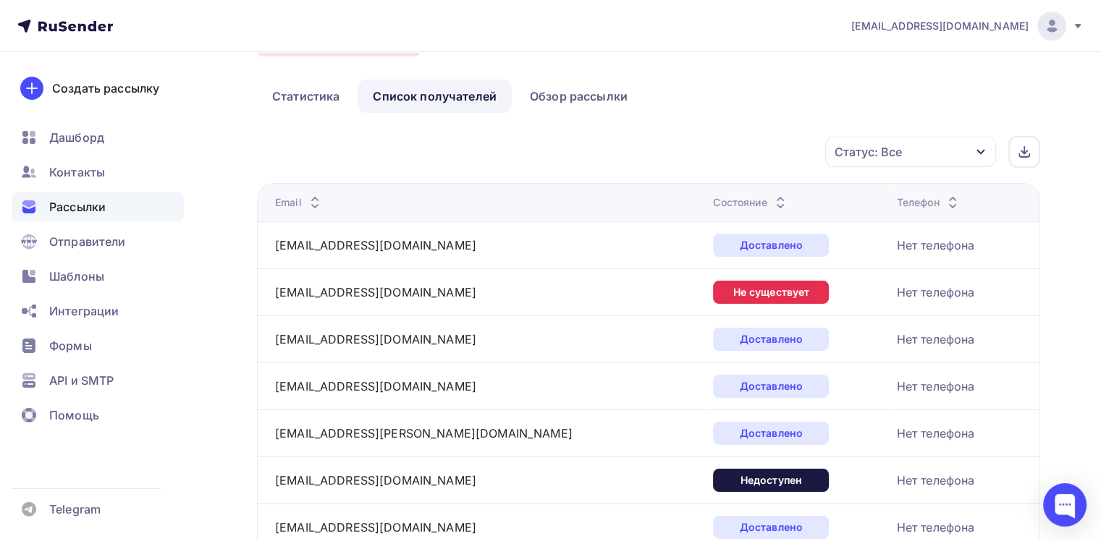
scroll to position [58, 0]
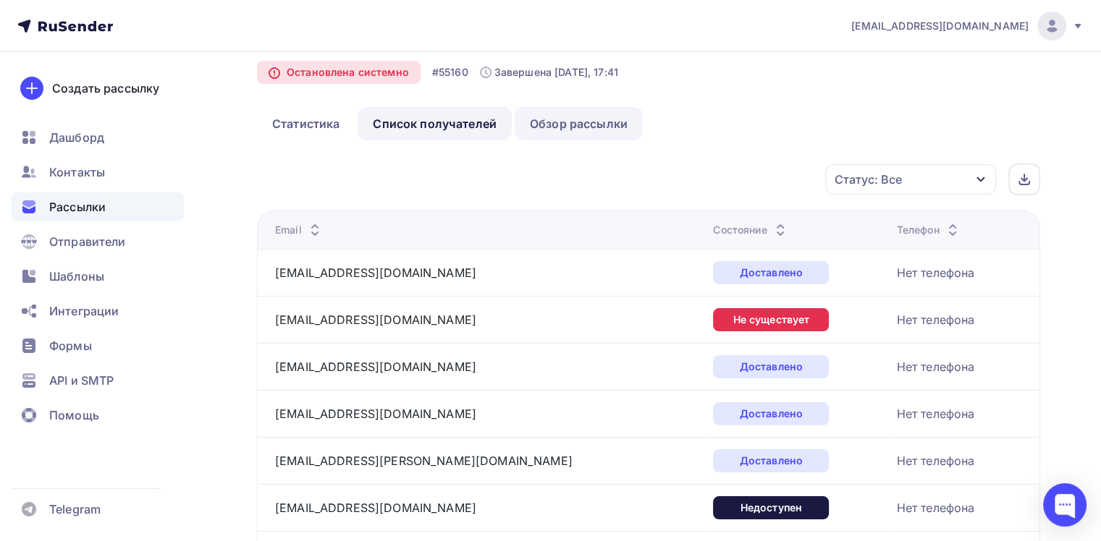
click at [603, 129] on link "Обзор рассылки" at bounding box center [579, 123] width 128 height 33
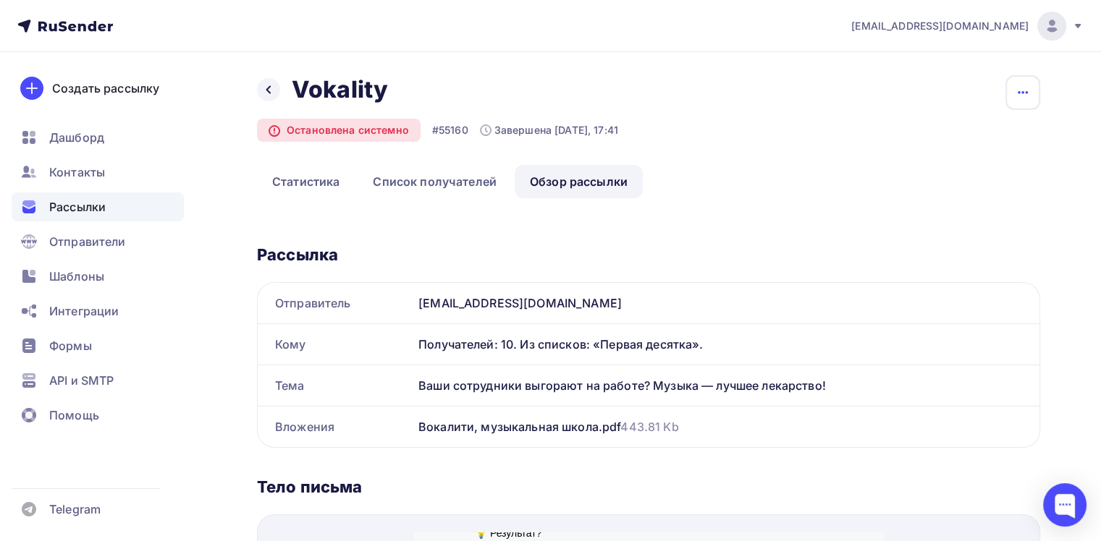
click at [1029, 90] on icon "button" at bounding box center [1022, 92] width 17 height 17
click at [285, 185] on link "Статистика" at bounding box center [306, 181] width 98 height 33
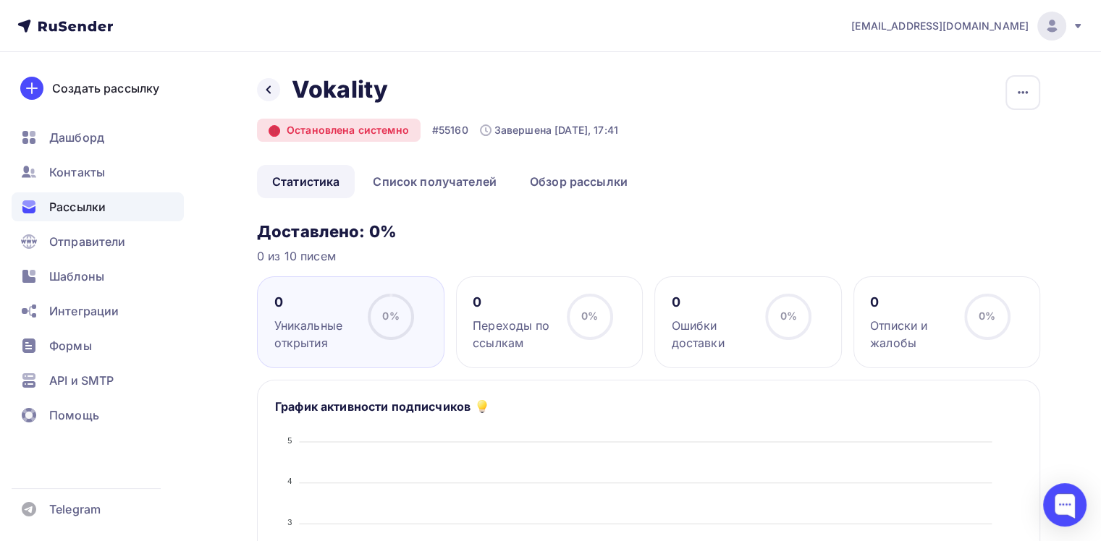
click at [274, 135] on icon at bounding box center [274, 131] width 10 height 10
click at [274, 130] on icon at bounding box center [274, 130] width 0 height 2
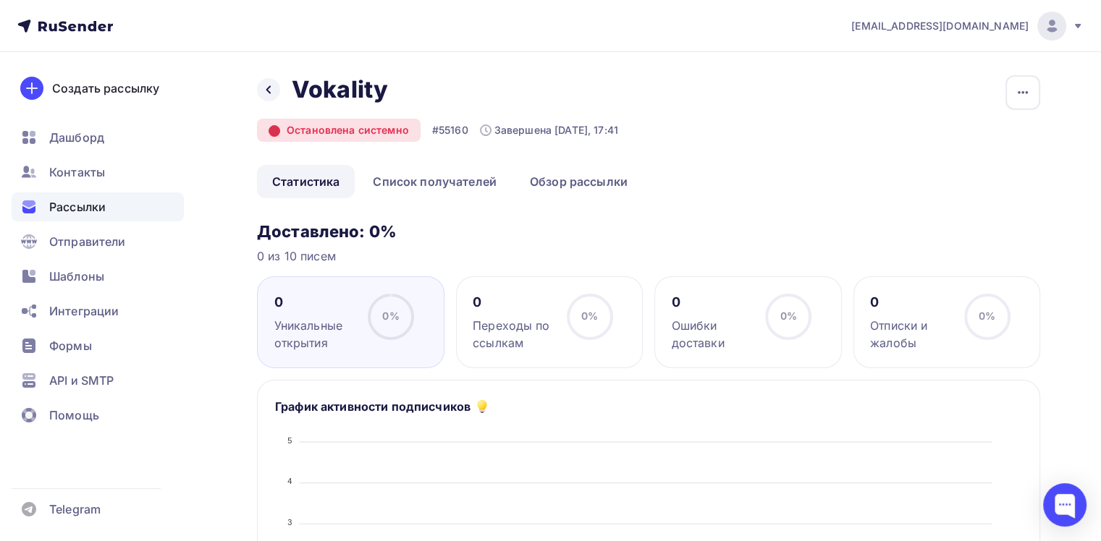
click at [278, 133] on icon at bounding box center [274, 131] width 10 height 10
click at [306, 128] on div "Остановлена системно" at bounding box center [339, 130] width 164 height 23
click at [718, 541] on div at bounding box center [550, 541] width 1101 height 0
click at [269, 89] on icon at bounding box center [269, 90] width 12 height 12
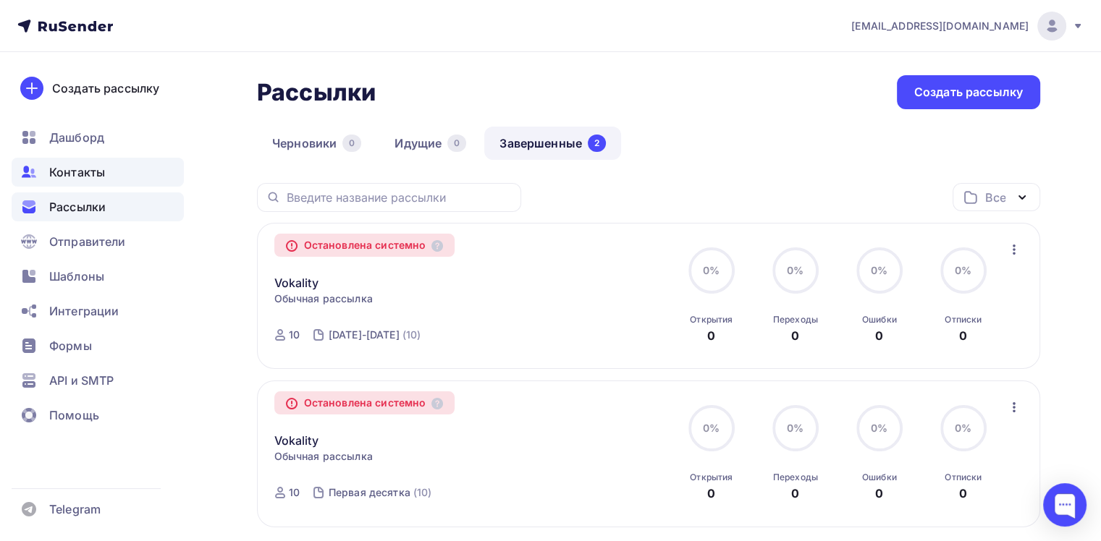
click at [112, 177] on div "Контакты" at bounding box center [98, 172] width 172 height 29
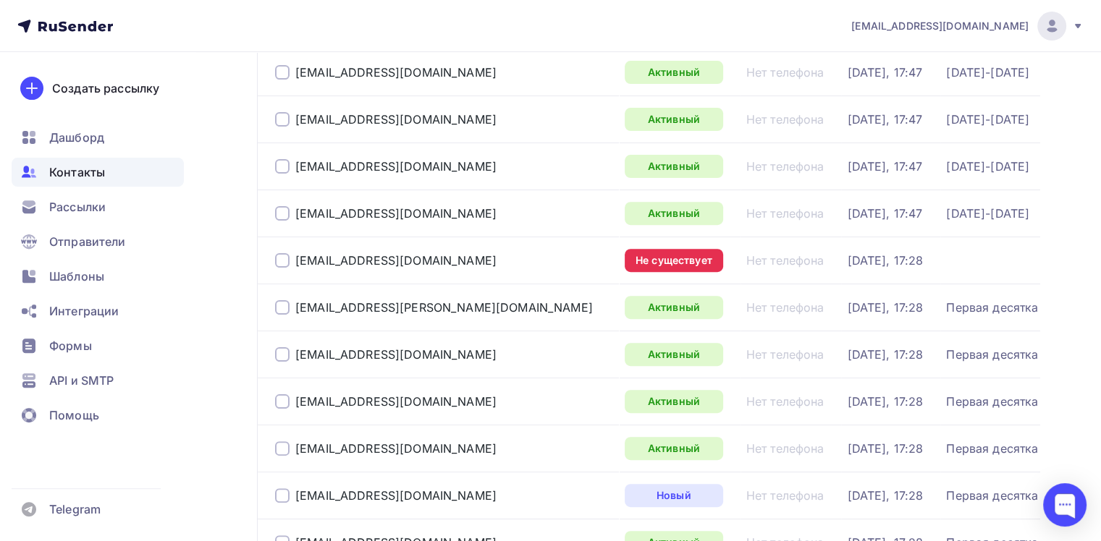
scroll to position [507, 0]
click at [277, 253] on div at bounding box center [282, 260] width 14 height 14
drag, startPoint x: 166, startPoint y: 272, endPoint x: 185, endPoint y: 267, distance: 18.8
click at [167, 272] on div "Шаблоны" at bounding box center [98, 276] width 172 height 29
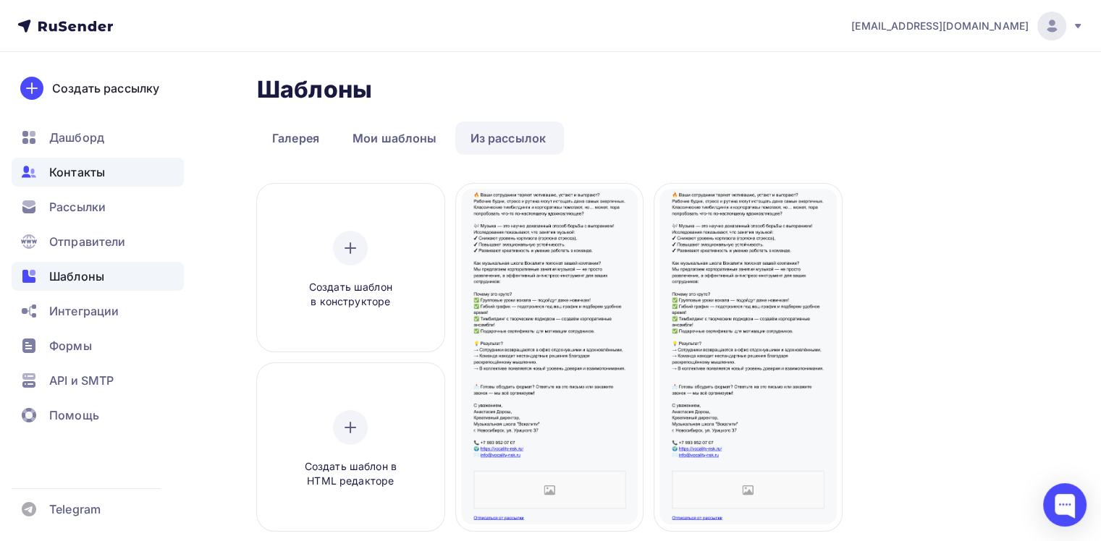
click at [94, 172] on span "Контакты" at bounding box center [77, 172] width 56 height 17
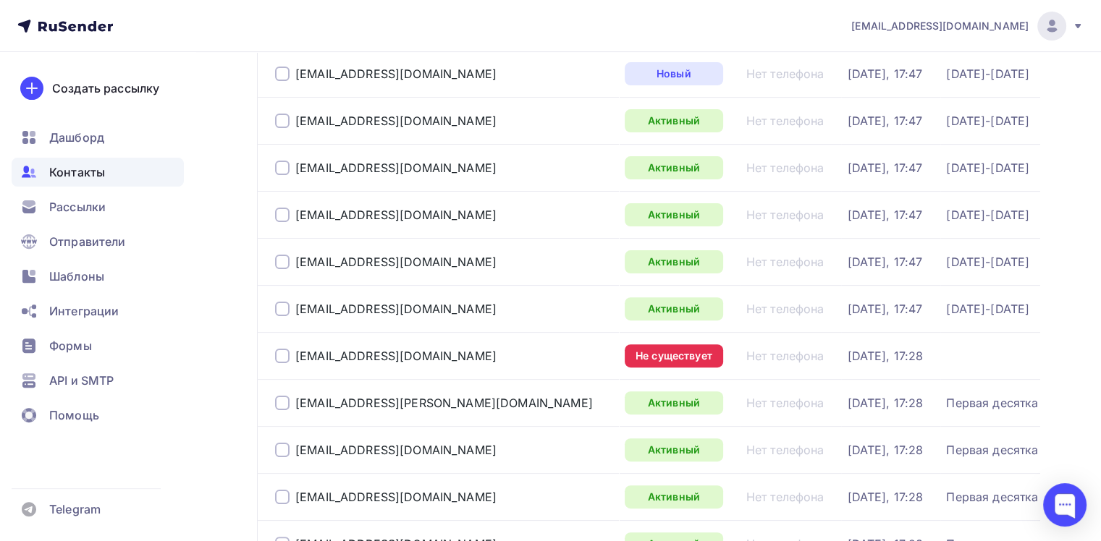
scroll to position [434, 0]
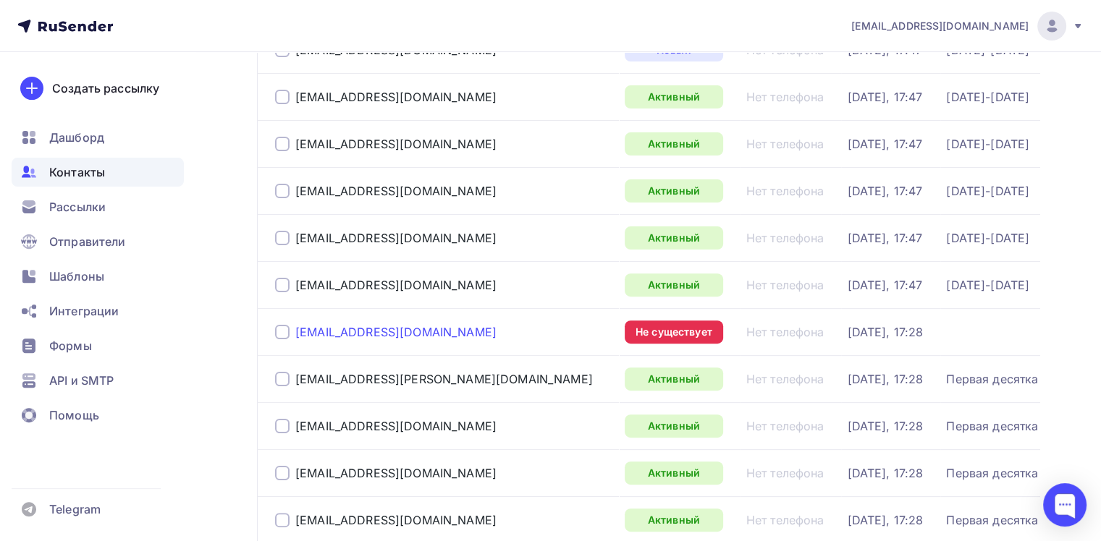
click at [386, 326] on div "le@grand-float.ru" at bounding box center [395, 332] width 201 height 14
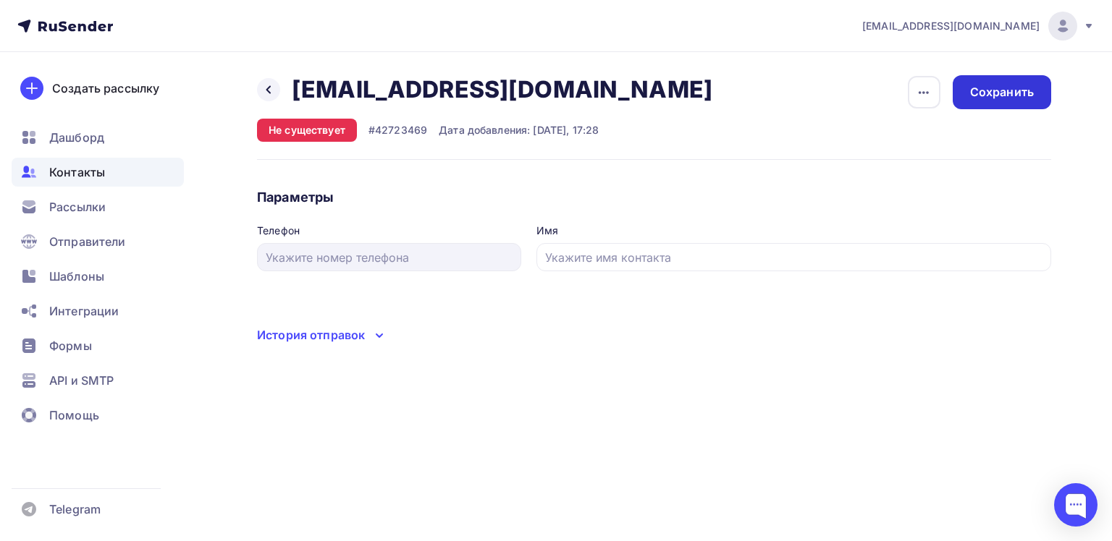
click at [960, 82] on div "Сохранить" at bounding box center [1002, 92] width 98 height 34
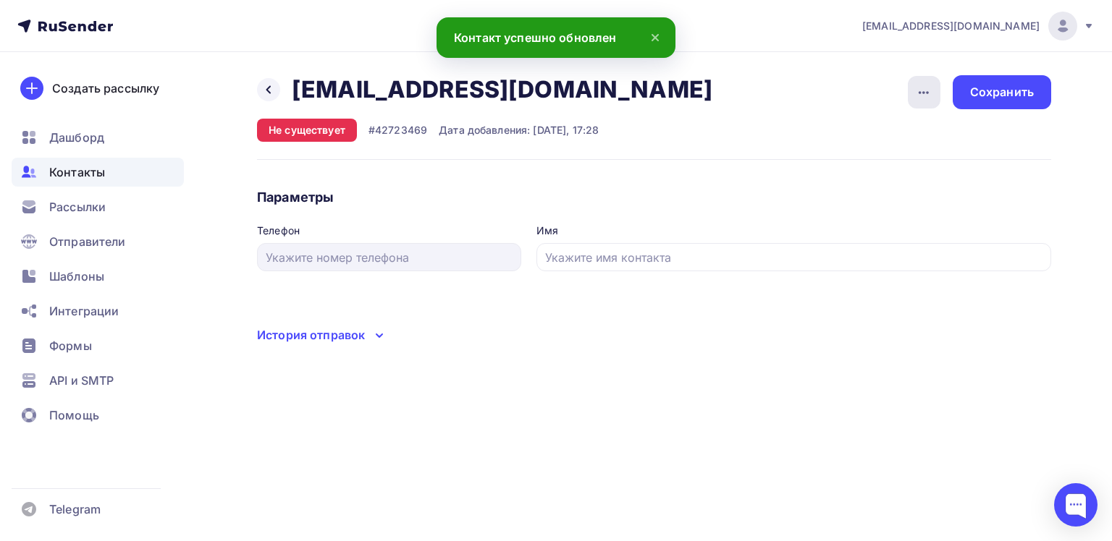
click at [936, 85] on div "button" at bounding box center [924, 92] width 33 height 33
click at [843, 142] on div "Удалить" at bounding box center [867, 136] width 139 height 17
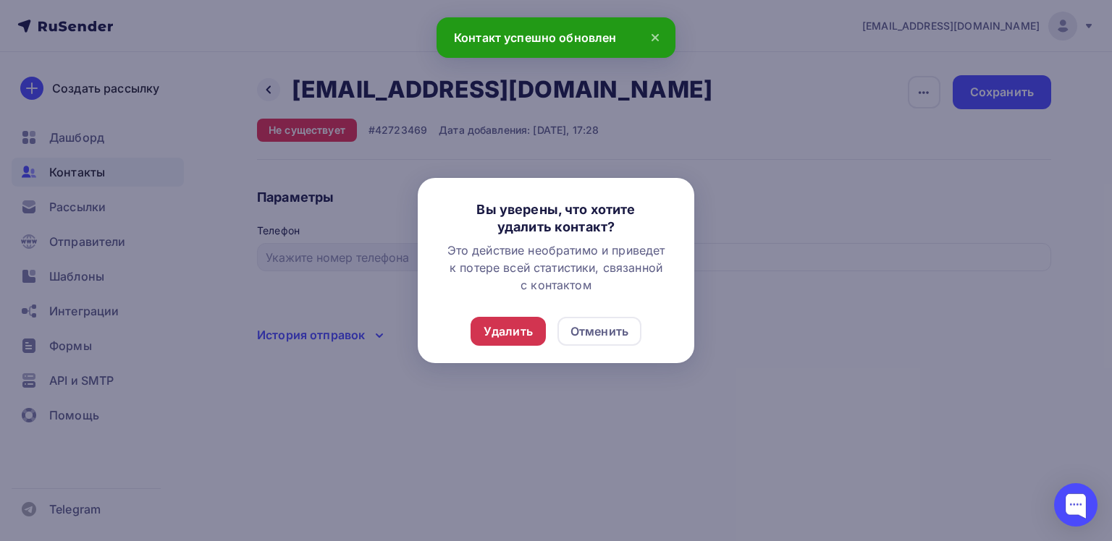
click at [508, 324] on div "Удалить" at bounding box center [508, 331] width 49 height 17
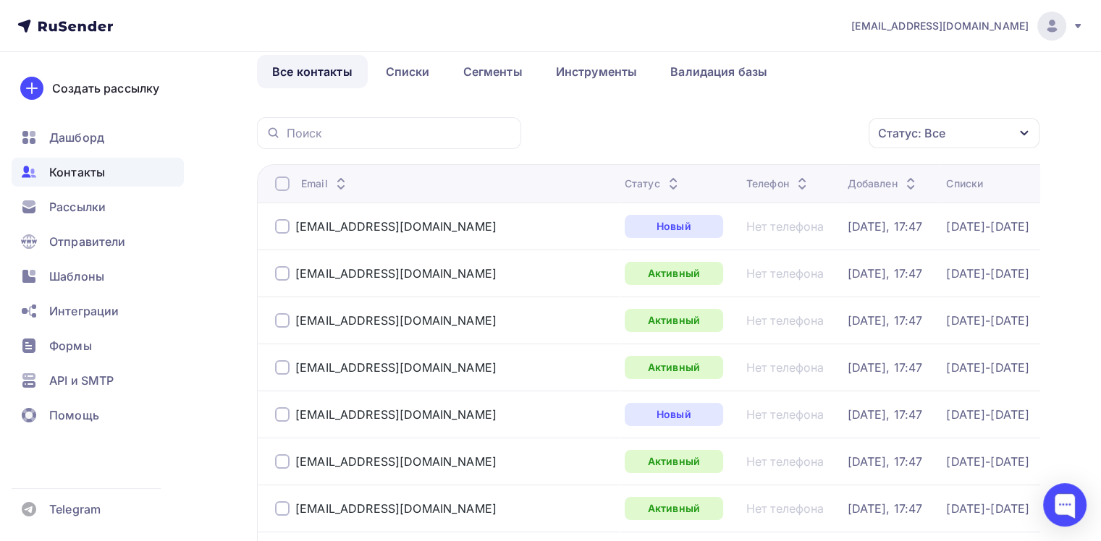
scroll to position [72, 0]
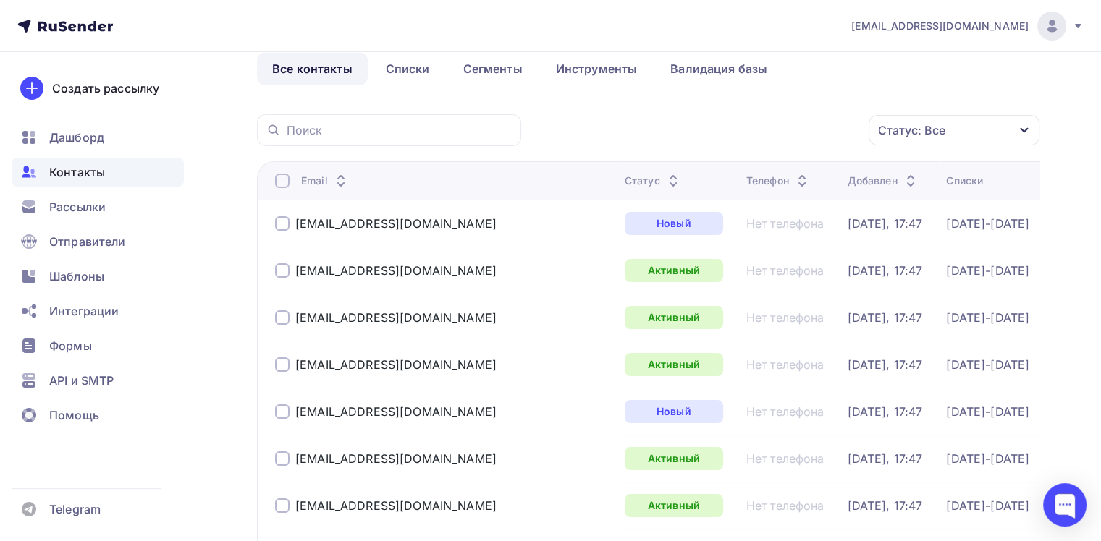
drag, startPoint x: 419, startPoint y: 68, endPoint x: 468, endPoint y: 171, distance: 113.7
click at [419, 69] on link "Списки" at bounding box center [408, 68] width 75 height 33
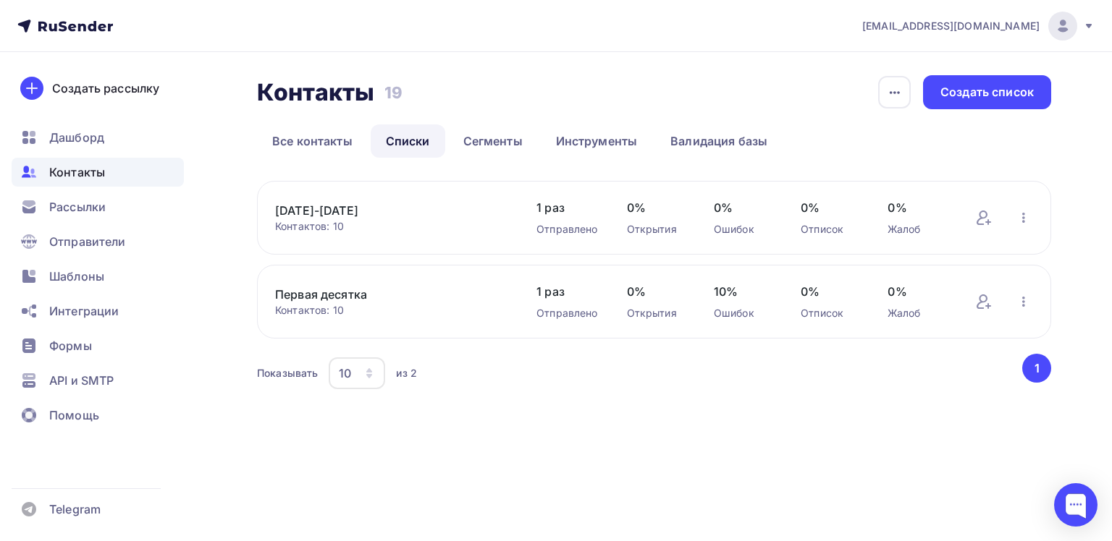
click at [313, 298] on link "Первая десятка" at bounding box center [391, 294] width 232 height 17
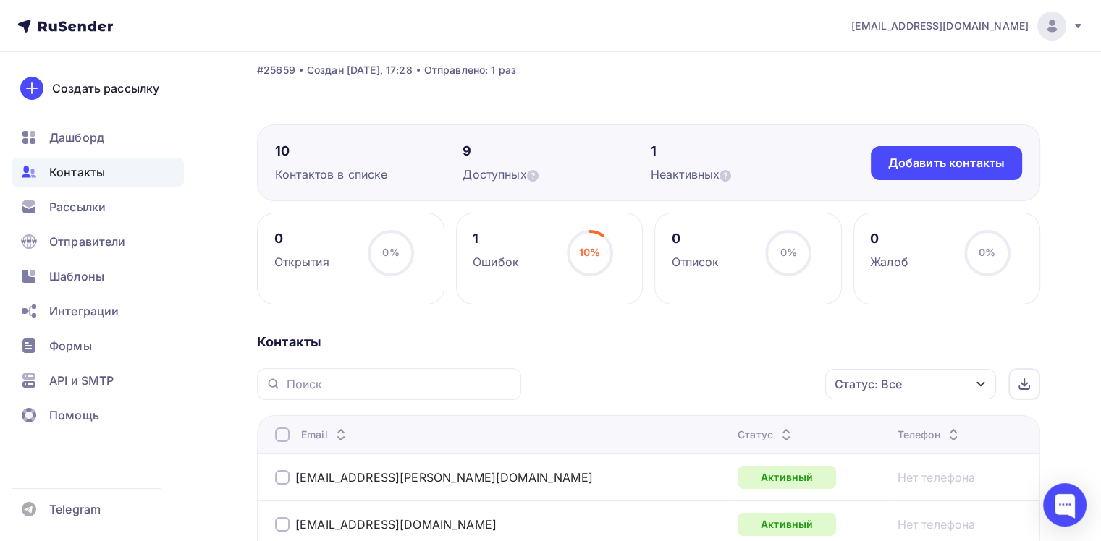
scroll to position [31, 0]
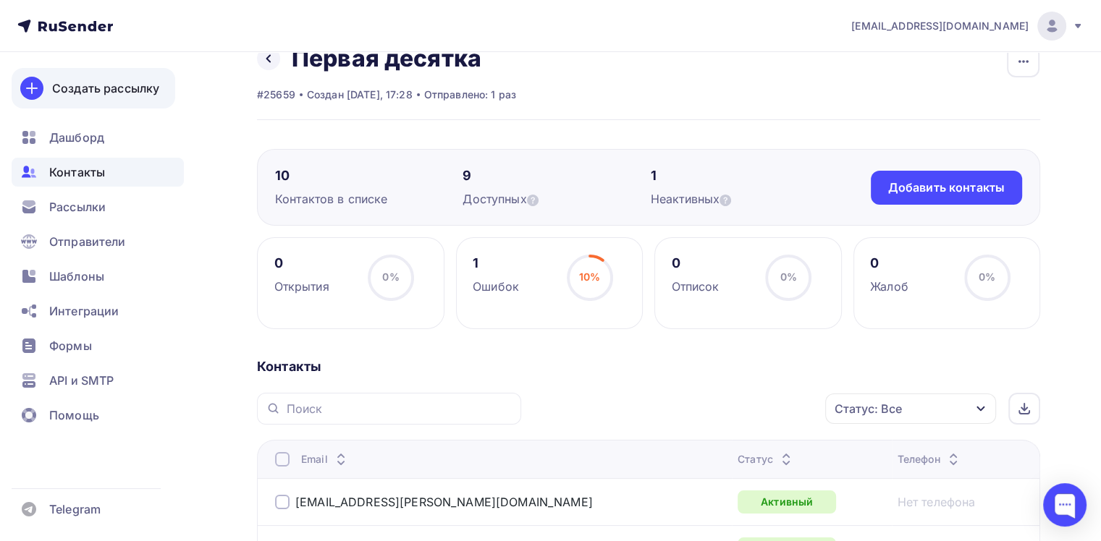
click at [30, 90] on icon at bounding box center [31, 88] width 17 height 17
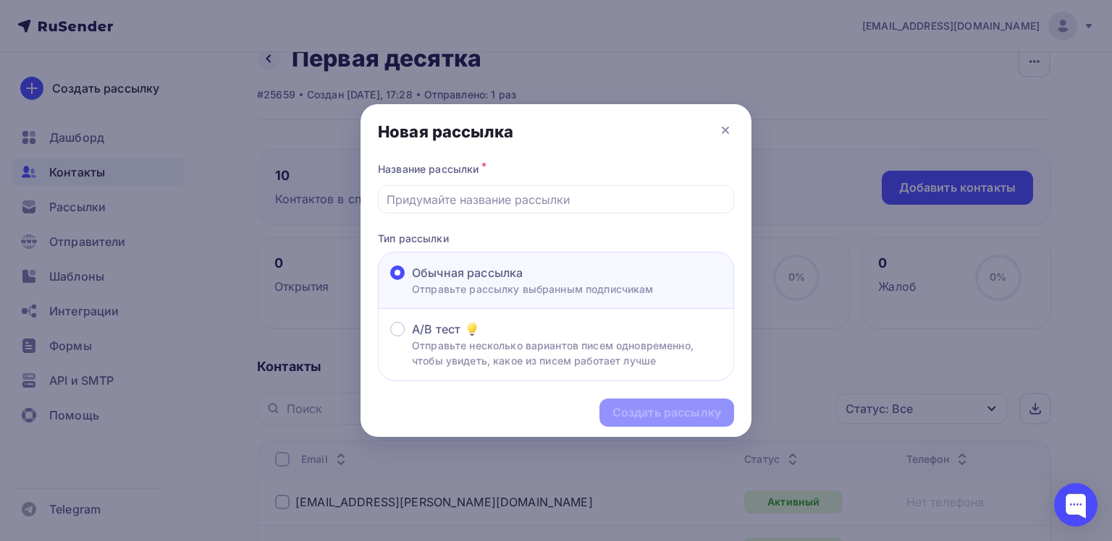
click at [392, 277] on span at bounding box center [397, 273] width 14 height 14
click at [412, 282] on input "Обычная рассылка Отправьте рассылку выбранным подписчикам" at bounding box center [412, 282] width 0 height 0
click at [416, 196] on input "text" at bounding box center [556, 199] width 339 height 17
type input "Vokality"
click at [643, 405] on div "Создать рассылку" at bounding box center [666, 413] width 109 height 17
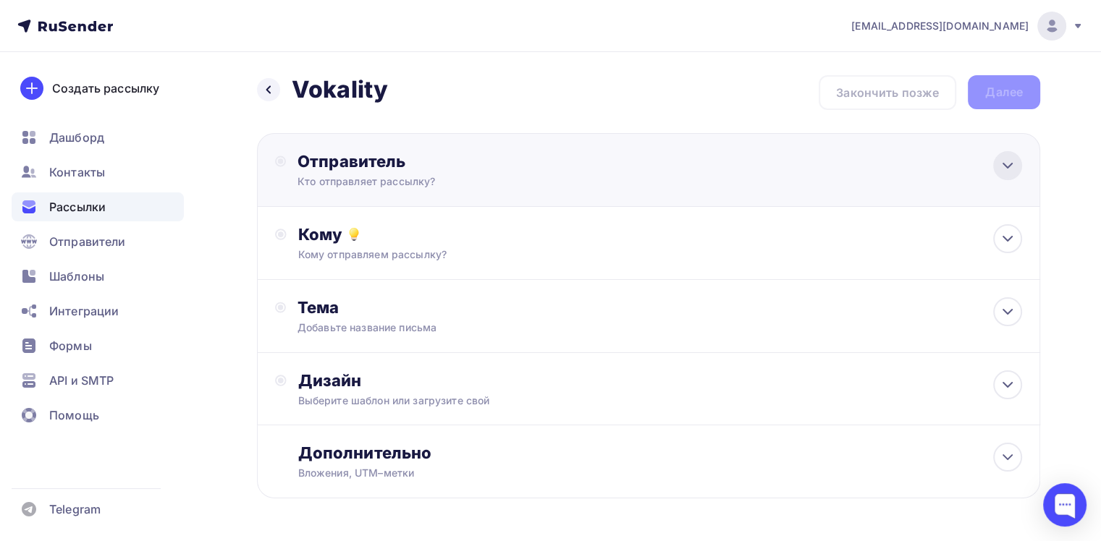
click at [1003, 177] on div at bounding box center [1007, 165] width 29 height 29
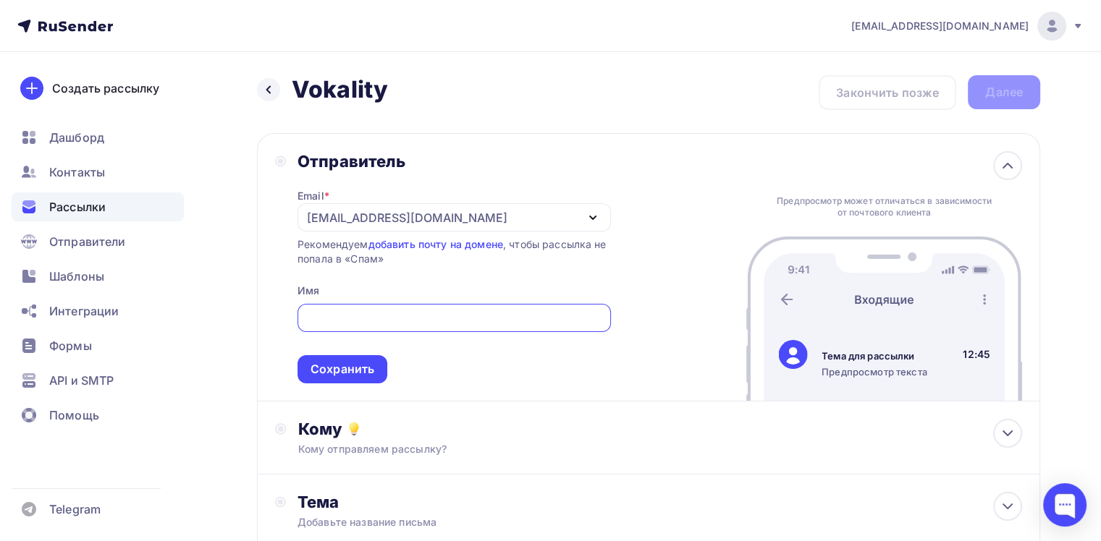
click at [342, 214] on div "[EMAIL_ADDRESS][DOMAIN_NAME]" at bounding box center [407, 217] width 201 height 17
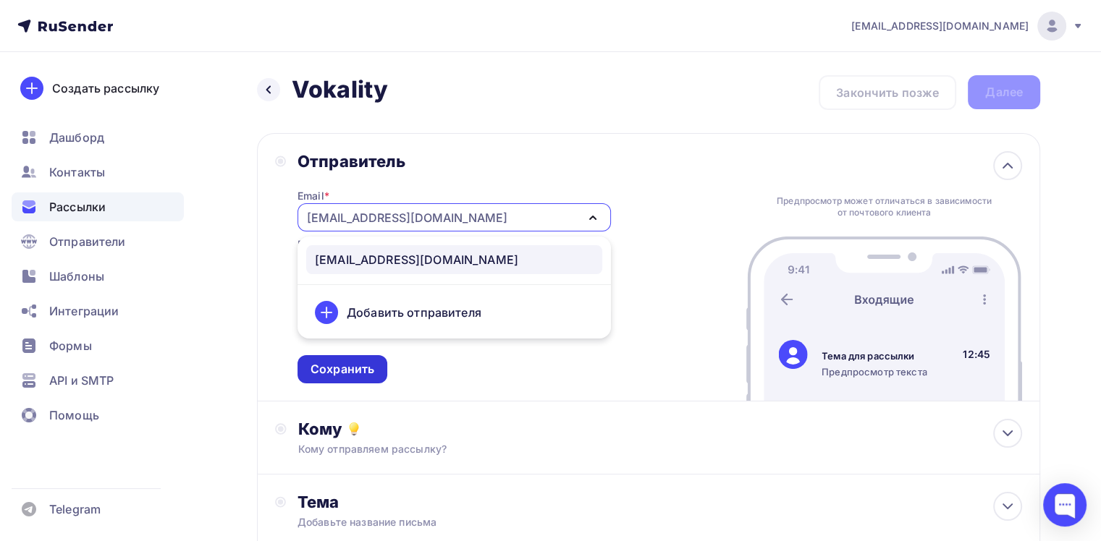
click at [355, 359] on div "Сохранить" at bounding box center [343, 369] width 90 height 28
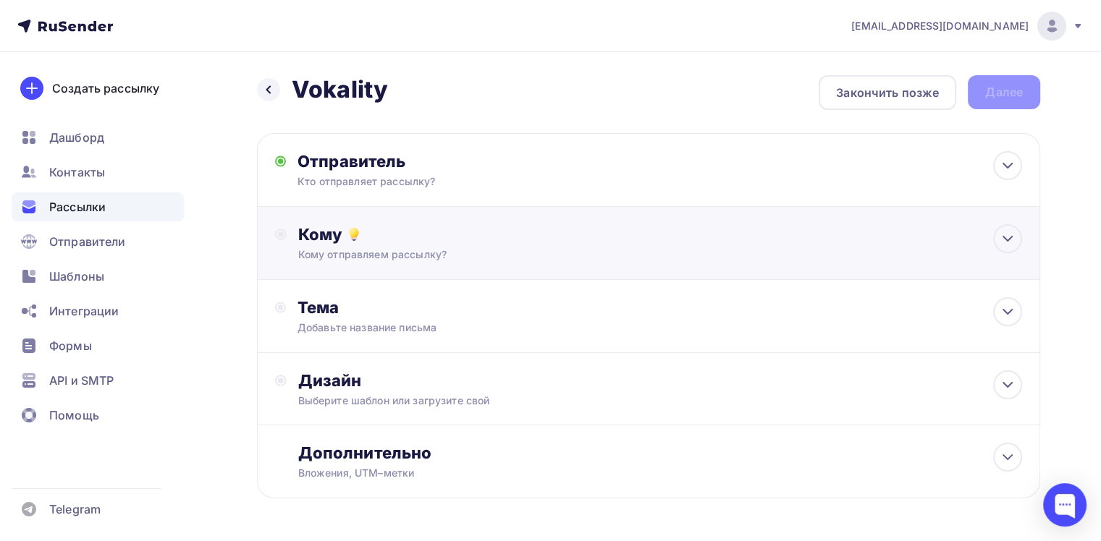
click at [515, 227] on div "Кому" at bounding box center [660, 234] width 724 height 20
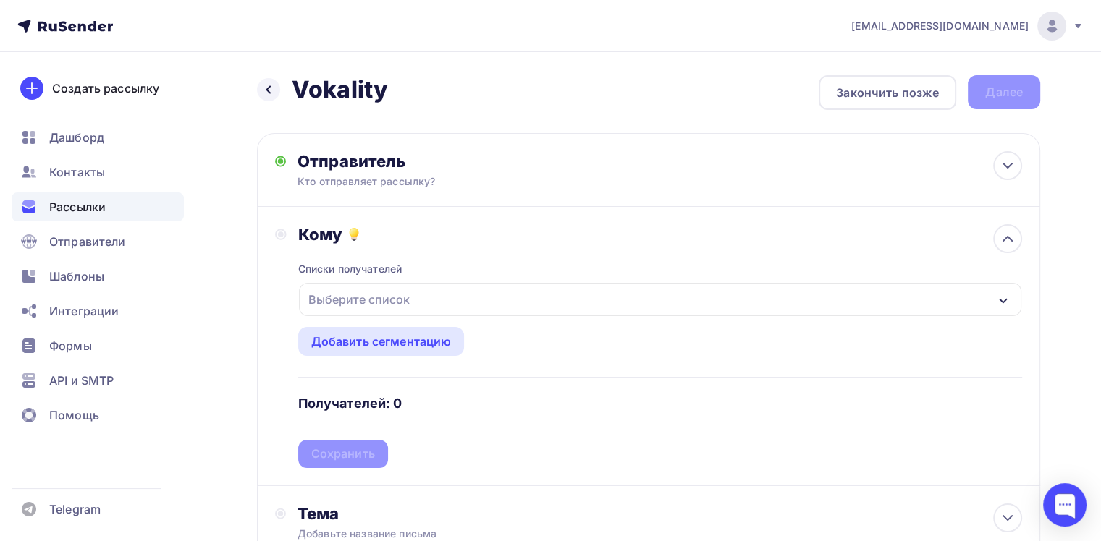
click at [379, 302] on div "Выберите список" at bounding box center [359, 300] width 113 height 26
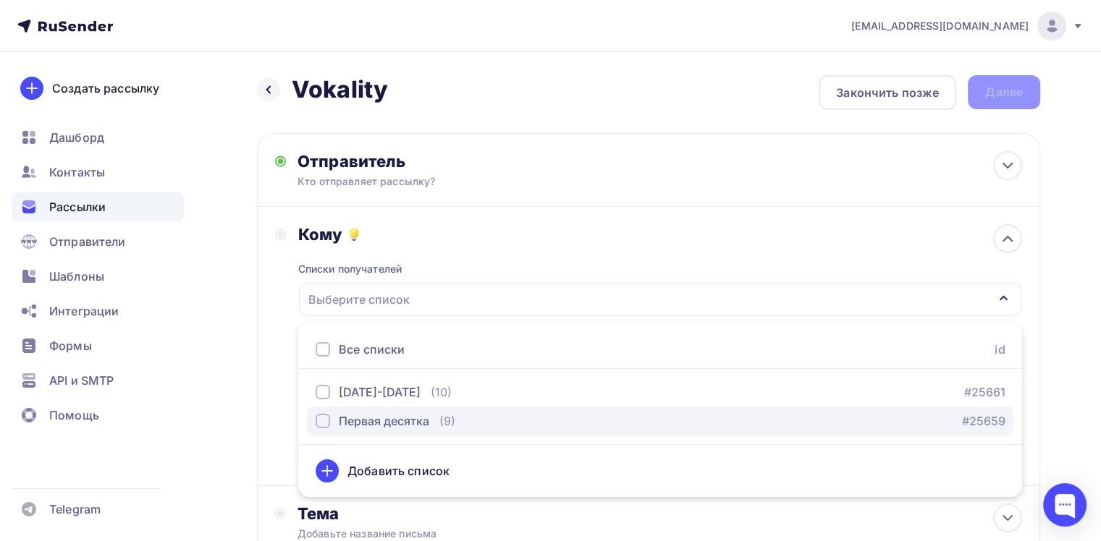
click at [319, 426] on div "button" at bounding box center [323, 421] width 14 height 14
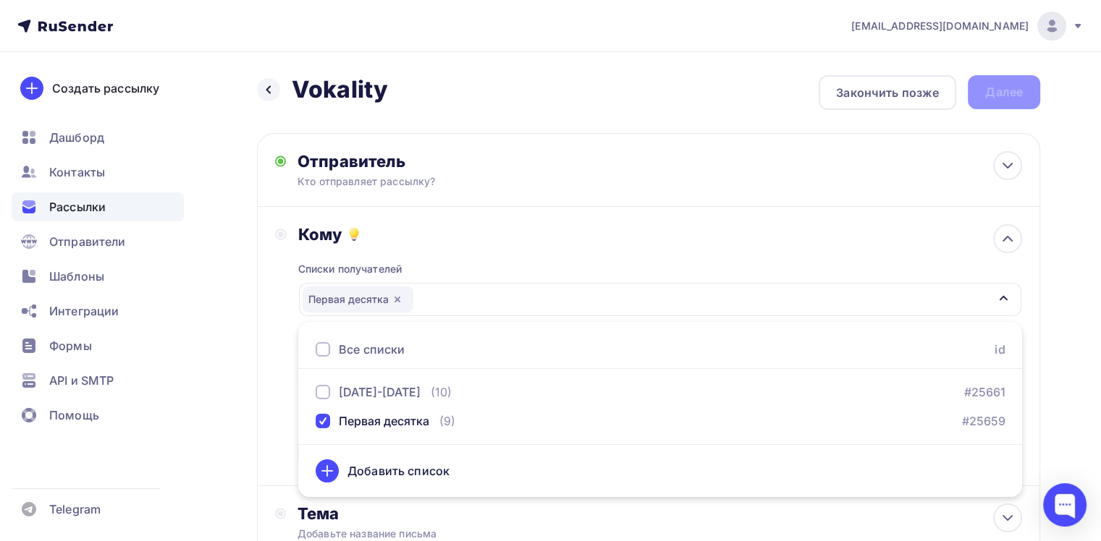
click at [245, 389] on div "Назад Vokality Vokality Закончить позже Далее Отправитель Кто отправляет рассыл…" at bounding box center [550, 425] width 1101 height 746
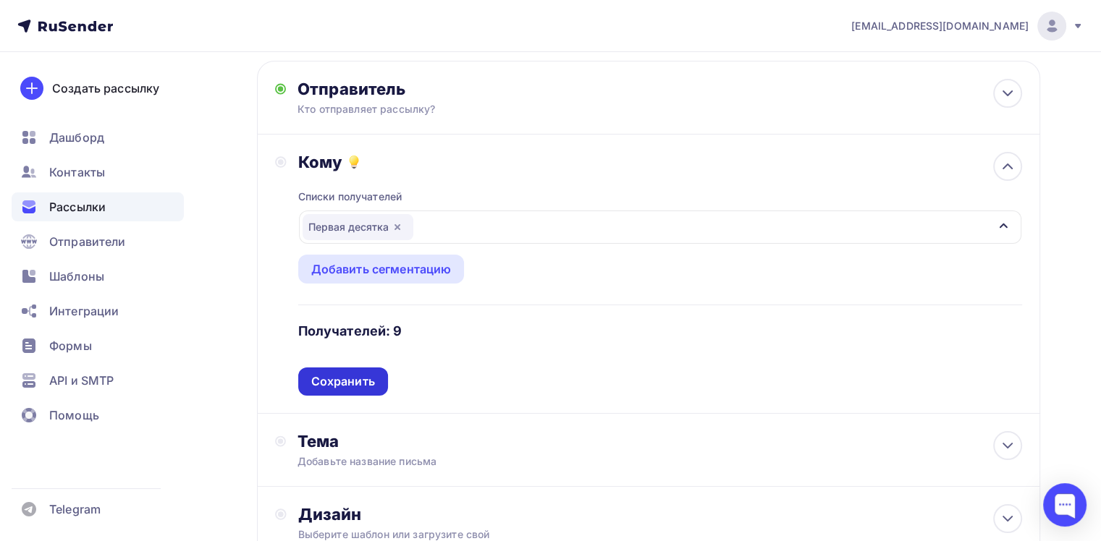
click at [361, 376] on div "Сохранить" at bounding box center [343, 382] width 64 height 17
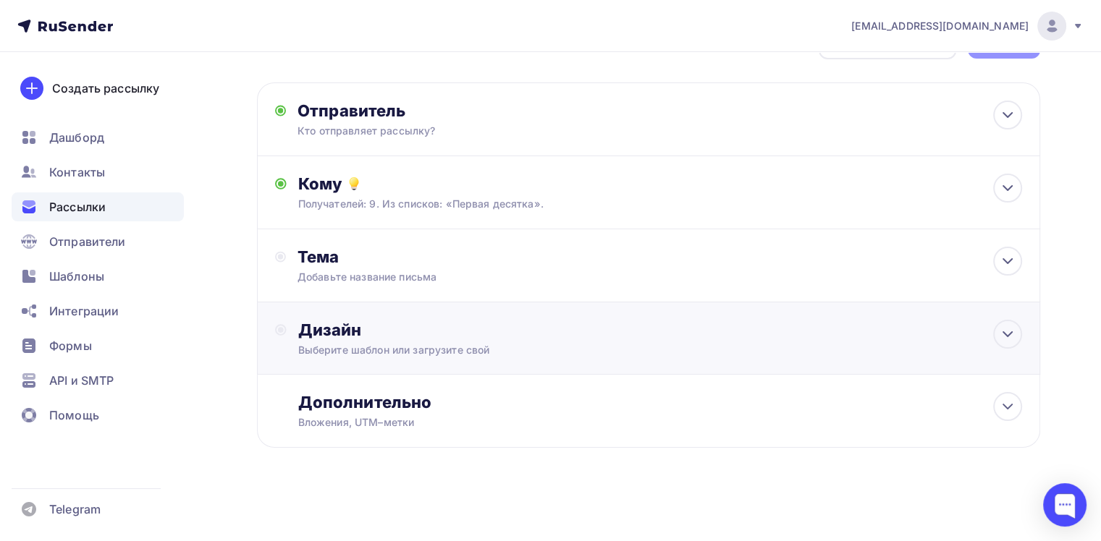
scroll to position [49, 0]
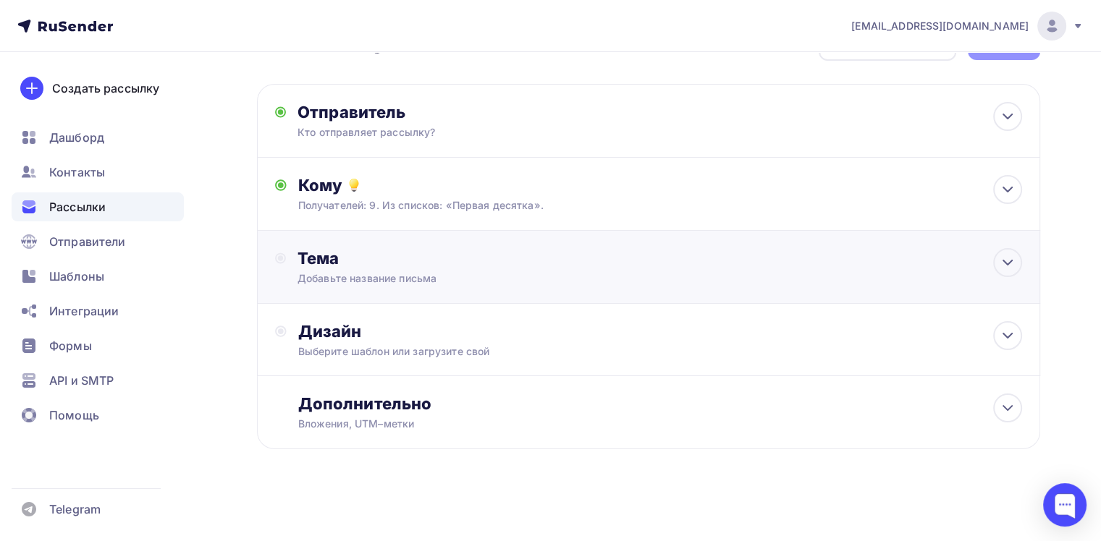
click at [759, 263] on div "Тема Добавьте название письма Тема * Рекомендуем использовать не более 150 симв…" at bounding box center [648, 267] width 783 height 73
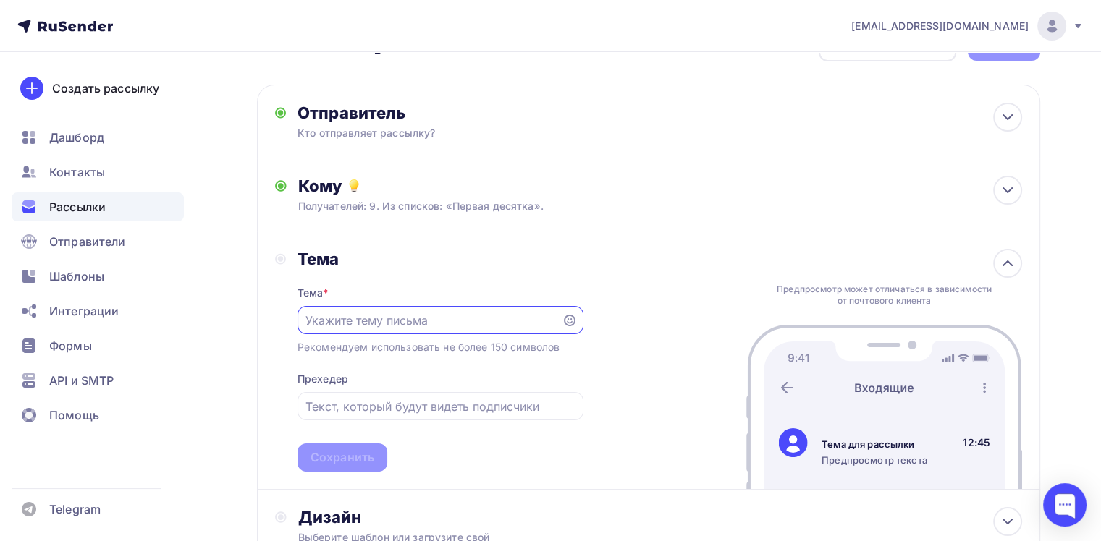
scroll to position [0, 0]
paste input "Ваши сотрудники выгорают на работе? Музыка — лучшее лекарство!"
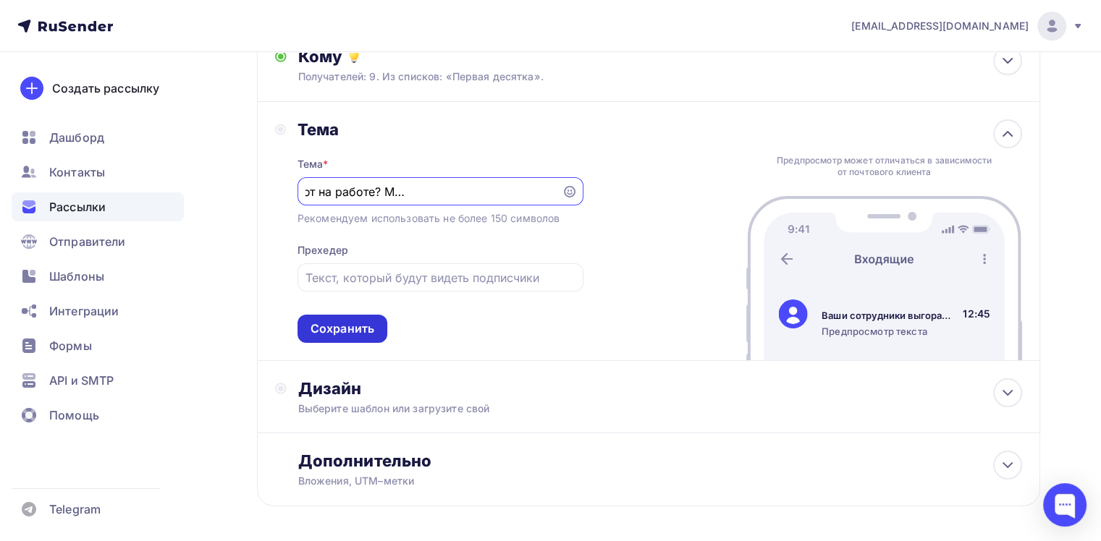
scroll to position [193, 0]
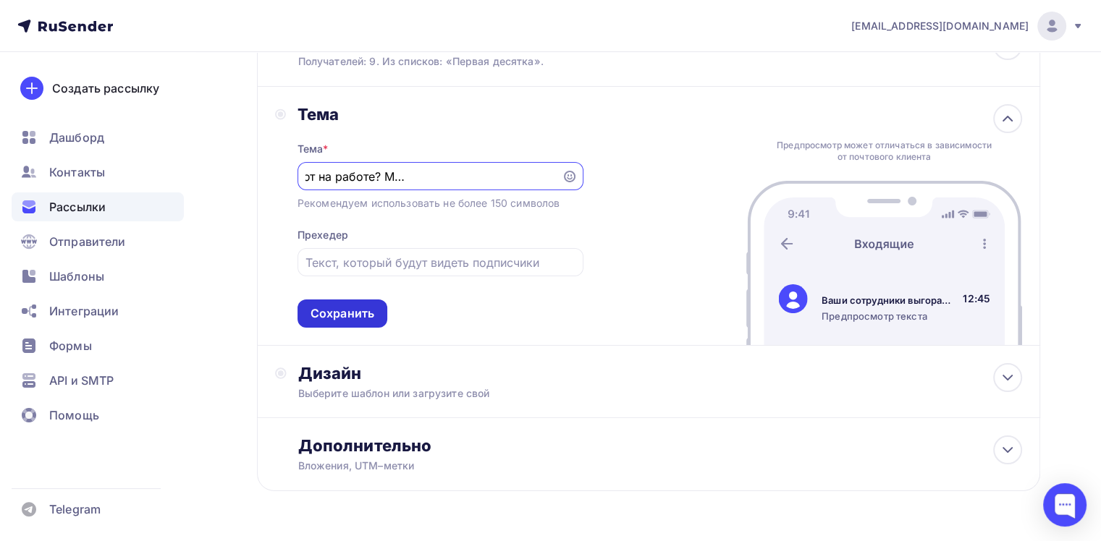
type input "Ваши сотрудники выгорают на работе? Музыка — лучшее лекарство!"
click at [385, 313] on div "Сохранить" at bounding box center [343, 314] width 90 height 28
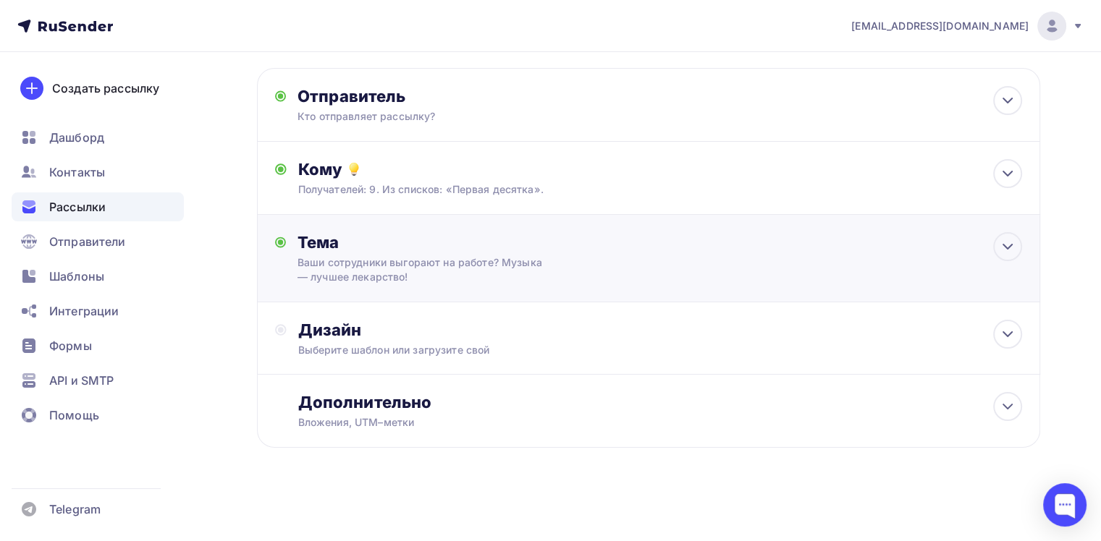
scroll to position [64, 0]
click at [536, 313] on div "Дизайн Выберите шаблон или загрузите свой" at bounding box center [648, 340] width 783 height 72
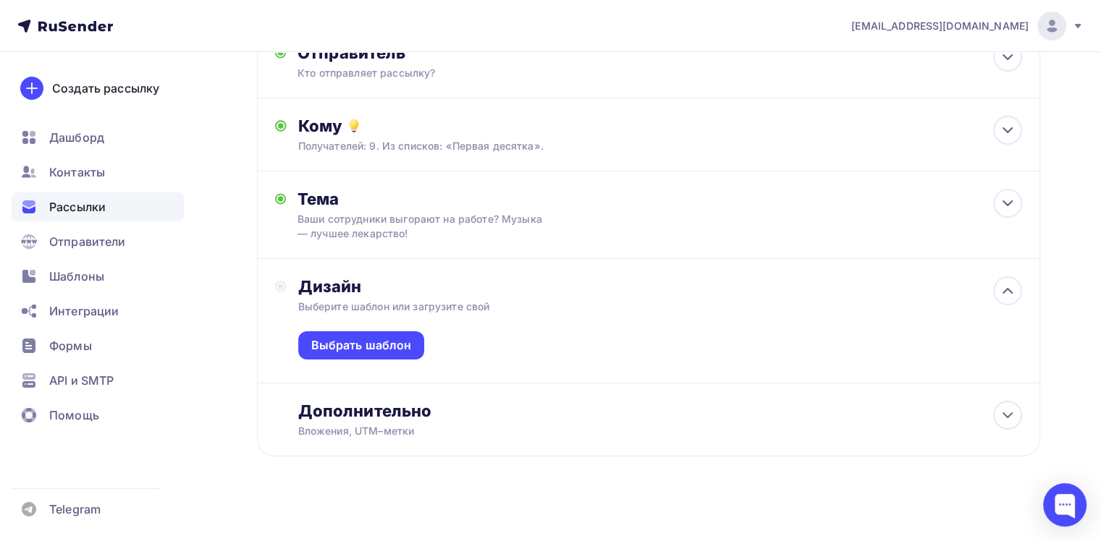
scroll to position [116, 0]
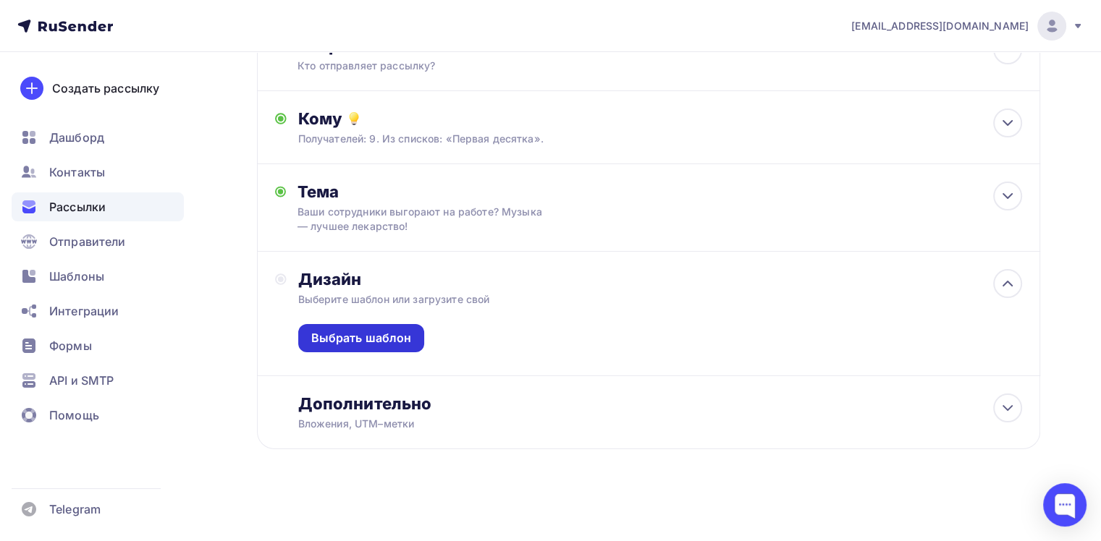
click at [384, 339] on div "Выбрать шаблон" at bounding box center [361, 338] width 101 height 17
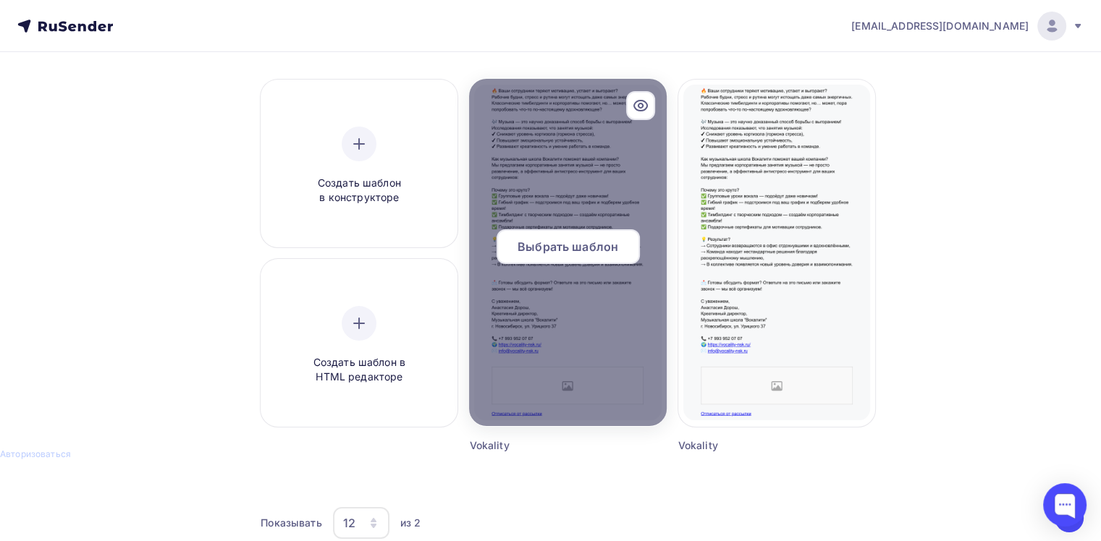
scroll to position [72, 0]
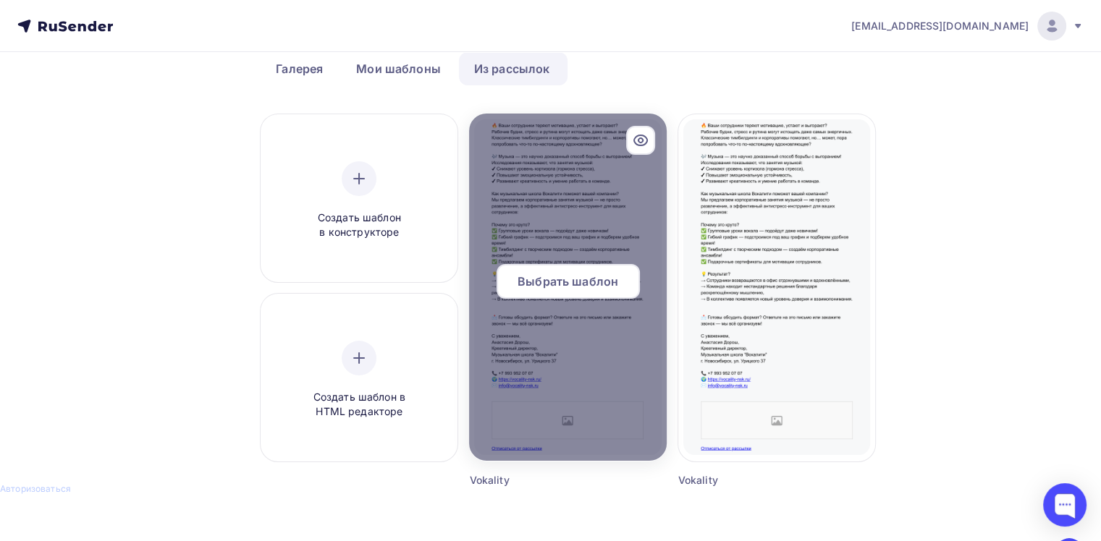
click at [570, 277] on span "Выбрать шаблон" at bounding box center [568, 281] width 101 height 17
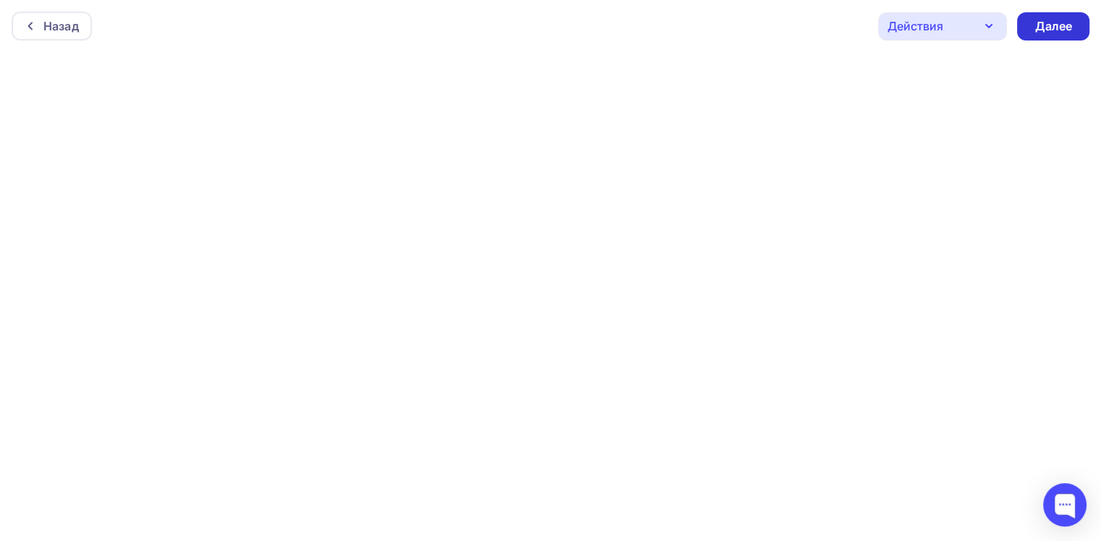
click at [1042, 32] on div "Далее" at bounding box center [1053, 26] width 38 height 17
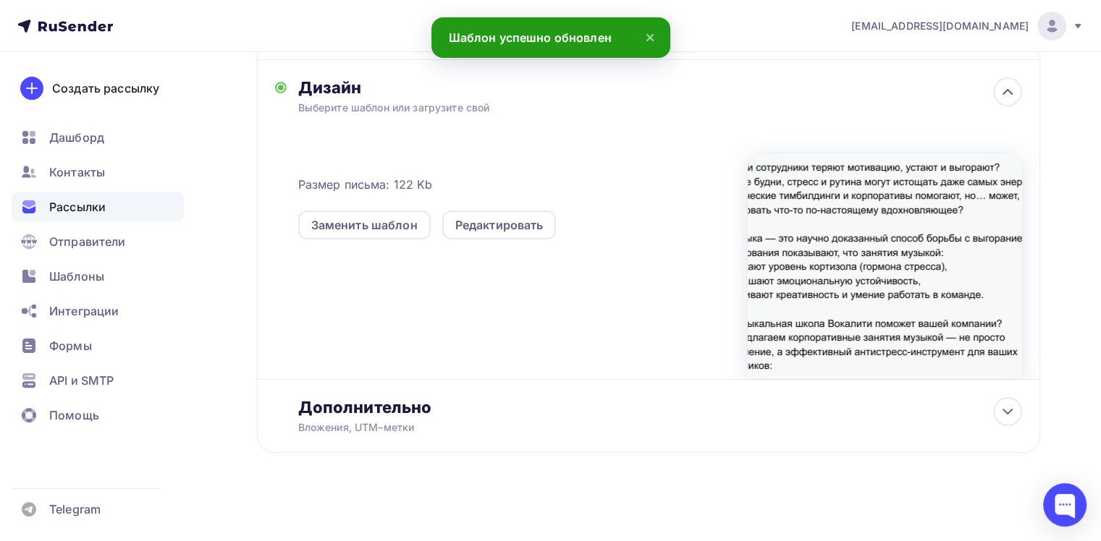
scroll to position [311, 0]
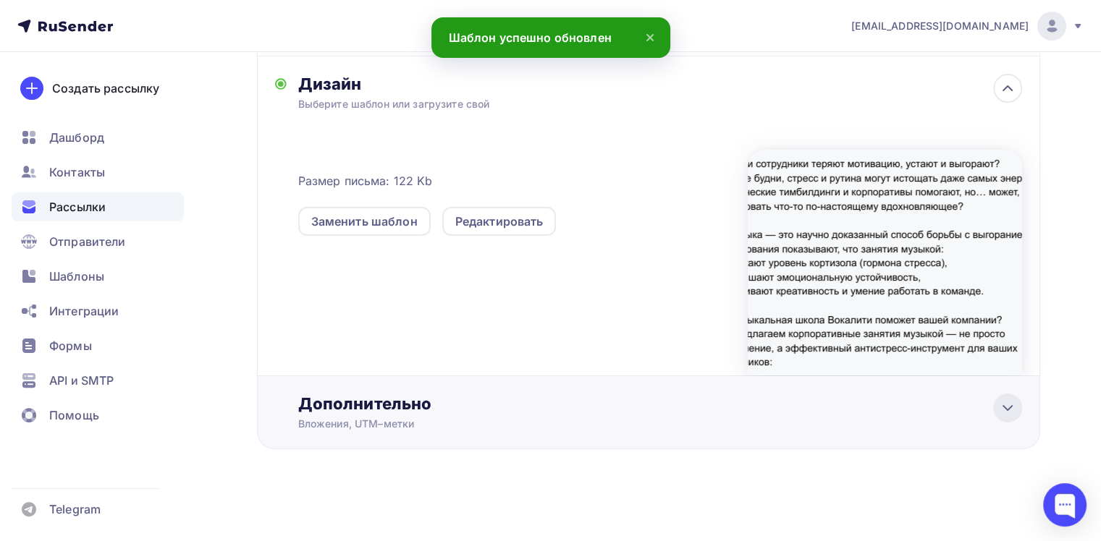
click at [1017, 400] on div at bounding box center [1007, 408] width 29 height 29
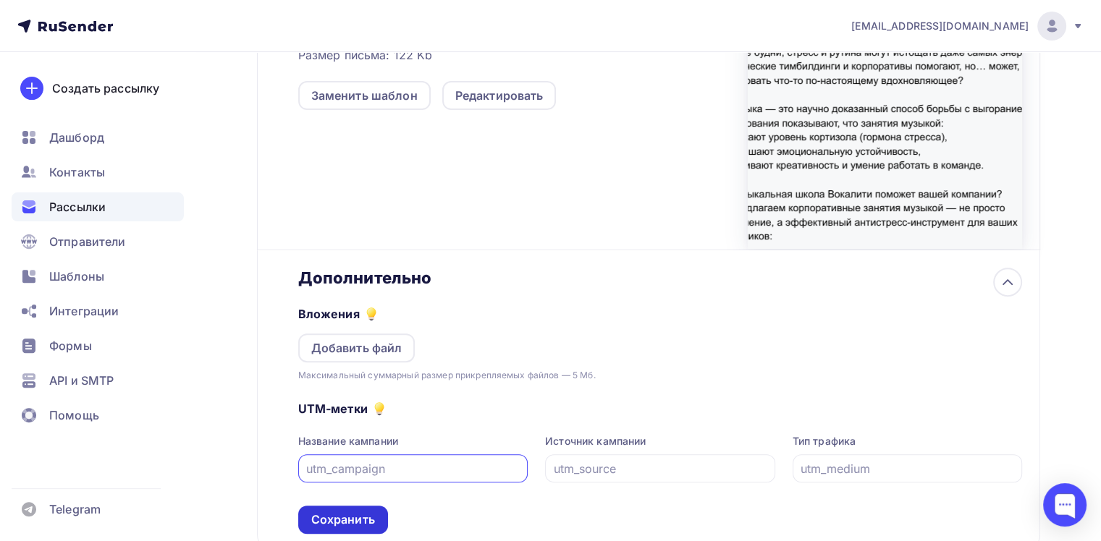
scroll to position [528, 0]
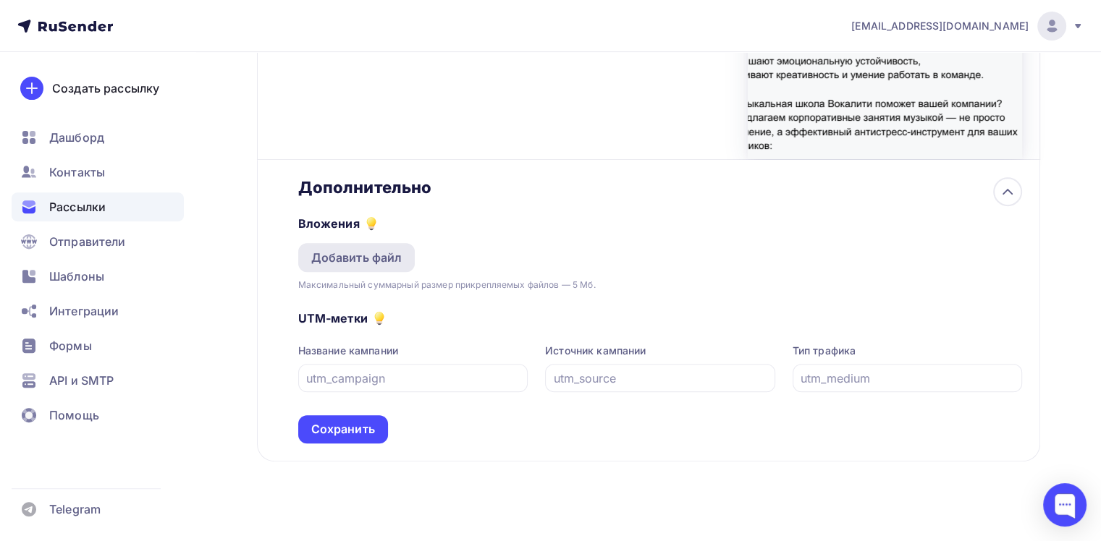
click at [349, 263] on div "Добавить файл" at bounding box center [356, 257] width 91 height 17
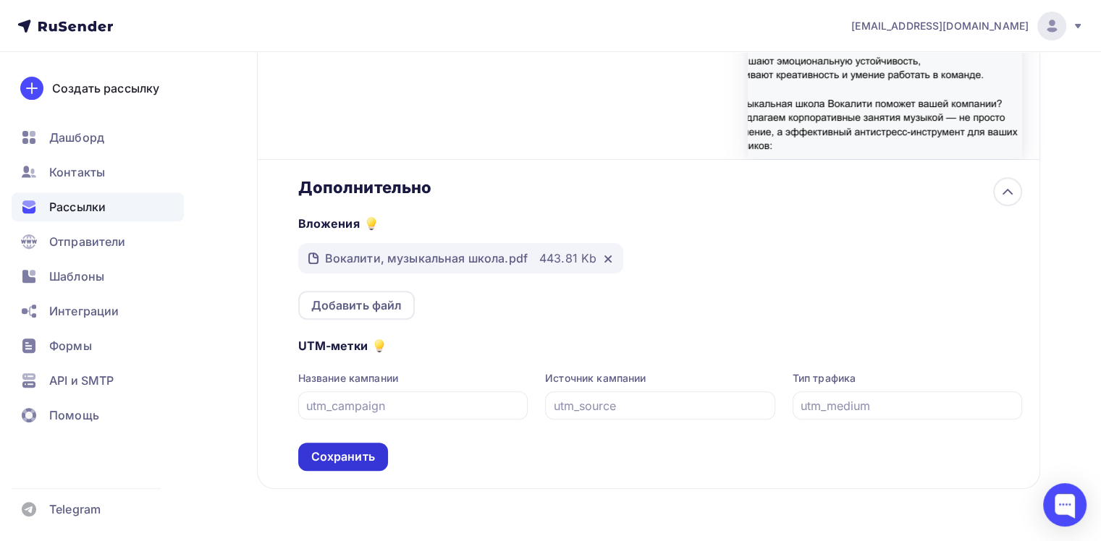
click at [342, 450] on div "Сохранить" at bounding box center [343, 457] width 64 height 17
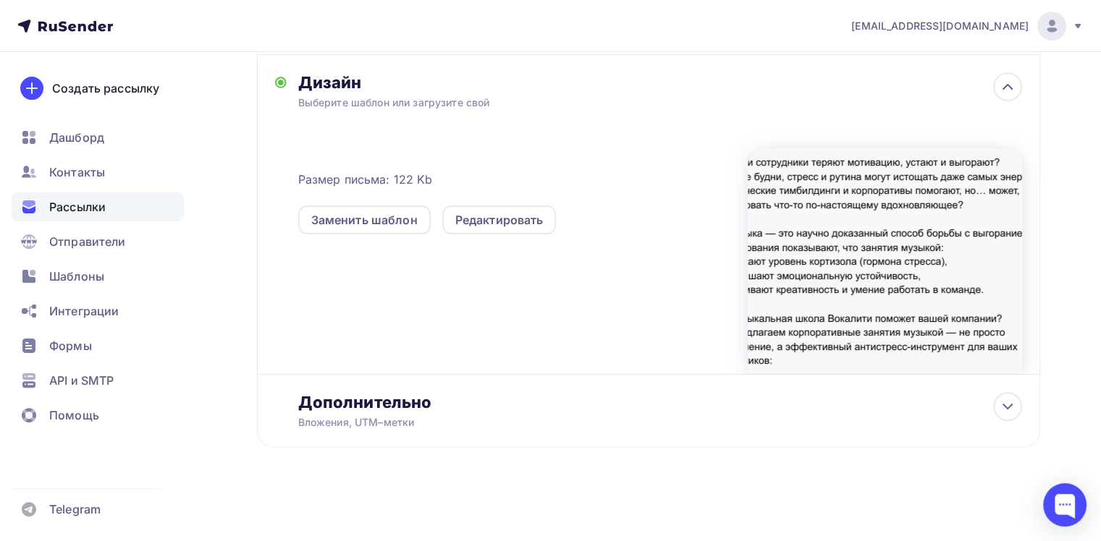
scroll to position [311, 0]
click at [717, 230] on div at bounding box center [550, 230] width 1101 height 0
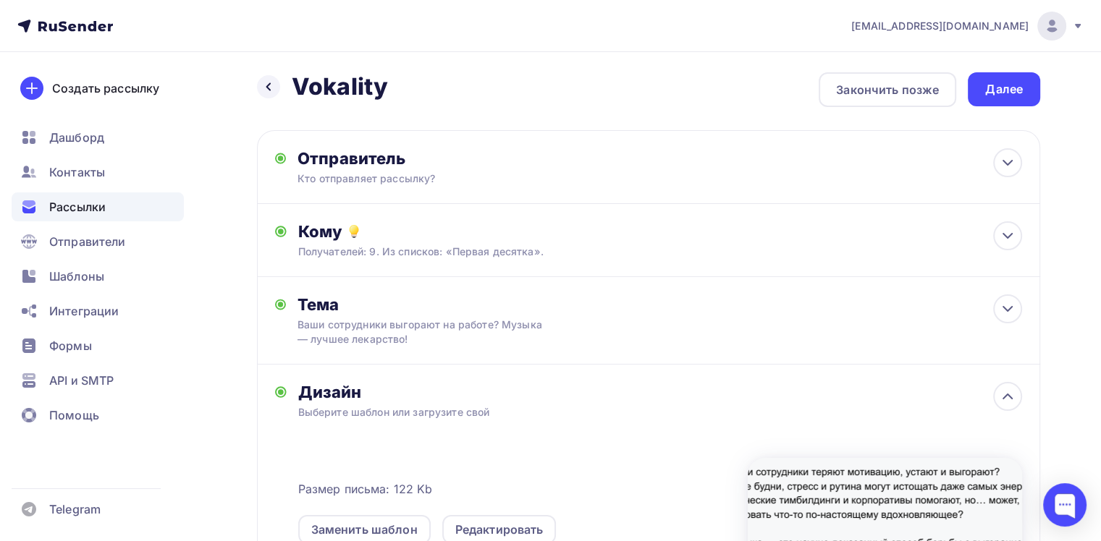
scroll to position [0, 0]
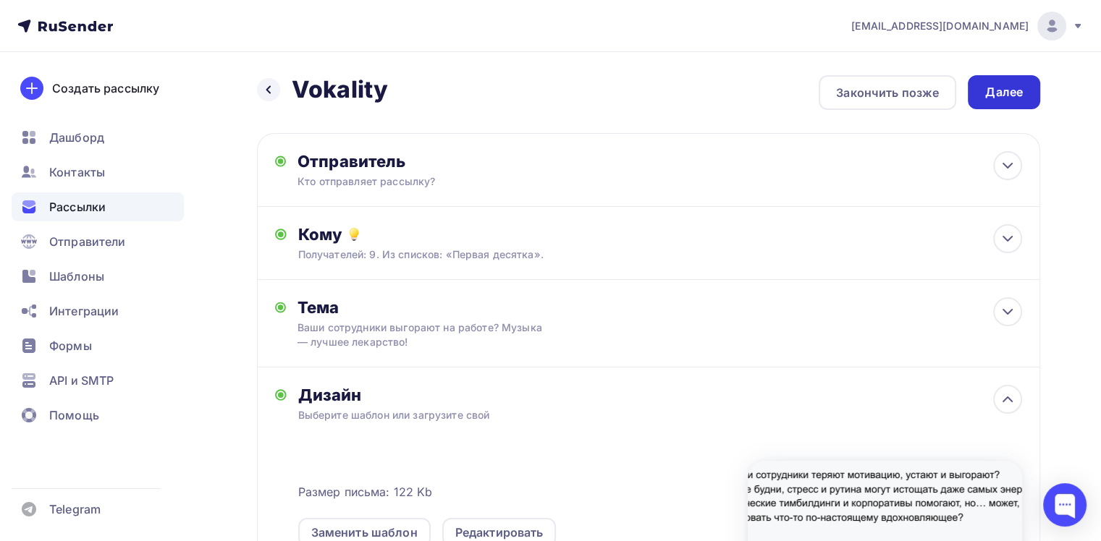
click at [1001, 96] on div "Далее" at bounding box center [1004, 92] width 38 height 17
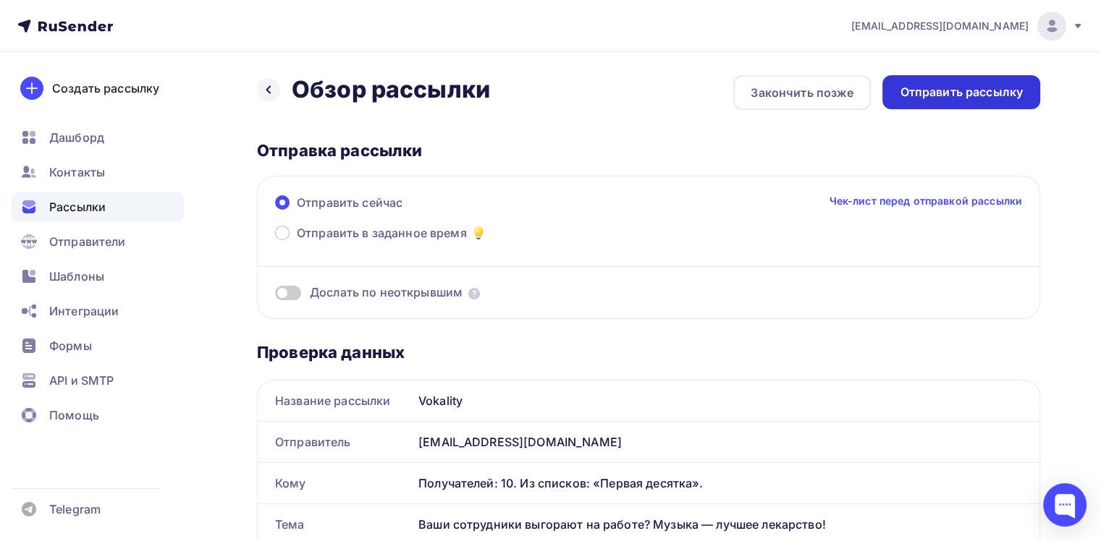
click at [969, 90] on div "Отправить рассылку" at bounding box center [961, 92] width 123 height 17
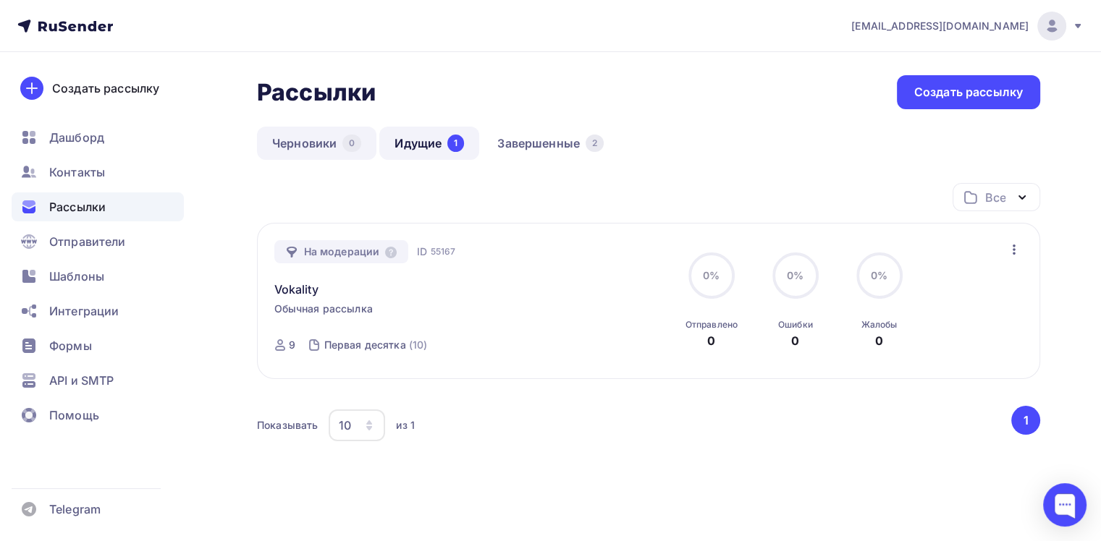
click at [319, 135] on link "Черновики 0" at bounding box center [316, 143] width 119 height 33
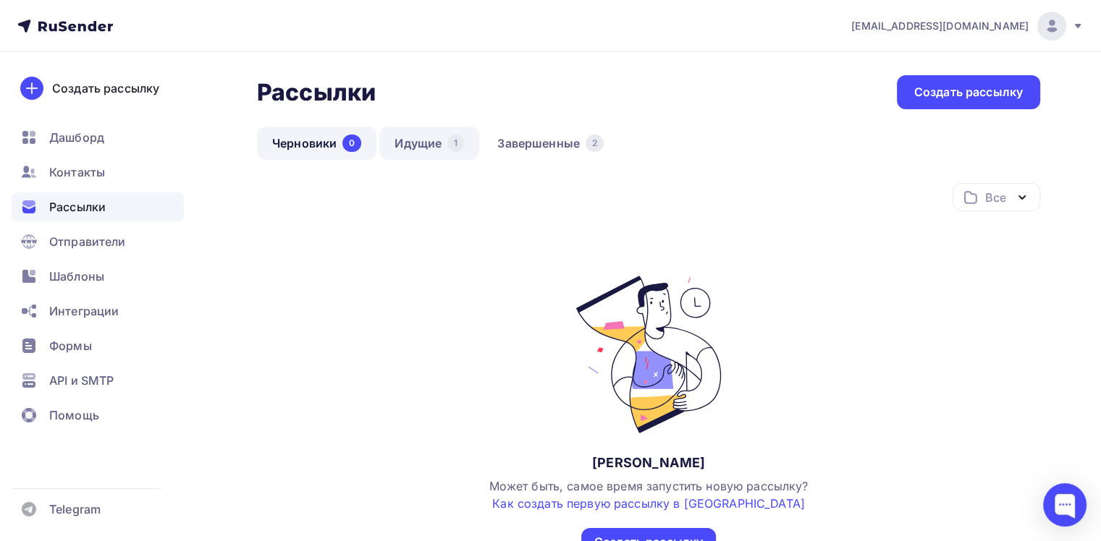
click at [406, 142] on link "Идущие 1" at bounding box center [429, 143] width 100 height 33
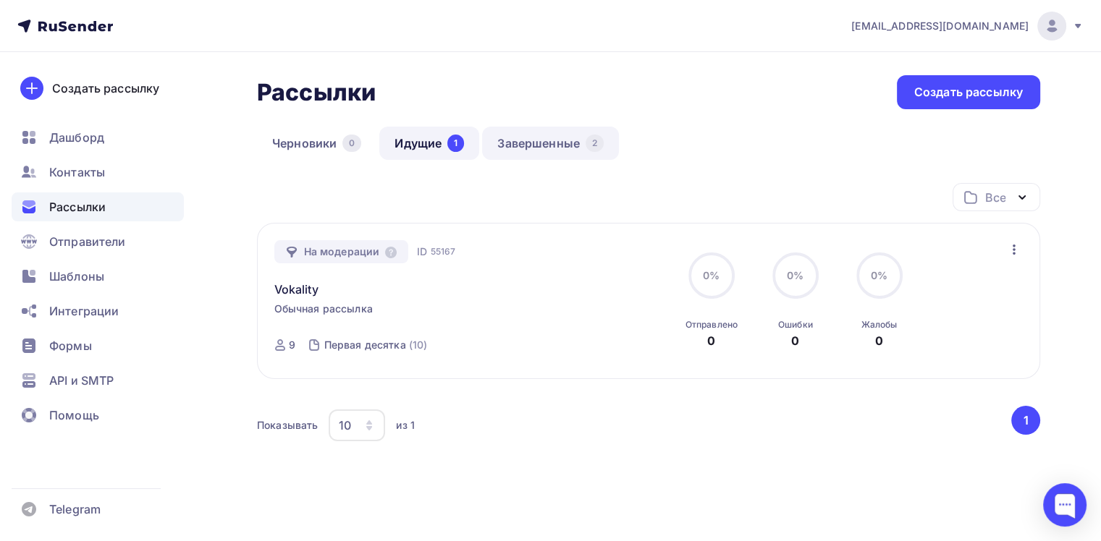
click at [525, 143] on link "Завершенные 2" at bounding box center [550, 143] width 137 height 33
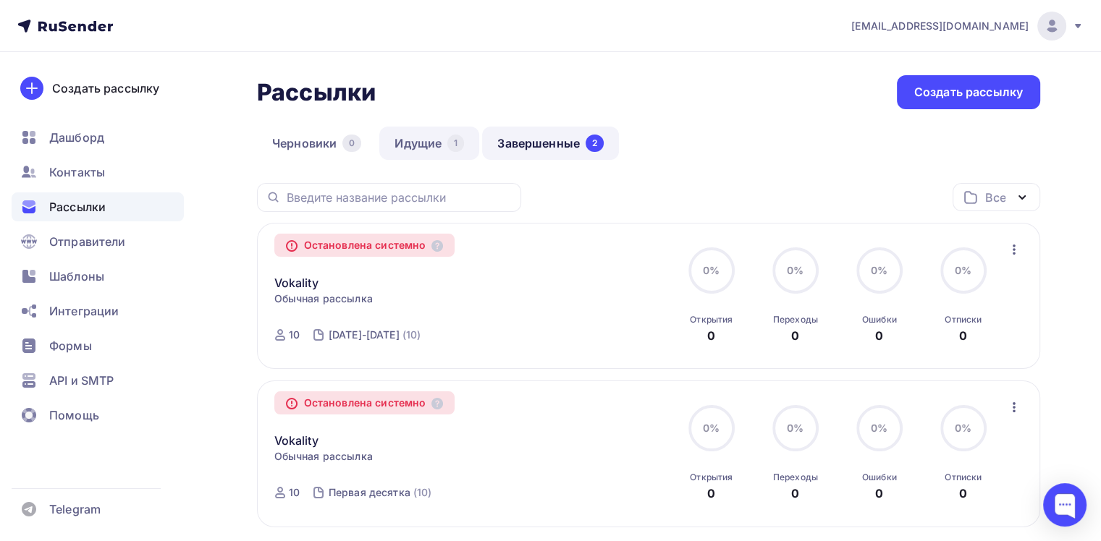
click at [396, 145] on link "Идущие 1" at bounding box center [429, 143] width 100 height 33
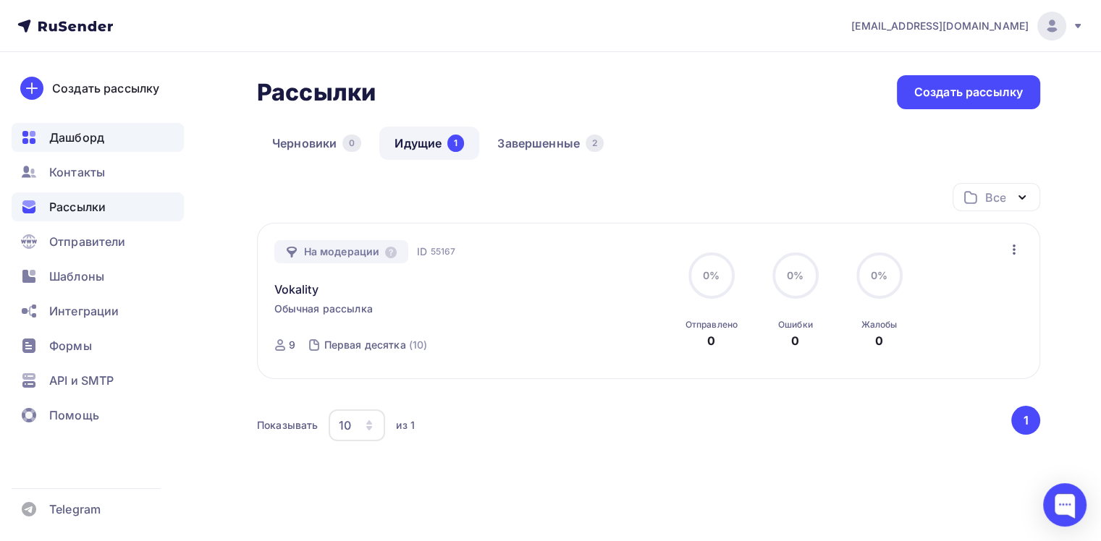
click at [72, 135] on span "Дашборд" at bounding box center [76, 137] width 55 height 17
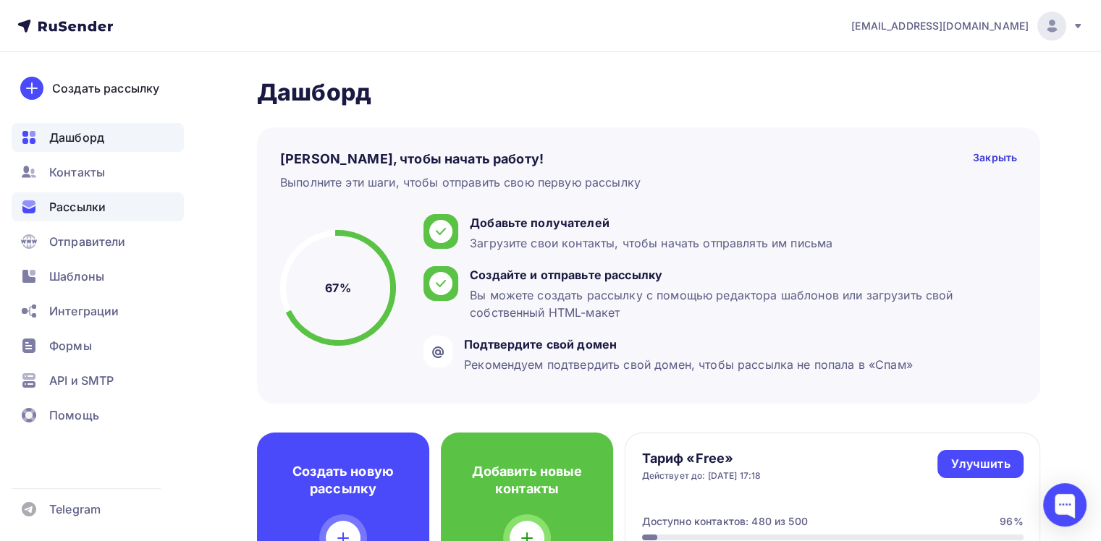
click at [84, 208] on span "Рассылки" at bounding box center [77, 206] width 56 height 17
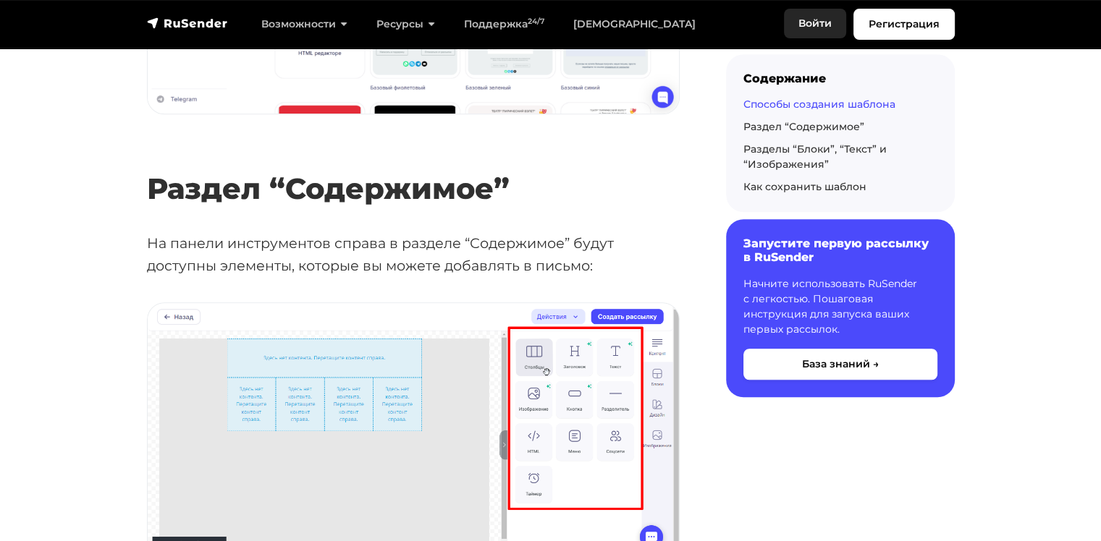
scroll to position [1158, 0]
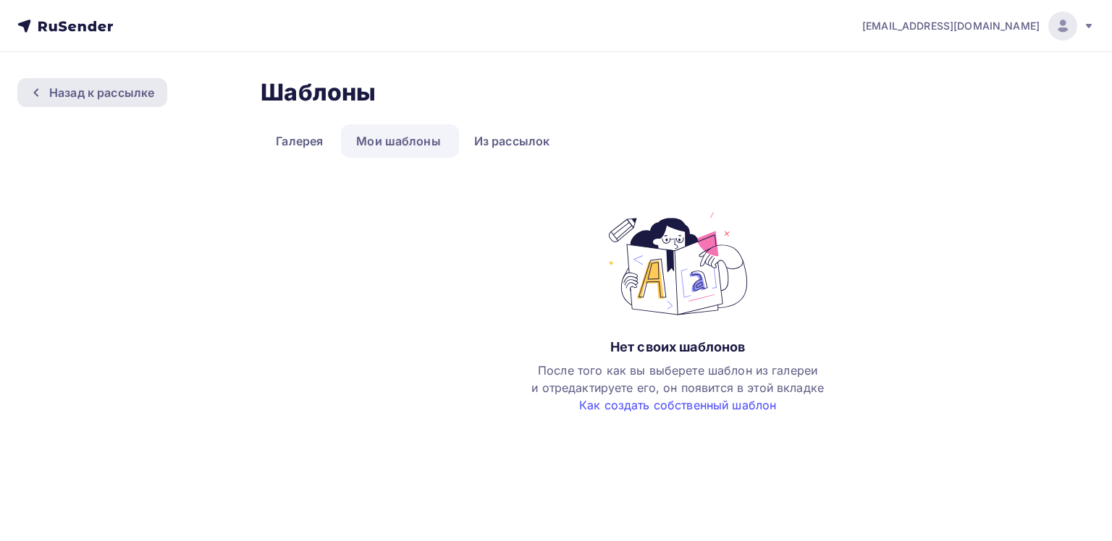
click at [41, 98] on div "Назад к рассылке" at bounding box center [92, 92] width 150 height 29
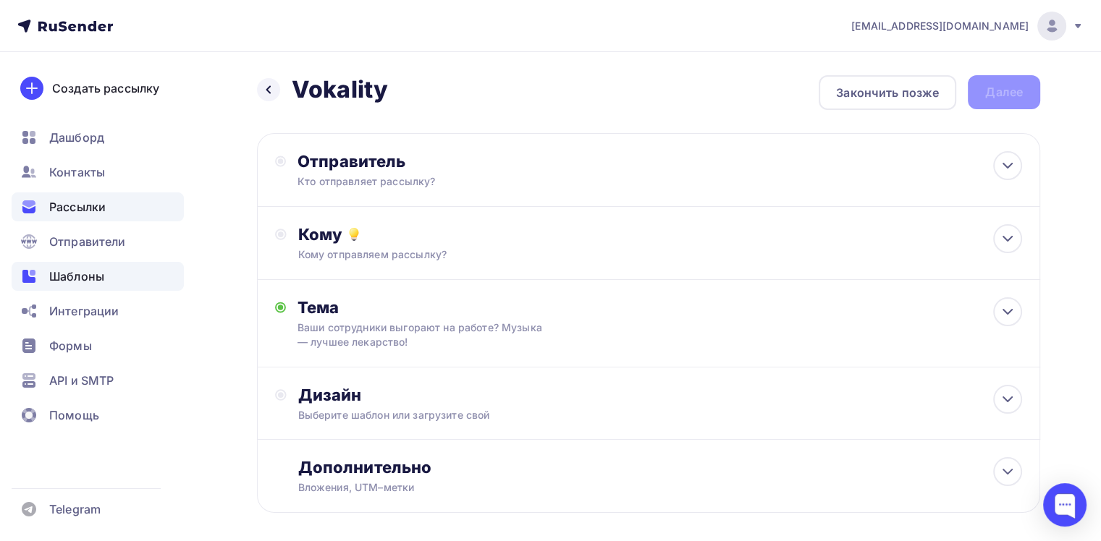
click at [81, 269] on span "Шаблоны" at bounding box center [76, 276] width 55 height 17
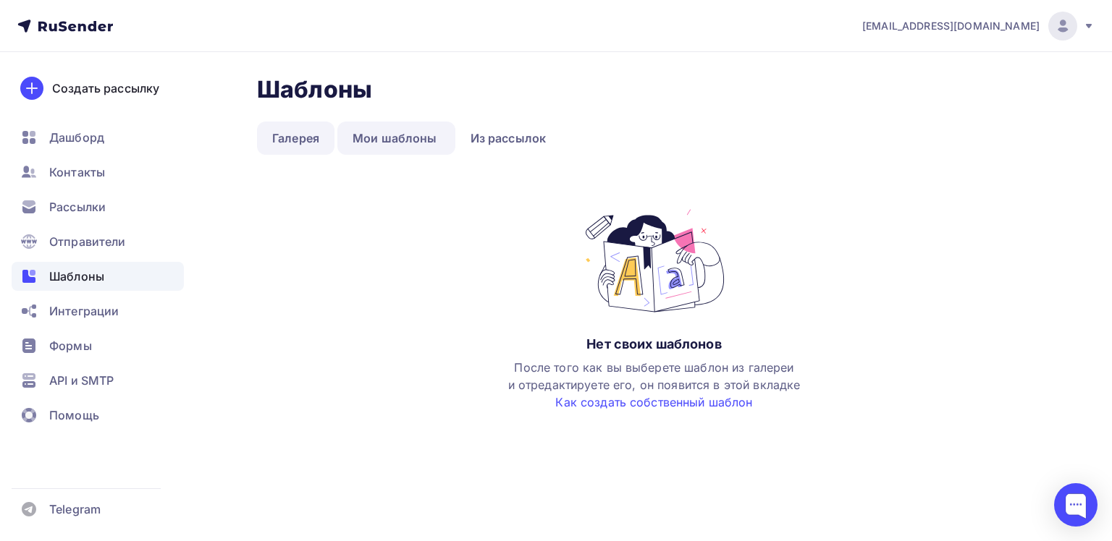
click at [283, 139] on link "Галерея" at bounding box center [295, 138] width 77 height 33
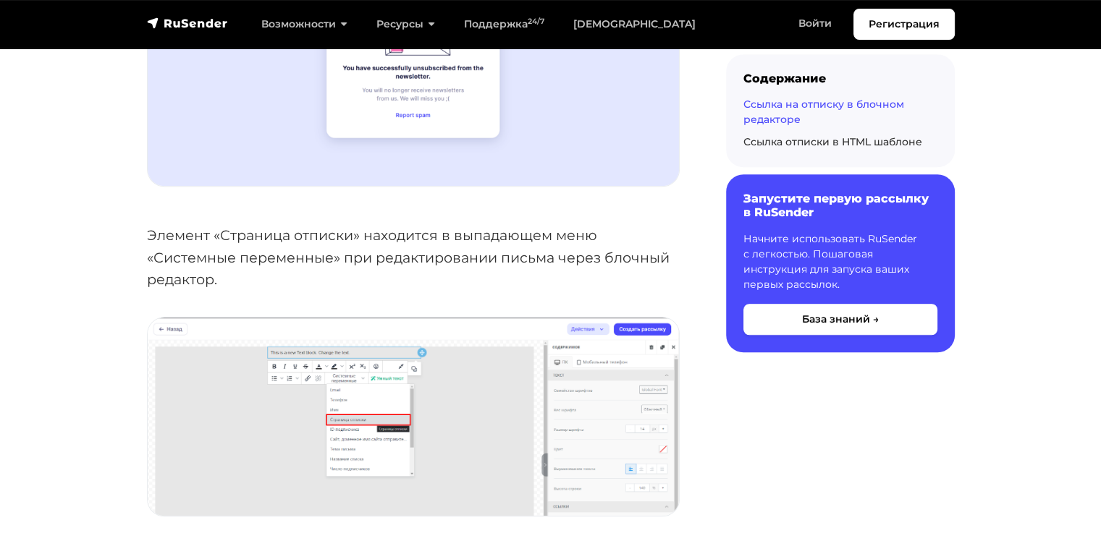
scroll to position [941, 0]
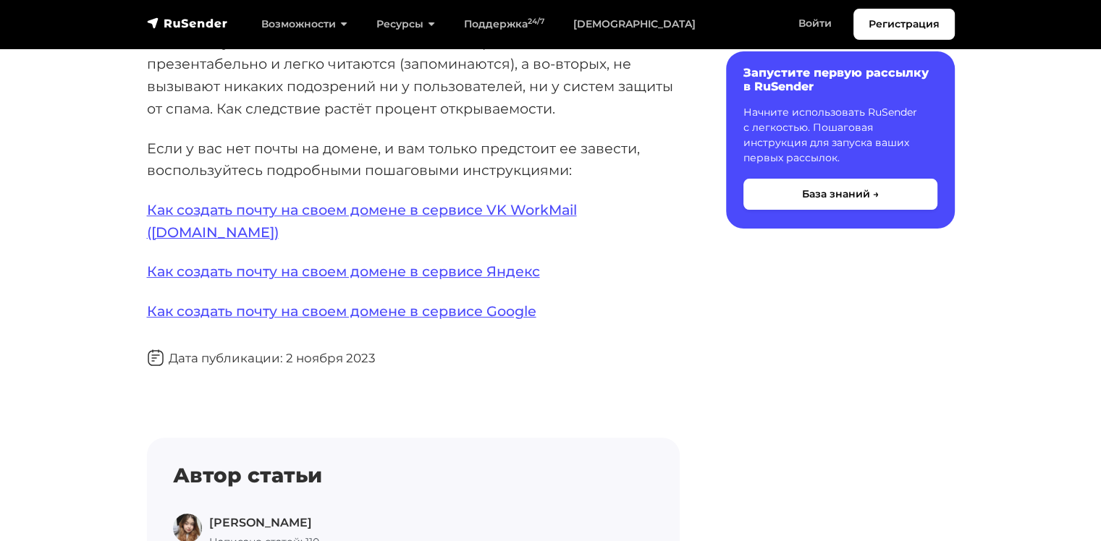
scroll to position [290, 0]
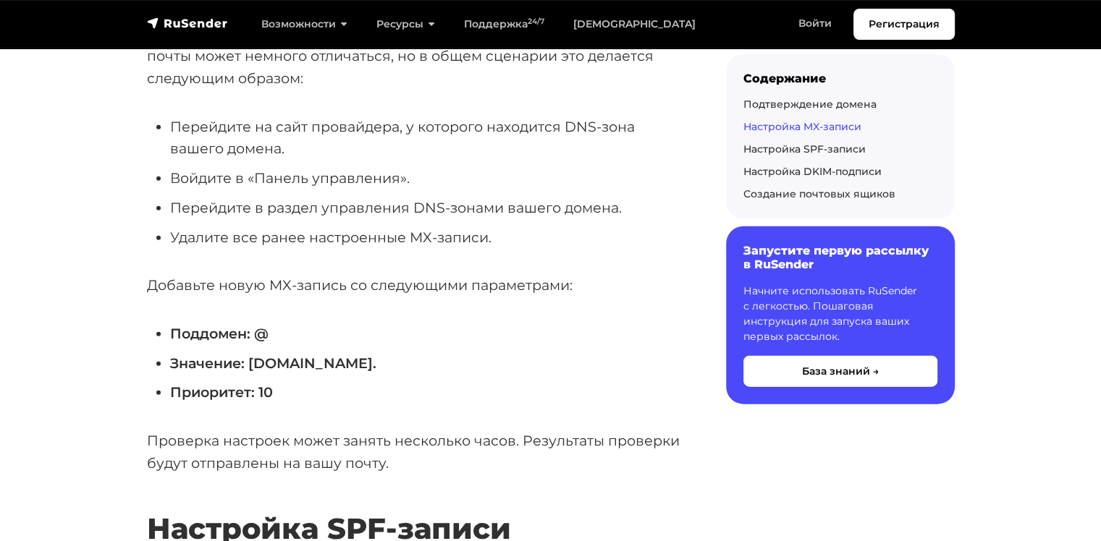
scroll to position [3475, 0]
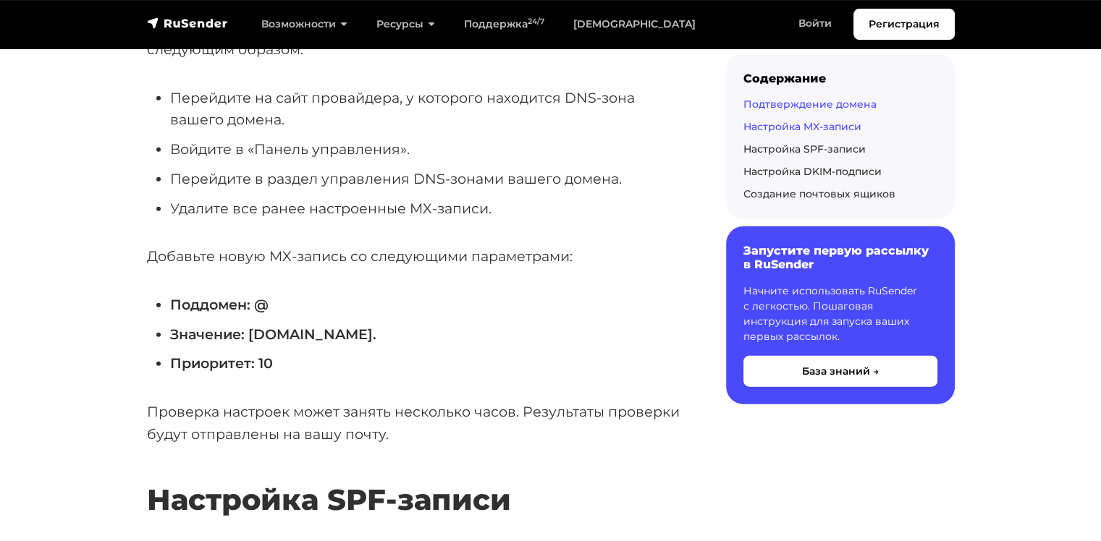
click at [775, 104] on link "Подтверждение домена" at bounding box center [809, 104] width 133 height 13
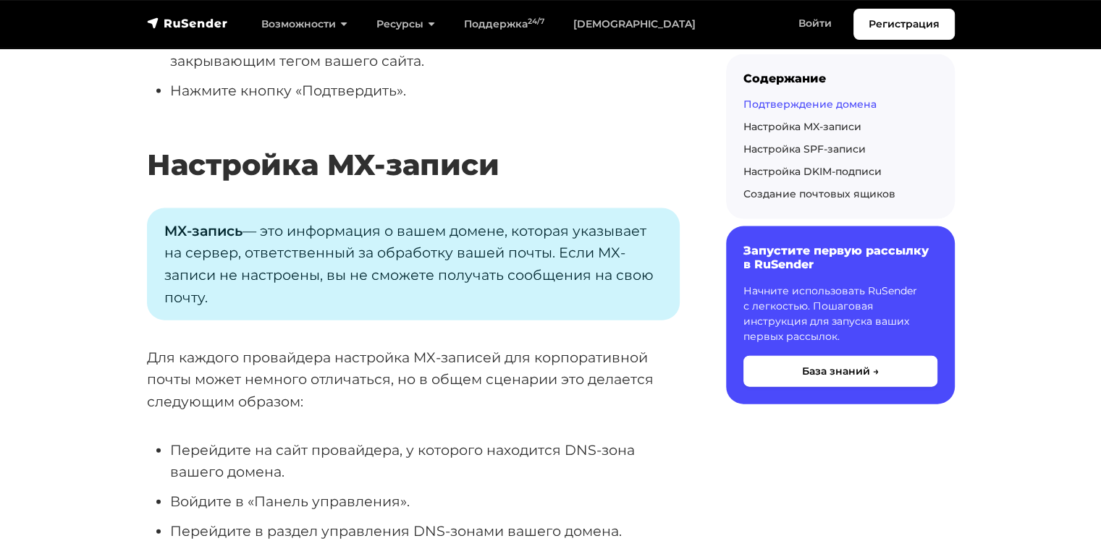
scroll to position [3124, 0]
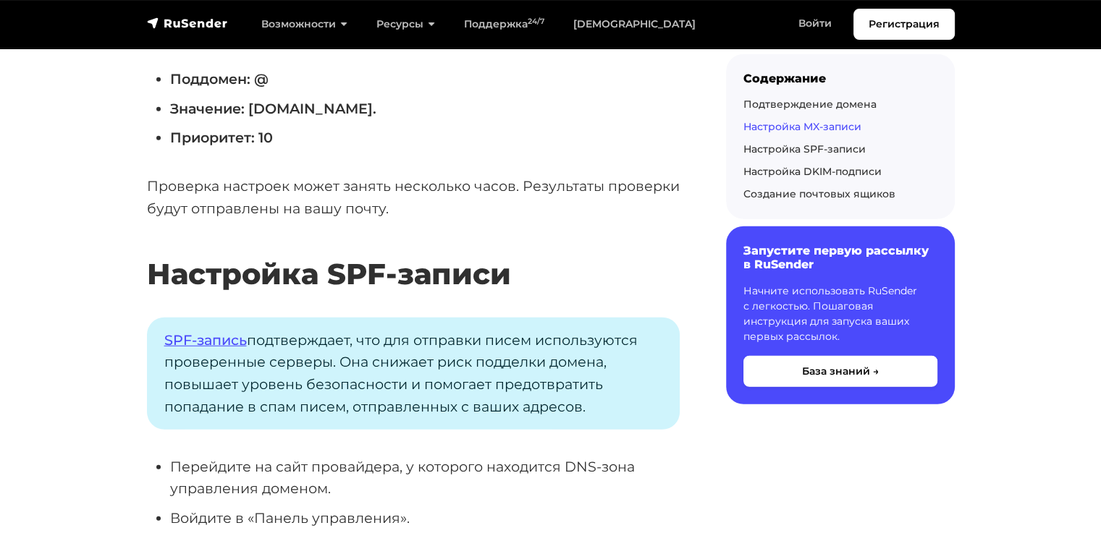
scroll to position [3703, 0]
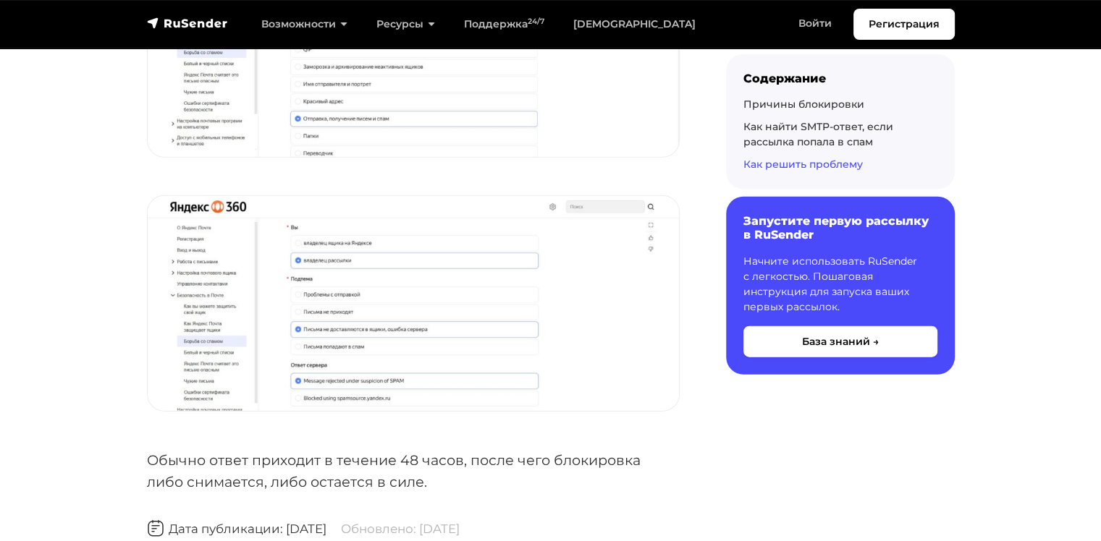
scroll to position [3619, 0]
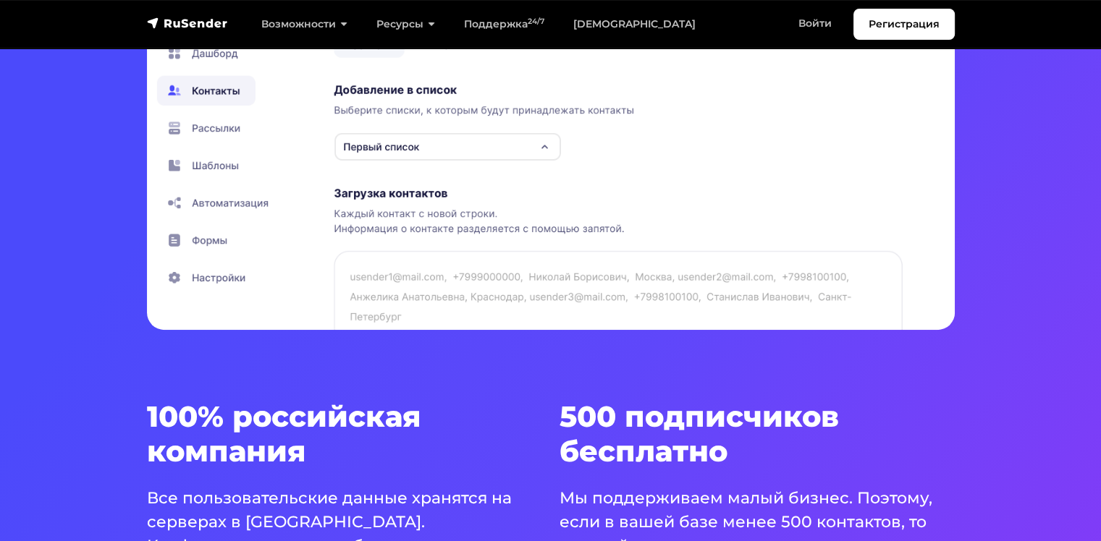
scroll to position [724, 0]
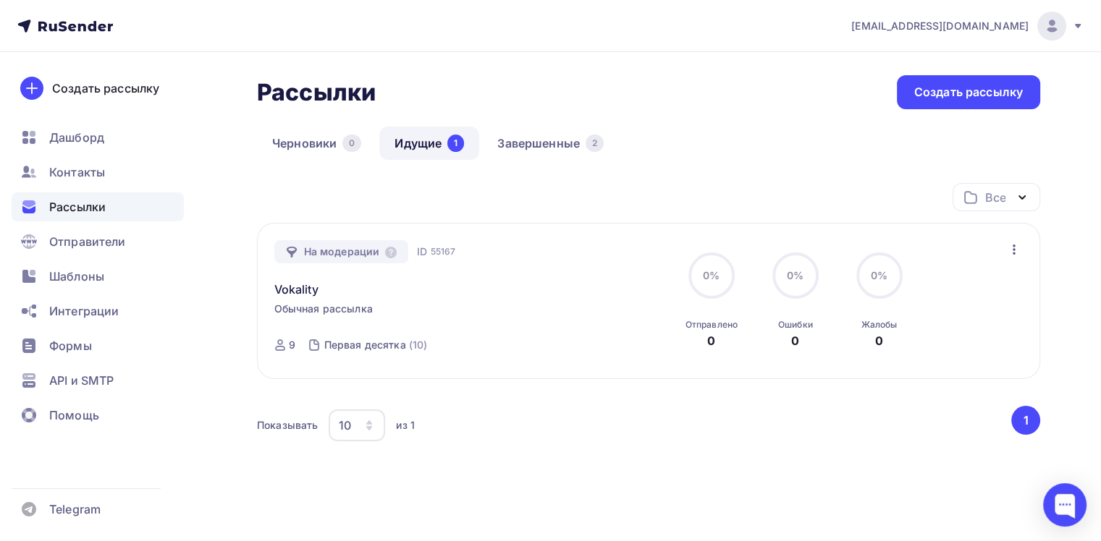
click at [1024, 427] on button "1" at bounding box center [1025, 420] width 29 height 29
click at [539, 137] on link "Завершенные 2" at bounding box center [550, 143] width 137 height 33
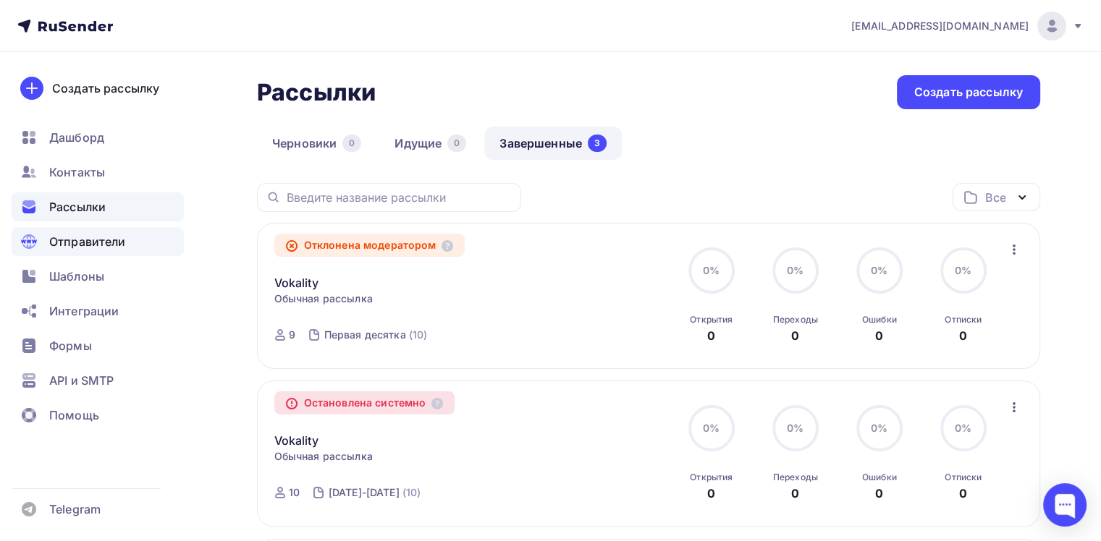
click at [86, 247] on span "Отправители" at bounding box center [87, 241] width 77 height 17
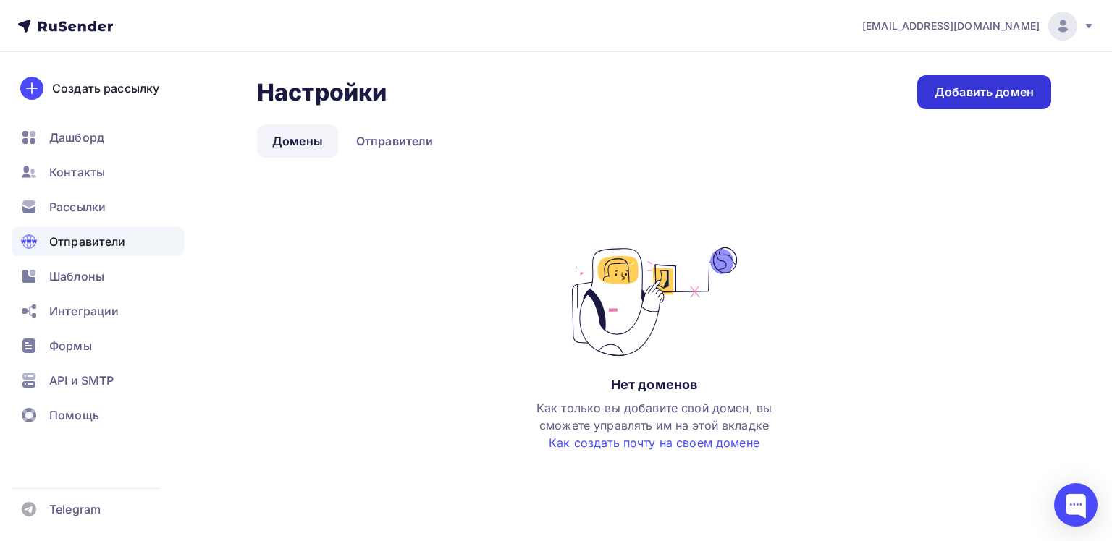
click at [990, 90] on div "Добавить домен" at bounding box center [984, 92] width 99 height 17
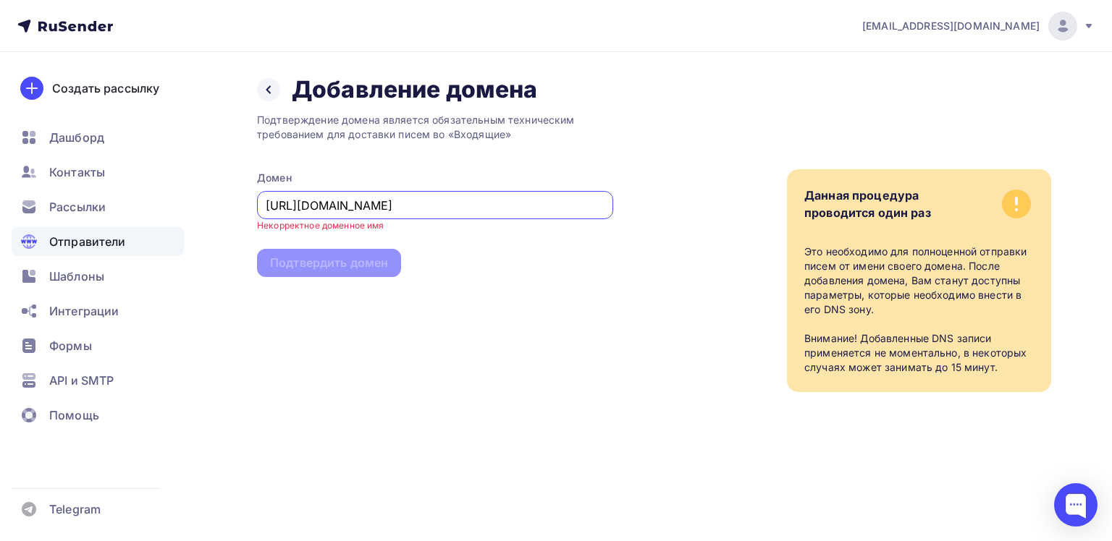
click at [304, 206] on input "https://vocality-nsk.ru/" at bounding box center [435, 205] width 339 height 17
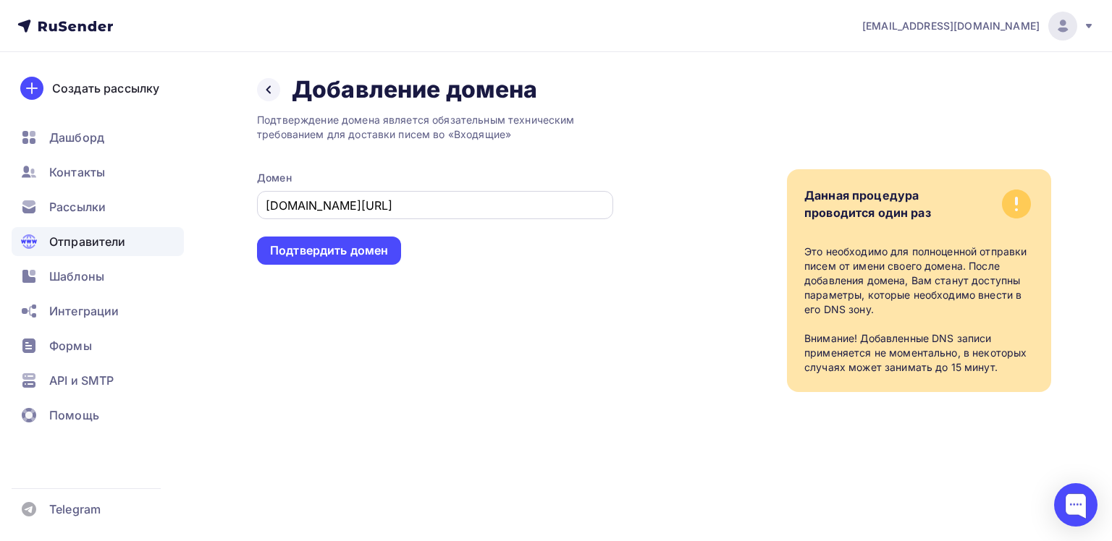
click at [360, 214] on div "vocality-nsk.ru/" at bounding box center [435, 205] width 356 height 28
click at [362, 208] on input "vocality-nsk.ru/" at bounding box center [435, 205] width 339 height 17
type input "vocality-nsk.ru"
click at [358, 250] on div "Подтвердить домен" at bounding box center [329, 250] width 118 height 17
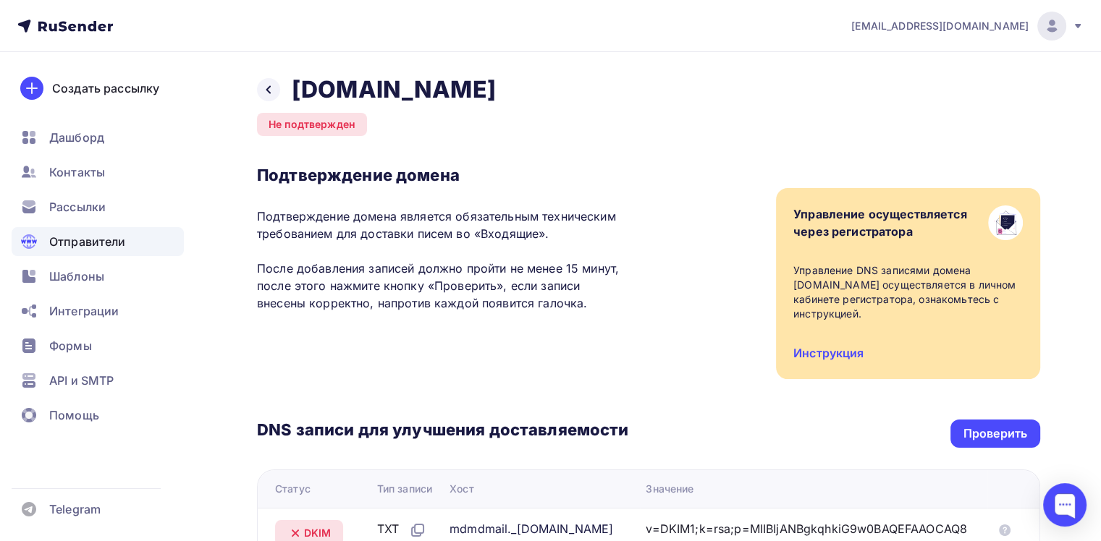
click at [316, 129] on div "Не подтвержден" at bounding box center [312, 124] width 110 height 23
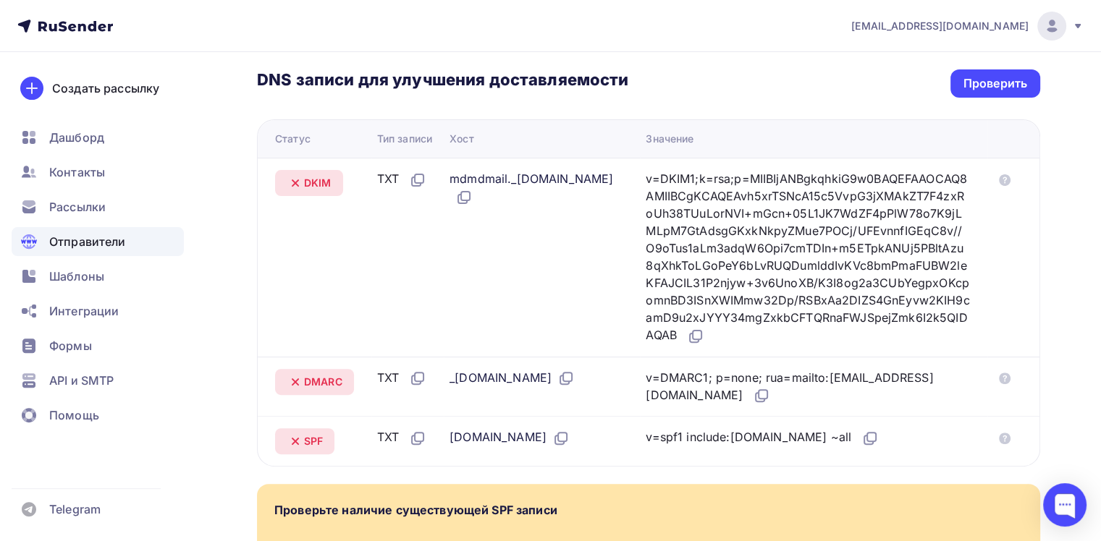
scroll to position [316, 0]
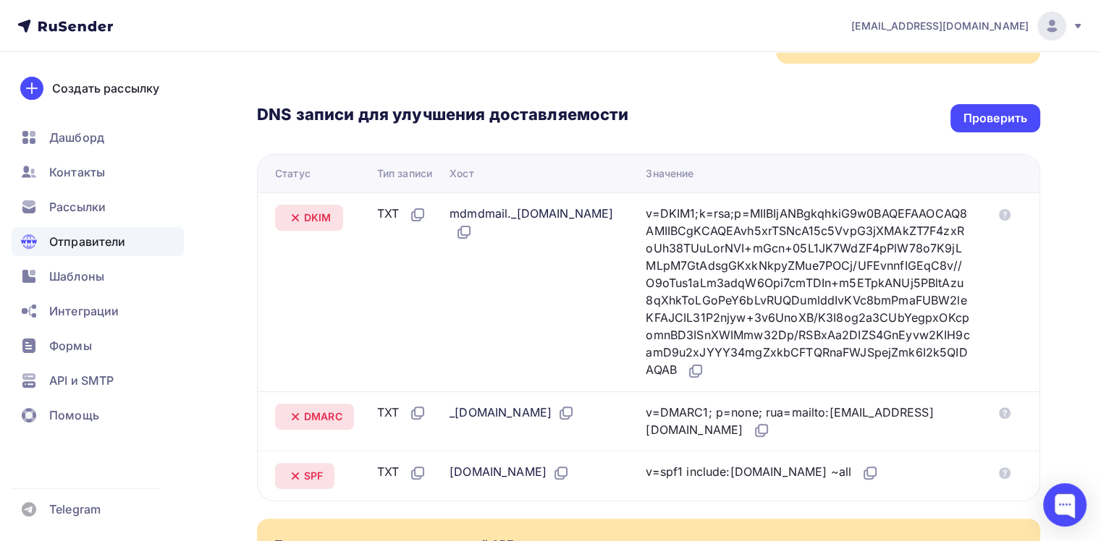
click at [720, 226] on div at bounding box center [550, 226] width 1101 height 0
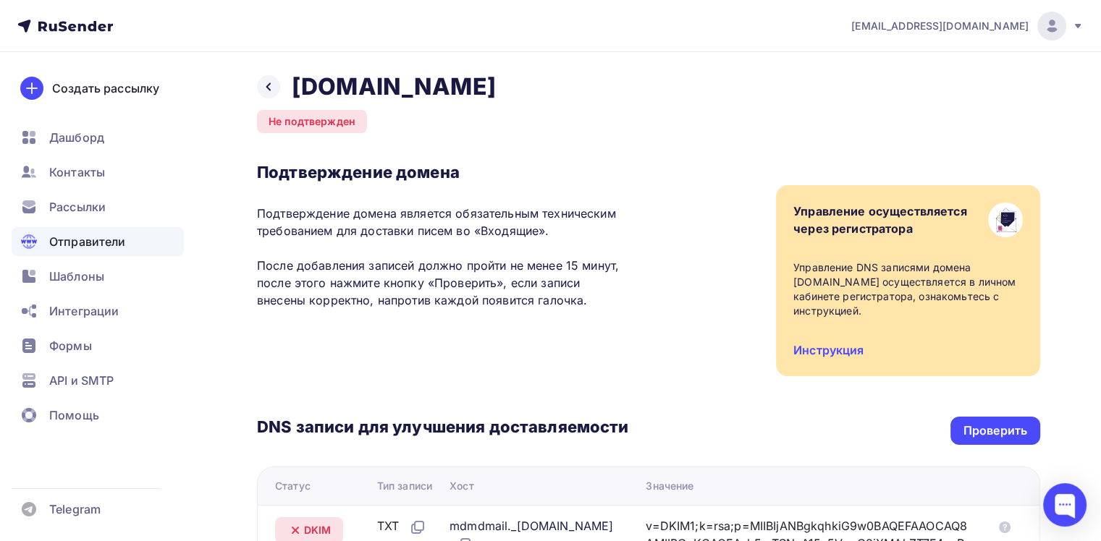
scroll to position [0, 0]
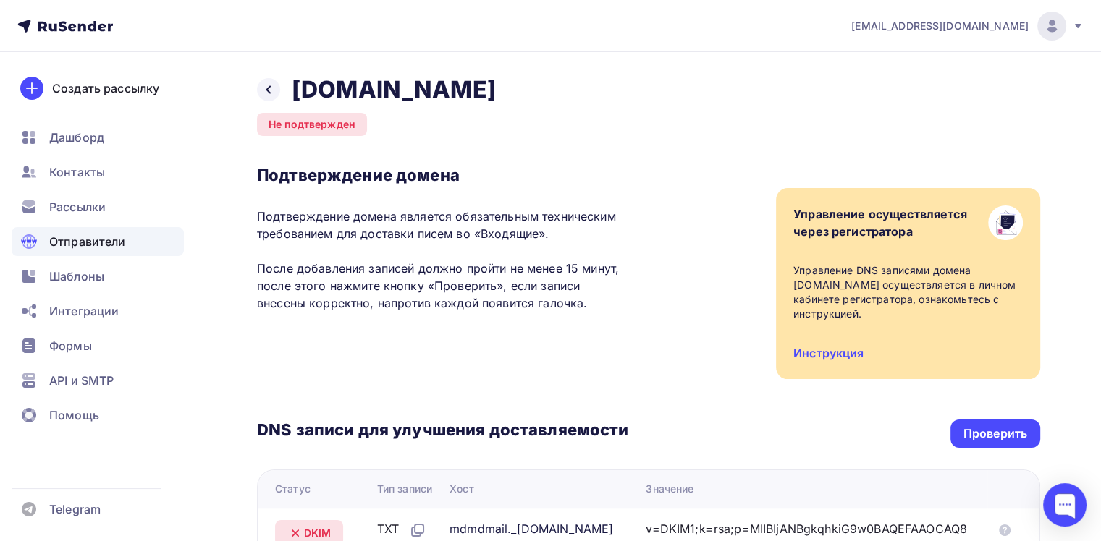
click at [714, 541] on div at bounding box center [550, 541] width 1101 height 0
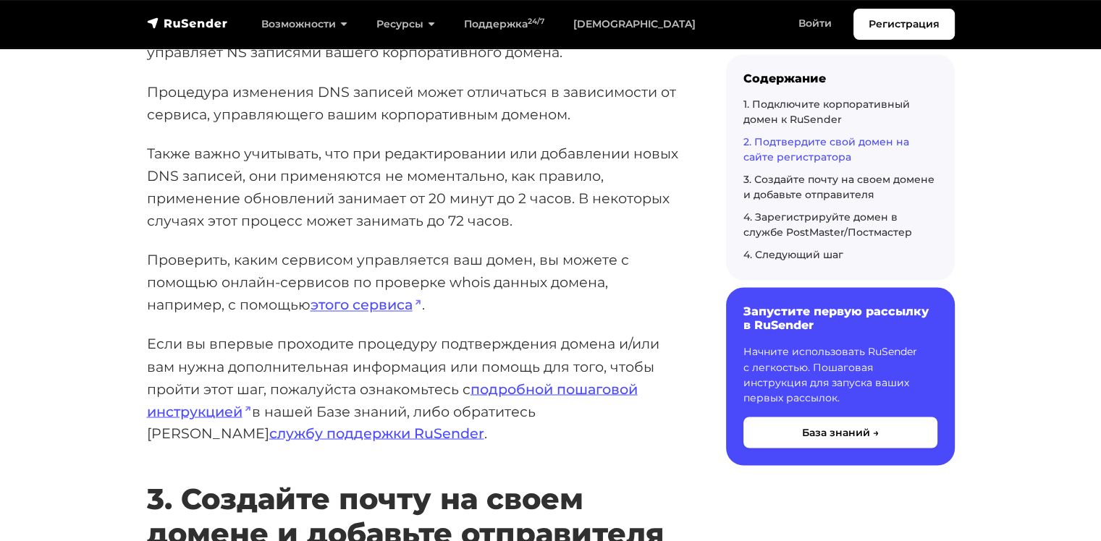
scroll to position [2389, 0]
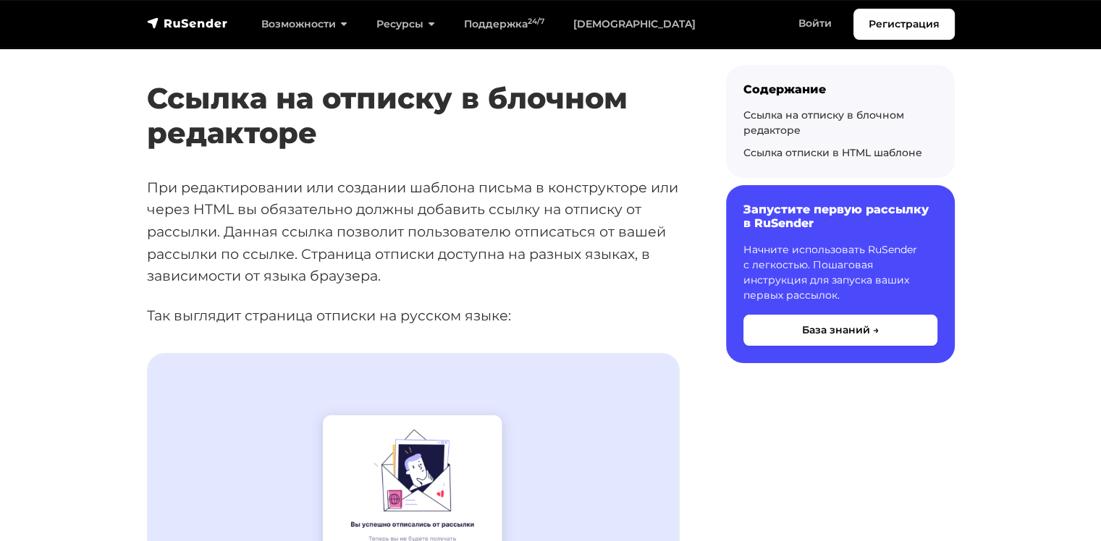
scroll to position [145, 0]
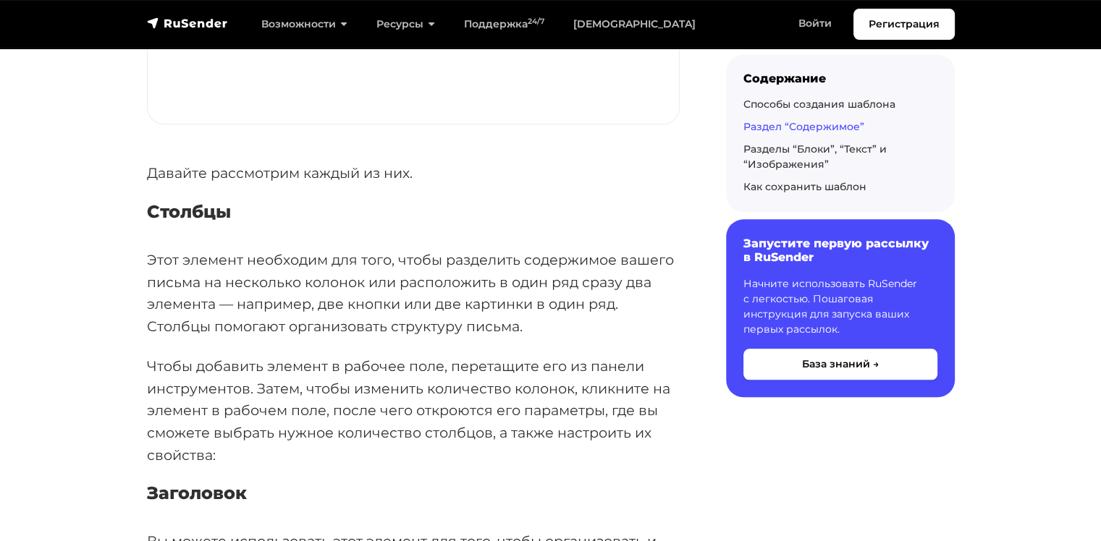
scroll to position [1810, 0]
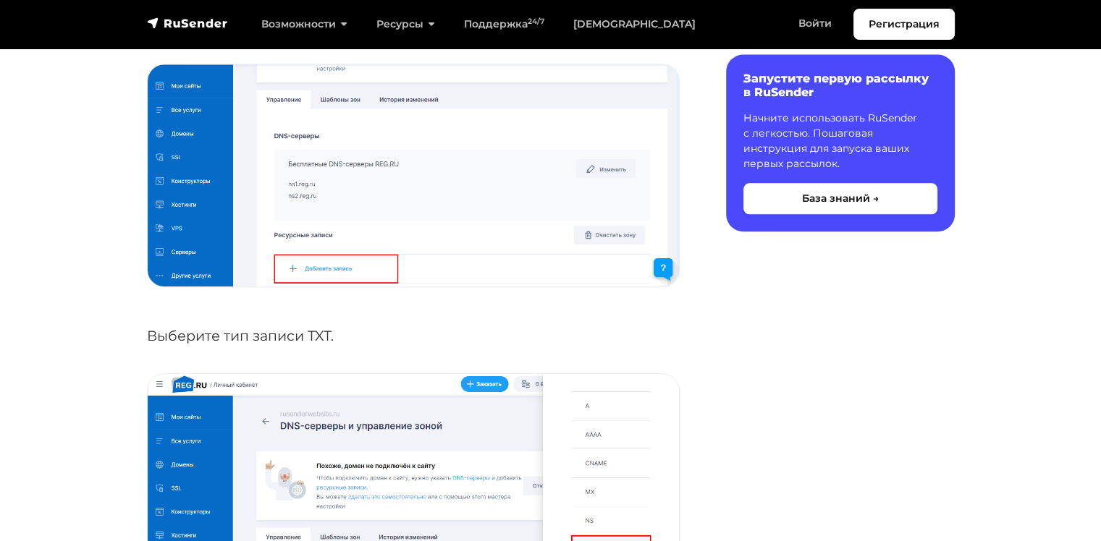
scroll to position [1593, 0]
